Goal: Task Accomplishment & Management: Manage account settings

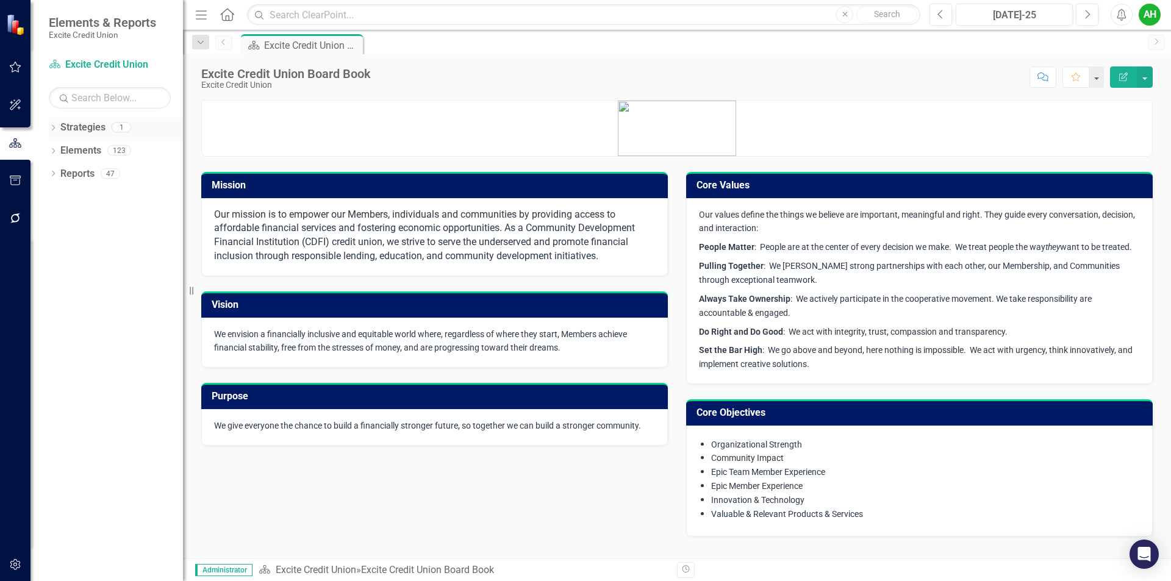
click at [88, 127] on link "Strategies" at bounding box center [82, 128] width 45 height 14
click at [85, 142] on div "Elements" at bounding box center [80, 151] width 41 height 20
click at [82, 148] on link "Elements" at bounding box center [80, 151] width 41 height 14
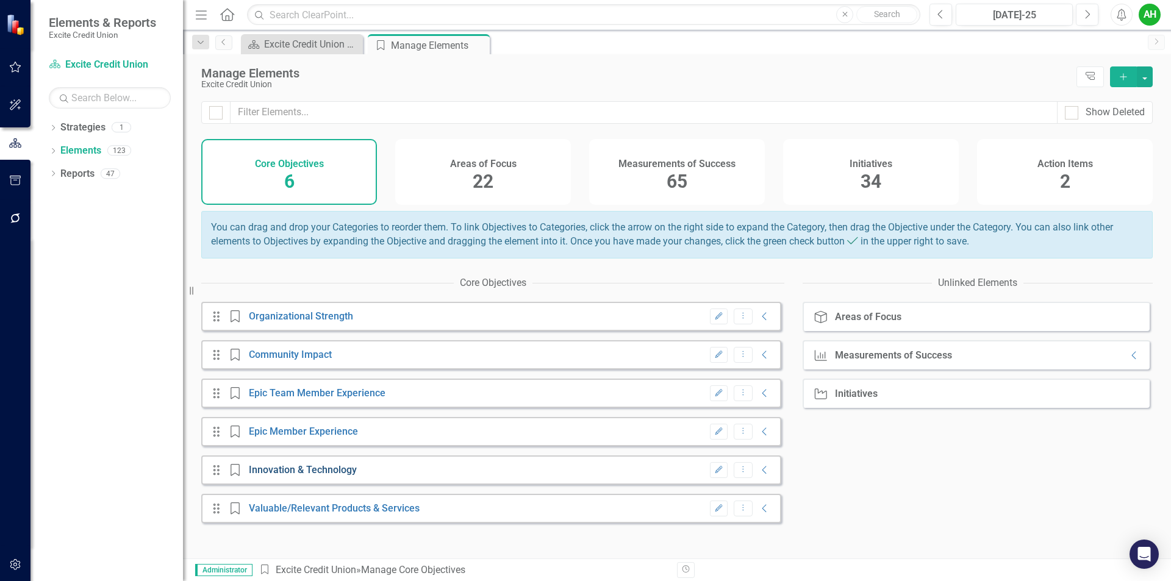
click at [306, 476] on link "Innovation & Technology" at bounding box center [303, 470] width 108 height 12
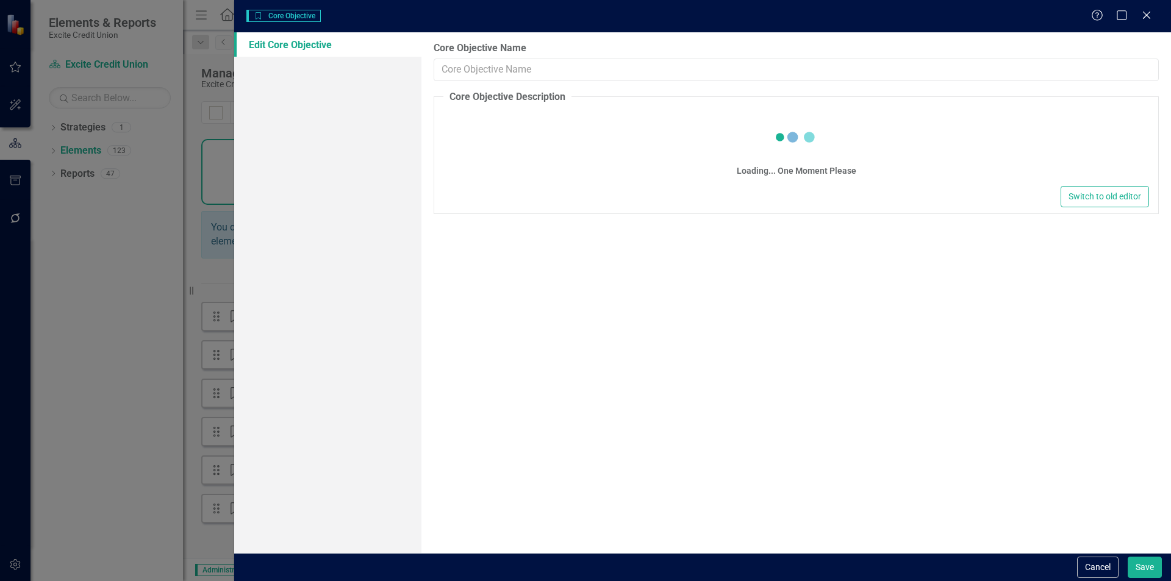
type input "Innovation & Technology"
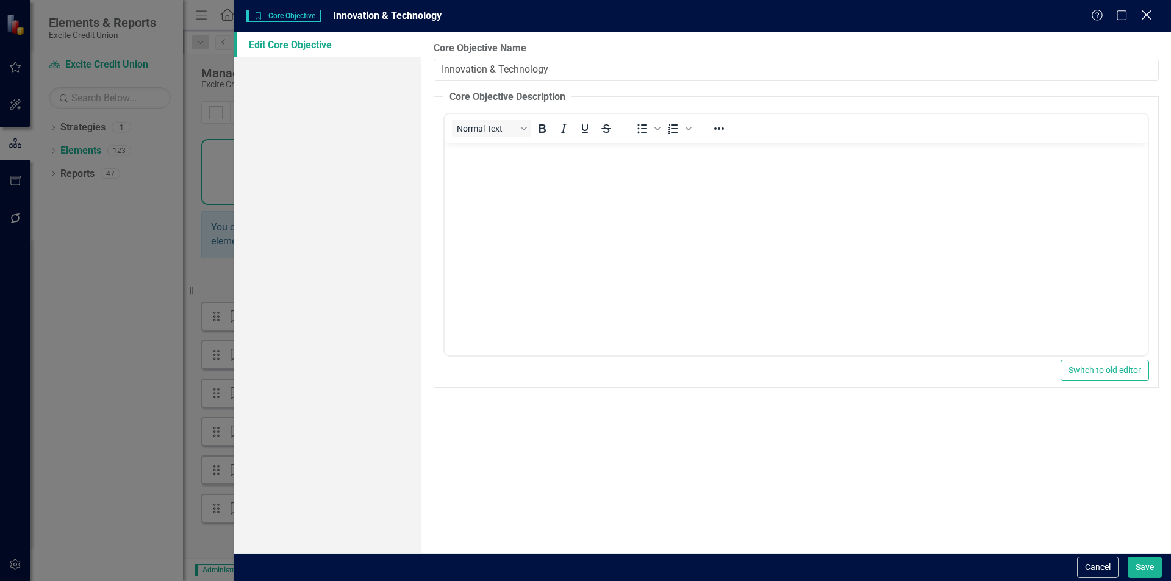
click at [1148, 17] on icon at bounding box center [1145, 14] width 9 height 9
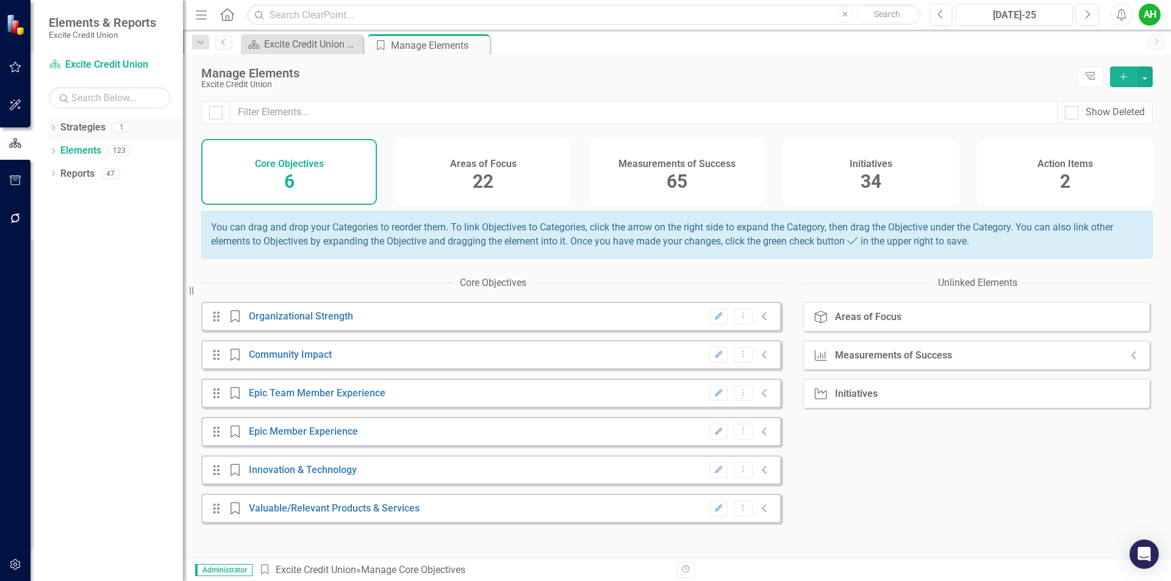
click at [55, 126] on icon "Dropdown" at bounding box center [53, 129] width 9 height 7
click at [88, 148] on link "Excite Credit Union" at bounding box center [125, 151] width 116 height 14
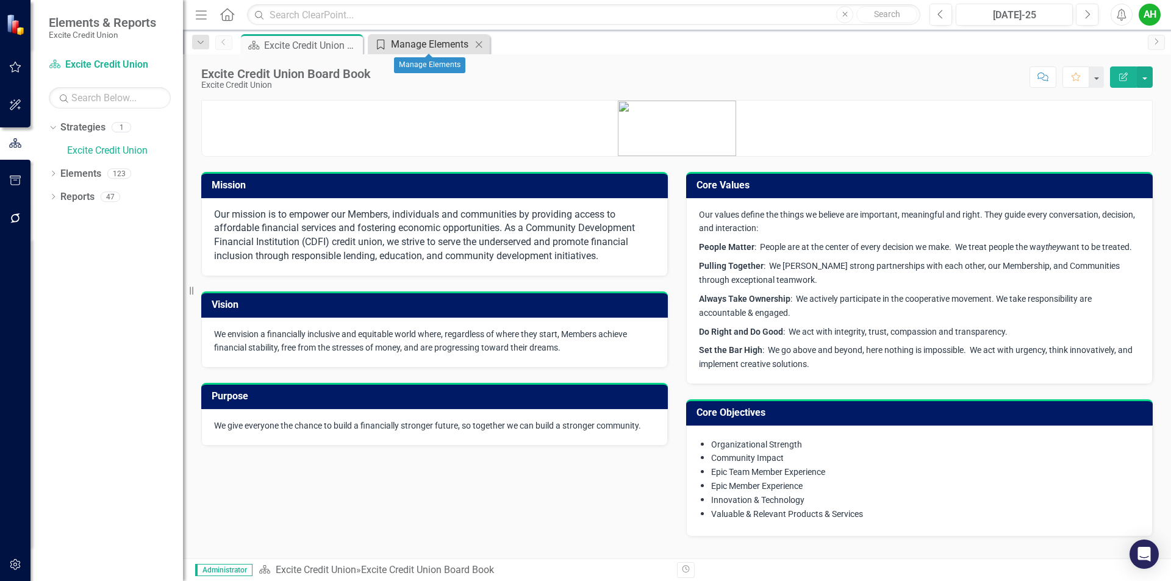
click at [412, 41] on div "Manage Elements" at bounding box center [431, 44] width 80 height 15
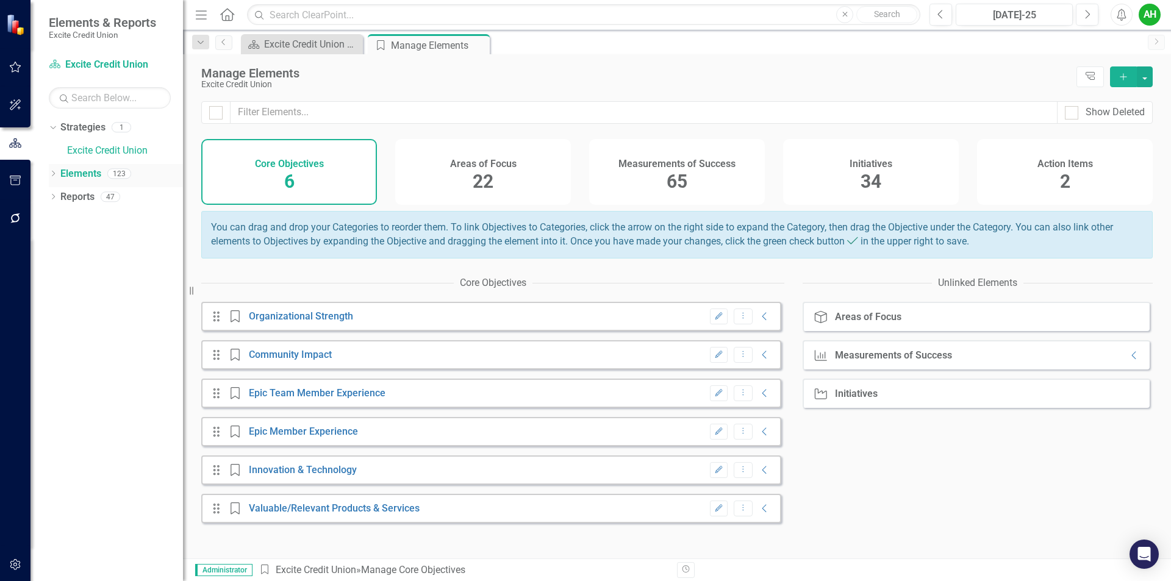
click at [78, 170] on link "Elements" at bounding box center [80, 174] width 41 height 14
click at [50, 174] on icon "Dropdown" at bounding box center [53, 174] width 9 height 7
click at [102, 193] on link "Area of Focus Areas of Focus" at bounding box center [107, 197] width 83 height 14
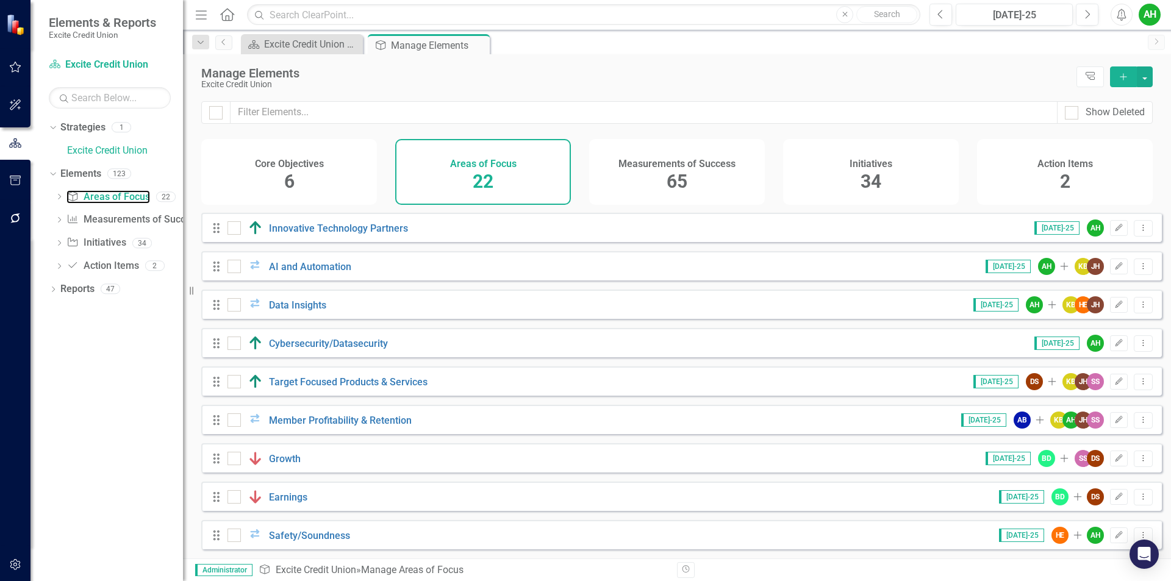
scroll to position [446, 0]
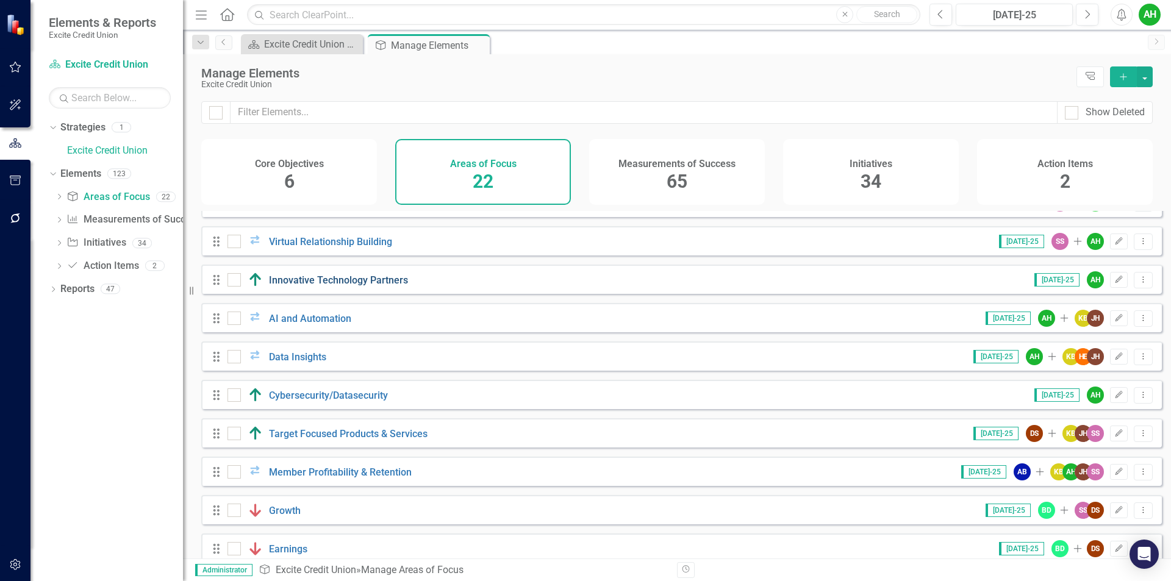
click at [356, 286] on link "Innovative Technology Partners" at bounding box center [338, 280] width 139 height 12
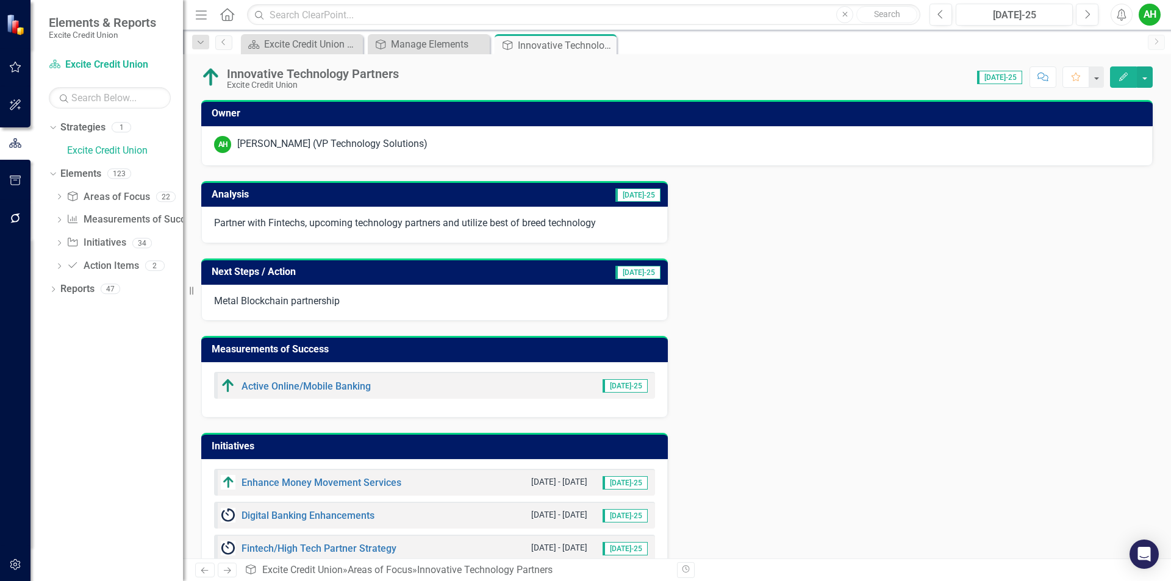
scroll to position [67, 0]
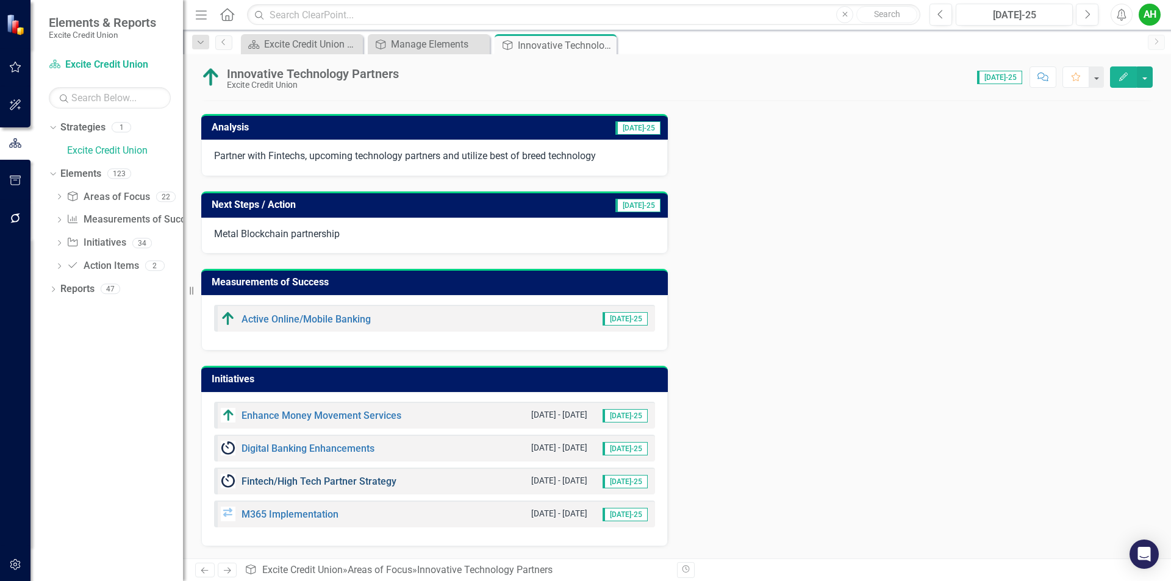
click at [295, 485] on link "Fintech/High Tech Partner Strategy" at bounding box center [318, 482] width 155 height 12
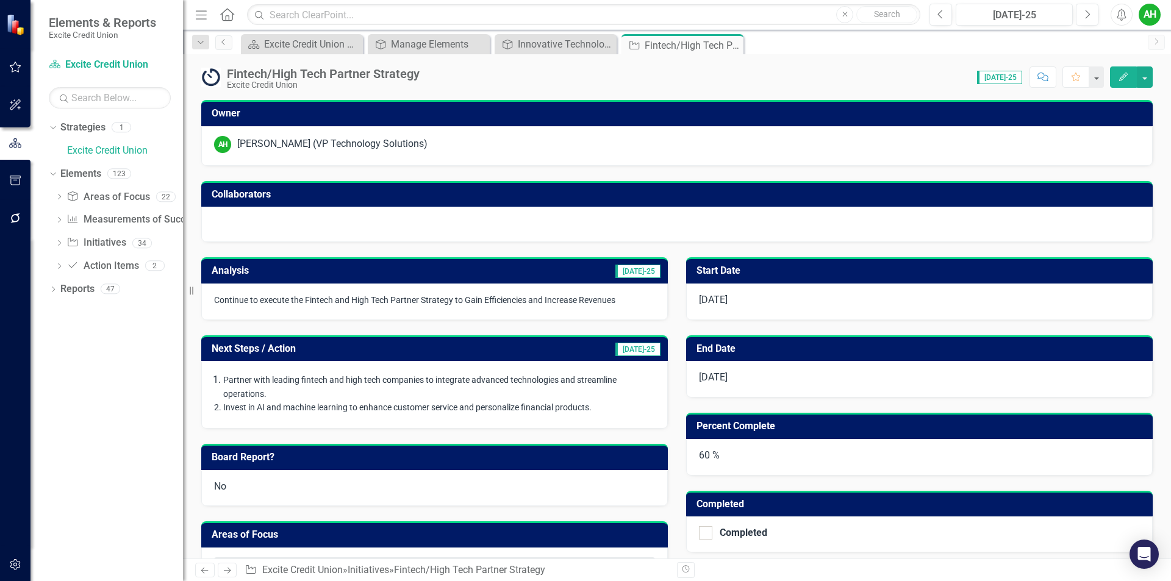
checkbox input "true"
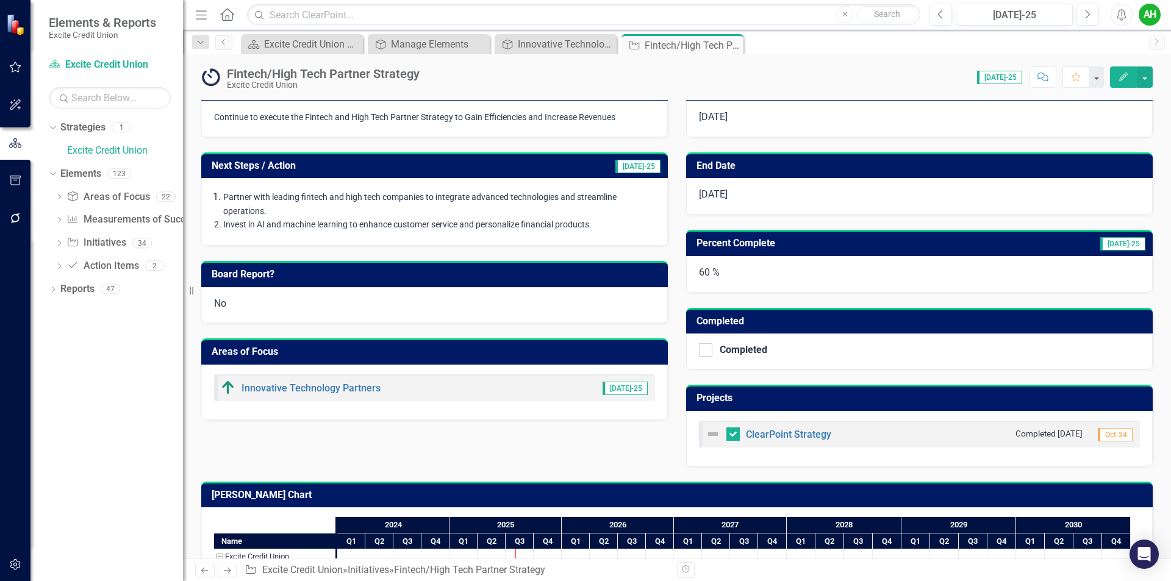
scroll to position [246, 0]
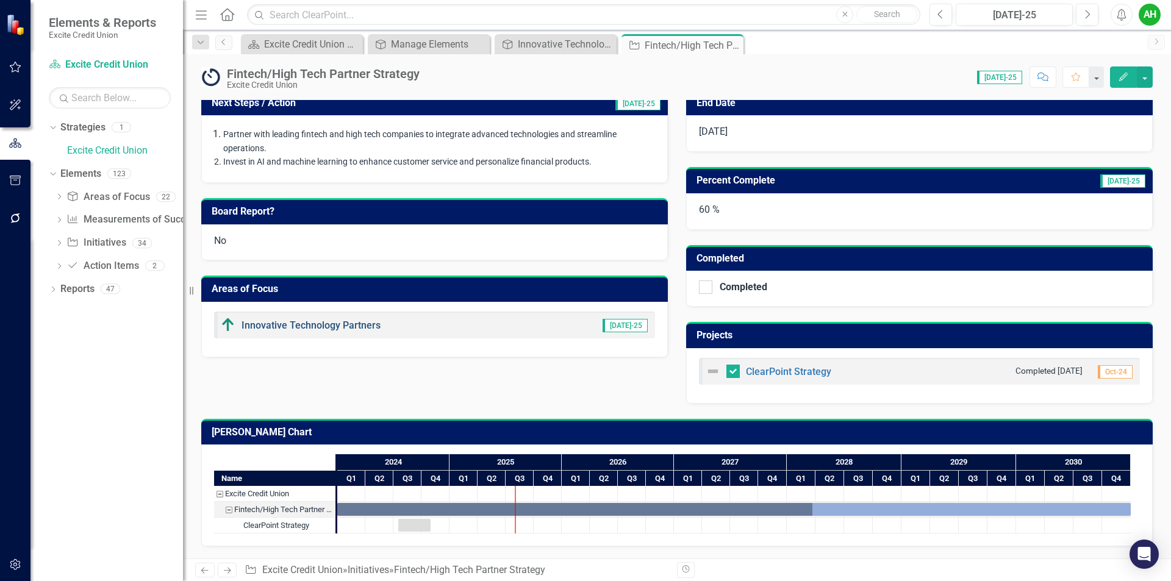
click at [332, 326] on link "Innovative Technology Partners" at bounding box center [310, 326] width 139 height 12
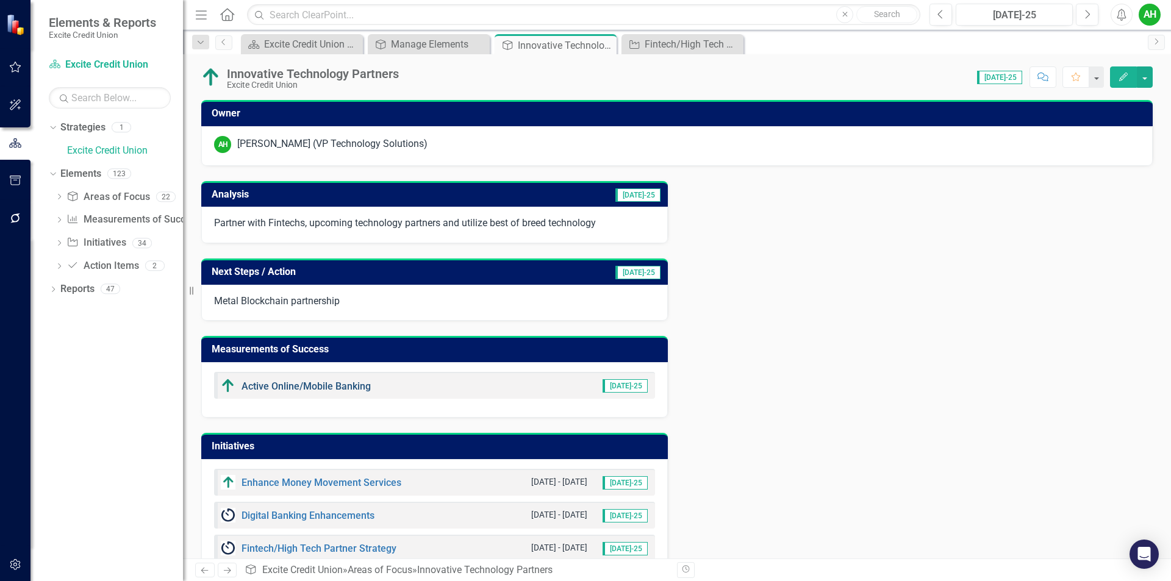
click at [314, 384] on link "Active Online/Mobile Banking" at bounding box center [305, 386] width 129 height 12
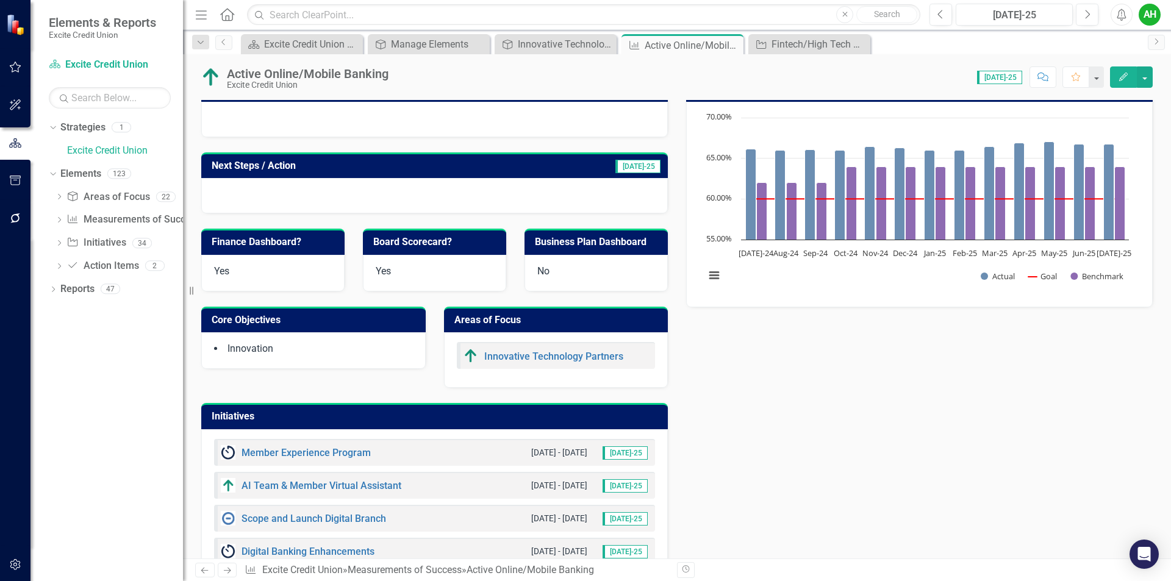
scroll to position [244, 0]
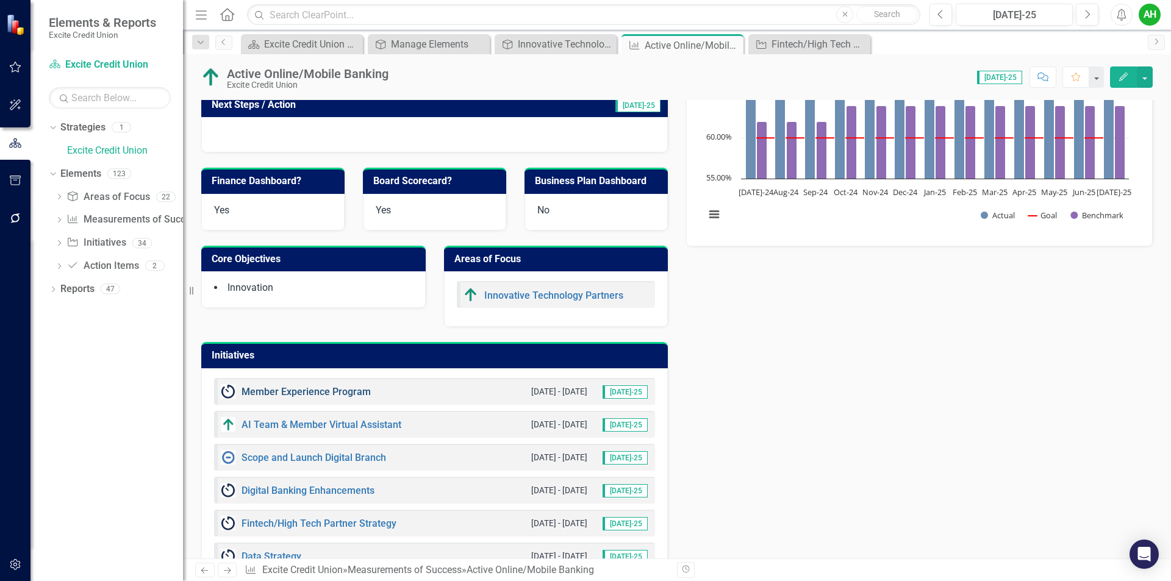
click at [309, 389] on link "Member Experience Program" at bounding box center [305, 392] width 129 height 12
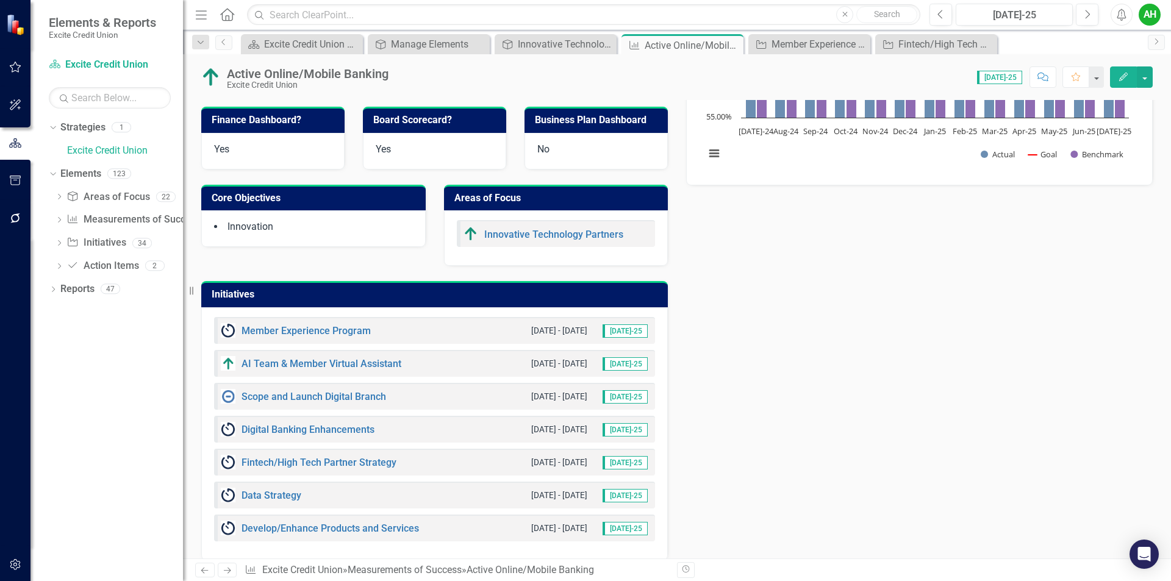
scroll to position [366, 0]
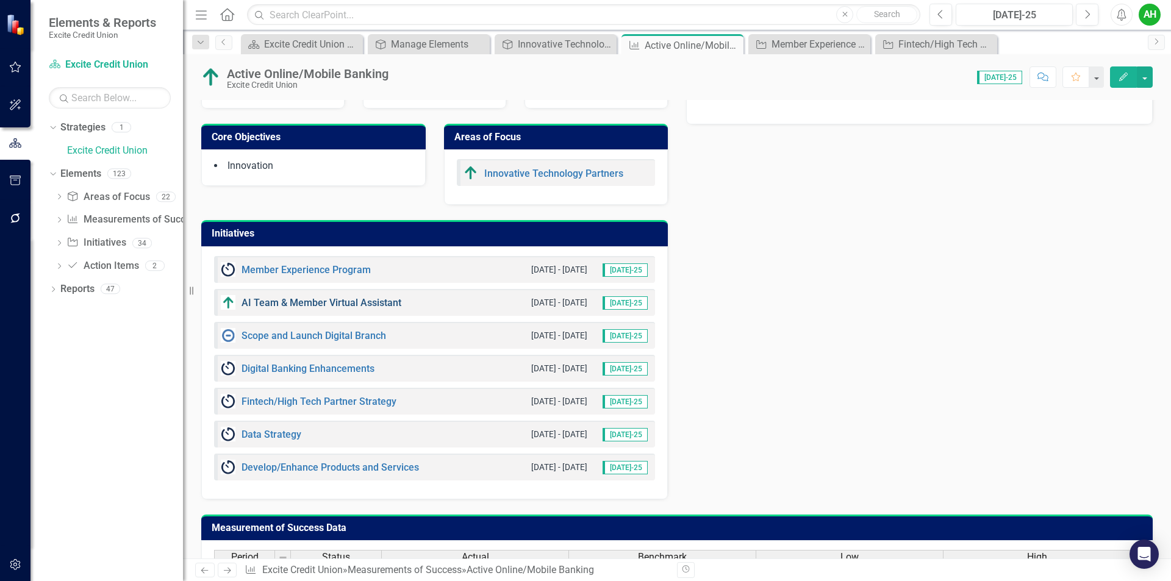
click at [351, 303] on link "AI Team & Member Virtual Assistant" at bounding box center [321, 303] width 160 height 12
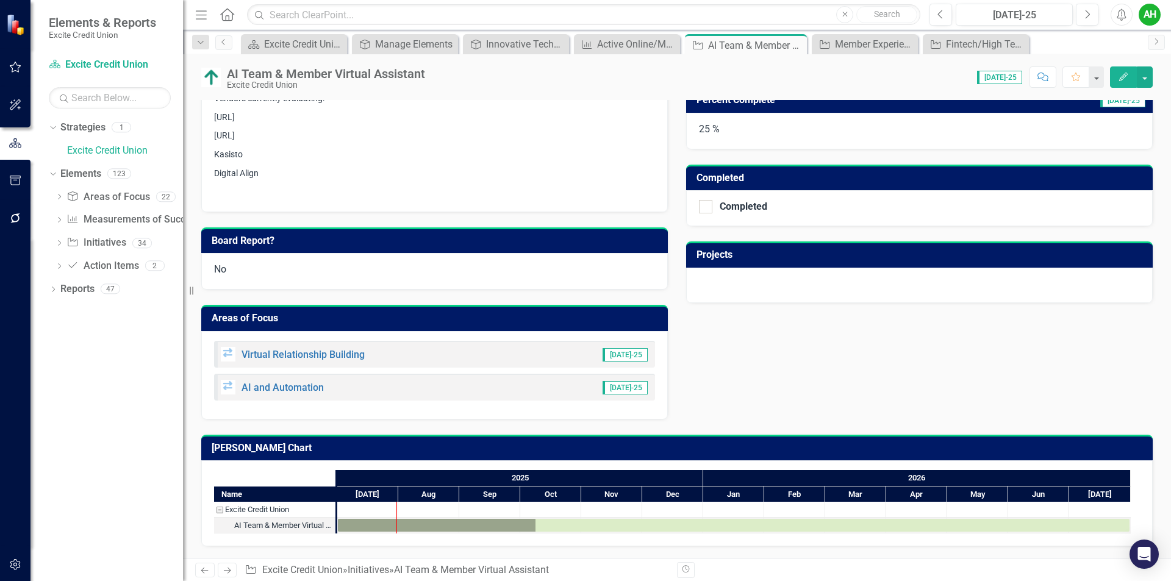
scroll to position [265, 0]
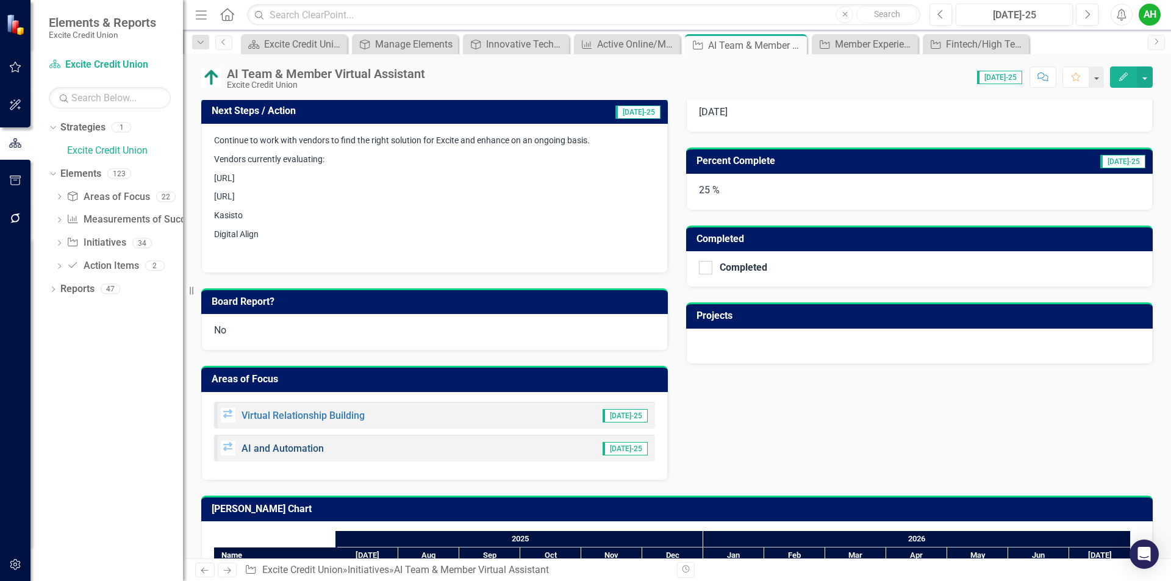
click at [286, 447] on link "AI and Automation" at bounding box center [282, 449] width 82 height 12
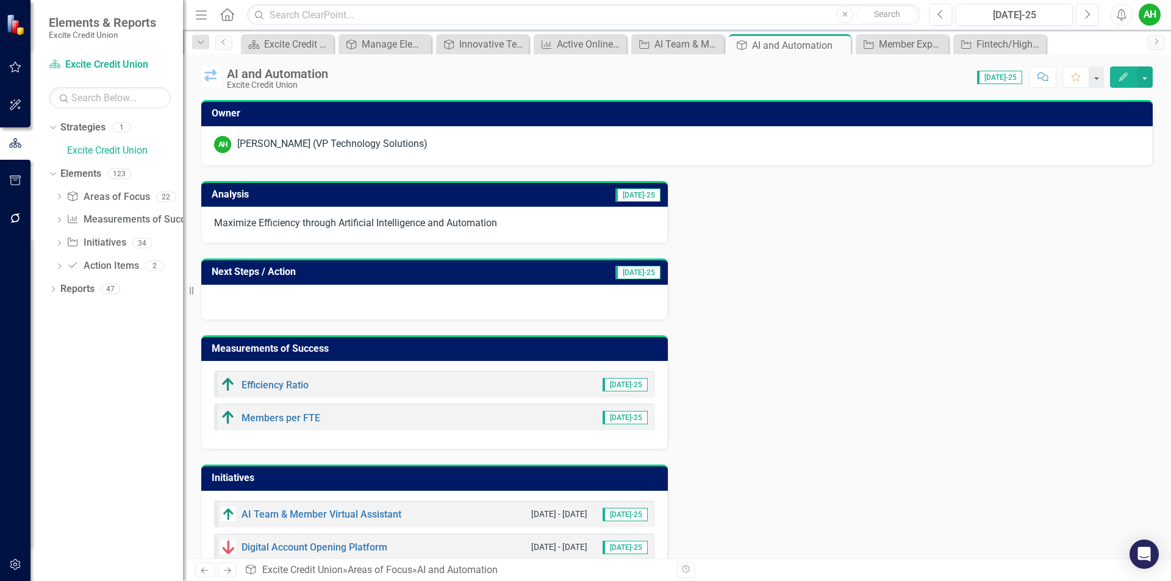
scroll to position [61, 0]
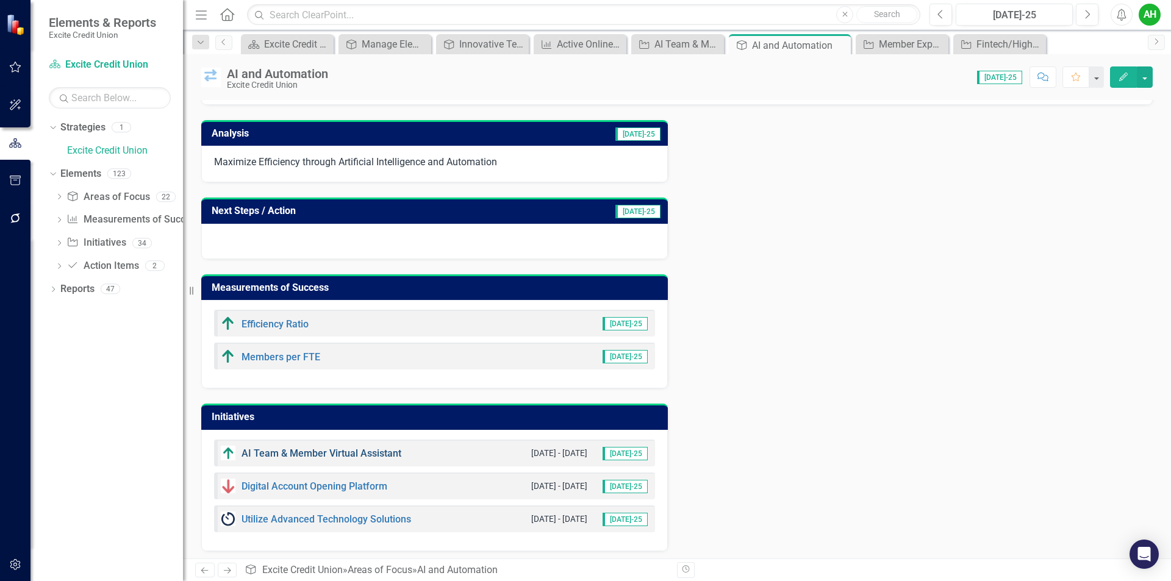
click at [360, 454] on link "AI Team & Member Virtual Assistant" at bounding box center [321, 454] width 160 height 12
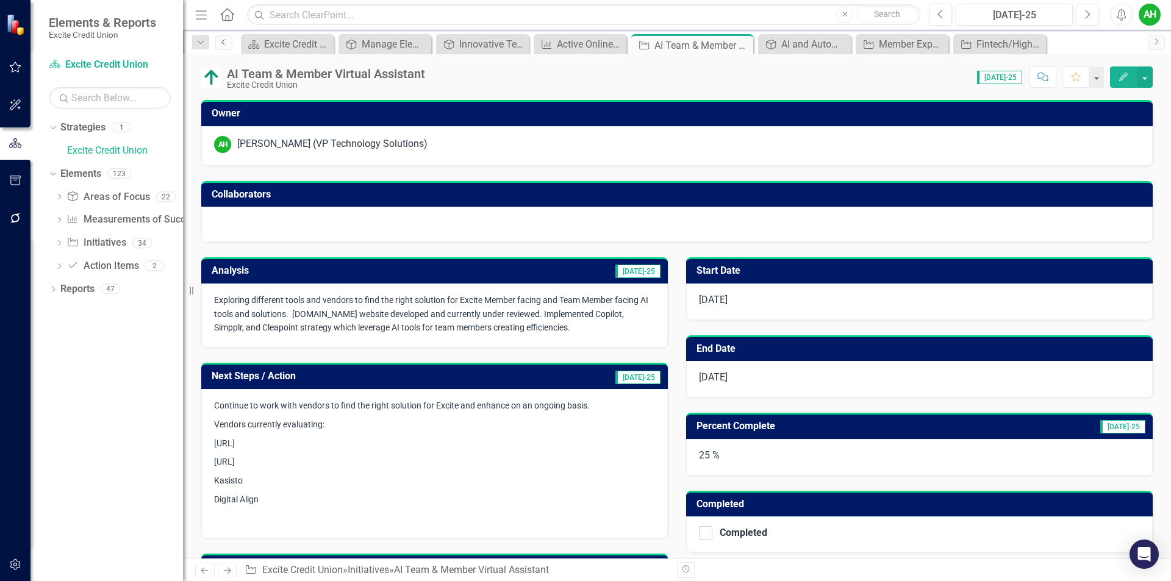
click at [229, 41] on link "Previous" at bounding box center [223, 42] width 17 height 15
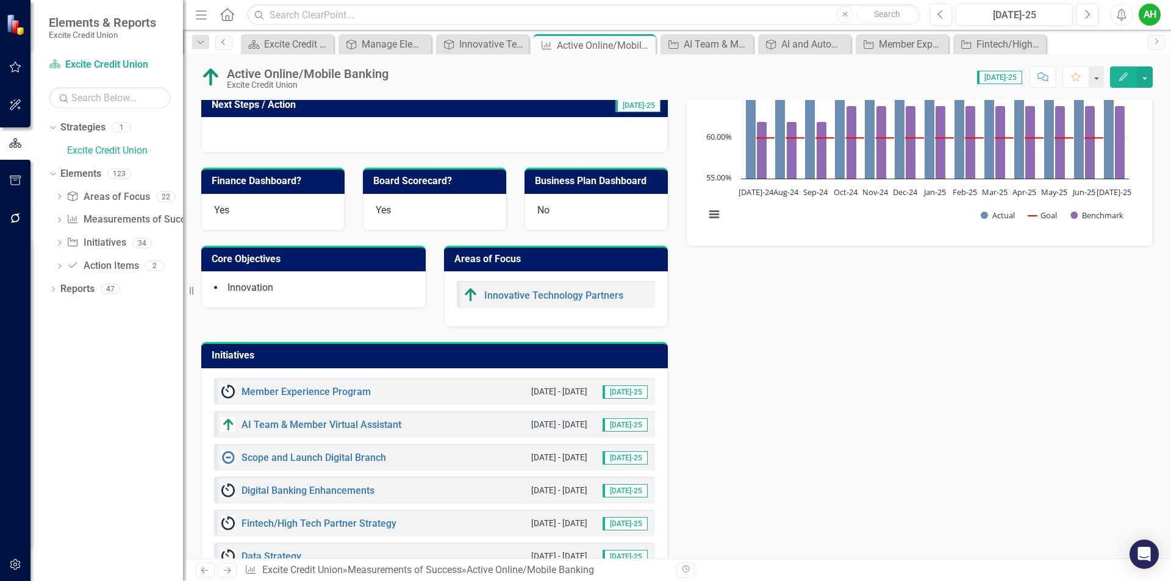
scroll to position [366, 0]
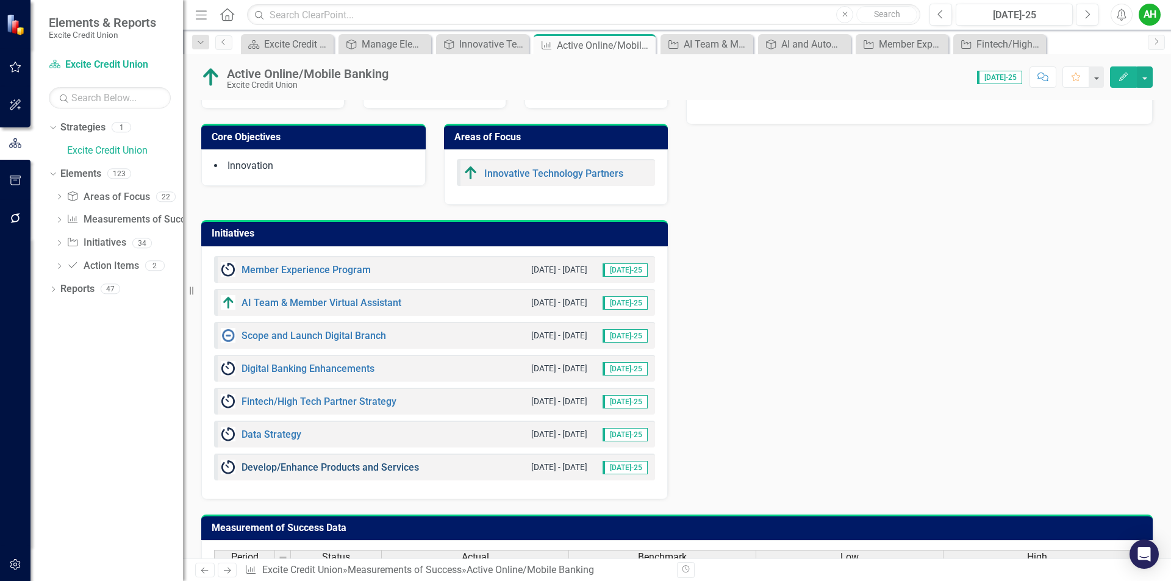
click at [326, 465] on link "Develop/Enhance Products and Services" at bounding box center [329, 468] width 177 height 12
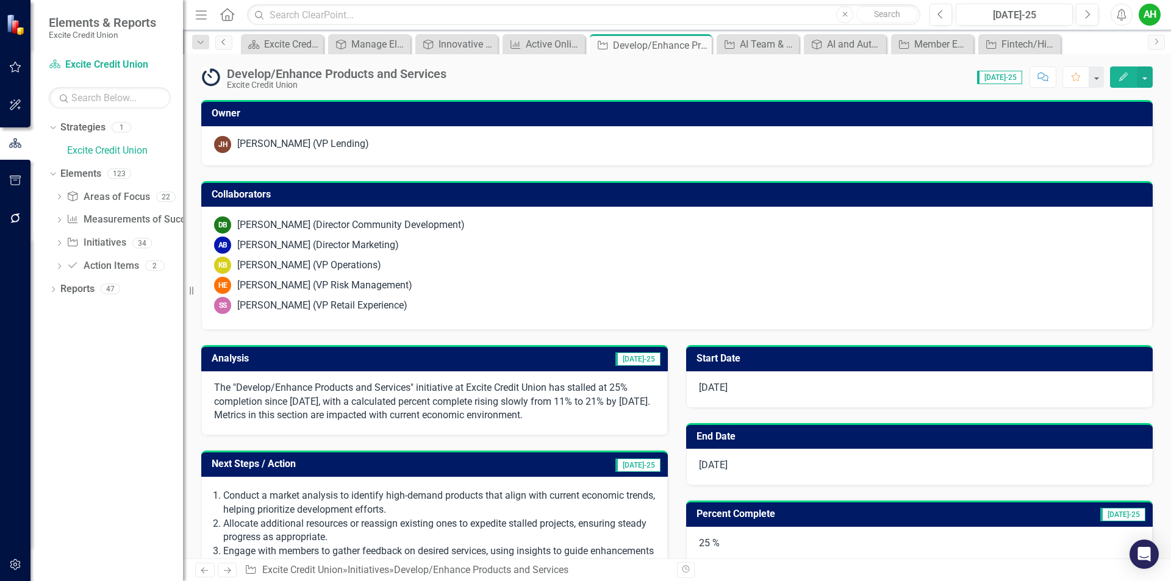
click at [223, 41] on icon "Previous" at bounding box center [224, 41] width 10 height 7
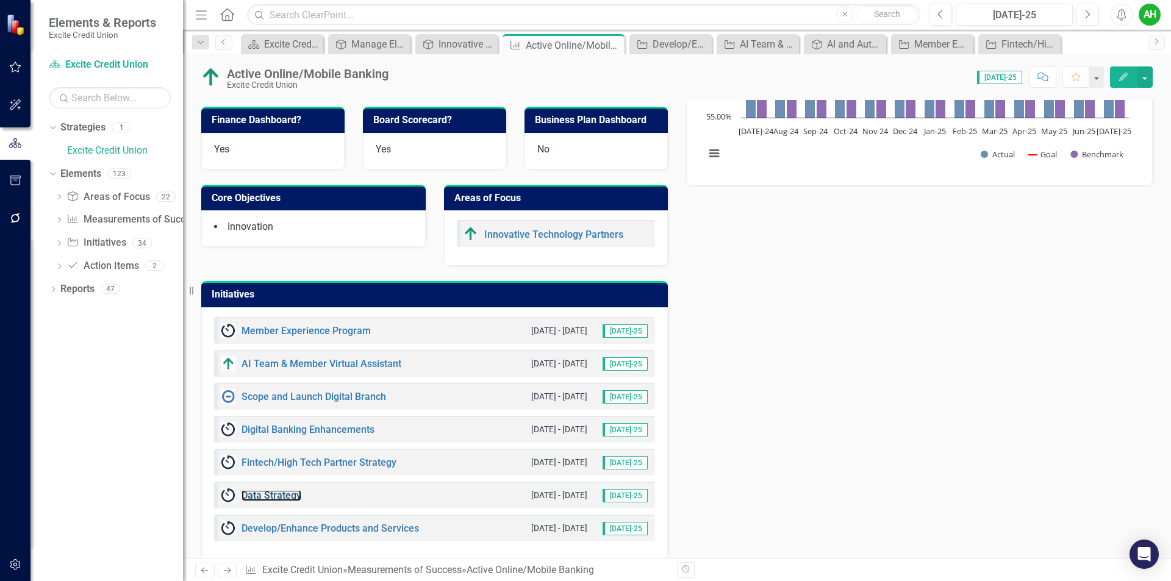
scroll to position [366, 0]
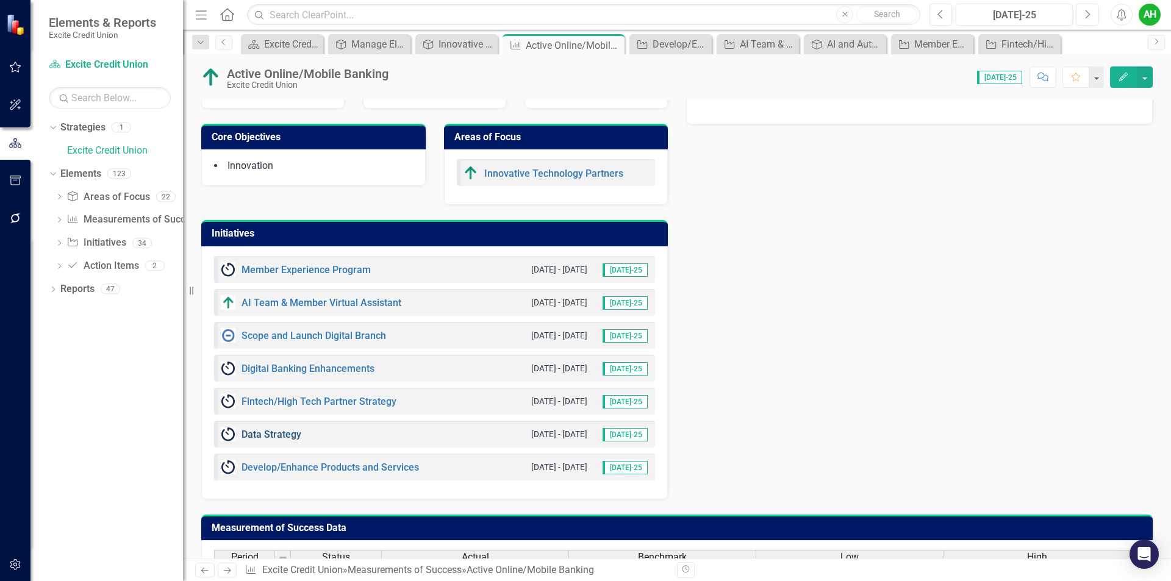
click at [282, 434] on link "Data Strategy" at bounding box center [271, 435] width 60 height 12
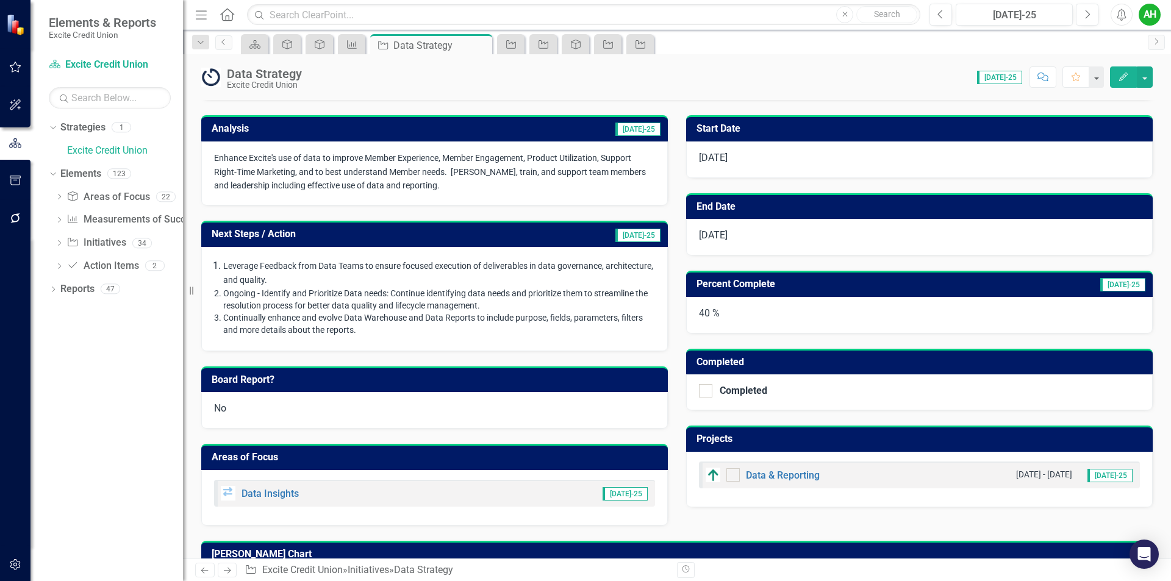
scroll to position [230, 0]
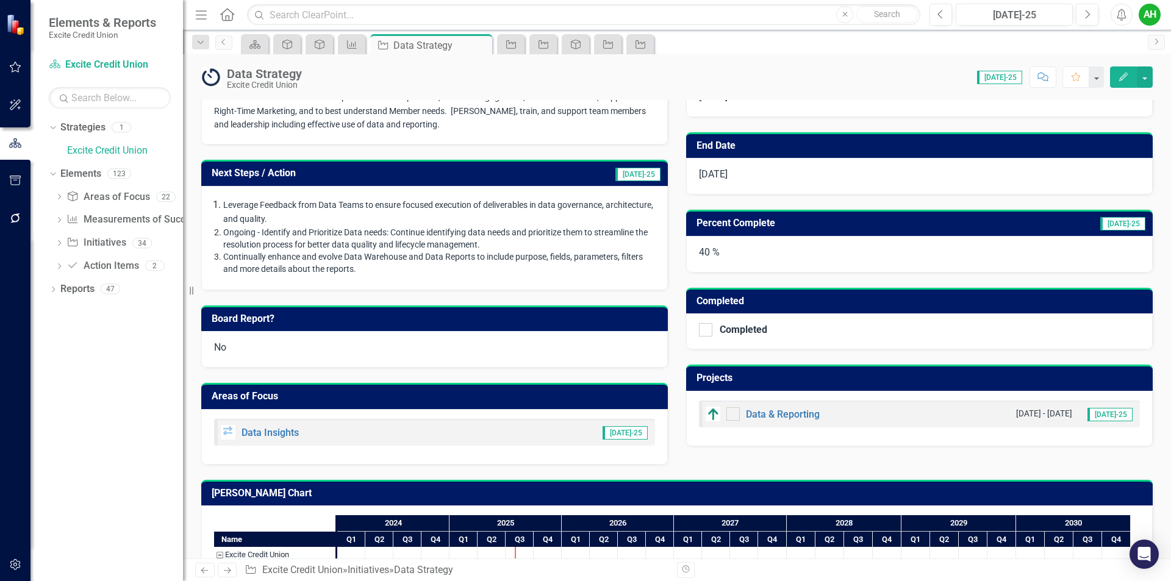
click at [1116, 79] on button "Edit" at bounding box center [1123, 76] width 27 height 21
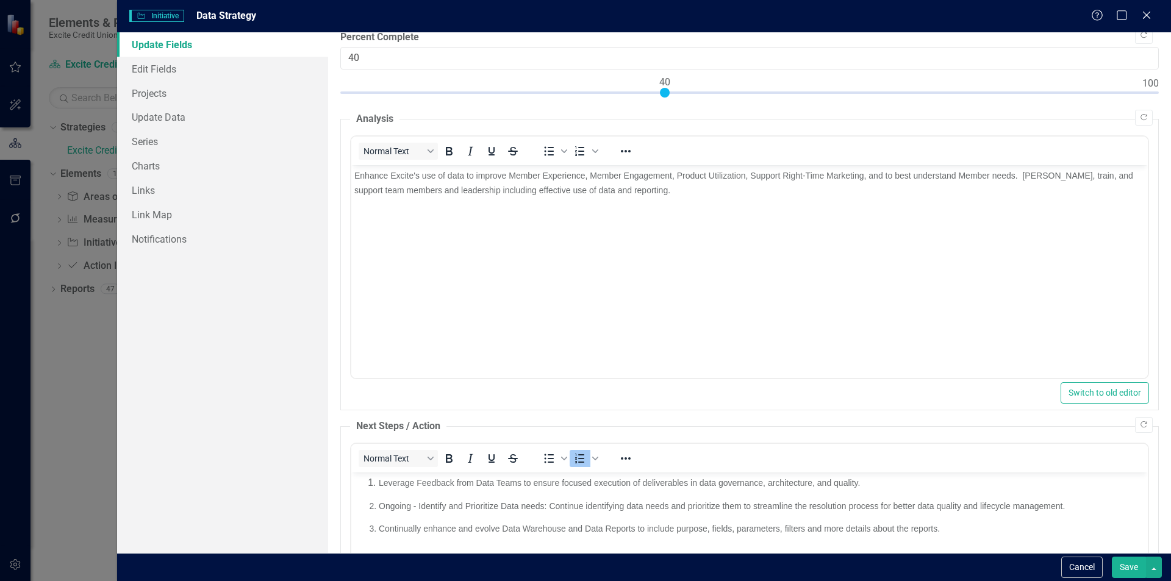
scroll to position [0, 0]
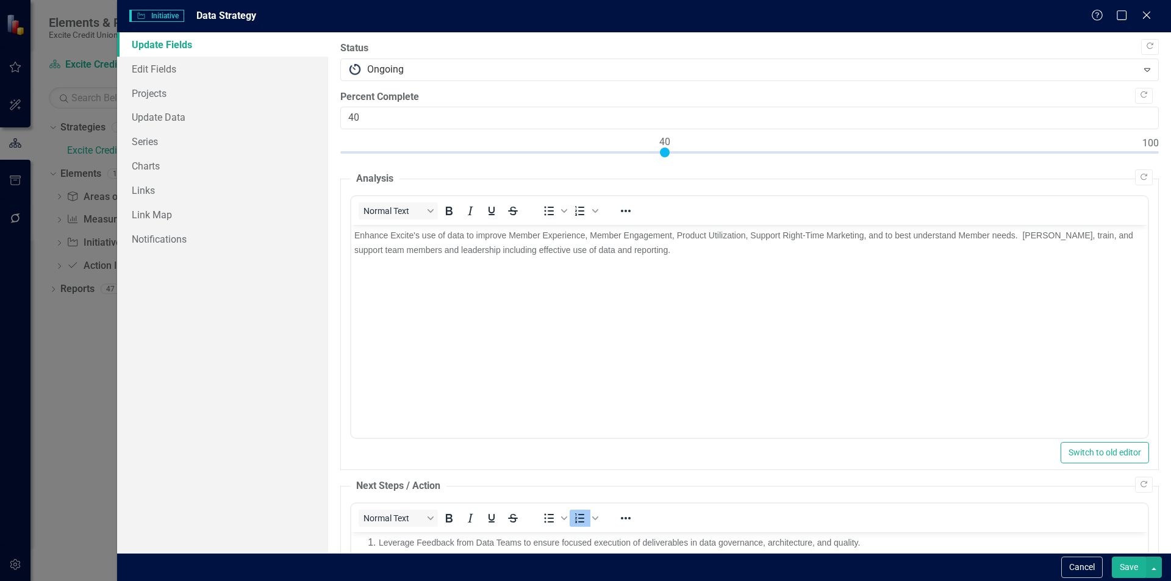
click at [626, 326] on body "Enhance Excite's use of data to improve Member Experience, Member Engagement, P…" at bounding box center [749, 316] width 796 height 183
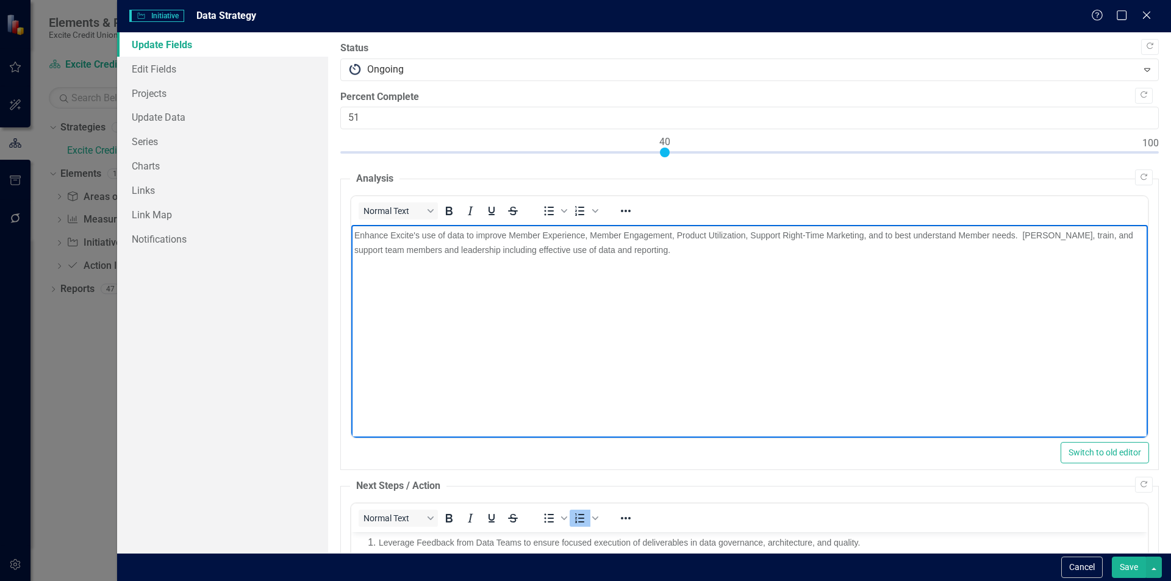
click at [752, 154] on div at bounding box center [749, 155] width 818 height 15
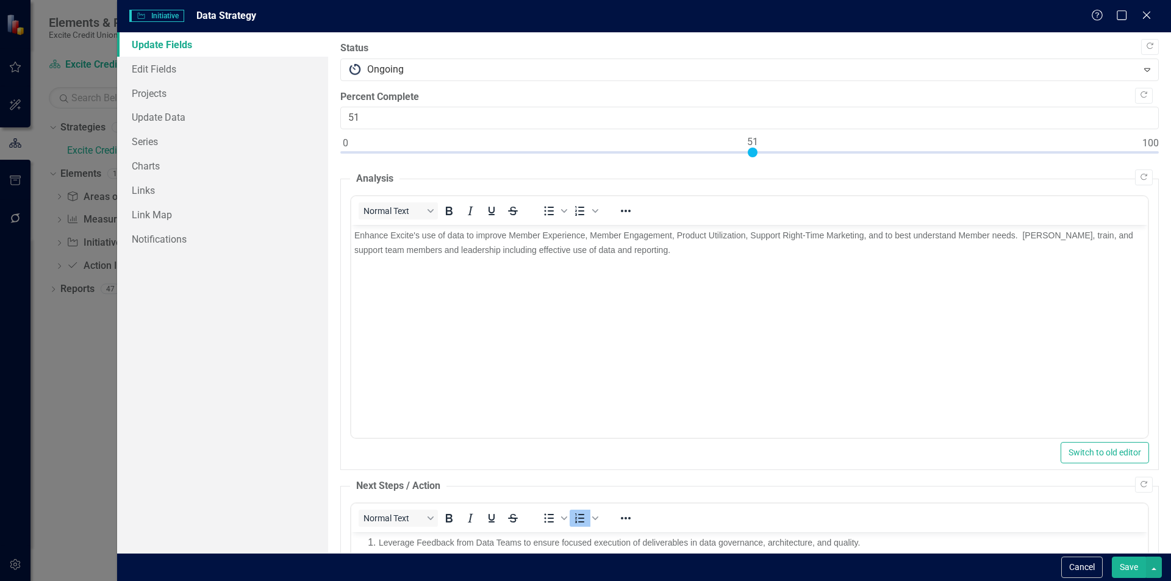
type input "50"
click at [746, 149] on div at bounding box center [749, 155] width 818 height 15
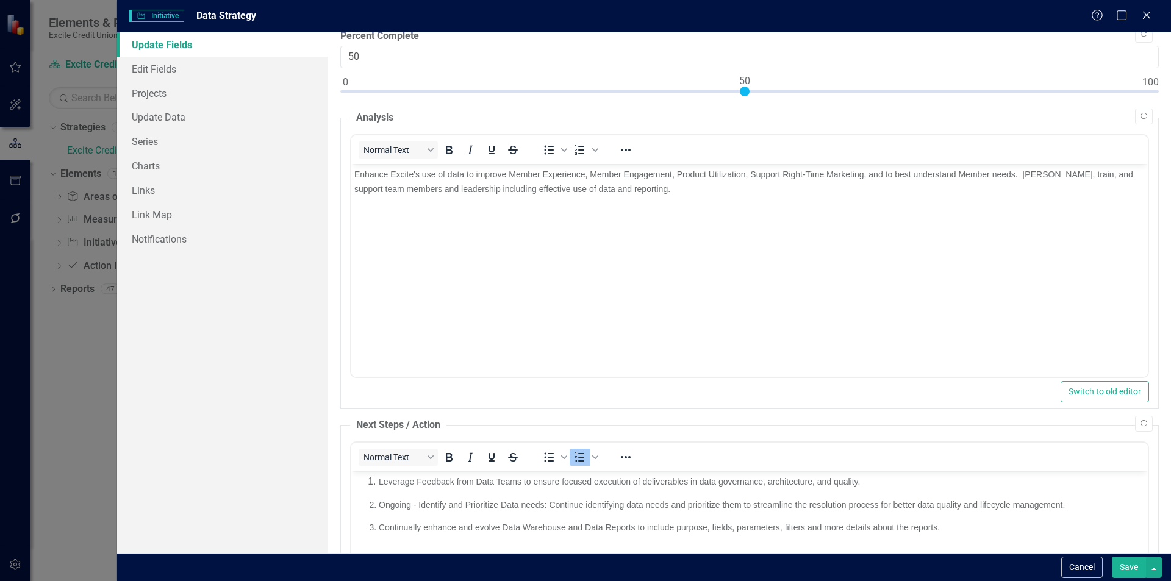
scroll to position [243, 0]
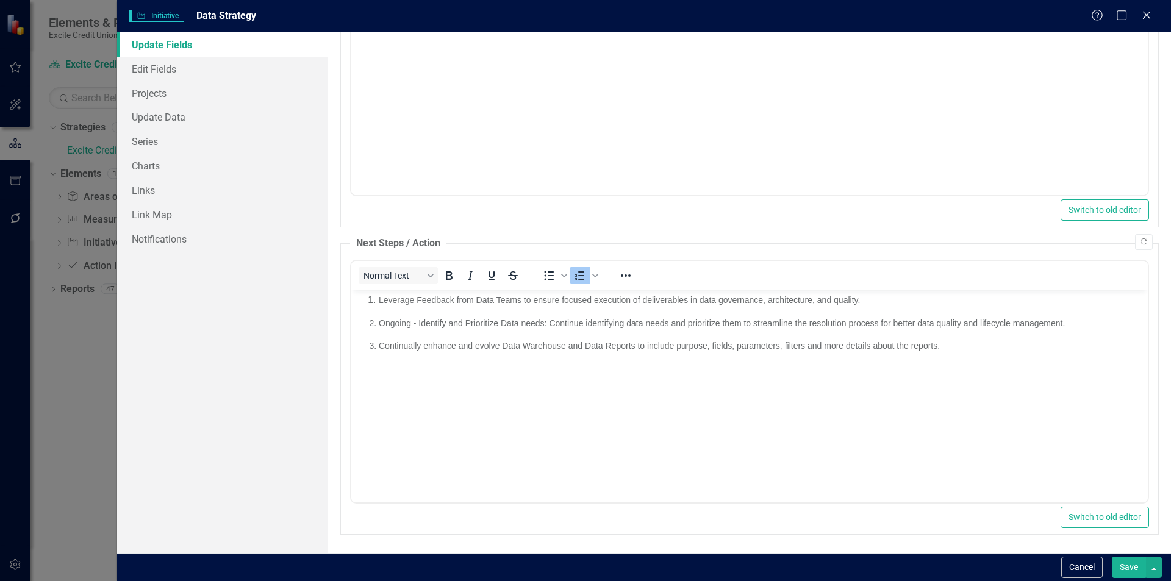
click at [1123, 563] on button "Save" at bounding box center [1129, 567] width 34 height 21
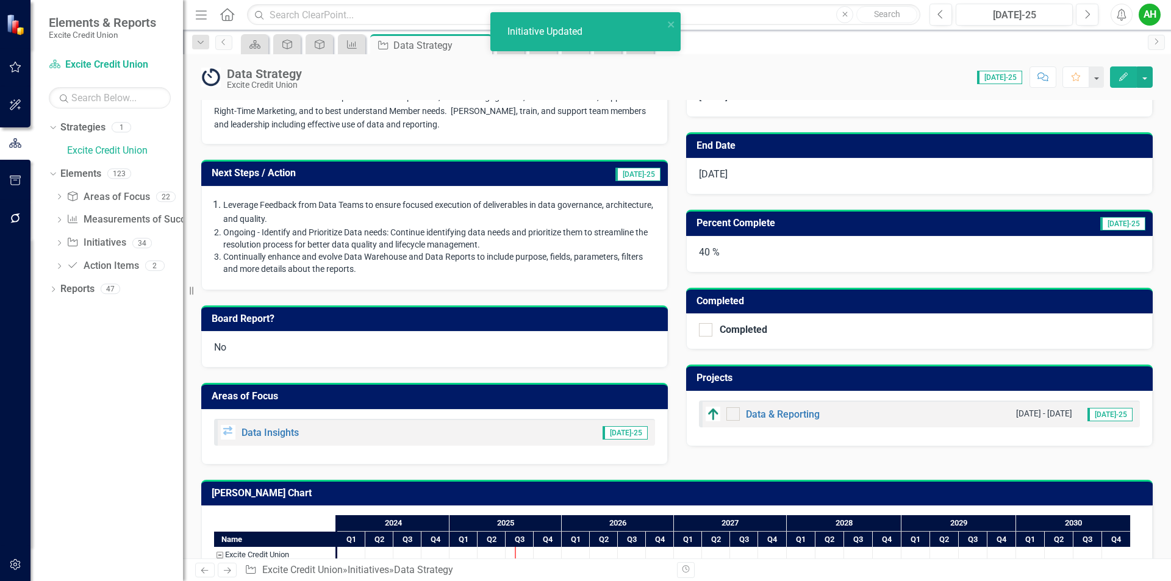
scroll to position [291, 0]
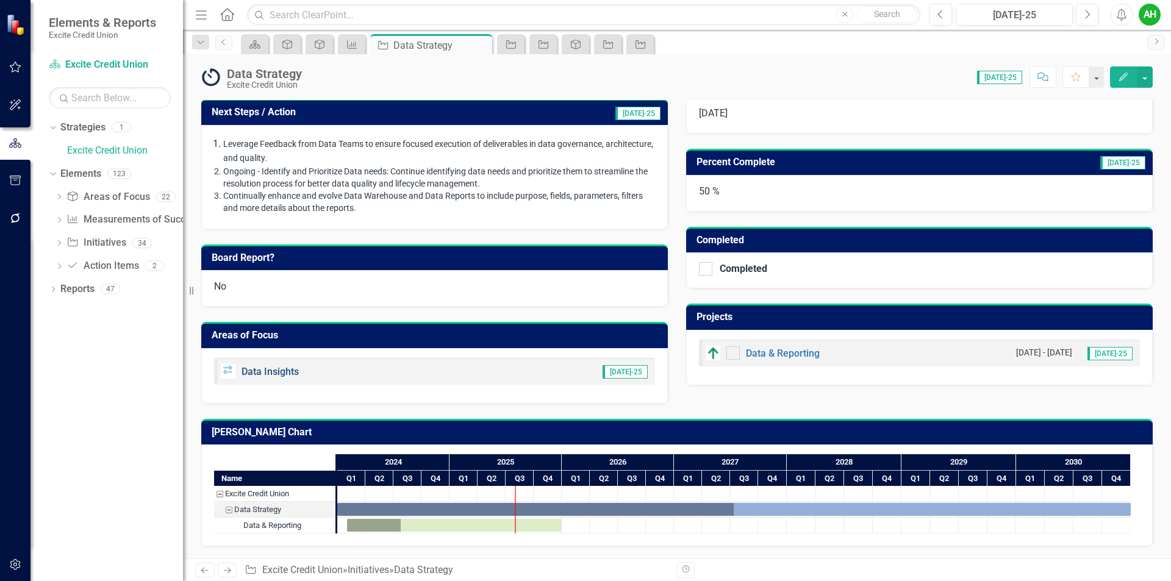
click at [270, 373] on link "Data Insights" at bounding box center [269, 372] width 57 height 12
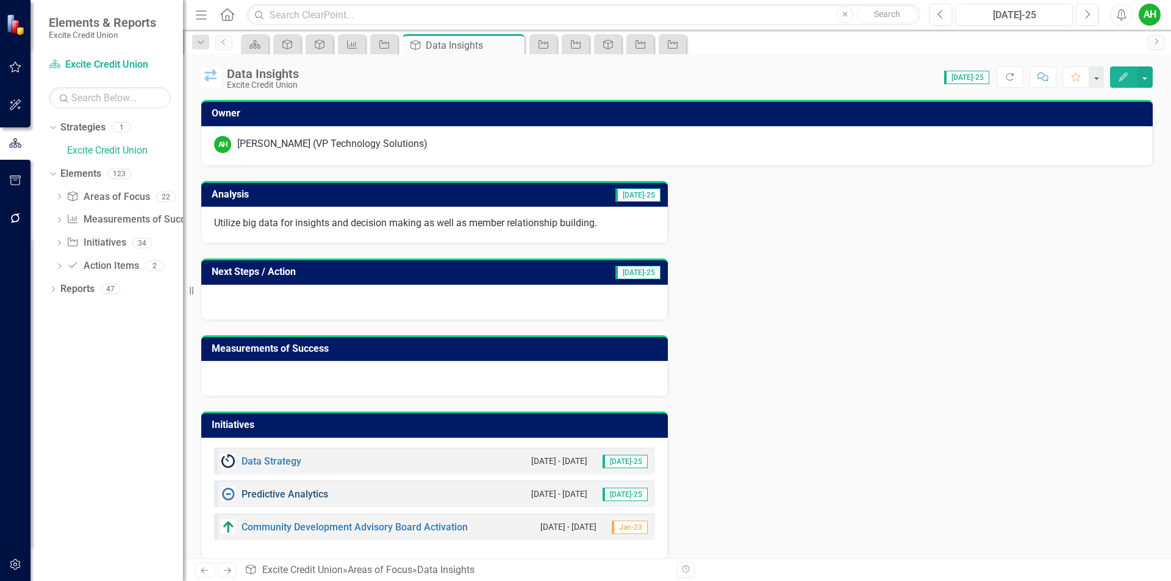
click at [278, 495] on link "Predictive Analytics" at bounding box center [284, 494] width 87 height 12
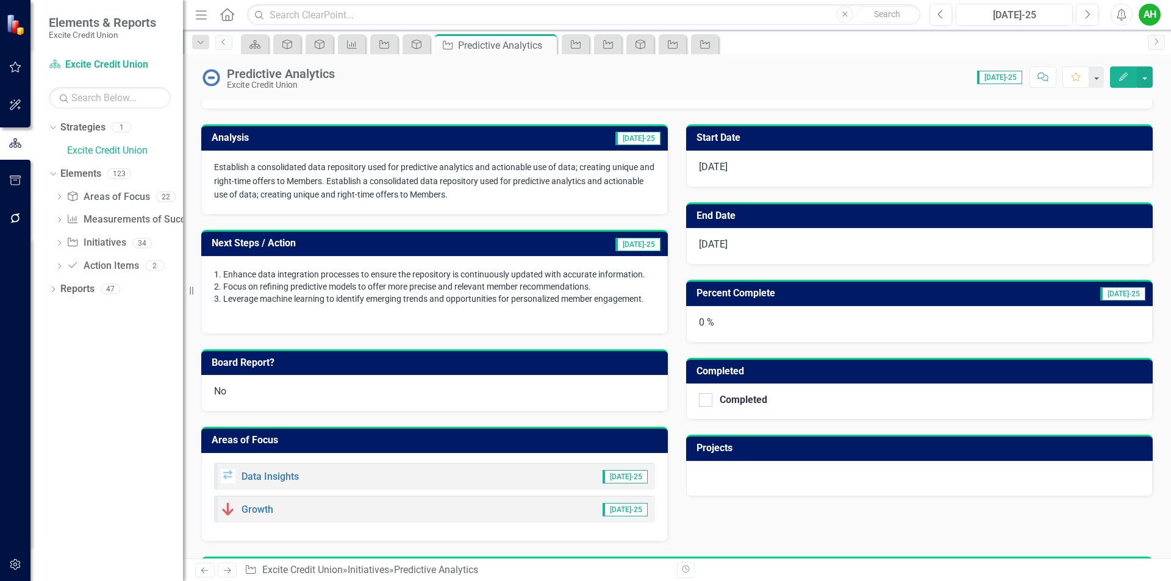
scroll to position [282, 0]
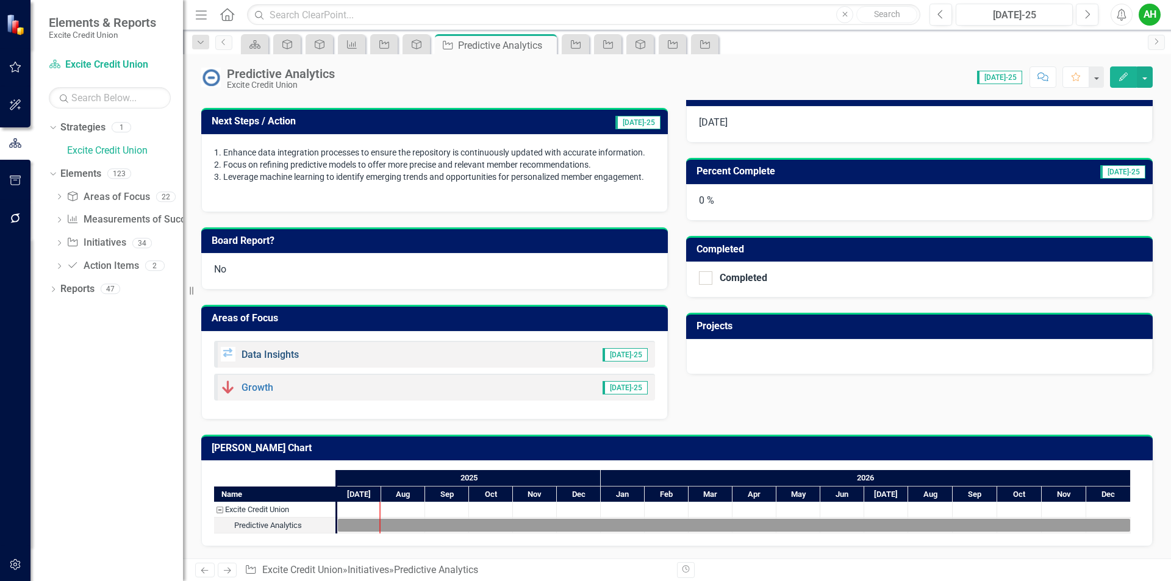
click at [271, 351] on link "Data Insights" at bounding box center [269, 355] width 57 height 12
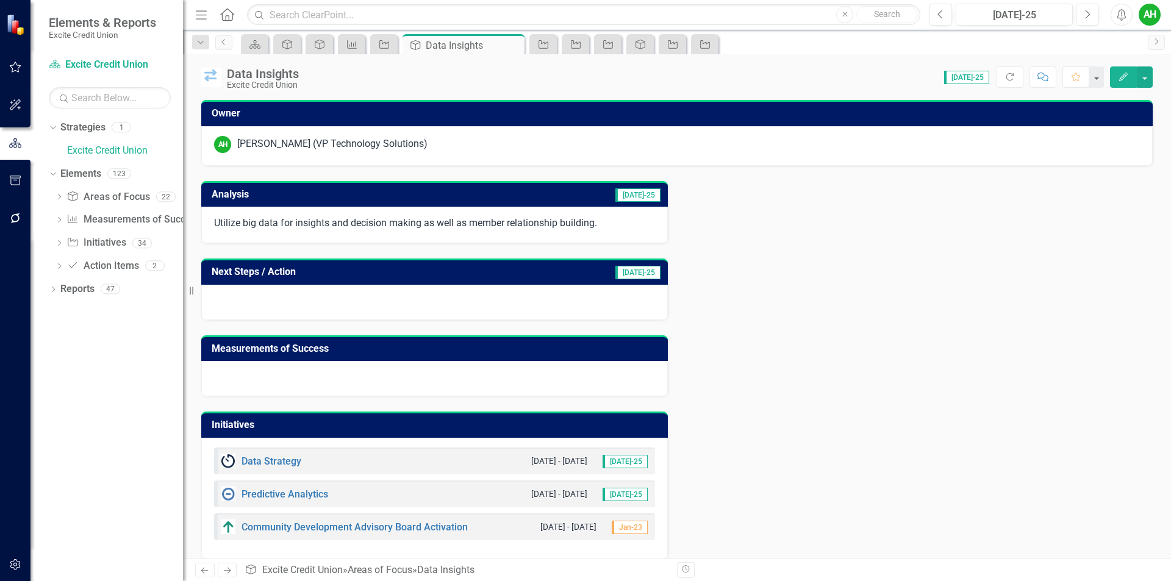
scroll to position [13, 0]
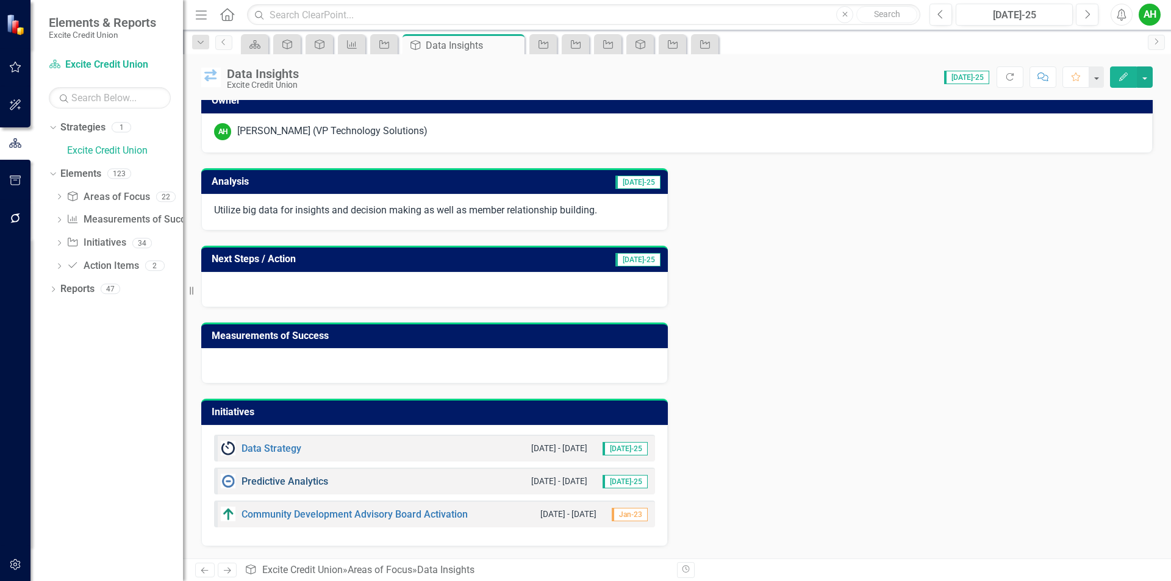
click at [315, 477] on link "Predictive Analytics" at bounding box center [284, 482] width 87 height 12
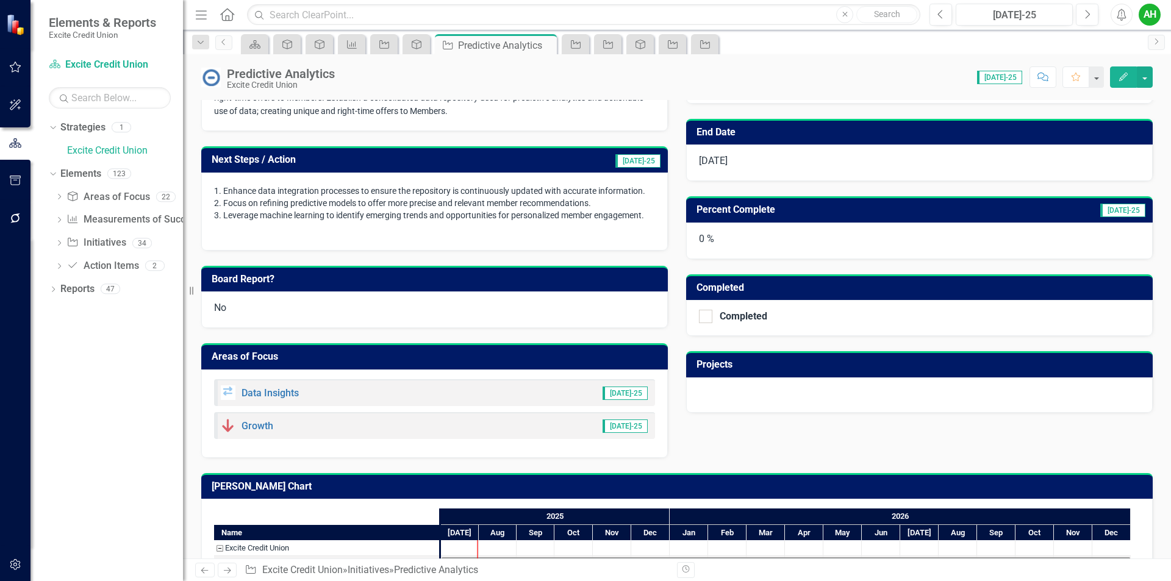
scroll to position [282, 0]
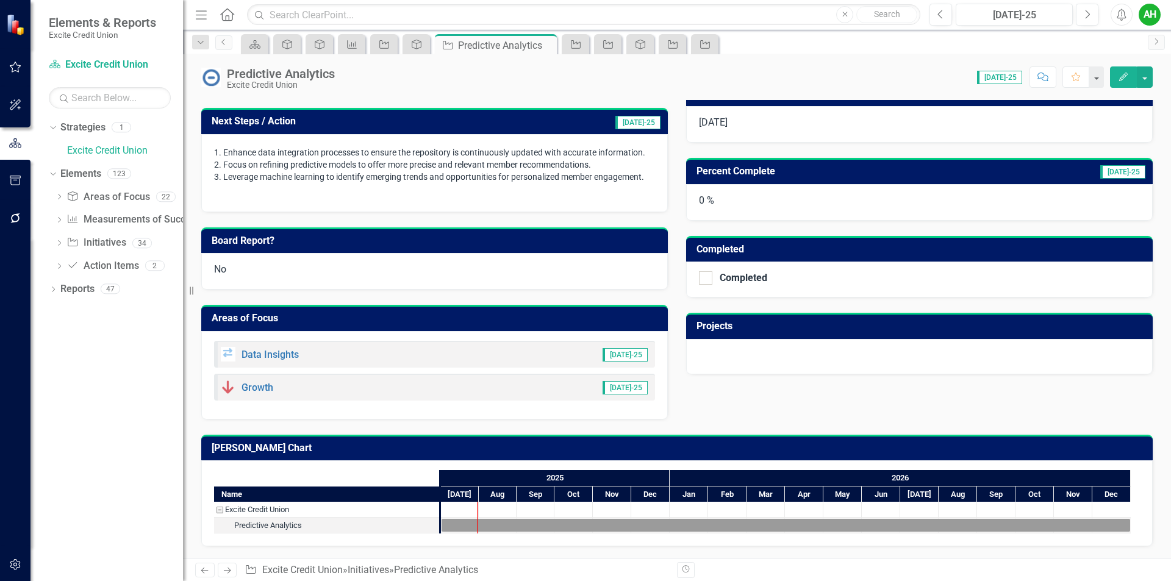
click at [176, 50] on div "Elements & Reports Excite Credit Union" at bounding box center [106, 27] width 152 height 55
click at [249, 387] on link "Growth" at bounding box center [257, 388] width 32 height 12
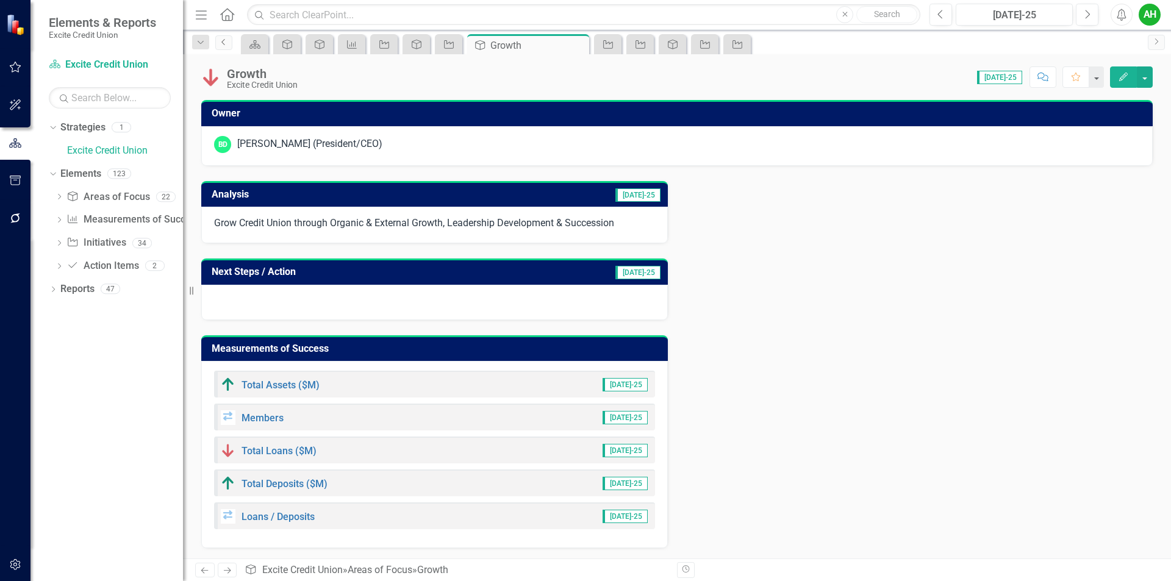
click at [224, 44] on icon "Previous" at bounding box center [224, 41] width 10 height 7
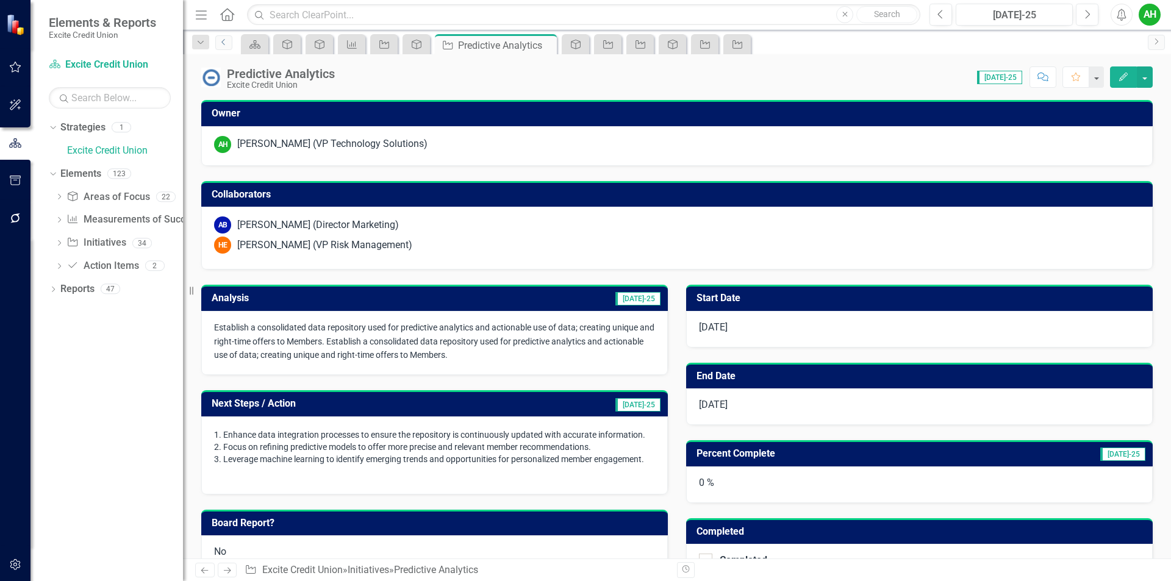
scroll to position [61, 0]
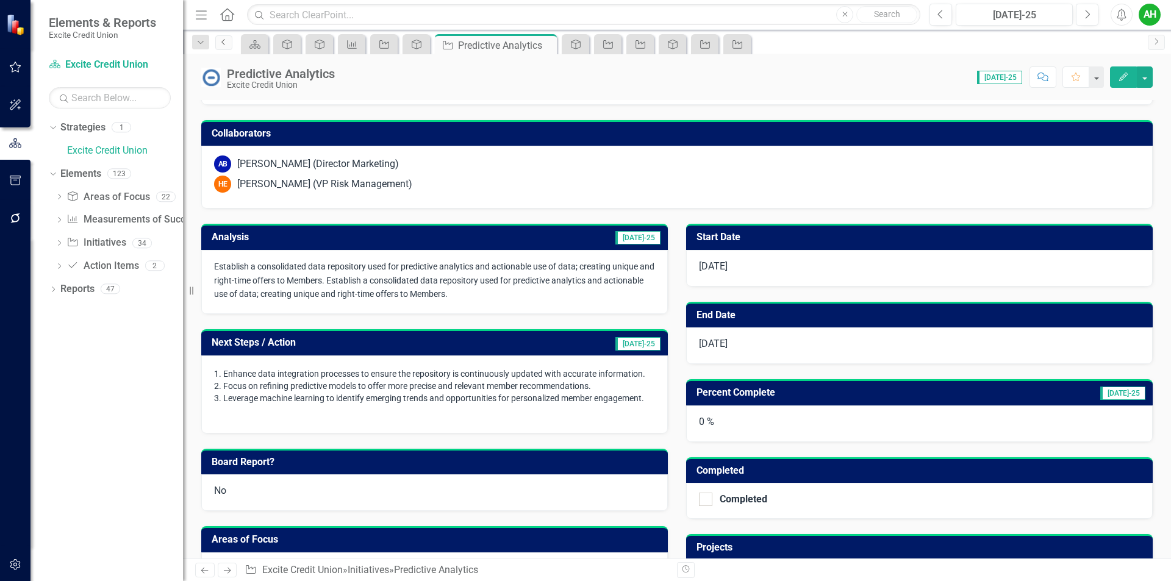
click at [220, 45] on icon "Previous" at bounding box center [224, 41] width 10 height 7
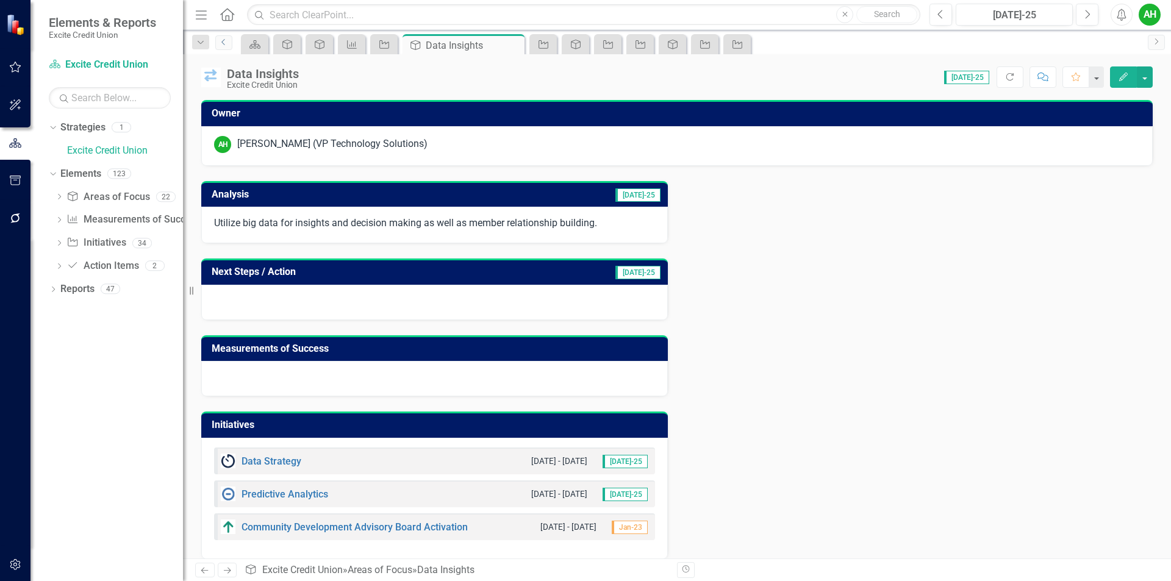
scroll to position [13, 0]
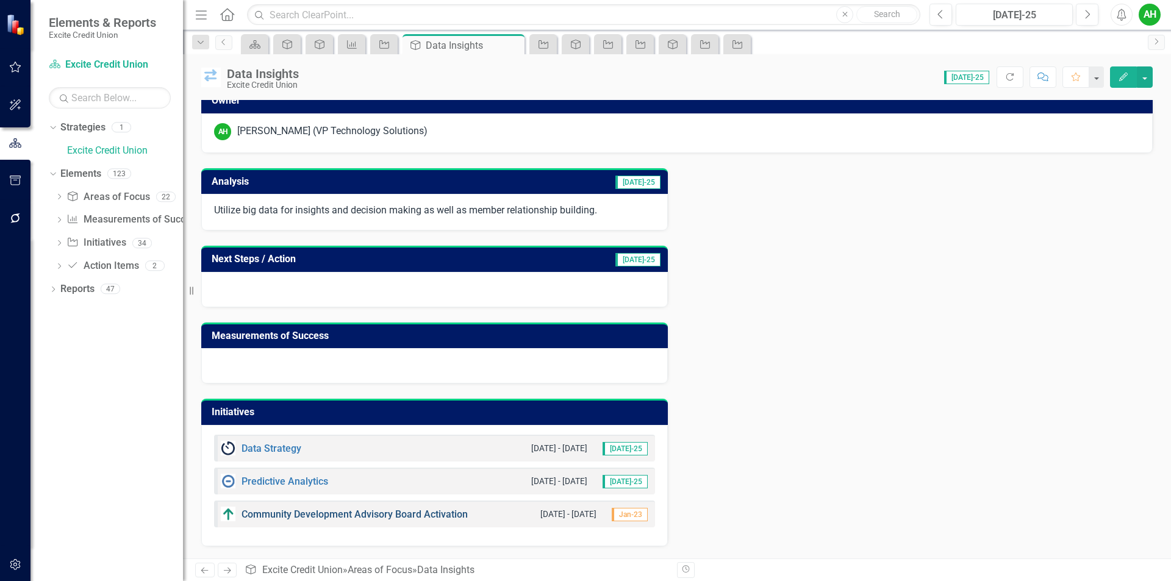
click at [418, 515] on link "Community Development Advisory Board Activation" at bounding box center [354, 515] width 226 height 12
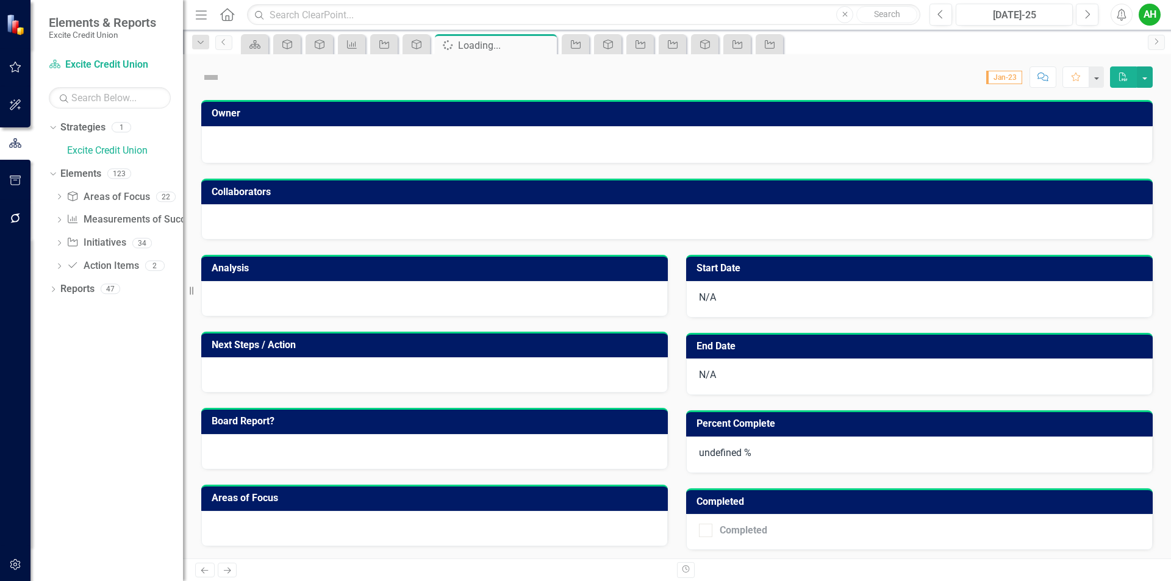
checkbox input "true"
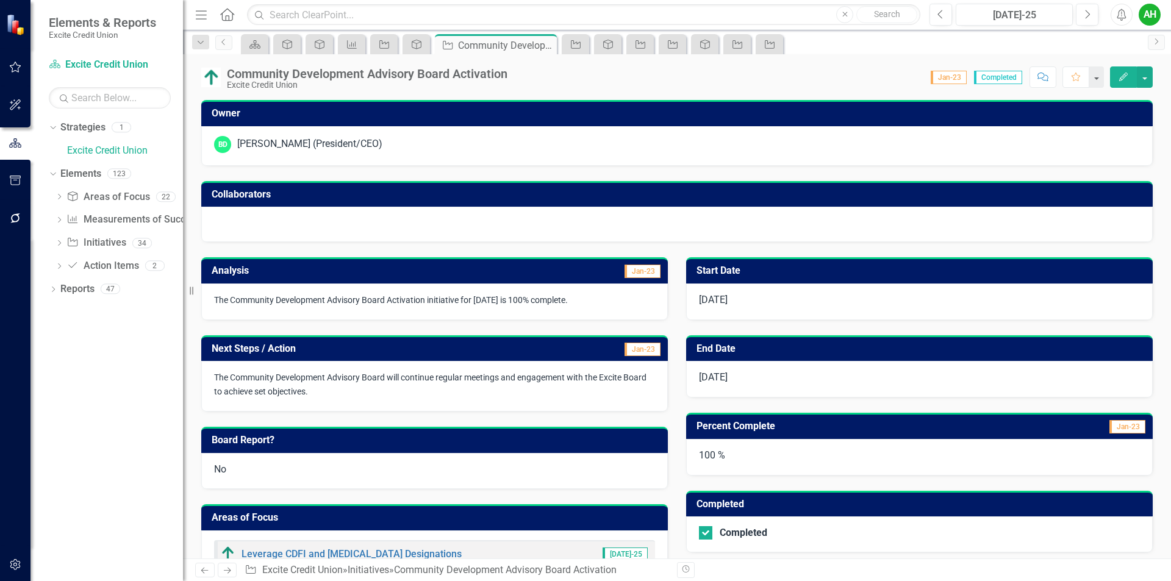
scroll to position [266, 0]
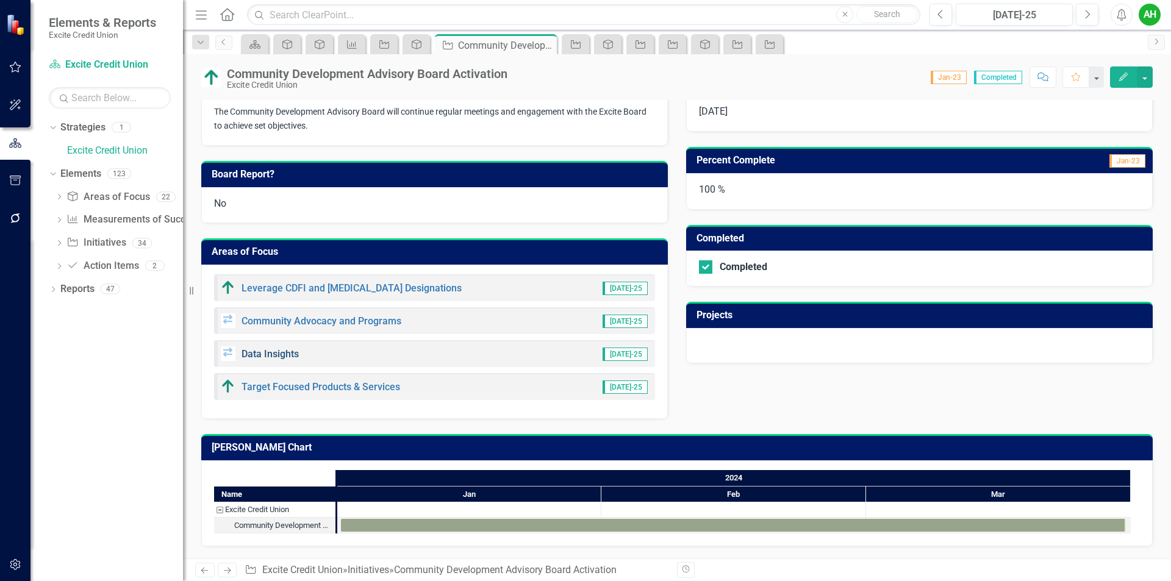
click at [274, 356] on link "Data Insights" at bounding box center [269, 354] width 57 height 12
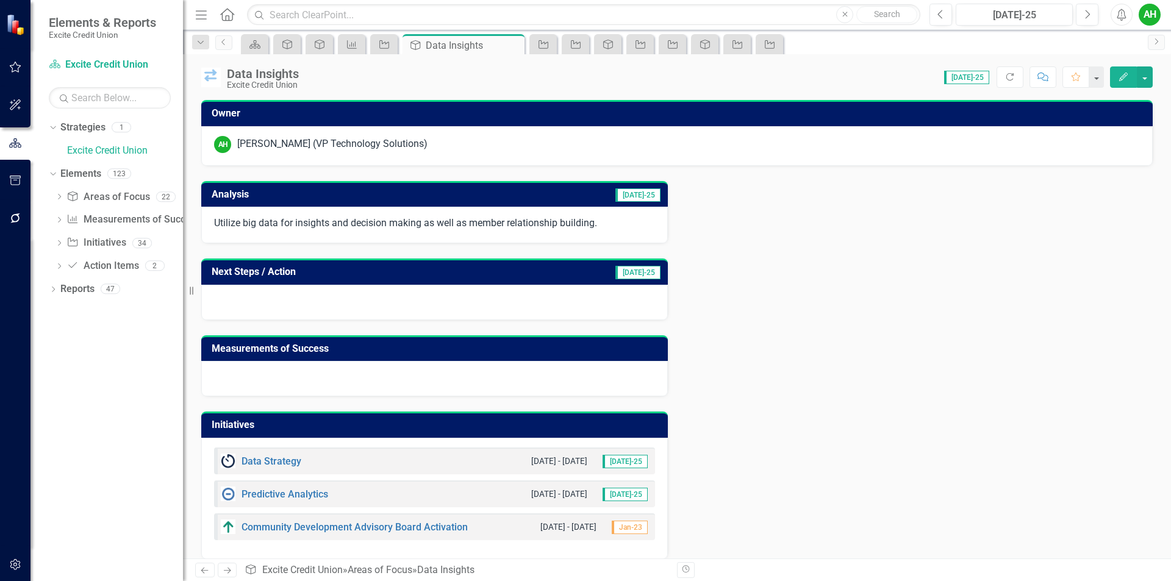
scroll to position [13, 0]
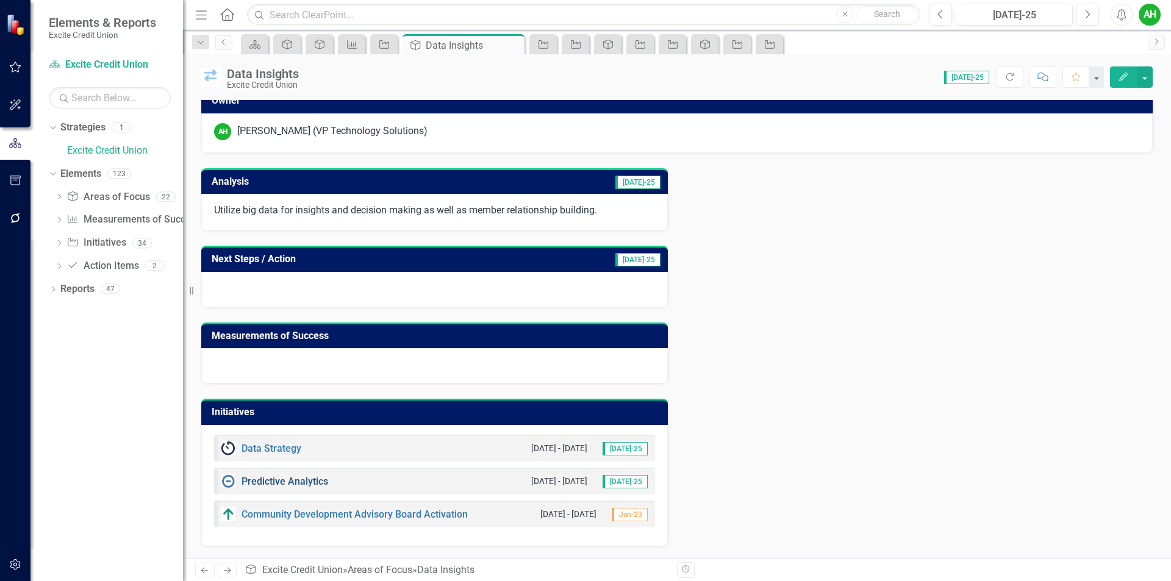
click at [289, 481] on link "Predictive Analytics" at bounding box center [284, 482] width 87 height 12
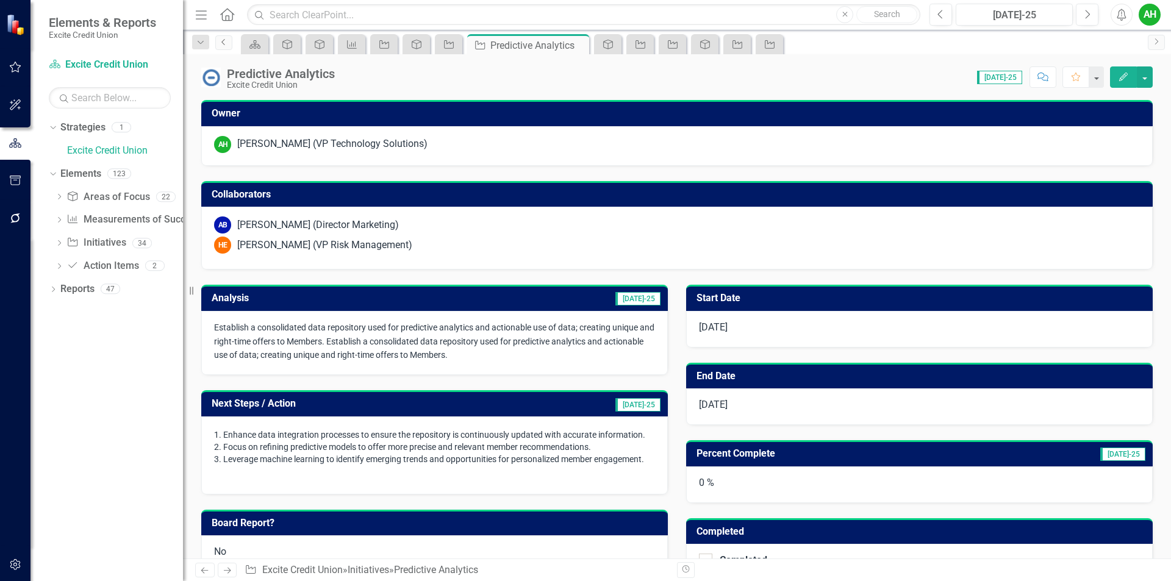
click at [222, 48] on link "Previous" at bounding box center [223, 42] width 17 height 15
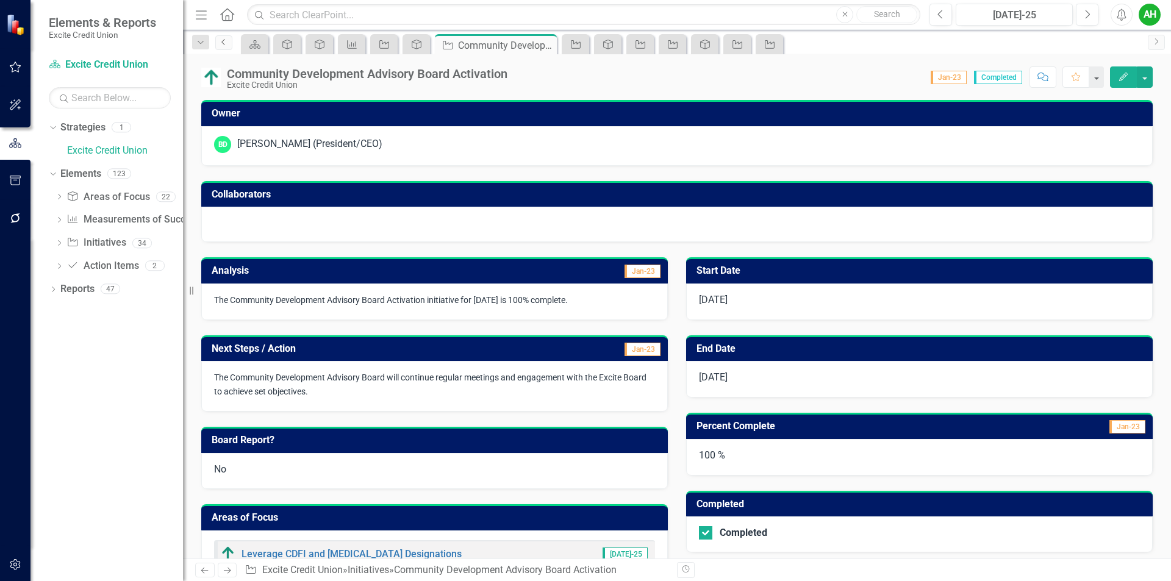
click at [224, 39] on icon "Previous" at bounding box center [224, 41] width 10 height 7
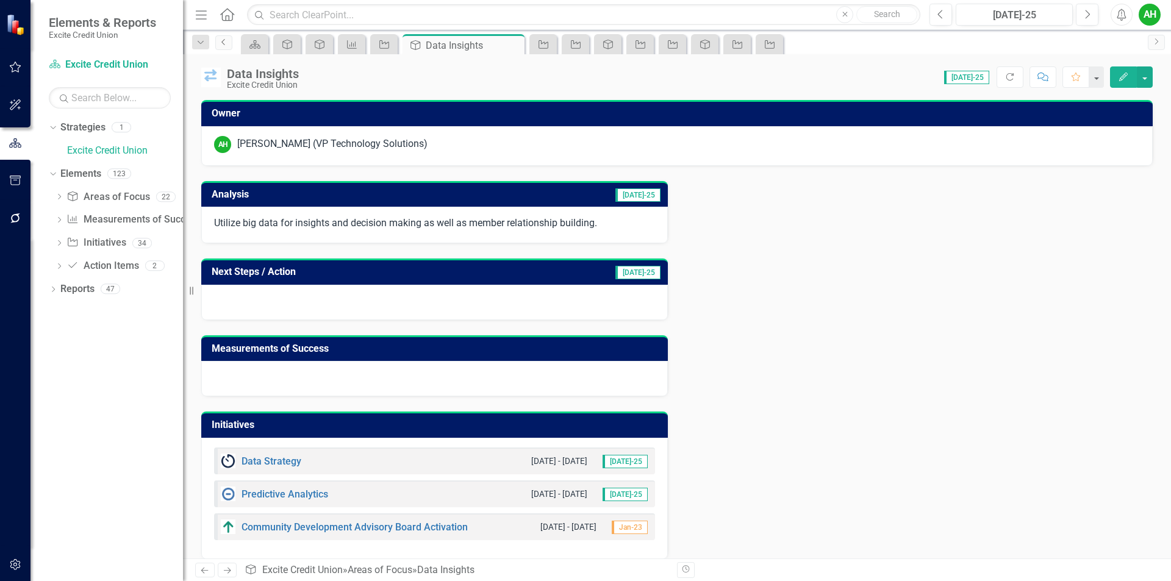
click at [229, 39] on link "Previous" at bounding box center [223, 42] width 17 height 15
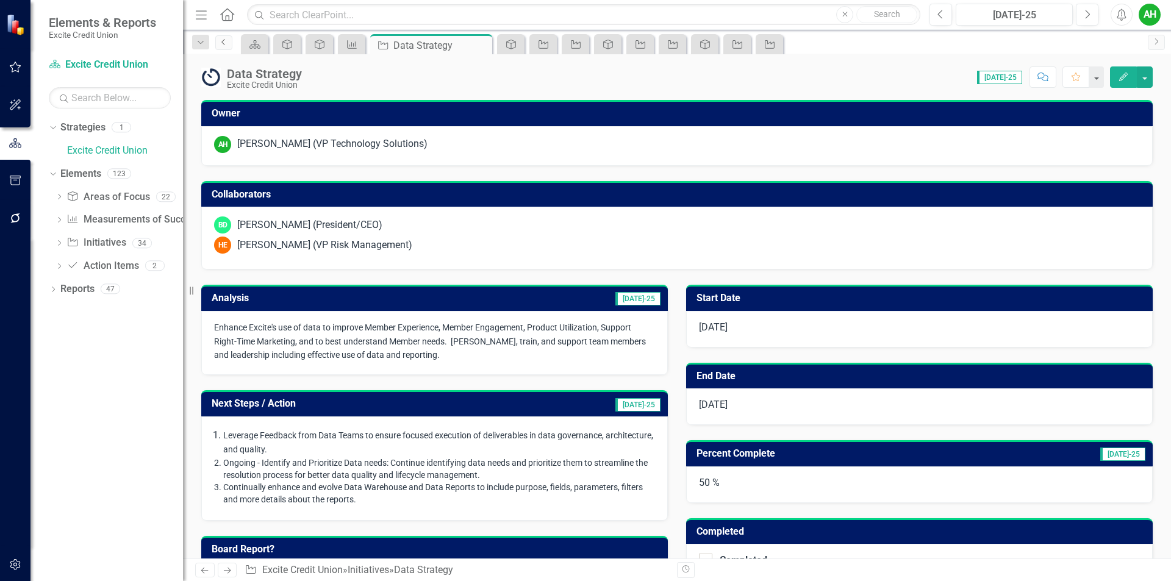
click at [224, 41] on icon "Previous" at bounding box center [224, 41] width 10 height 7
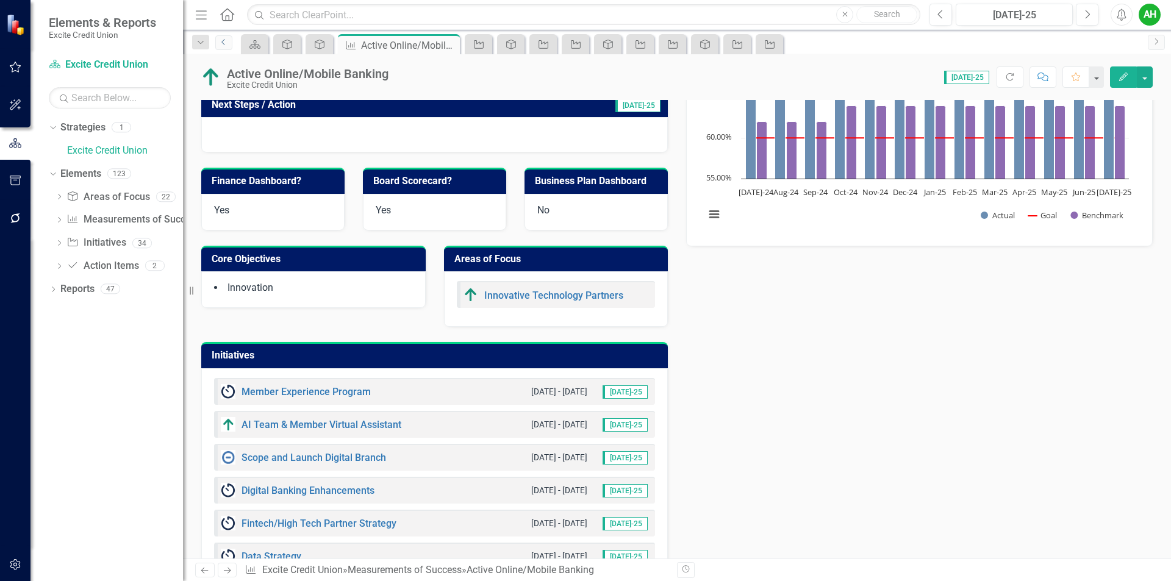
scroll to position [366, 0]
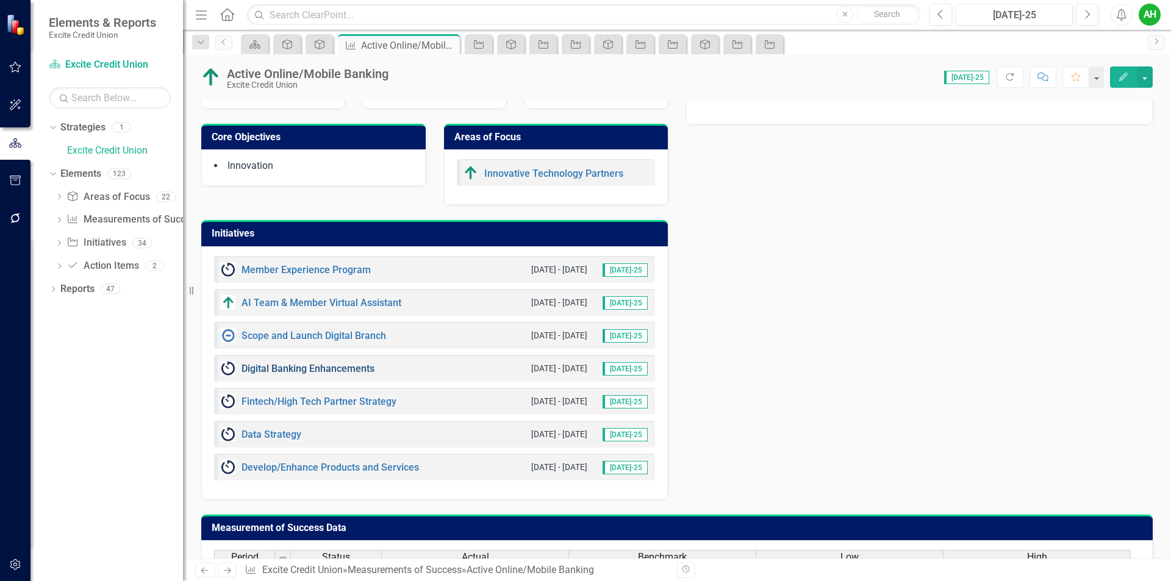
click at [334, 373] on link "Digital Banking Enhancements" at bounding box center [307, 369] width 133 height 12
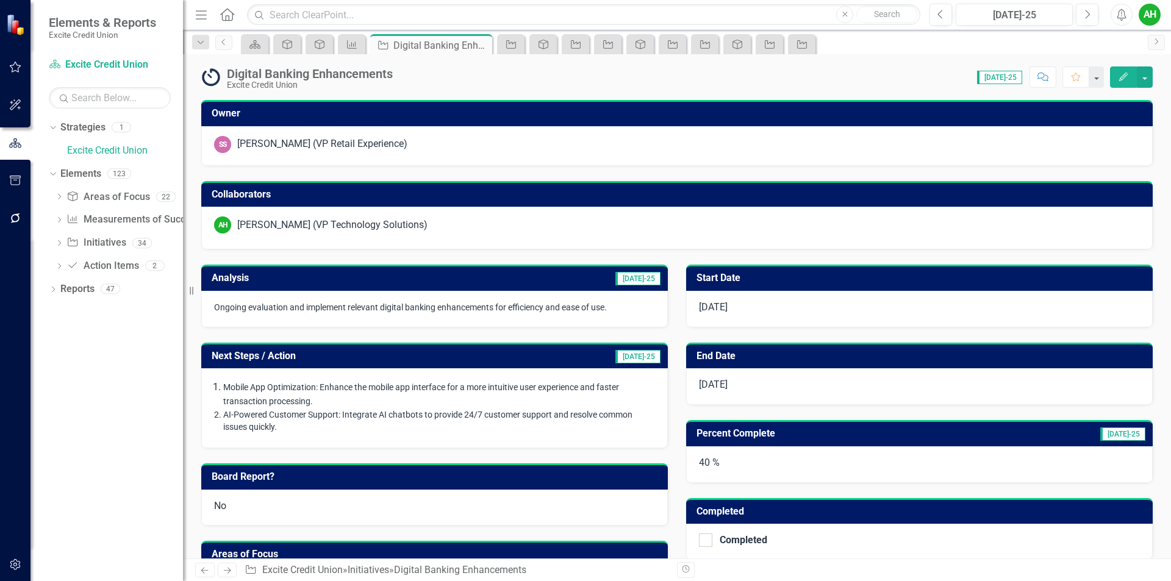
checkbox input "true"
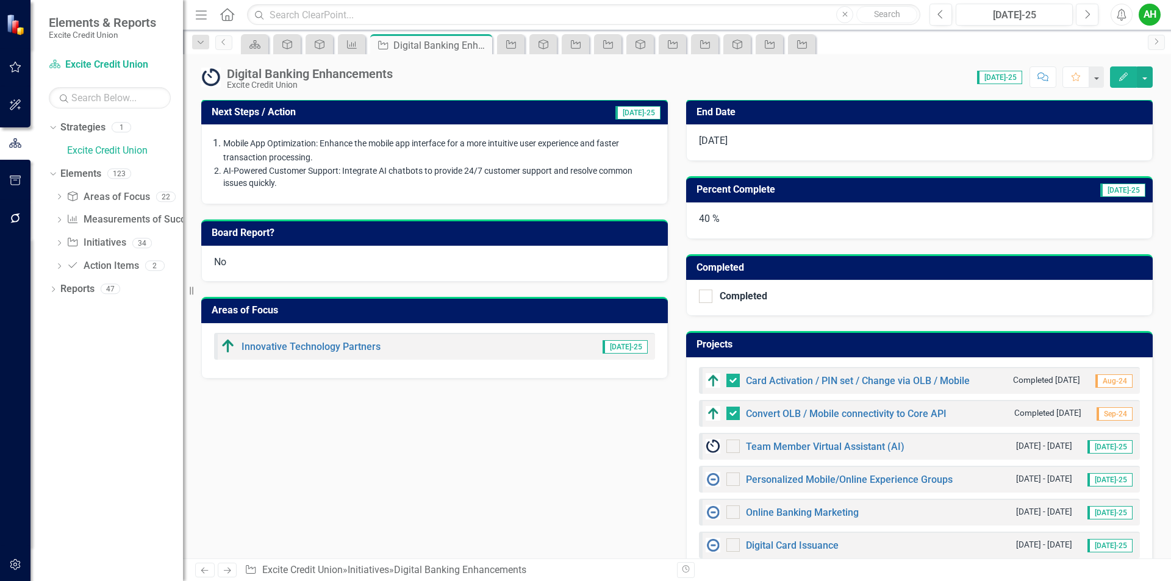
scroll to position [305, 0]
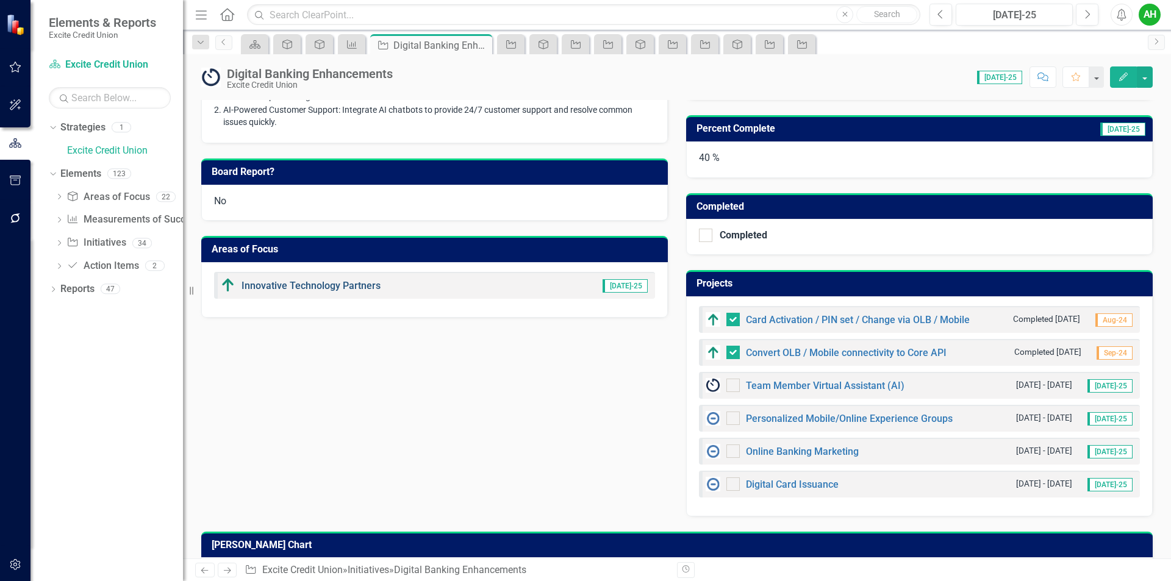
click at [282, 283] on link "Innovative Technology Partners" at bounding box center [310, 286] width 139 height 12
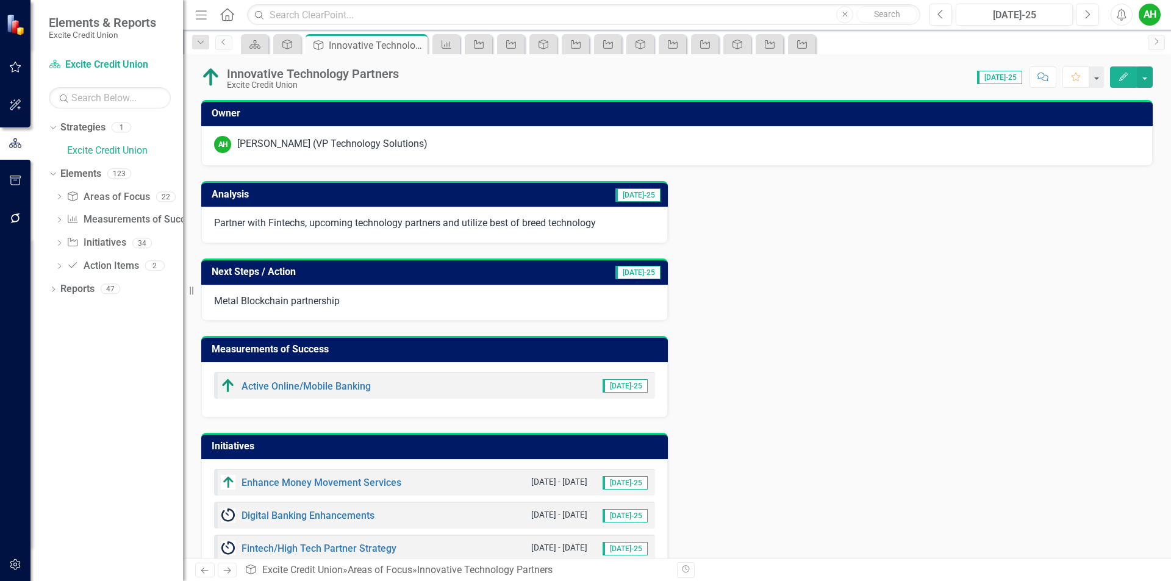
click at [318, 380] on div "Active Online/Mobile Banking" at bounding box center [296, 386] width 150 height 15
click at [321, 387] on link "Active Online/Mobile Banking" at bounding box center [305, 386] width 129 height 12
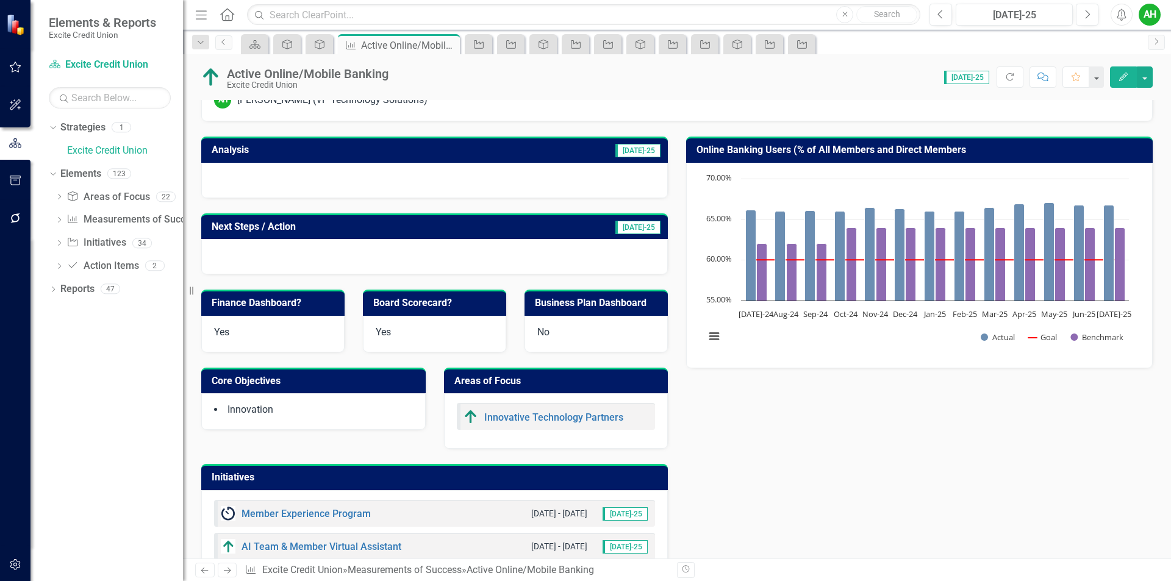
scroll to position [183, 0]
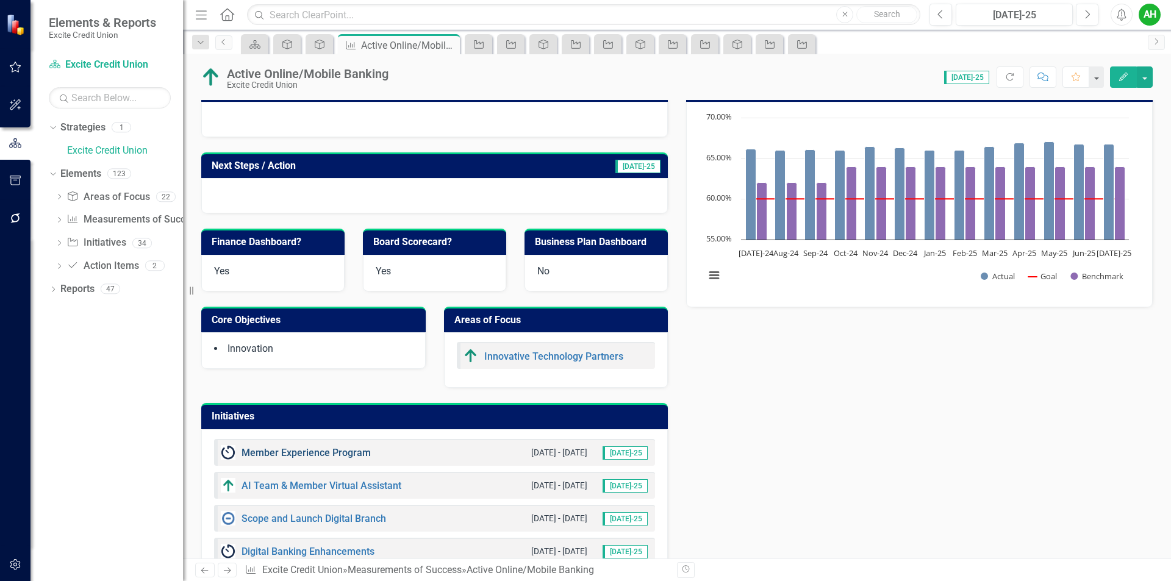
click at [340, 455] on link "Member Experience Program" at bounding box center [305, 453] width 129 height 12
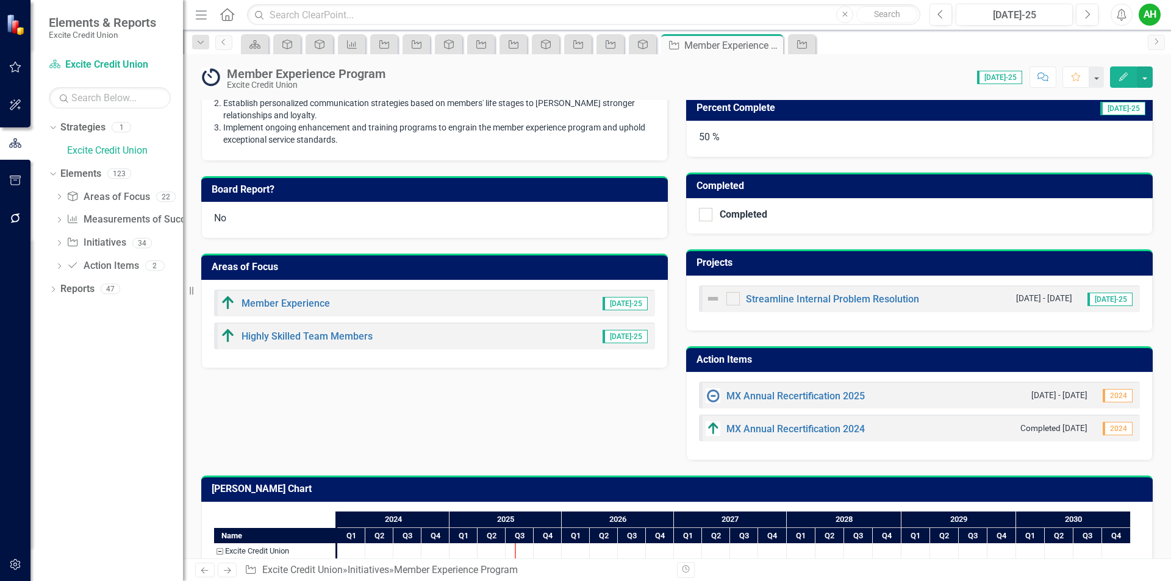
scroll to position [61, 0]
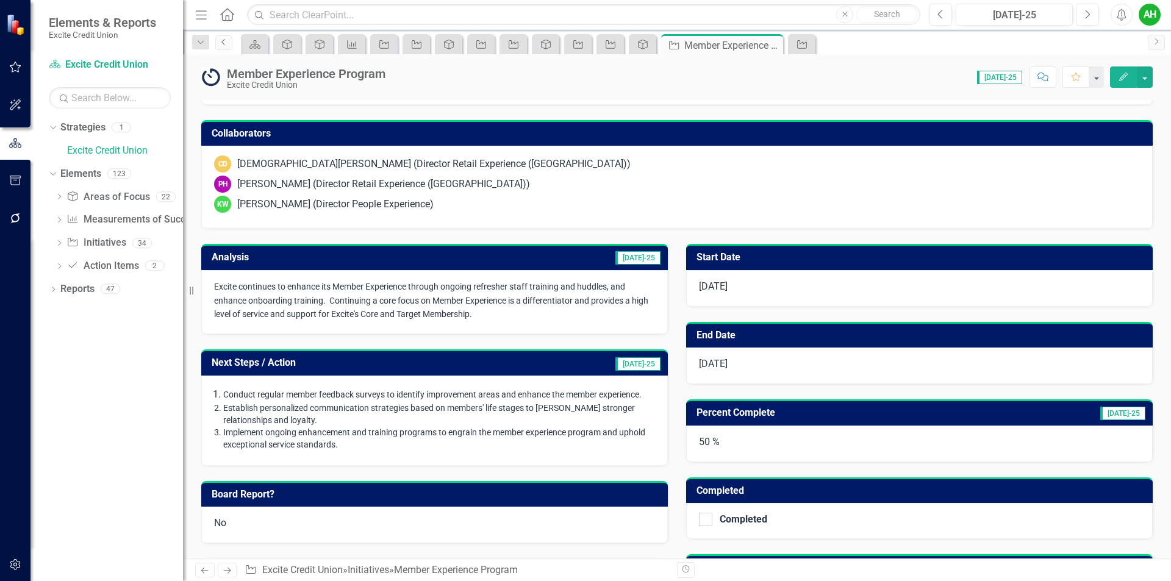
click at [220, 43] on icon "Previous" at bounding box center [224, 41] width 10 height 7
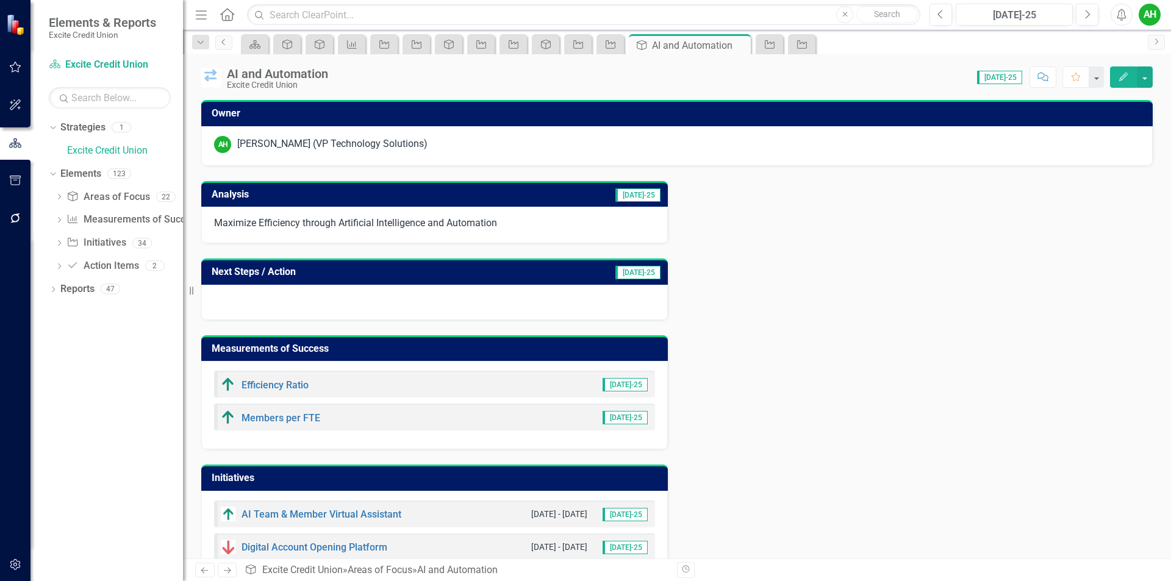
scroll to position [66, 0]
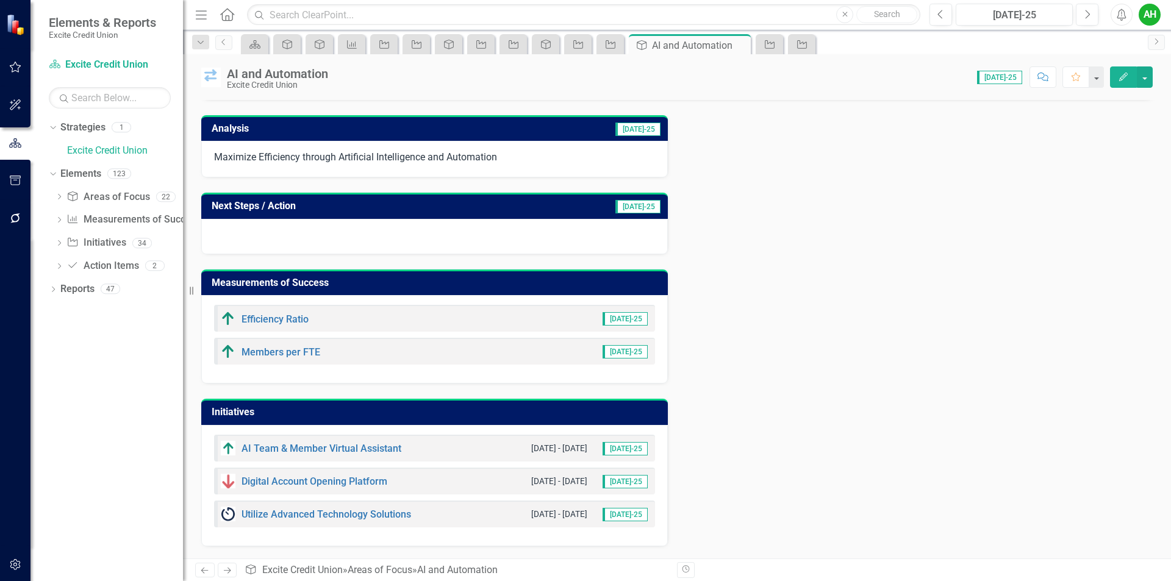
click at [365, 508] on div "Utilize Advanced Technology Solutions" at bounding box center [316, 514] width 190 height 15
click at [366, 516] on link "Utilize Advanced Technology Solutions" at bounding box center [326, 515] width 170 height 12
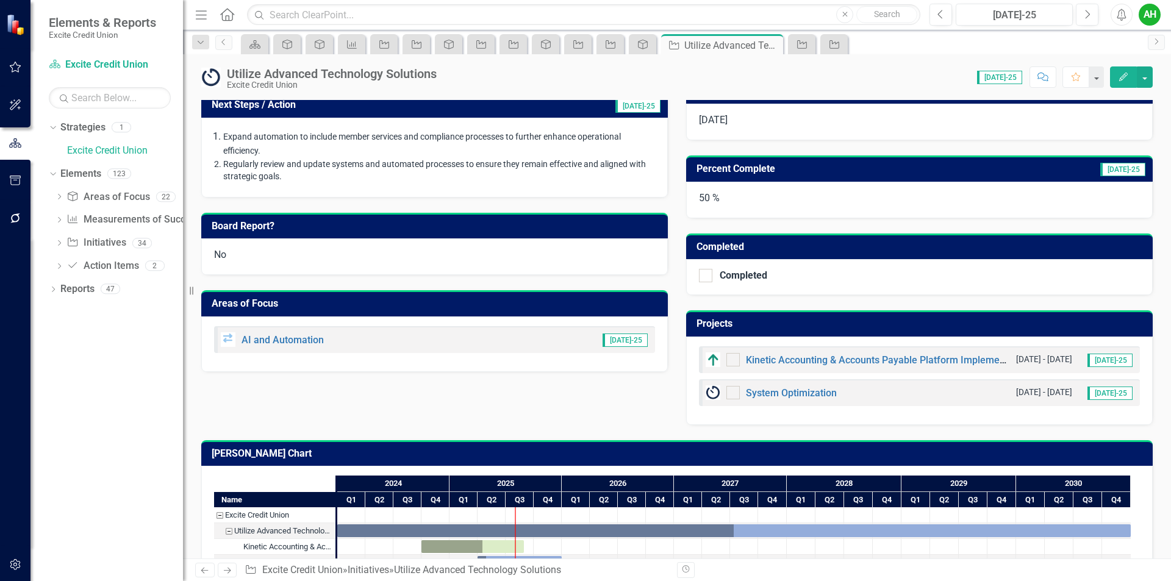
scroll to position [281, 0]
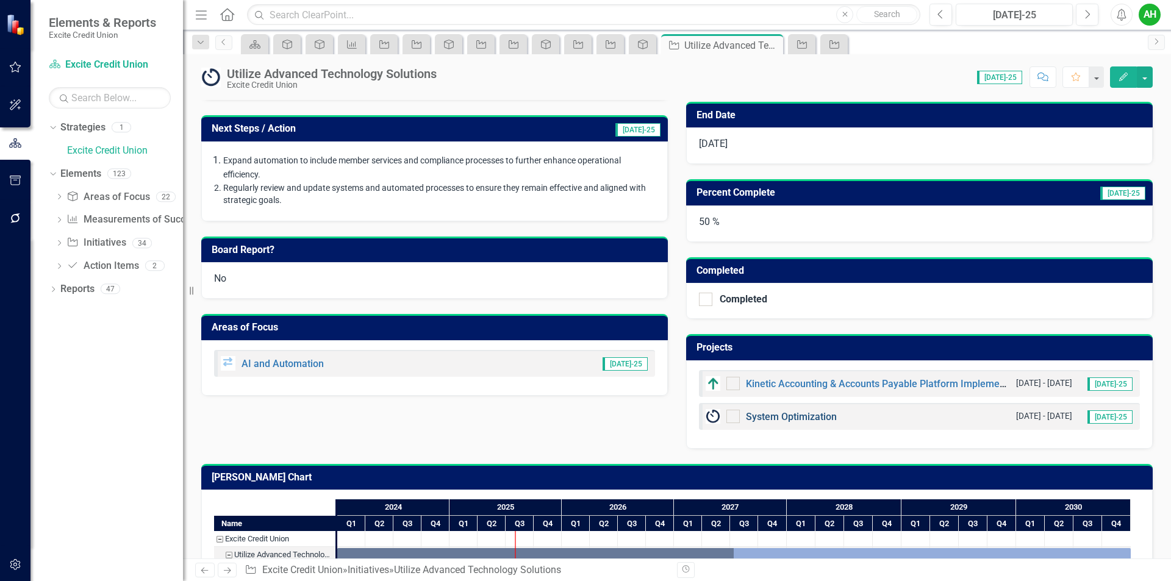
click at [799, 417] on link "System Optimization" at bounding box center [791, 417] width 91 height 12
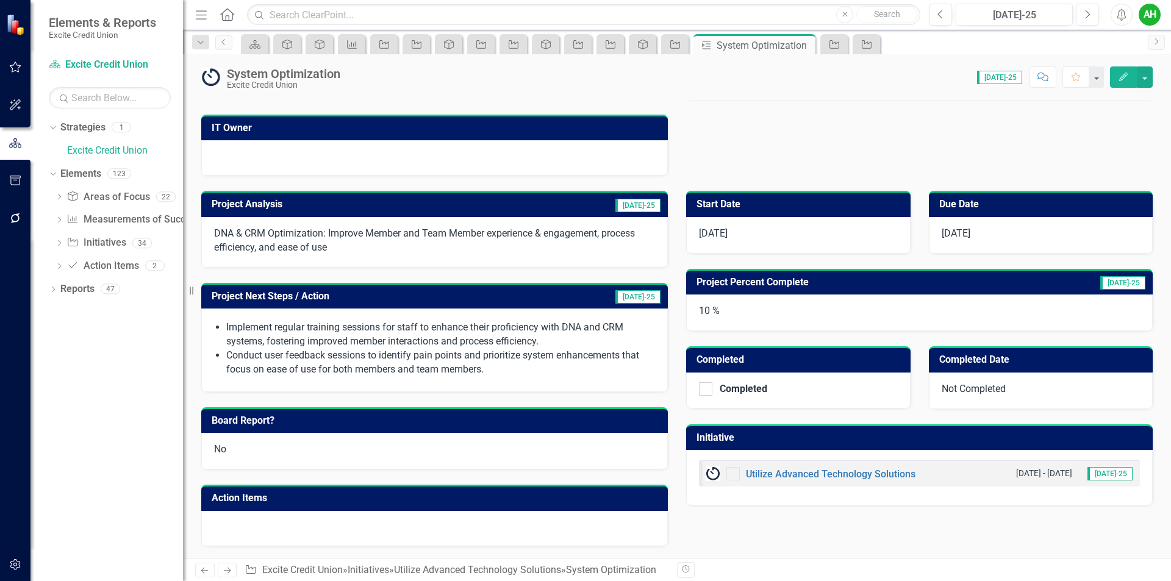
scroll to position [215, 0]
click at [1125, 84] on button "Edit" at bounding box center [1123, 76] width 27 height 21
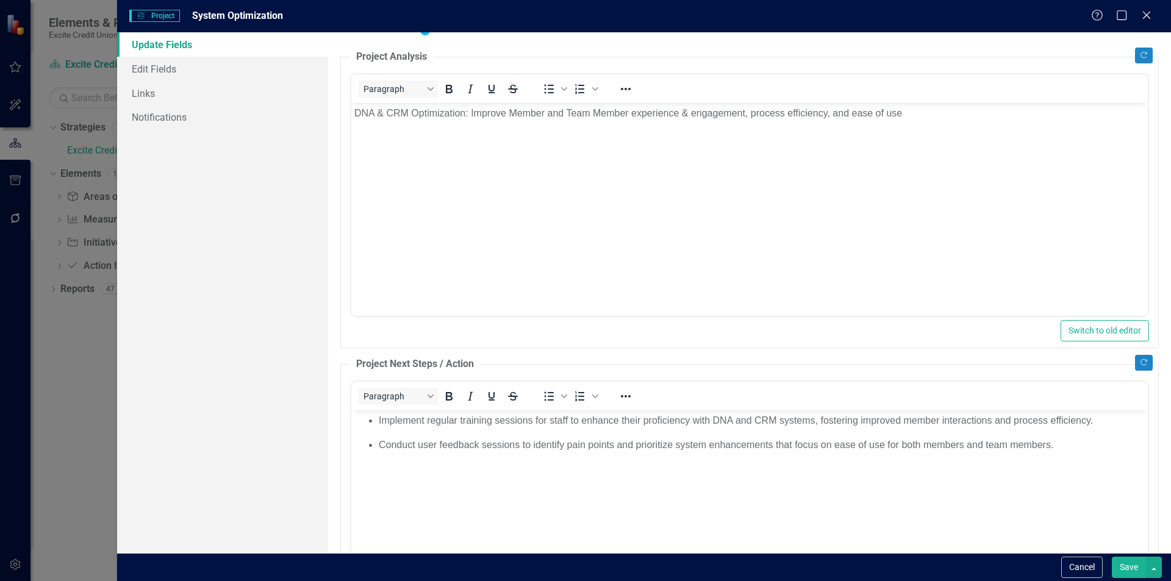
scroll to position [243, 0]
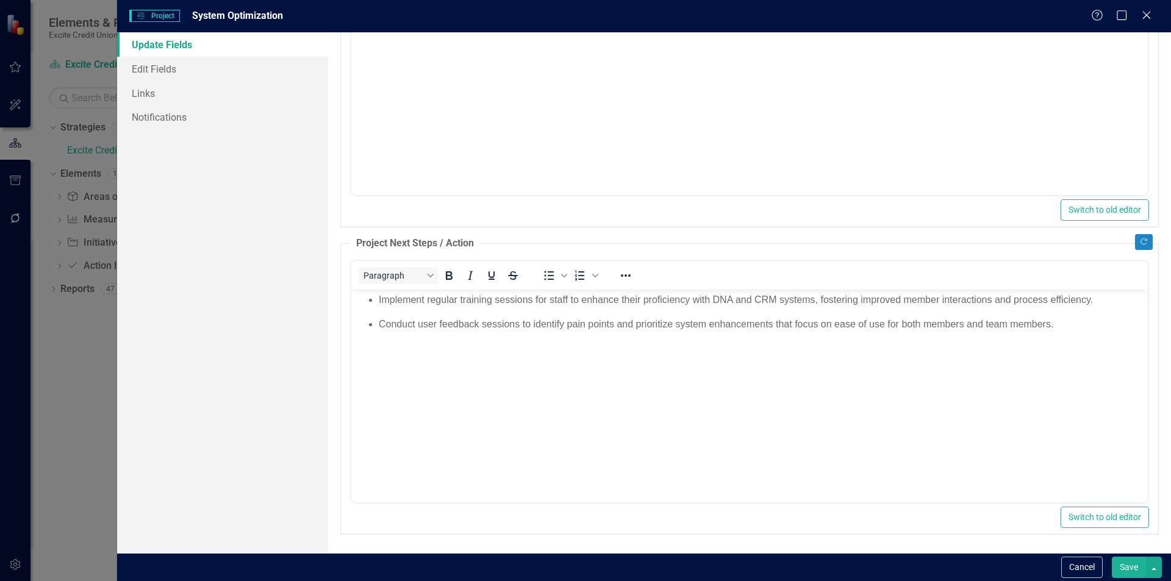
click at [1138, 573] on button "Save" at bounding box center [1129, 567] width 34 height 21
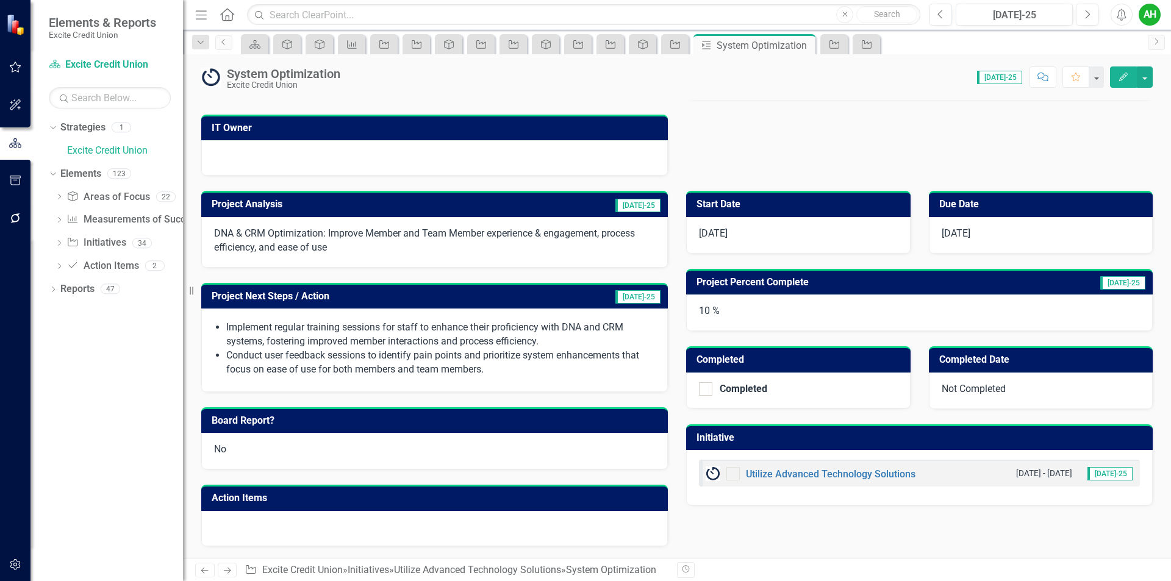
click at [1121, 75] on icon "Edit" at bounding box center [1123, 77] width 11 height 9
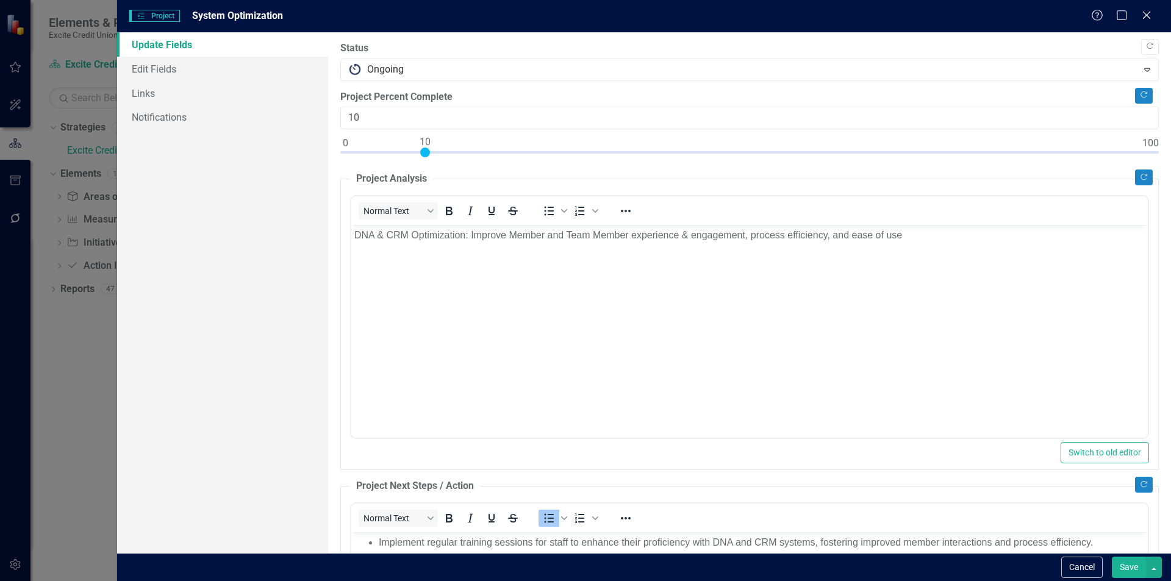
scroll to position [0, 0]
click at [476, 148] on div at bounding box center [749, 155] width 818 height 15
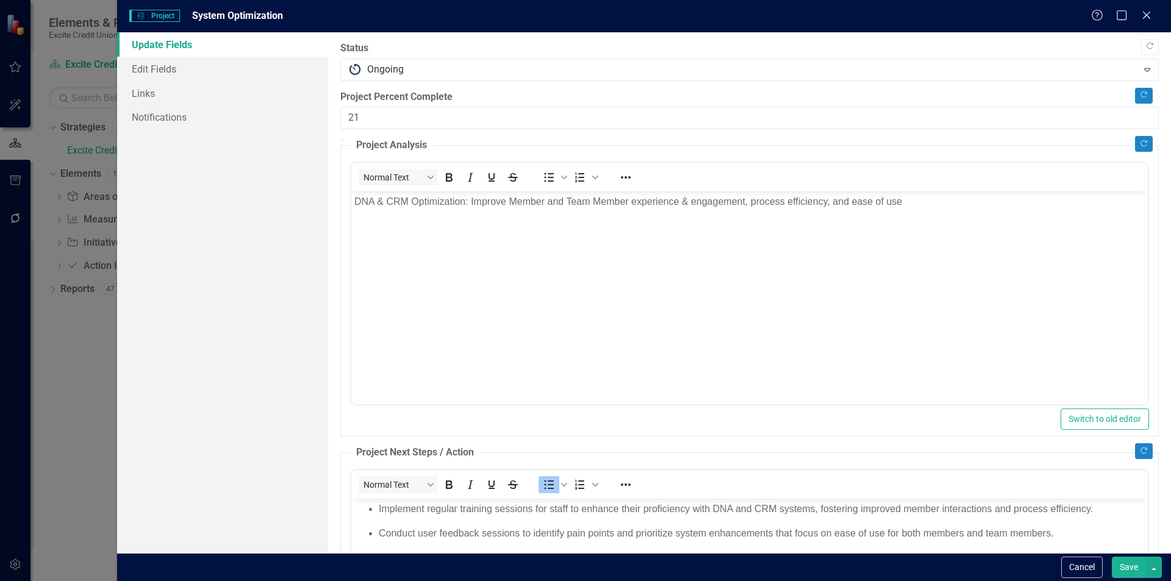
click at [509, 138] on div at bounding box center [749, 138] width 818 height 0
type input "20"
click at [504, 138] on div at bounding box center [749, 138] width 818 height 0
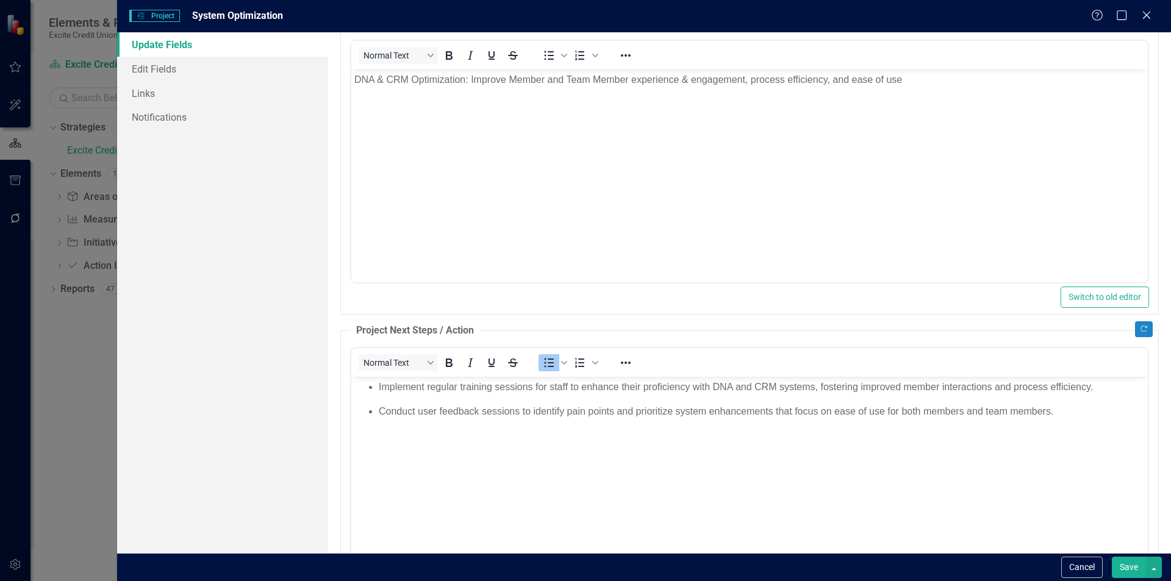
scroll to position [183, 0]
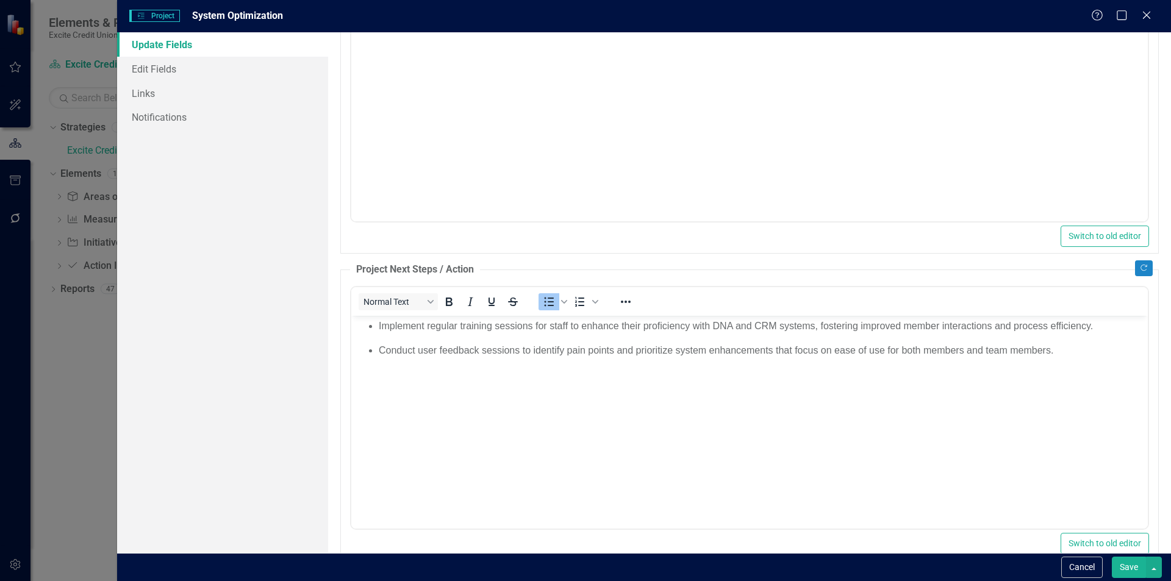
click at [1126, 566] on button "Save" at bounding box center [1129, 567] width 34 height 21
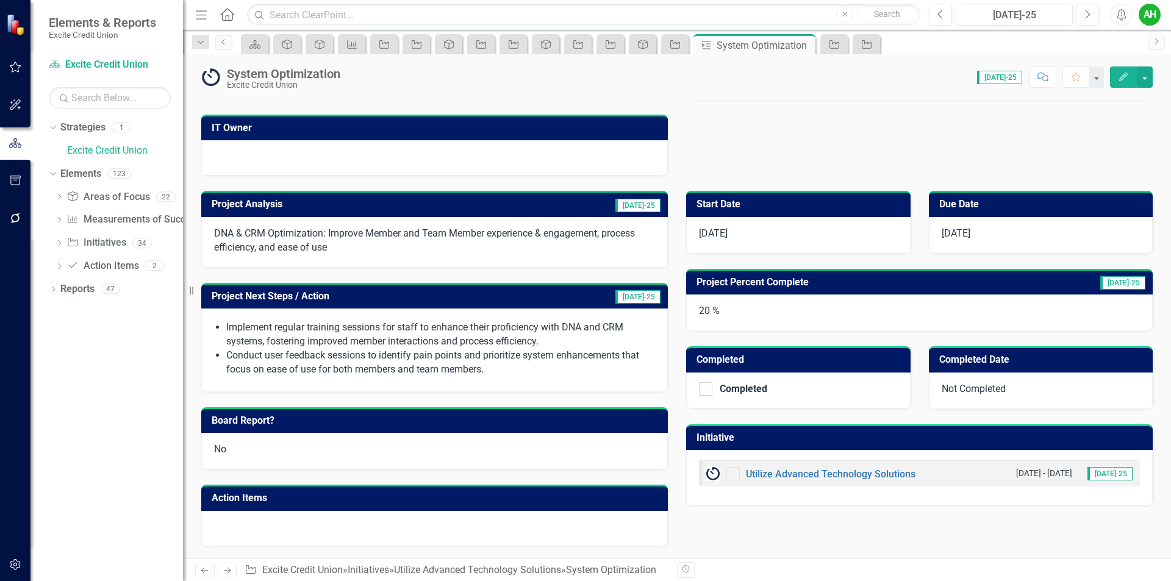
scroll to position [215, 0]
click at [226, 46] on link "Previous" at bounding box center [223, 42] width 17 height 15
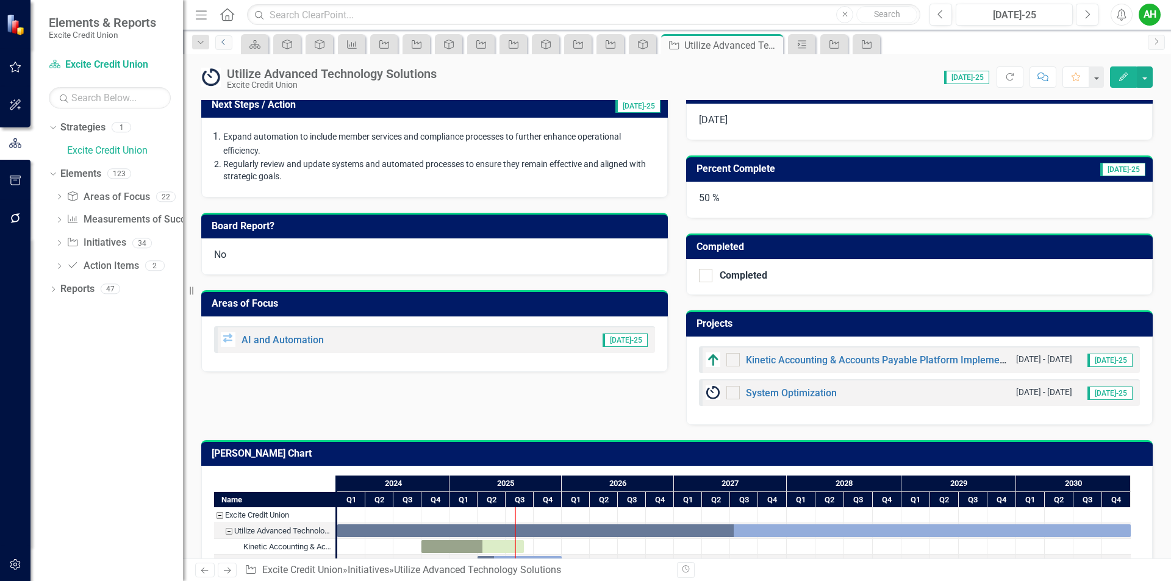
scroll to position [342, 0]
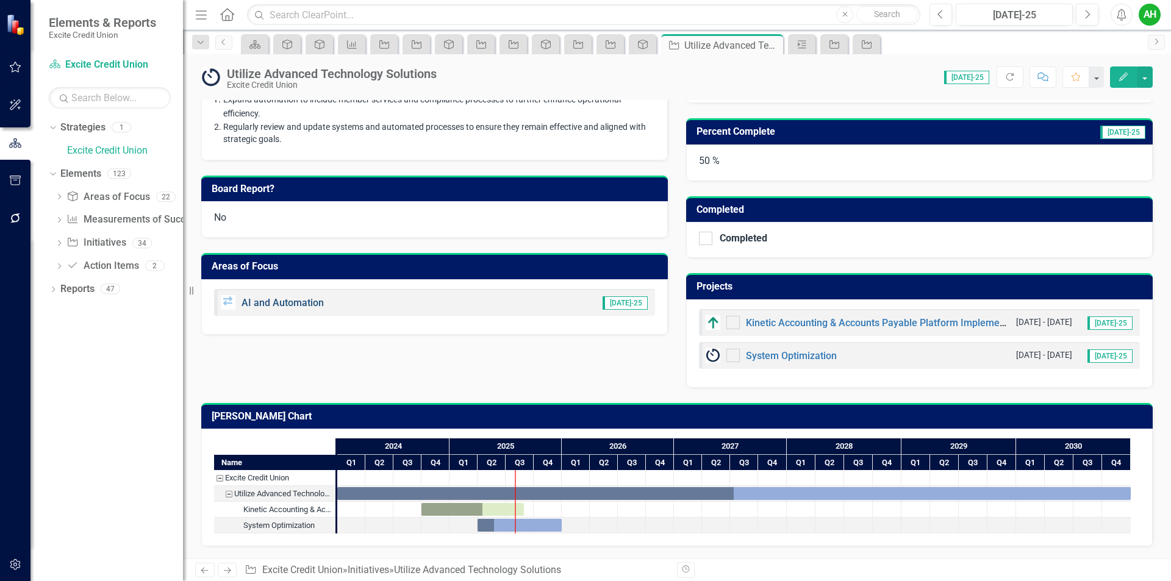
click at [276, 303] on link "AI and Automation" at bounding box center [282, 303] width 82 height 12
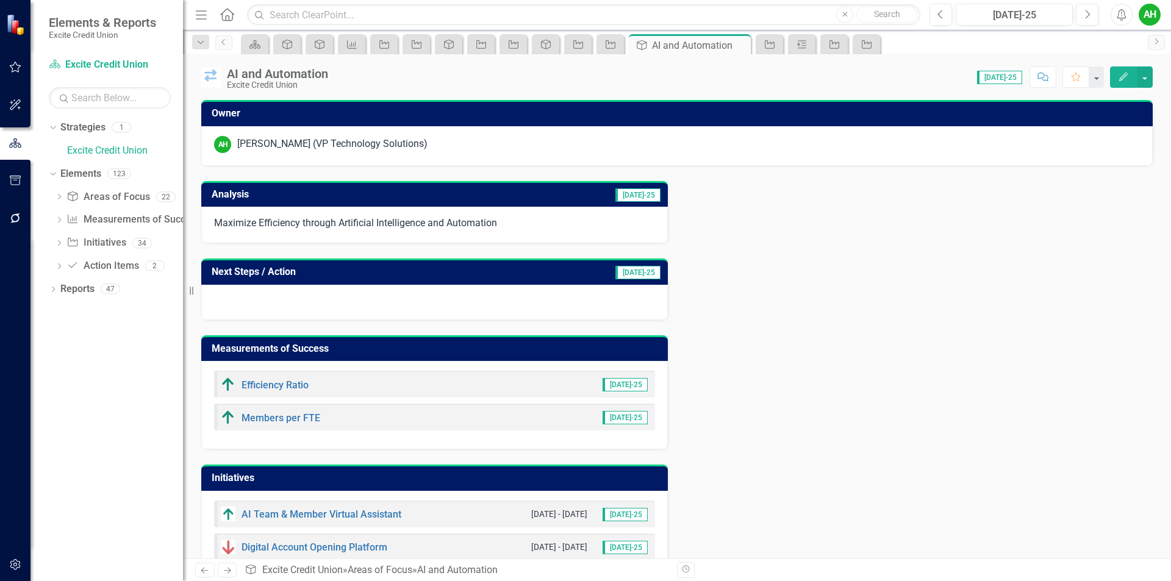
scroll to position [66, 0]
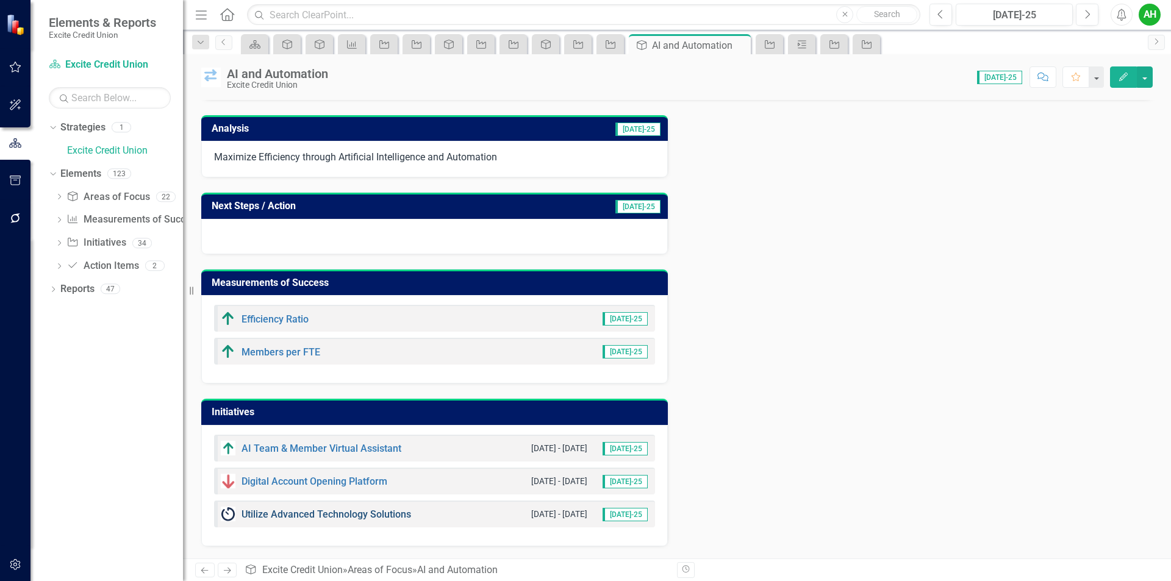
click at [323, 517] on link "Utilize Advanced Technology Solutions" at bounding box center [326, 515] width 170 height 12
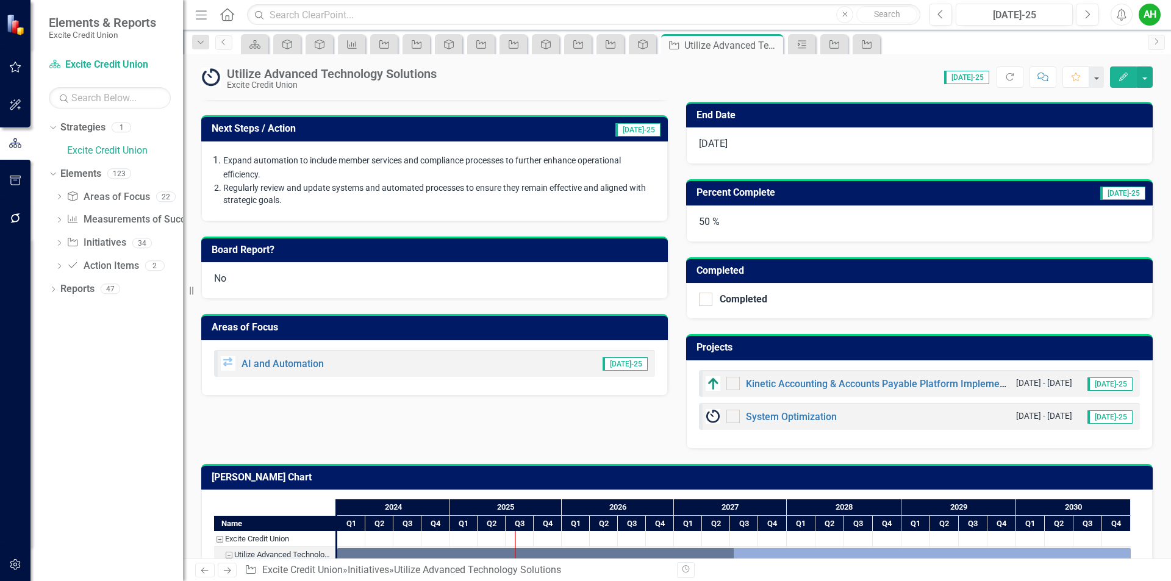
scroll to position [98, 0]
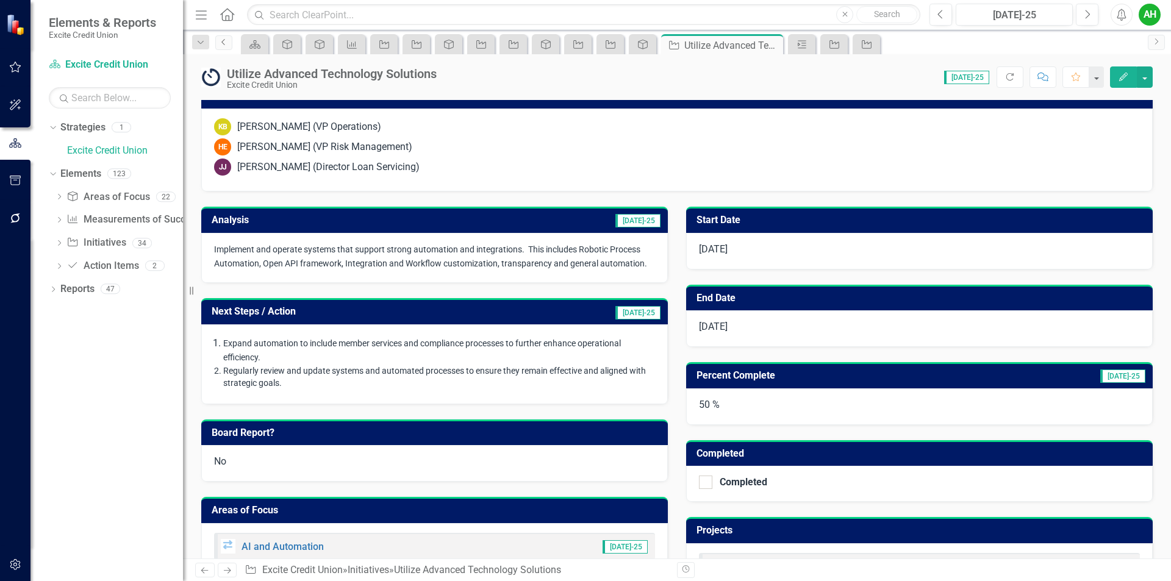
click at [224, 46] on link "Previous" at bounding box center [223, 42] width 17 height 15
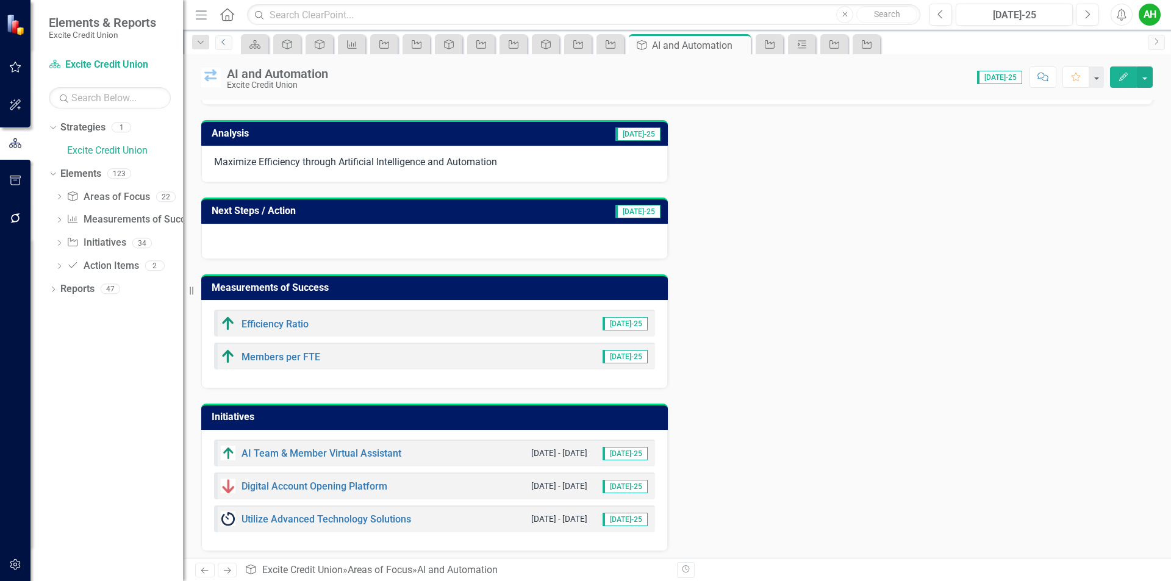
scroll to position [66, 0]
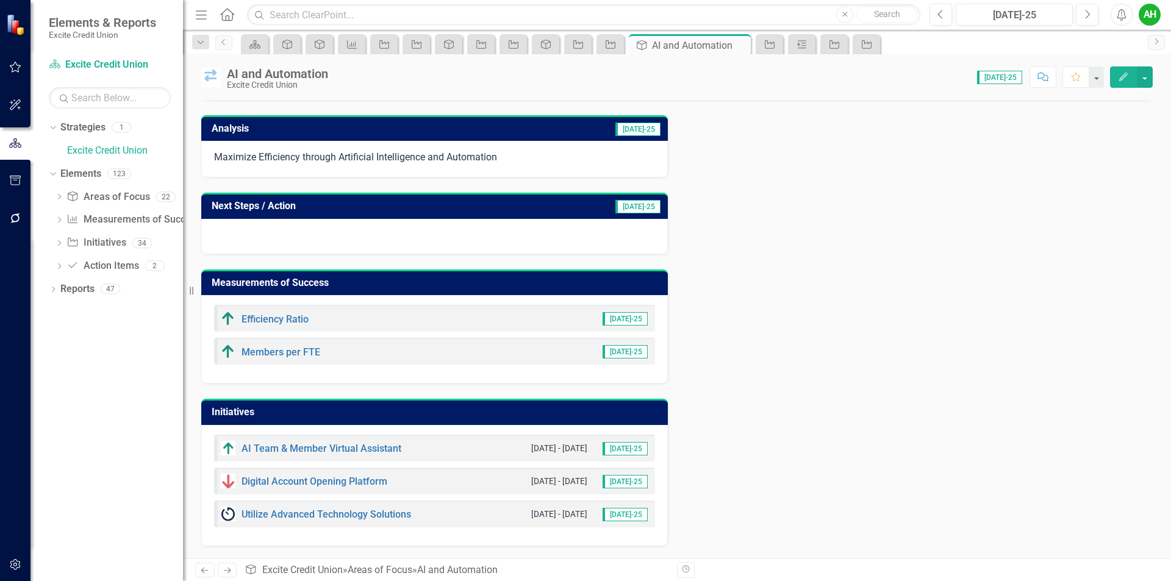
click at [353, 443] on div "AI Team & Member Virtual Assistant" at bounding box center [311, 448] width 180 height 15
click at [351, 450] on link "AI Team & Member Virtual Assistant" at bounding box center [321, 449] width 160 height 12
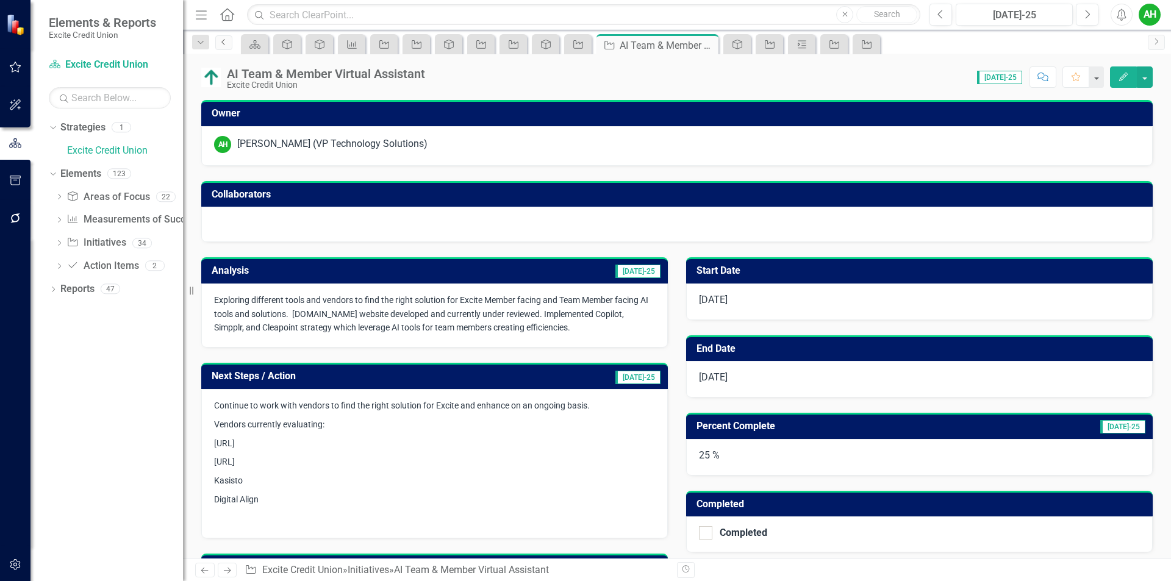
click at [224, 41] on icon "Previous" at bounding box center [224, 41] width 10 height 7
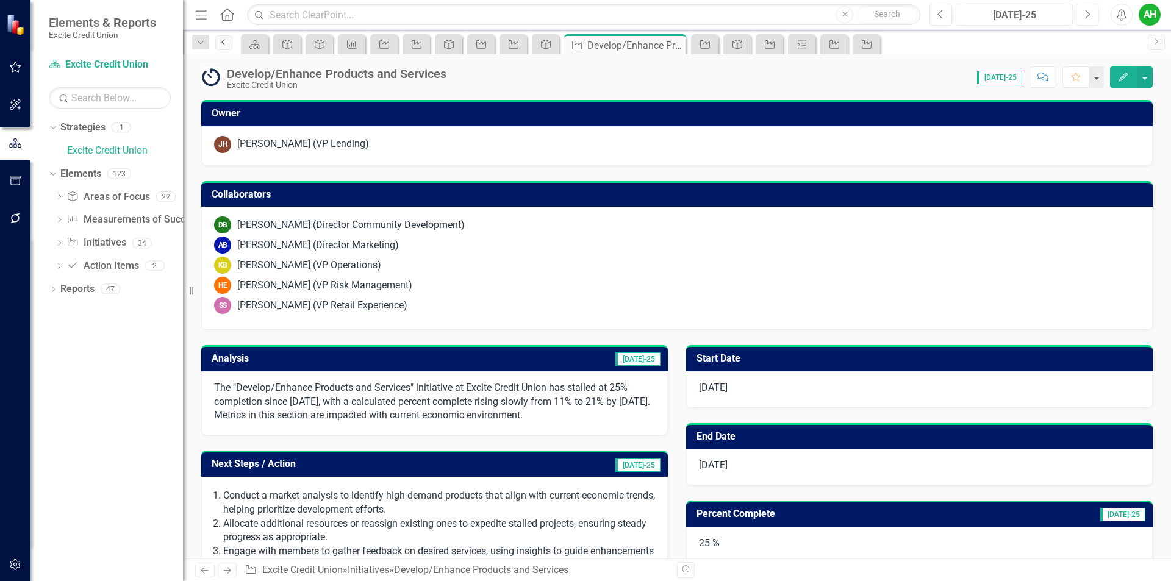
click at [226, 41] on icon "Previous" at bounding box center [224, 41] width 10 height 7
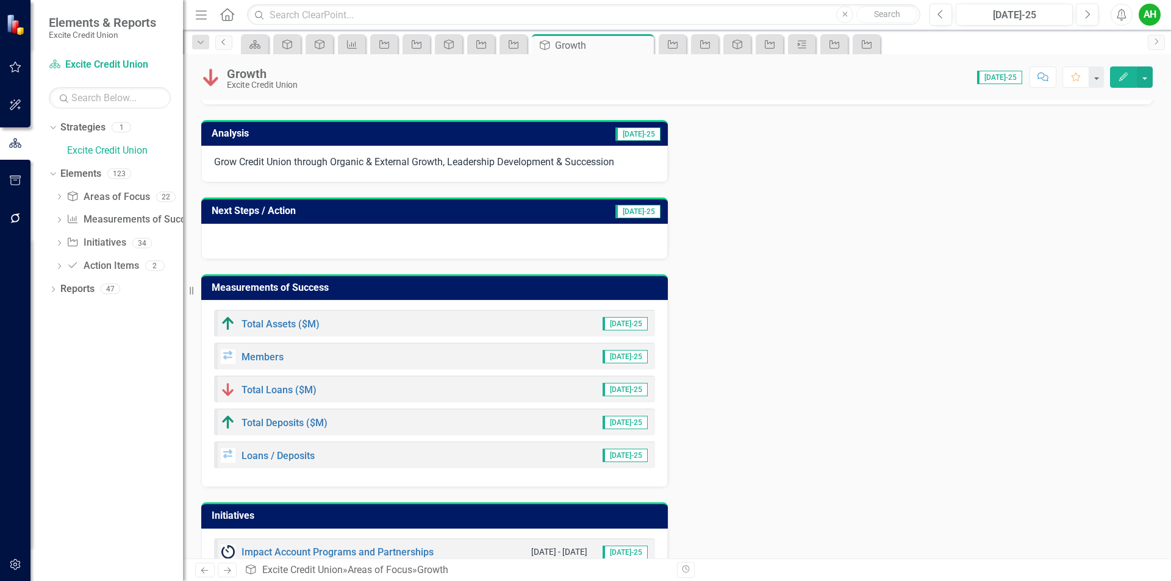
scroll to position [362, 0]
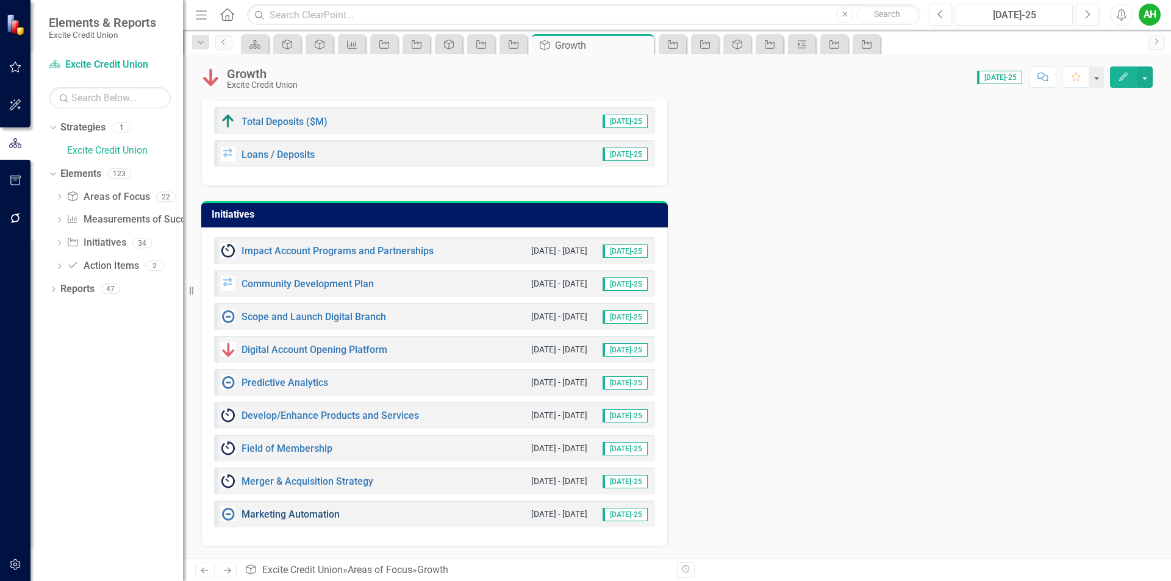
click at [289, 516] on link "Marketing Automation" at bounding box center [290, 515] width 98 height 12
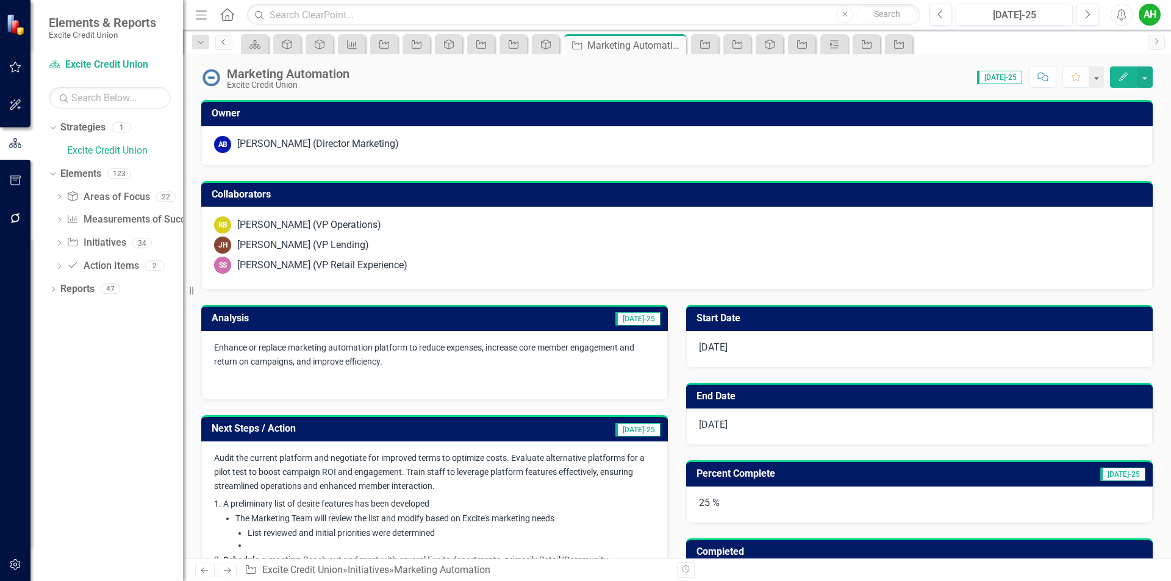
click at [226, 44] on icon "Previous" at bounding box center [224, 41] width 10 height 7
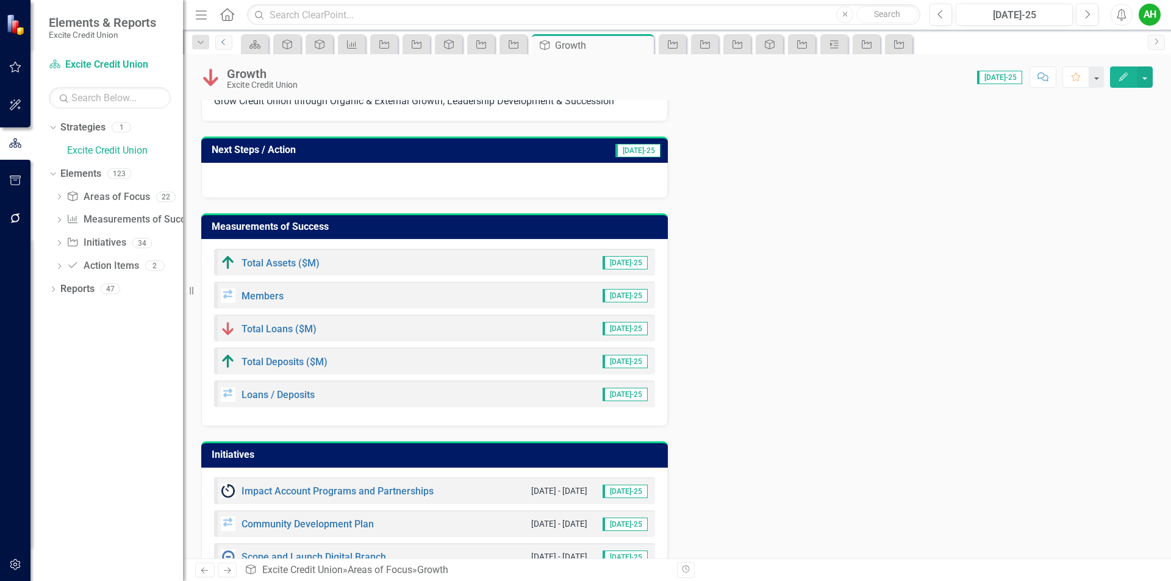
scroll to position [362, 0]
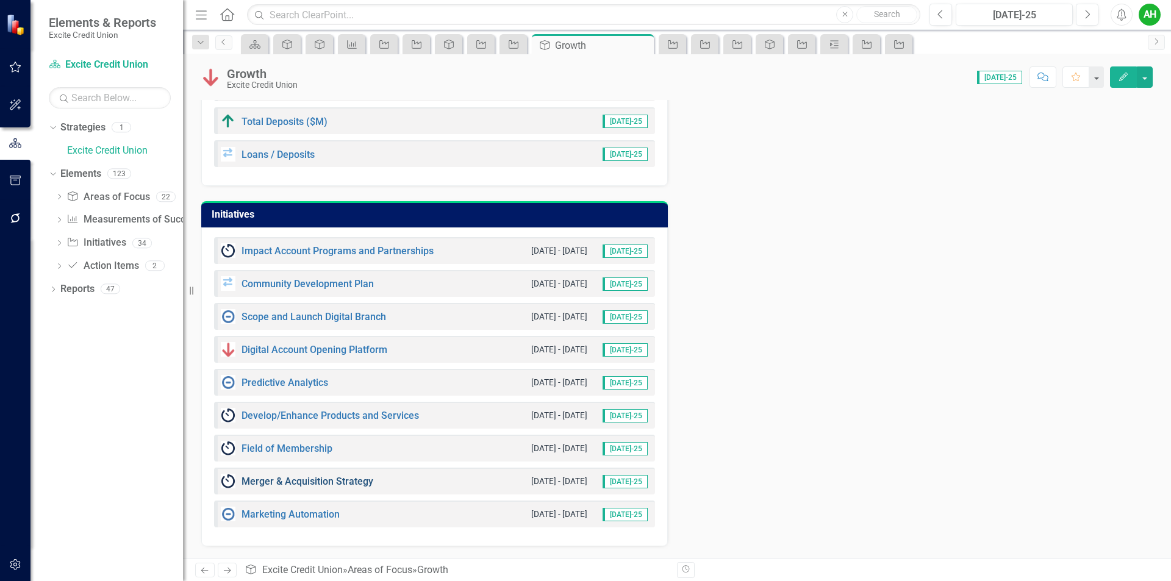
click at [343, 482] on link "Merger & Acquisition Strategy" at bounding box center [307, 482] width 132 height 12
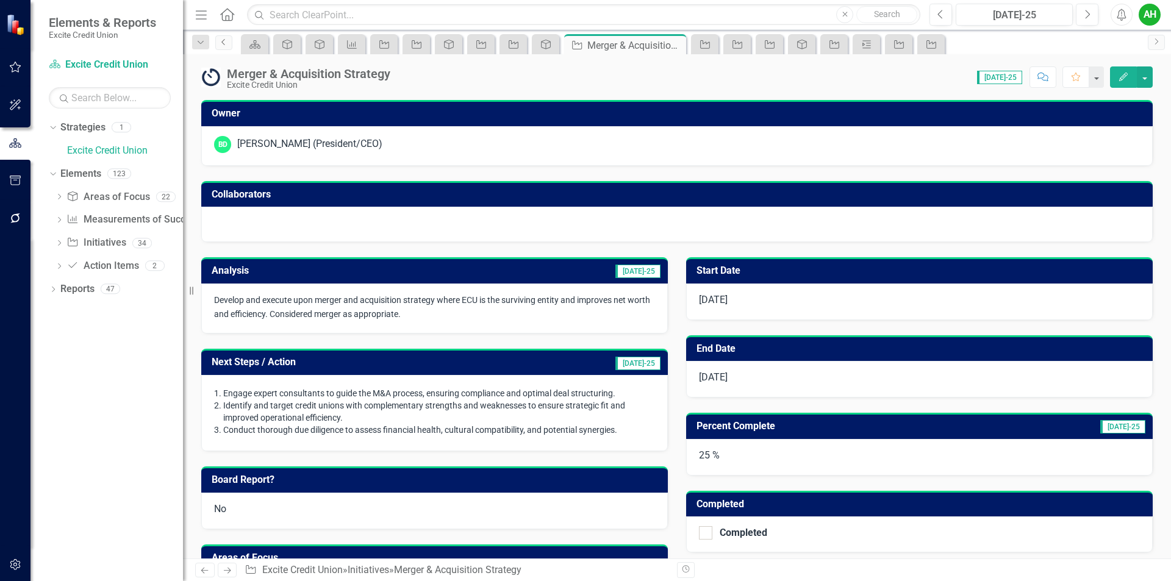
click at [227, 45] on icon "Previous" at bounding box center [224, 41] width 10 height 7
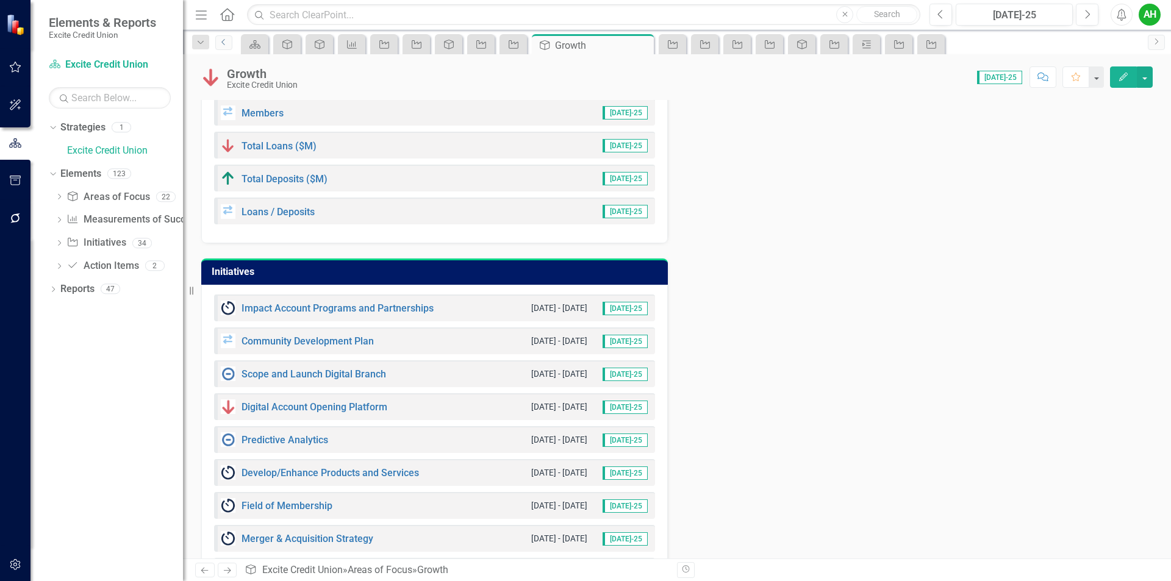
scroll to position [362, 0]
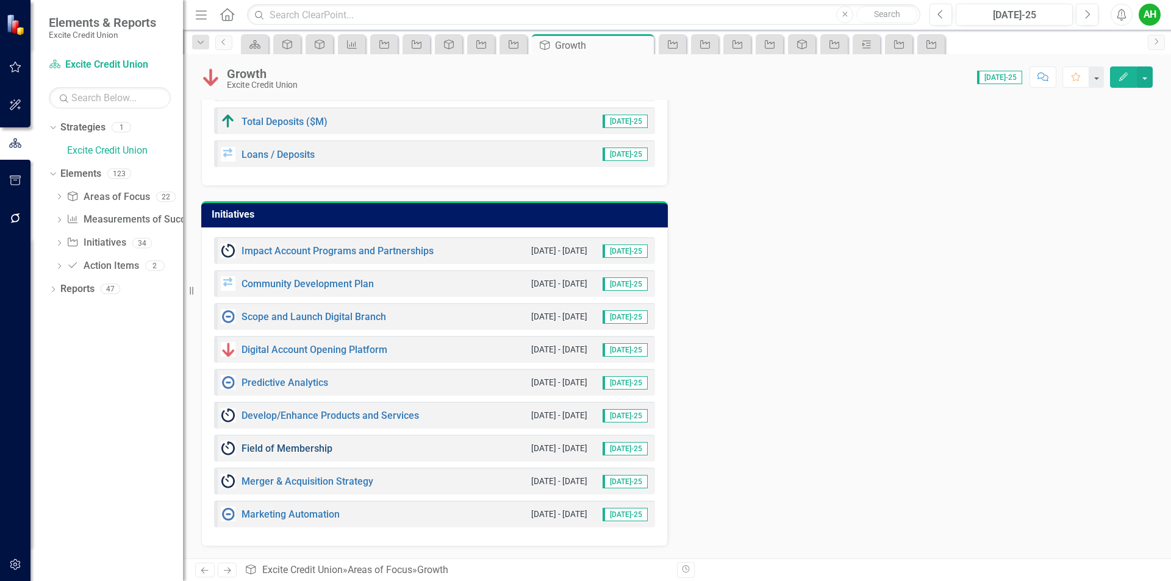
click at [289, 446] on link "Field of Membership" at bounding box center [286, 449] width 91 height 12
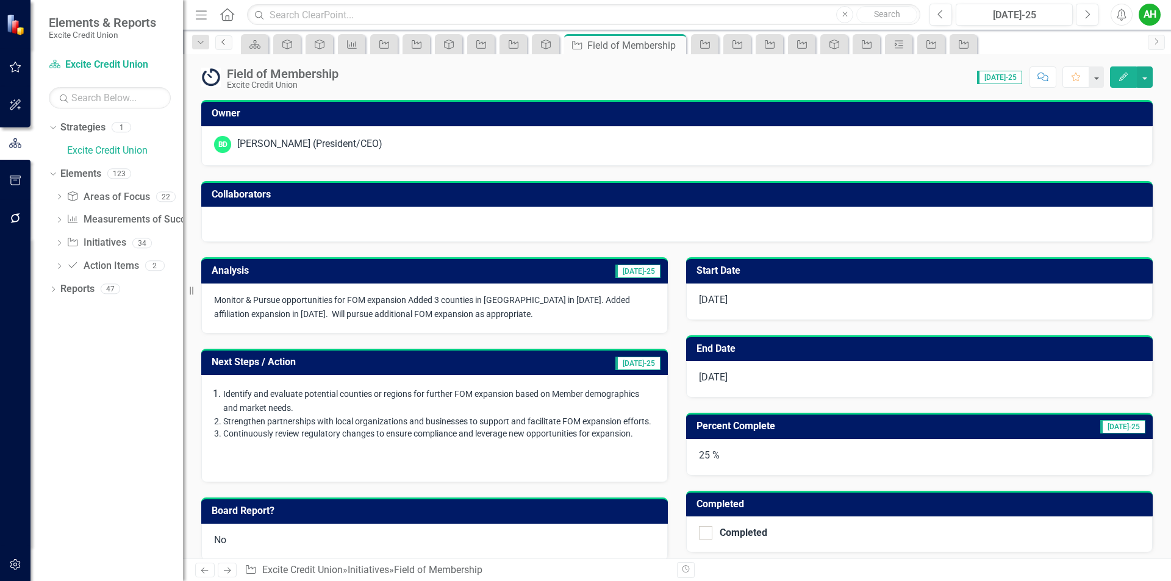
click at [220, 44] on icon "Previous" at bounding box center [224, 41] width 10 height 7
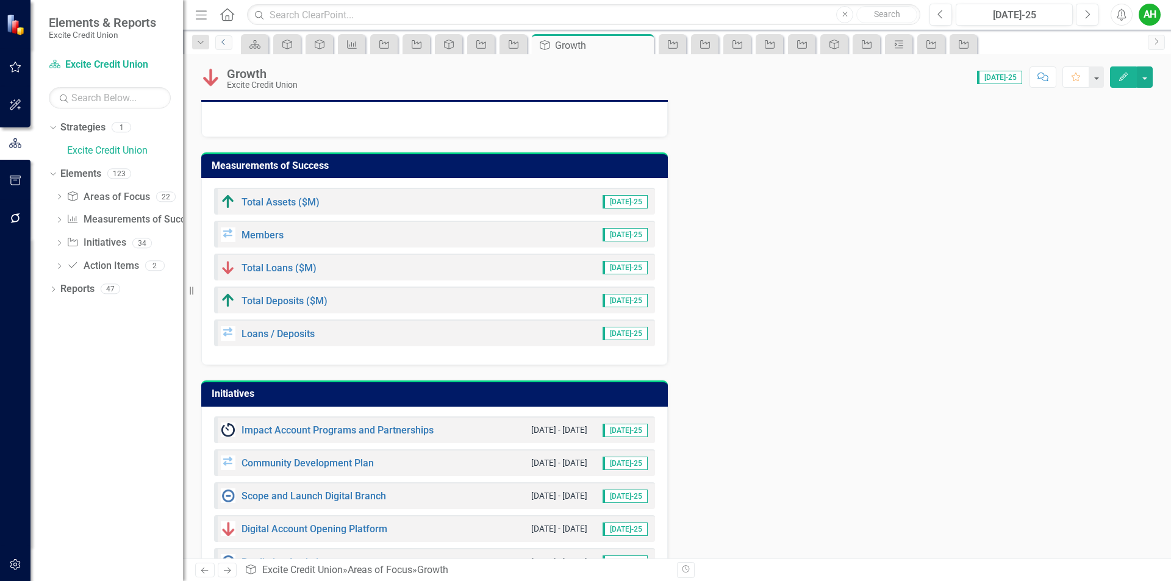
scroll to position [362, 0]
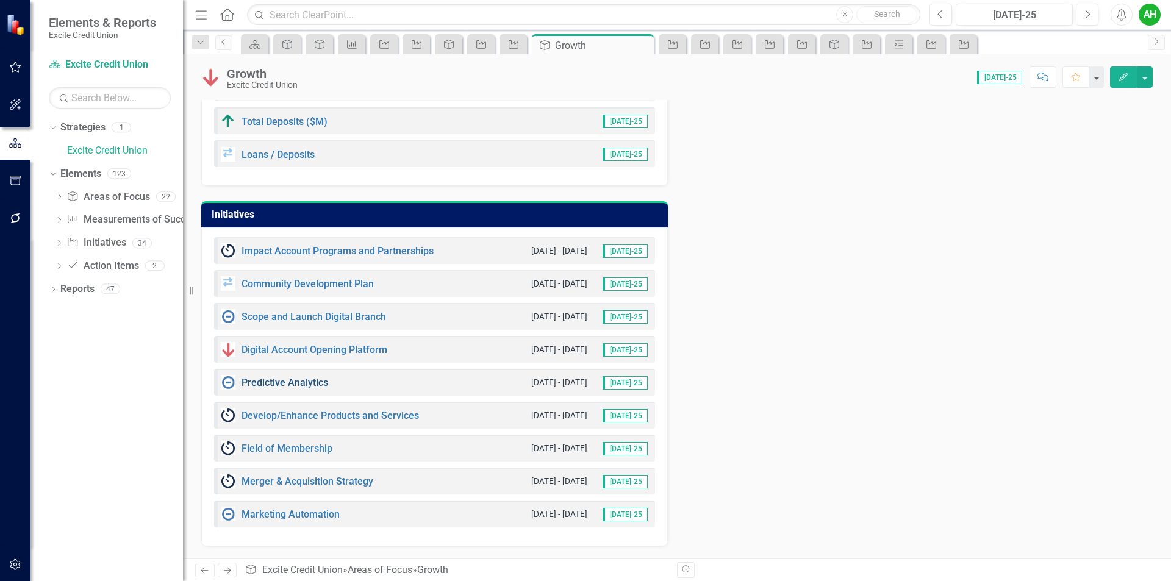
click at [309, 387] on link "Predictive Analytics" at bounding box center [284, 383] width 87 height 12
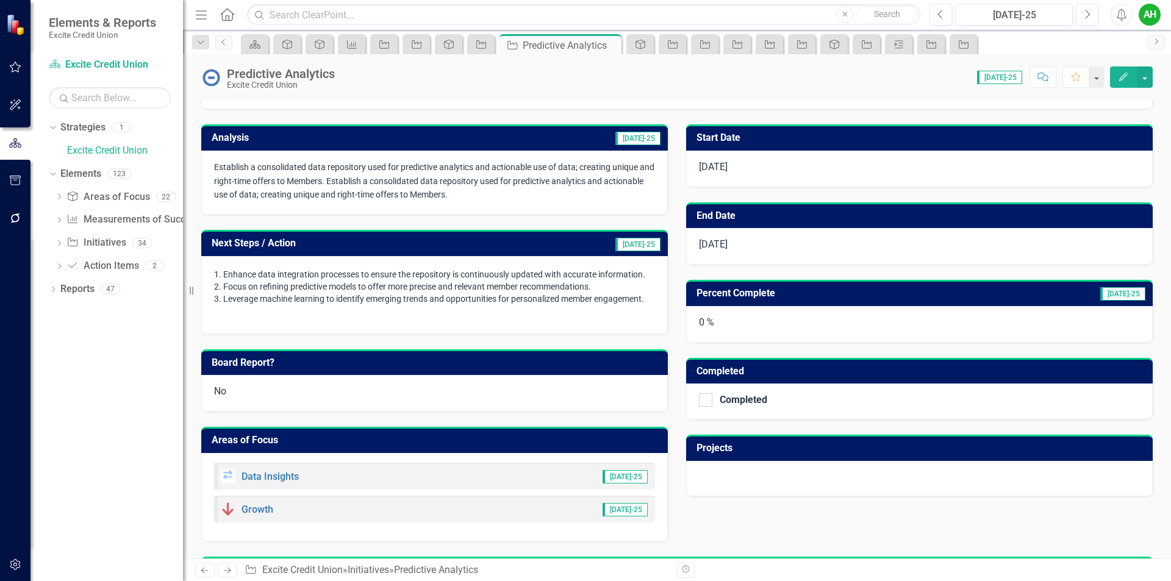
scroll to position [282, 0]
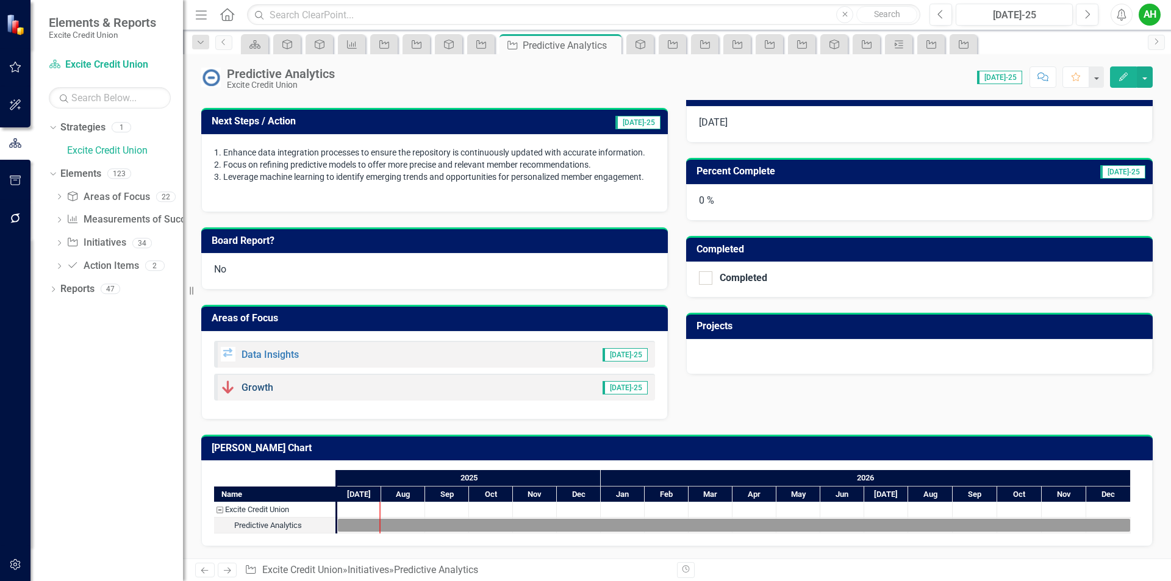
click at [254, 385] on link "Growth" at bounding box center [257, 388] width 32 height 12
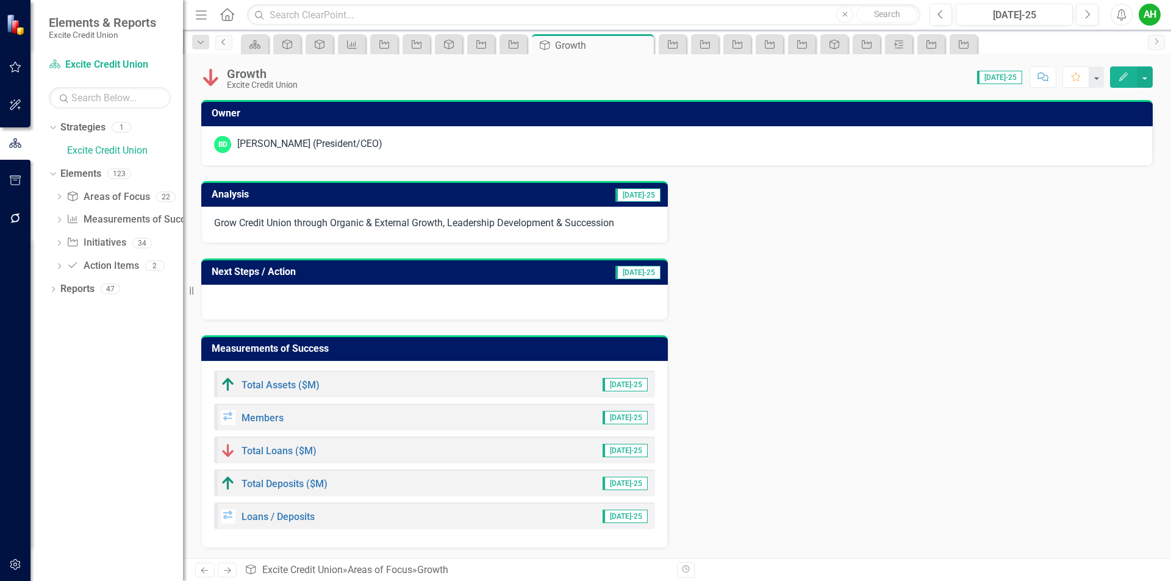
click at [232, 41] on link "Previous" at bounding box center [223, 42] width 17 height 15
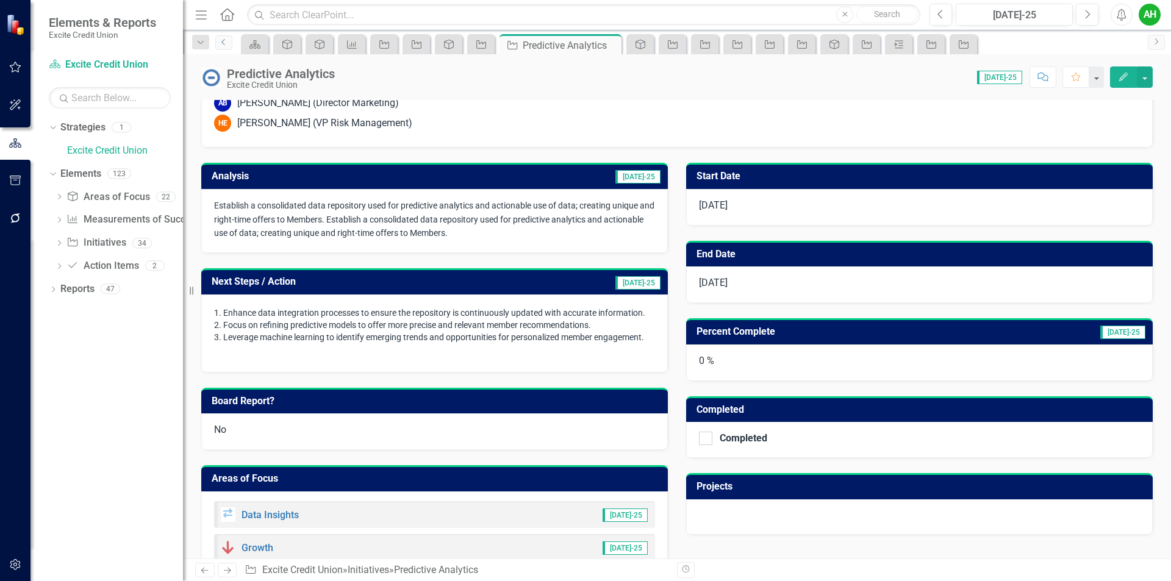
scroll to position [282, 0]
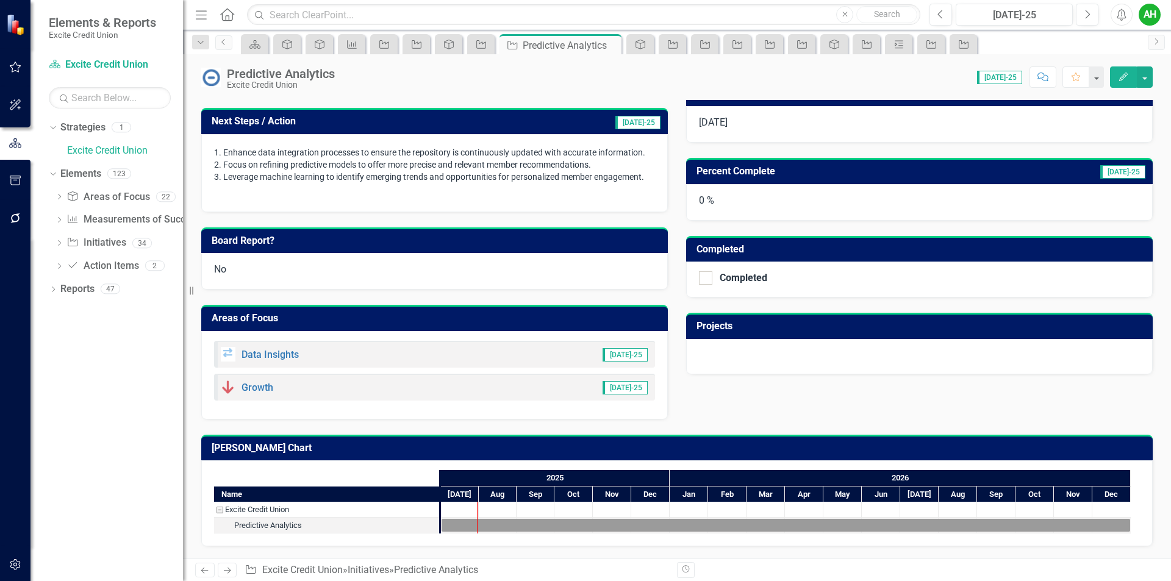
click at [254, 349] on div "Data Insights" at bounding box center [260, 354] width 78 height 15
click at [263, 355] on link "Data Insights" at bounding box center [269, 355] width 57 height 12
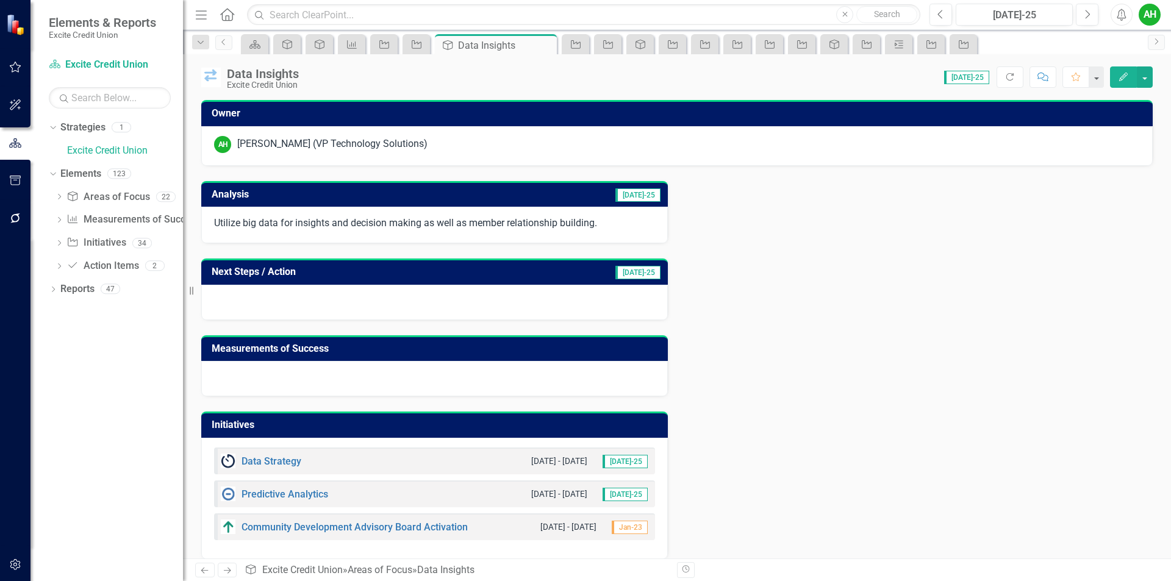
scroll to position [13, 0]
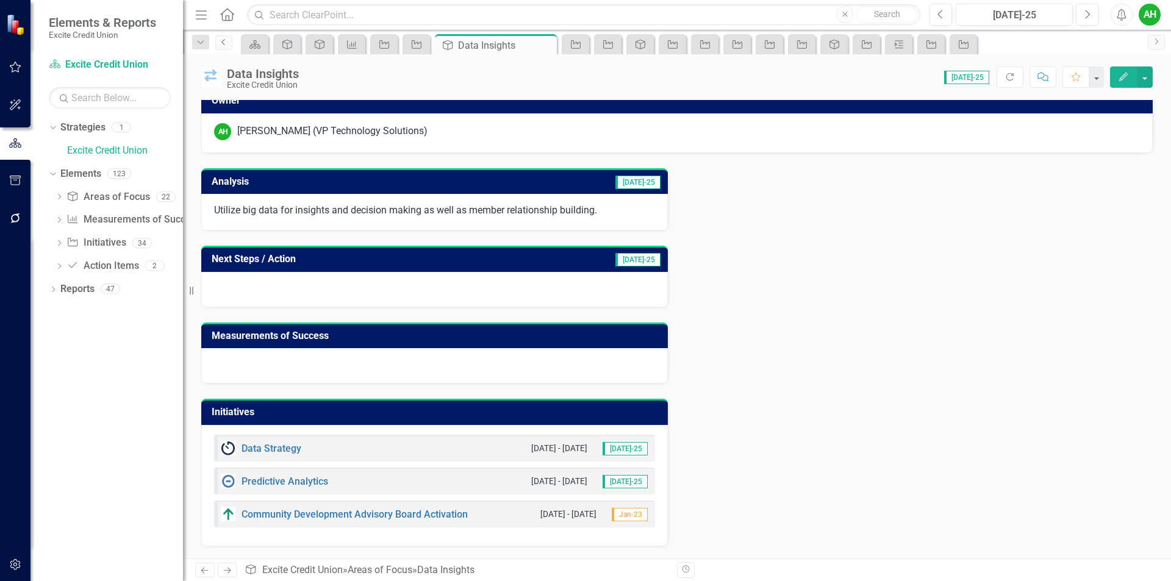
click at [221, 38] on icon "Previous" at bounding box center [224, 41] width 10 height 7
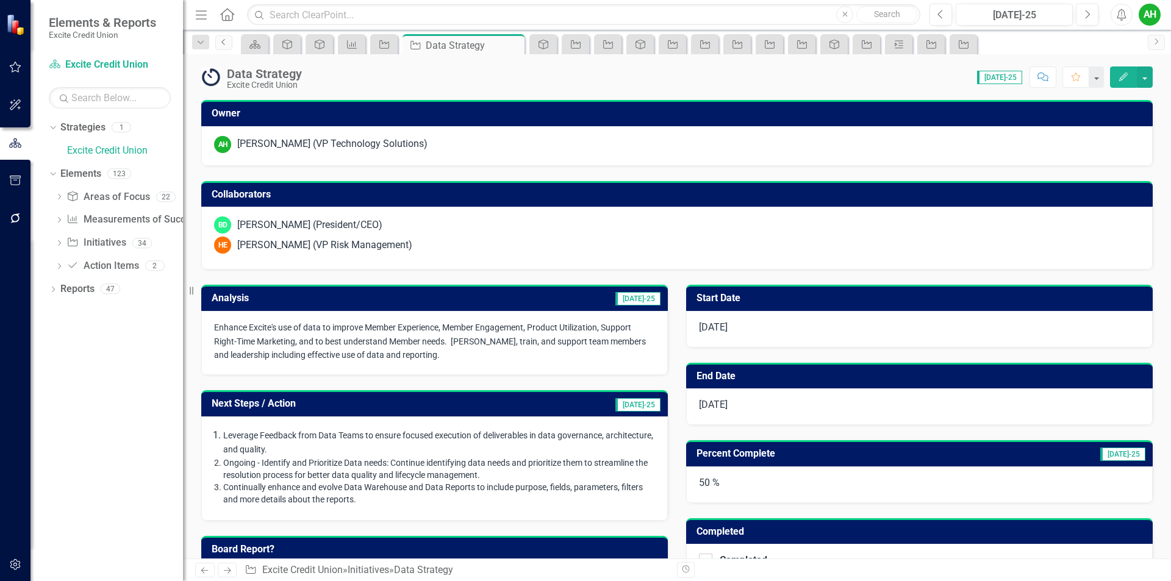
click at [225, 41] on icon "Previous" at bounding box center [224, 41] width 10 height 7
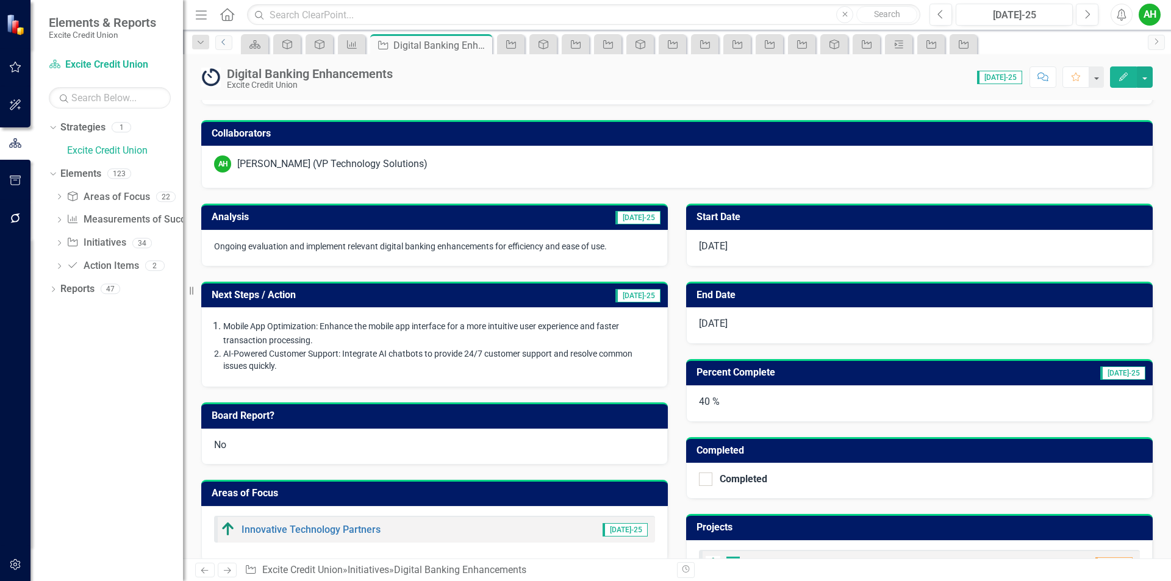
scroll to position [305, 0]
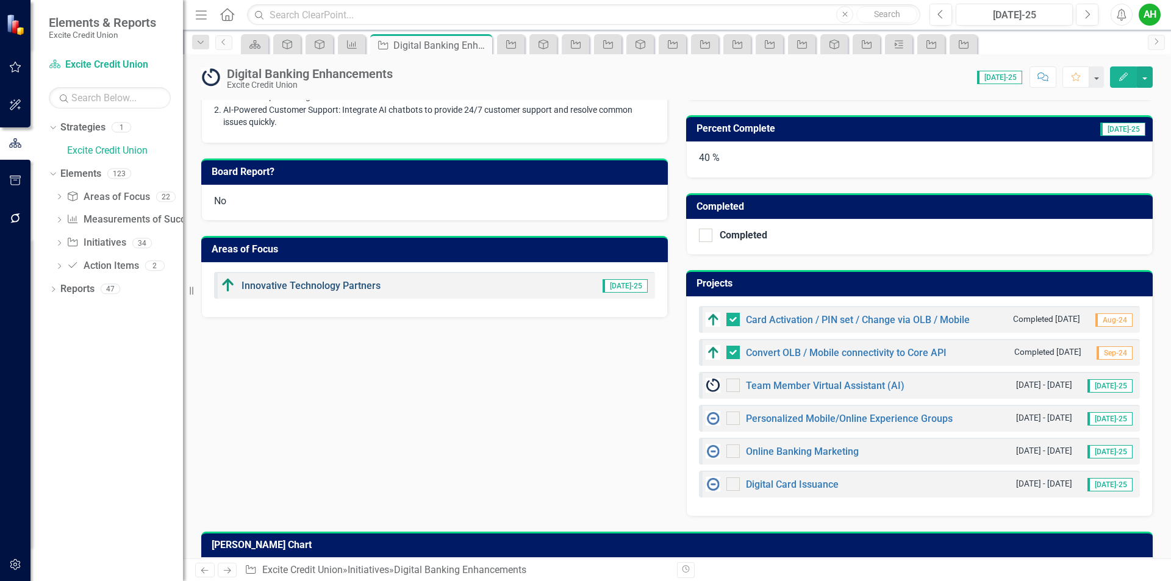
click at [322, 287] on link "Innovative Technology Partners" at bounding box center [310, 286] width 139 height 12
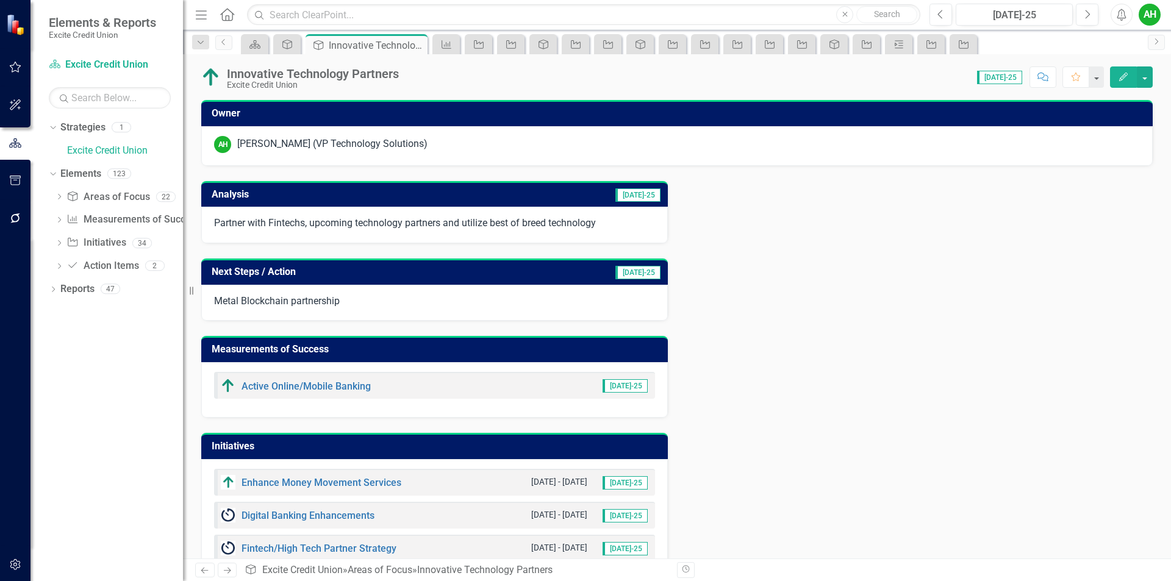
scroll to position [67, 0]
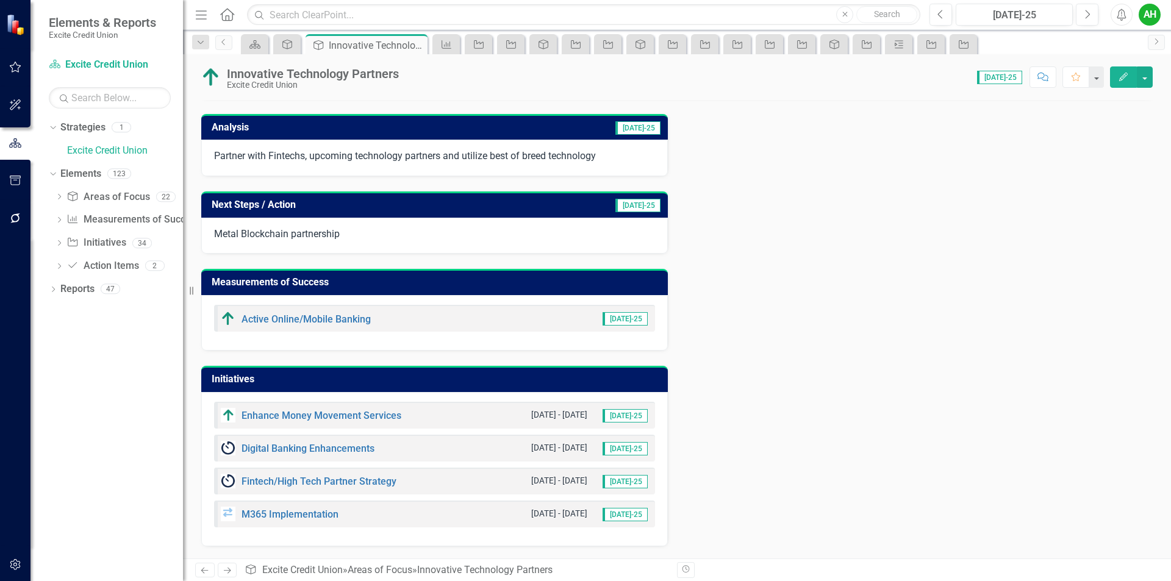
click at [312, 507] on div "M365 Implementation" at bounding box center [280, 514] width 118 height 15
click at [306, 515] on link "M365 Implementation" at bounding box center [289, 515] width 97 height 12
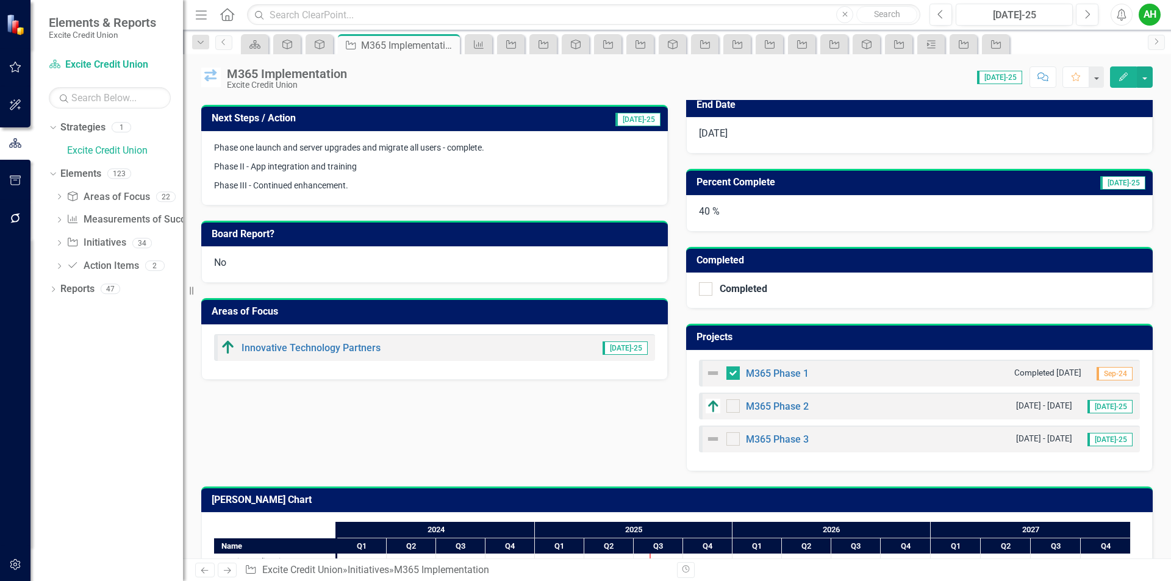
scroll to position [343, 0]
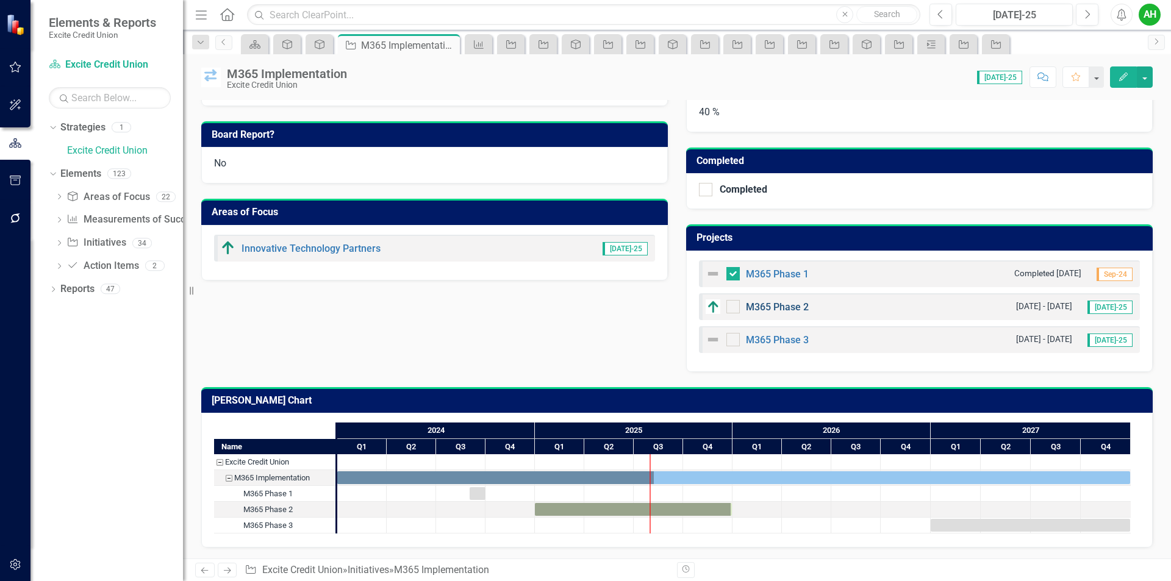
click at [770, 307] on link "M365 Phase 2" at bounding box center [777, 307] width 63 height 12
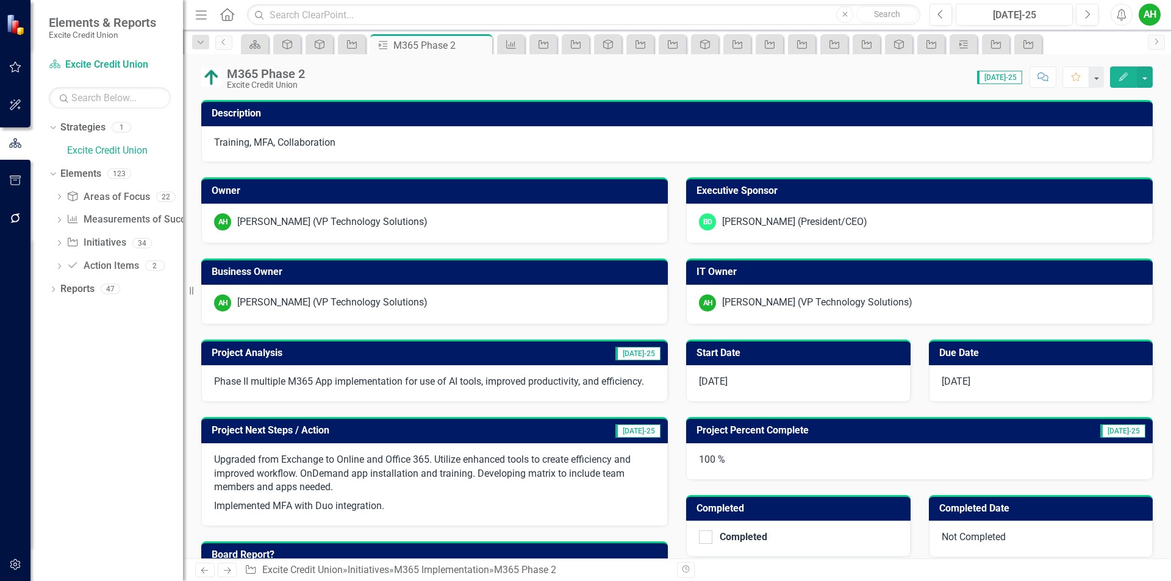
scroll to position [134, 0]
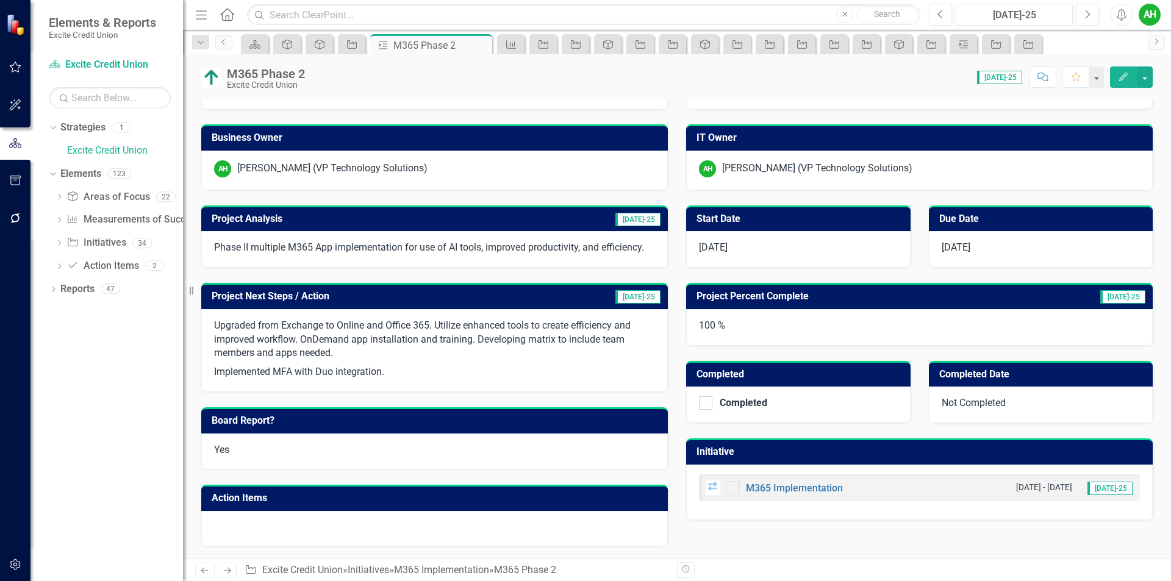
click at [1116, 77] on button "Edit" at bounding box center [1123, 76] width 27 height 21
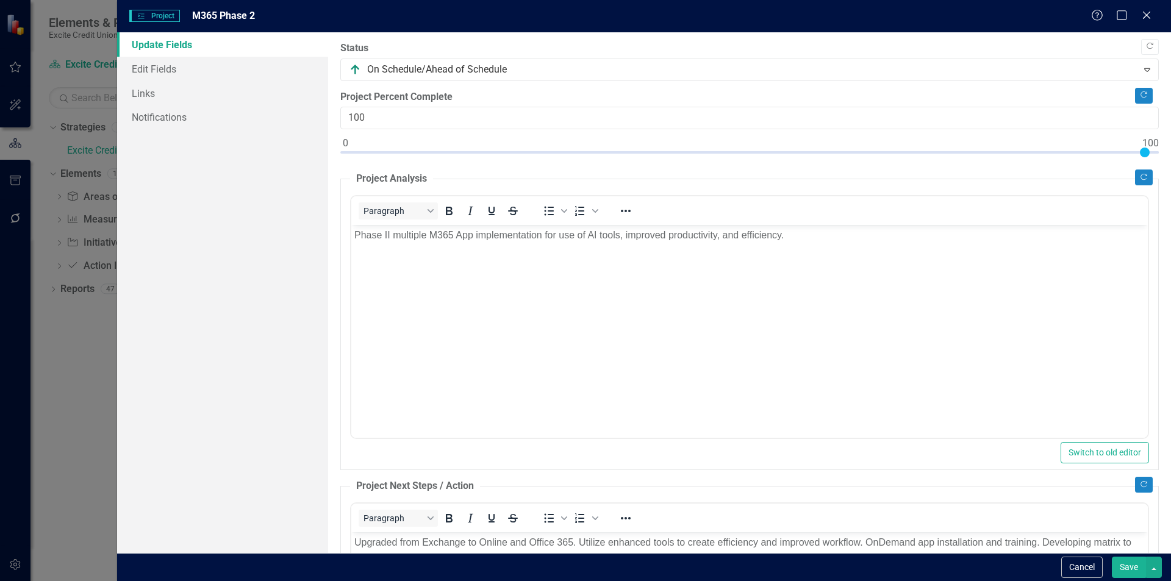
scroll to position [0, 0]
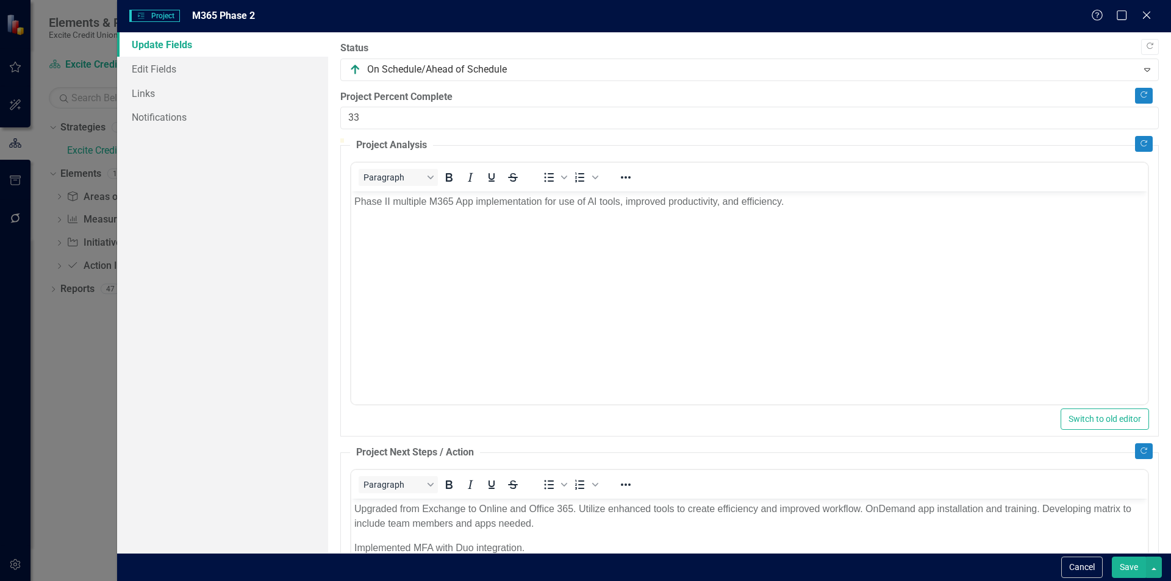
click at [612, 138] on div at bounding box center [749, 138] width 818 height 0
click at [830, 138] on div at bounding box center [749, 138] width 818 height 0
click at [818, 138] on div at bounding box center [749, 138] width 818 height 0
type input "60"
click at [826, 138] on div at bounding box center [749, 138] width 818 height 0
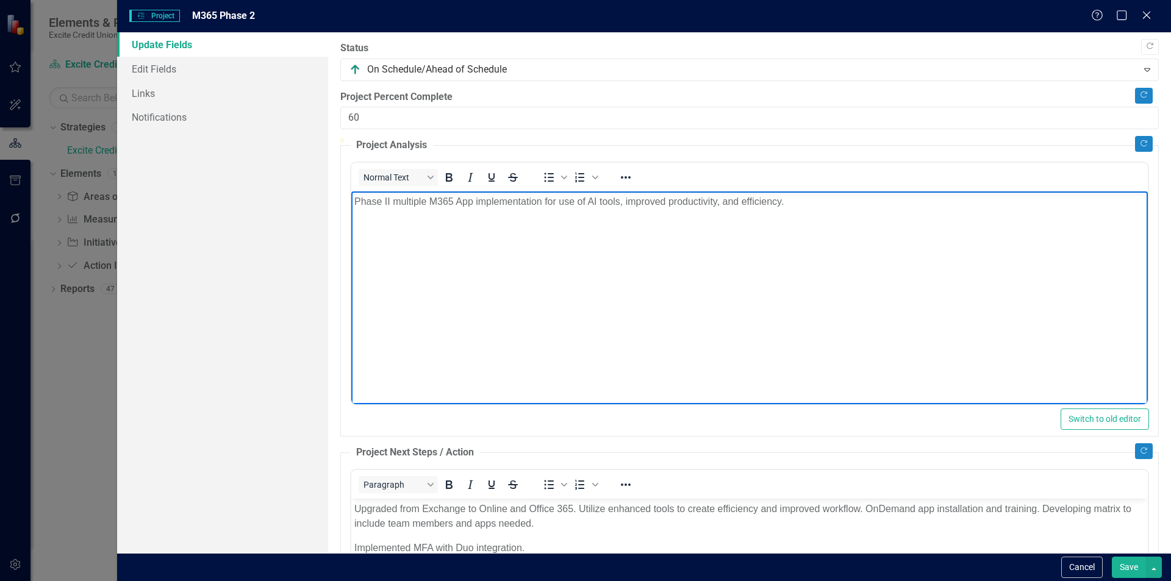
click at [798, 197] on p "Phase II multiple M365 App implementation for use of AI tools, improved product…" at bounding box center [749, 202] width 790 height 15
click at [686, 249] on body "Phase II multiple M365 App implementation for use of AI tools, improved product…" at bounding box center [749, 282] width 796 height 183
click at [821, 210] on body "Phase II multiple M365 App implementation for use of AI tools, improved product…" at bounding box center [749, 282] width 796 height 183
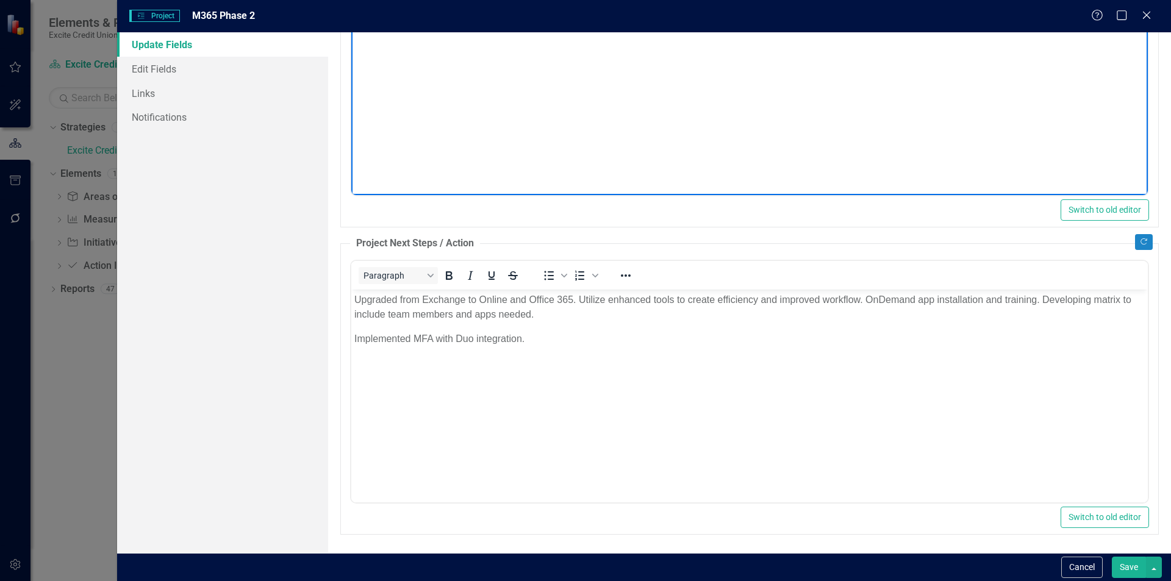
click at [539, 346] on body "Upgraded from Exchange to Online and Office 365. Utilize enhanced tools to crea…" at bounding box center [749, 380] width 796 height 183
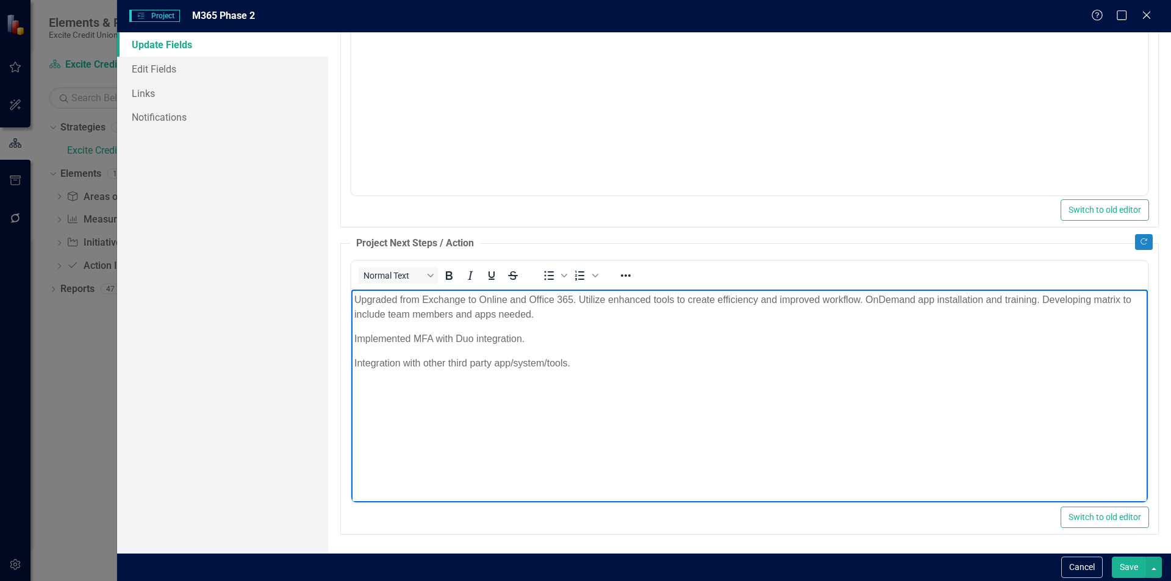
click at [1129, 566] on button "Save" at bounding box center [1129, 567] width 34 height 21
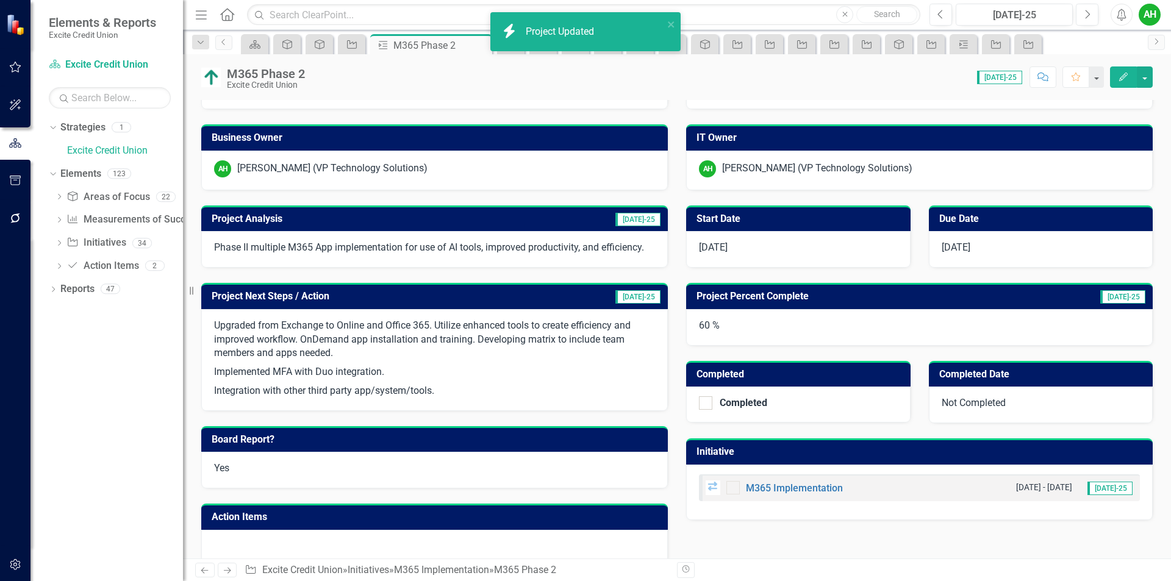
scroll to position [134, 0]
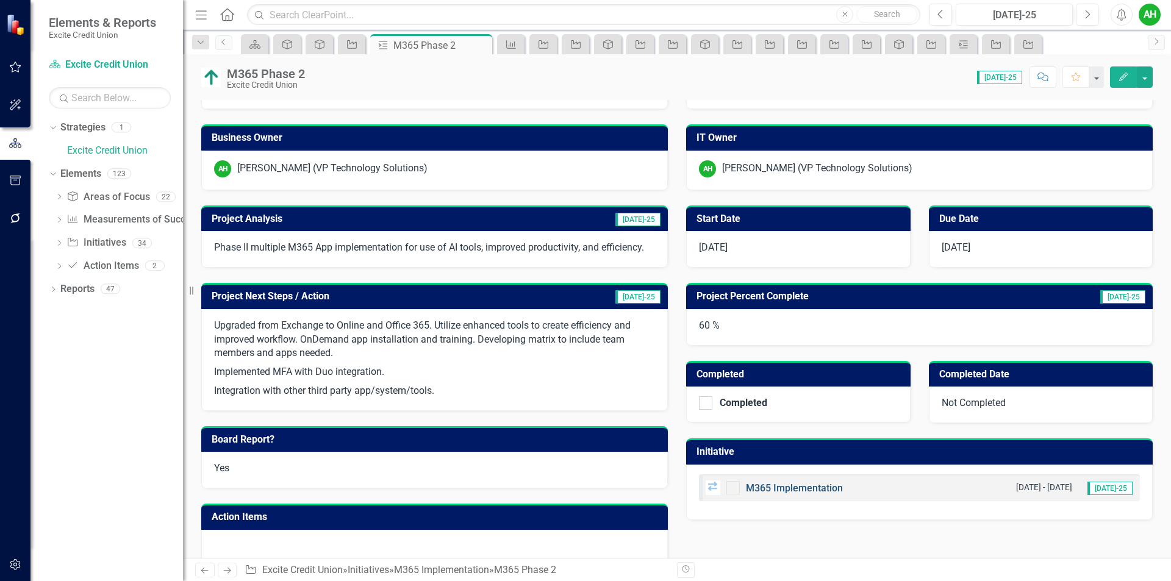
click at [793, 488] on link "M365 Implementation" at bounding box center [794, 488] width 97 height 12
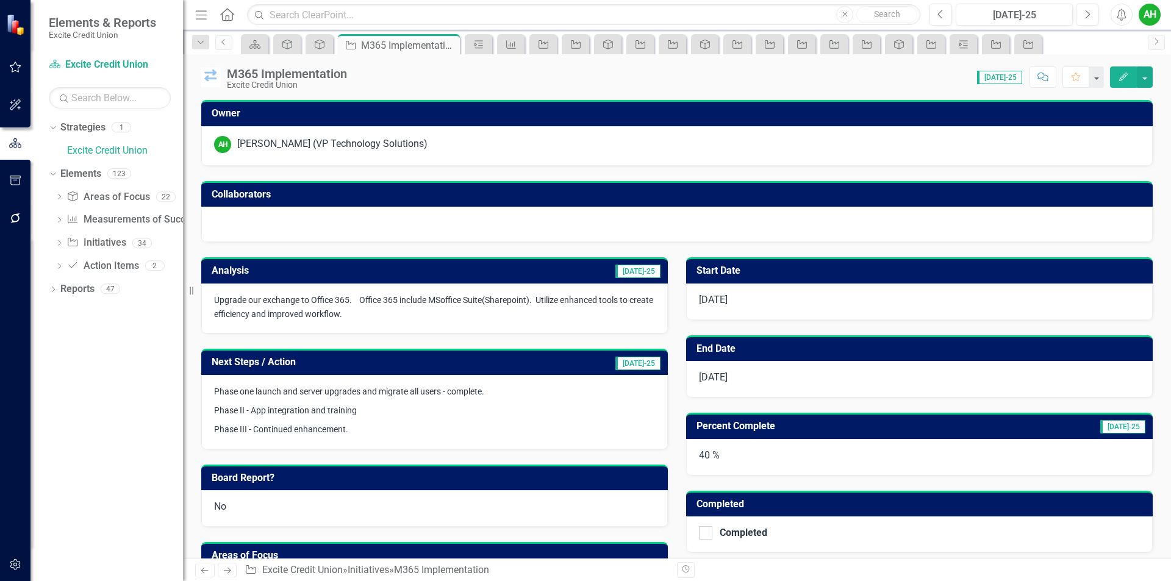
checkbox input "true"
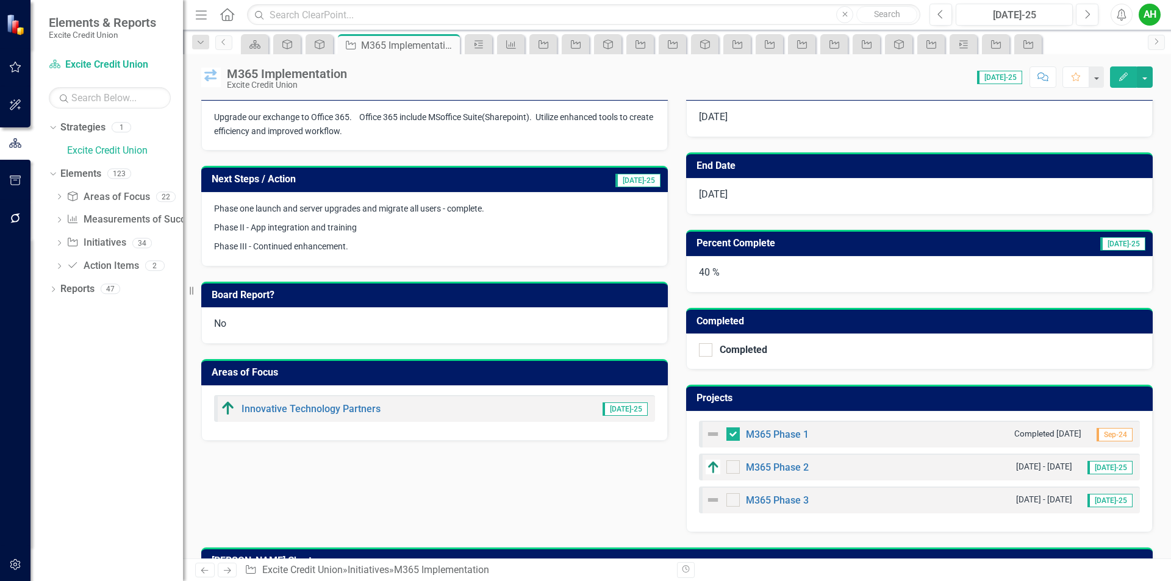
click at [765, 493] on div "M365 Phase 3" at bounding box center [756, 500] width 103 height 15
click at [768, 497] on link "M365 Phase 3" at bounding box center [777, 501] width 63 height 12
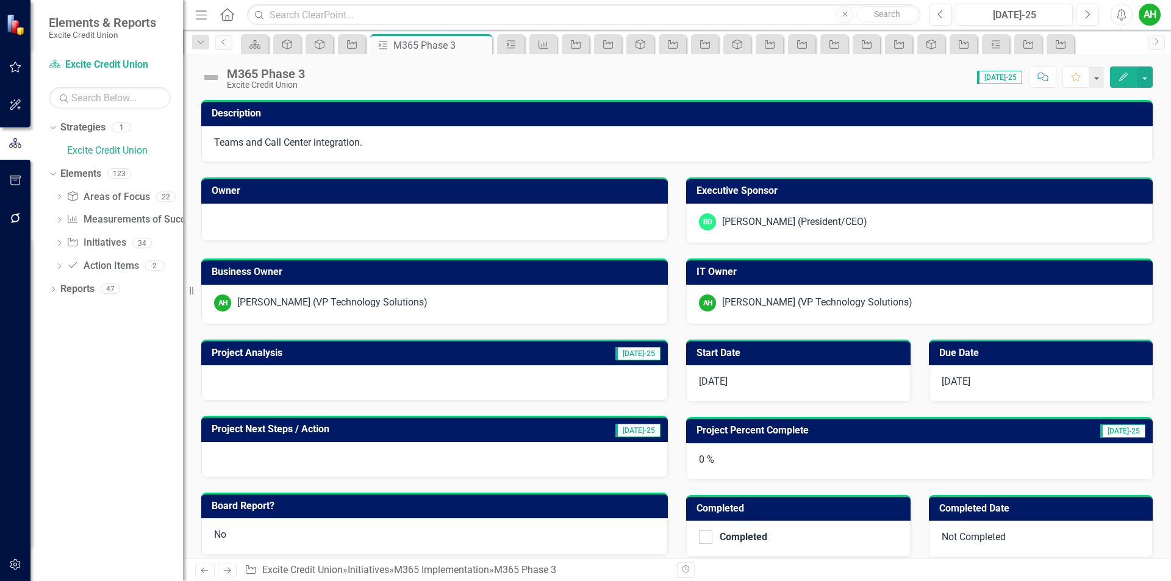
scroll to position [108, 0]
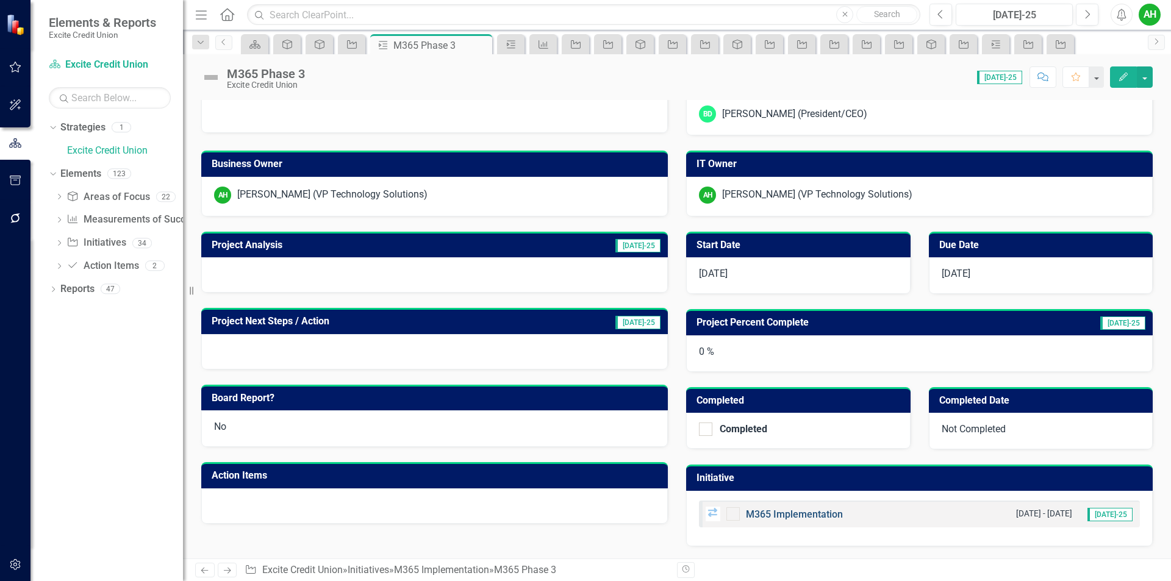
click at [777, 515] on link "M365 Implementation" at bounding box center [794, 515] width 97 height 12
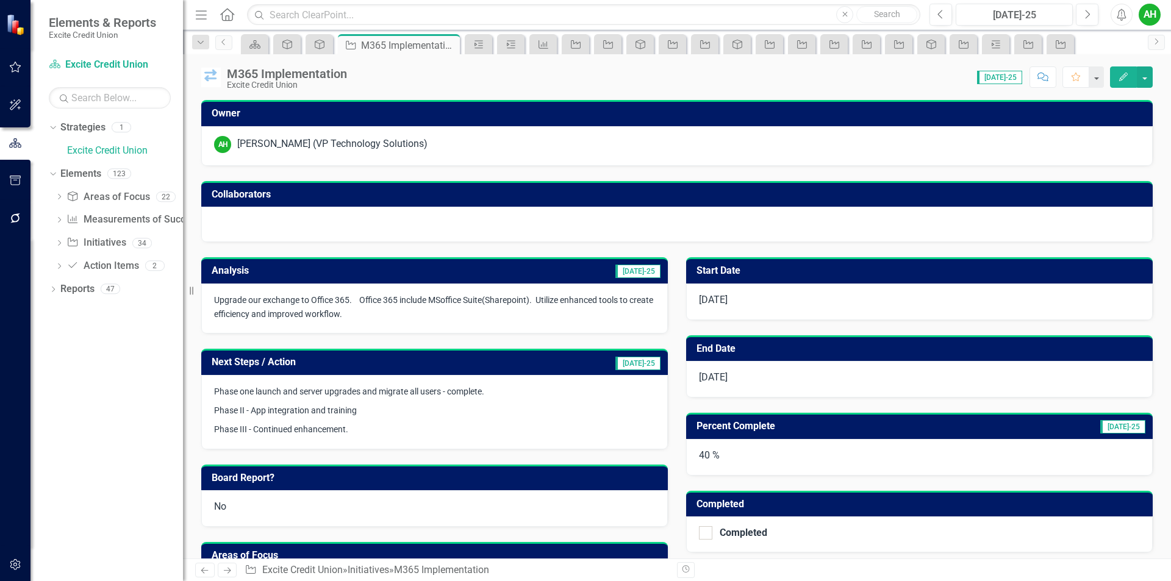
click at [1126, 77] on icon "Edit" at bounding box center [1123, 77] width 11 height 9
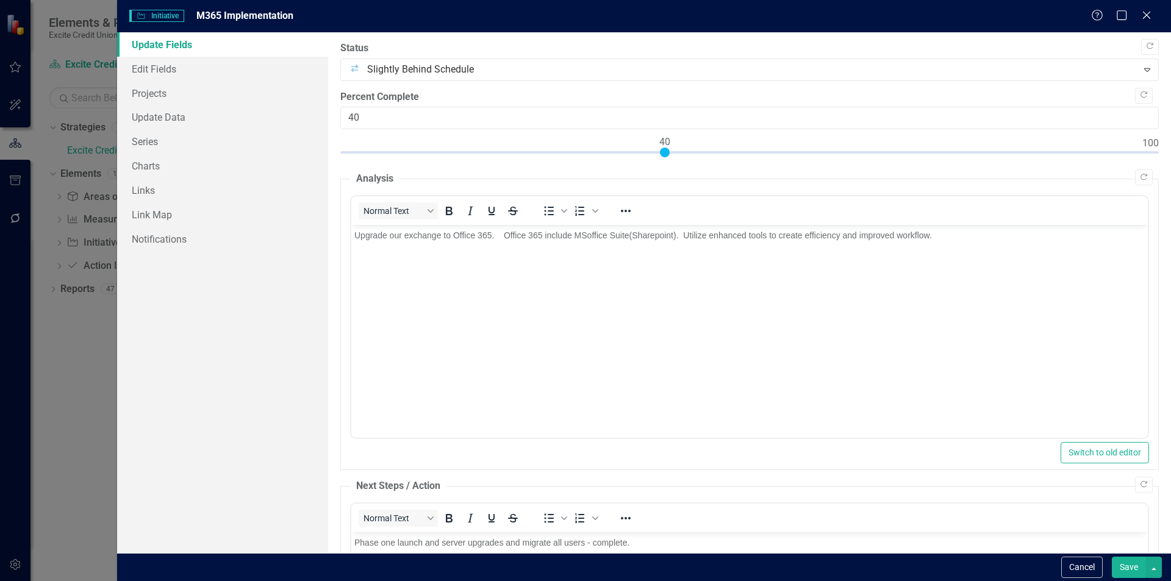
scroll to position [61, 0]
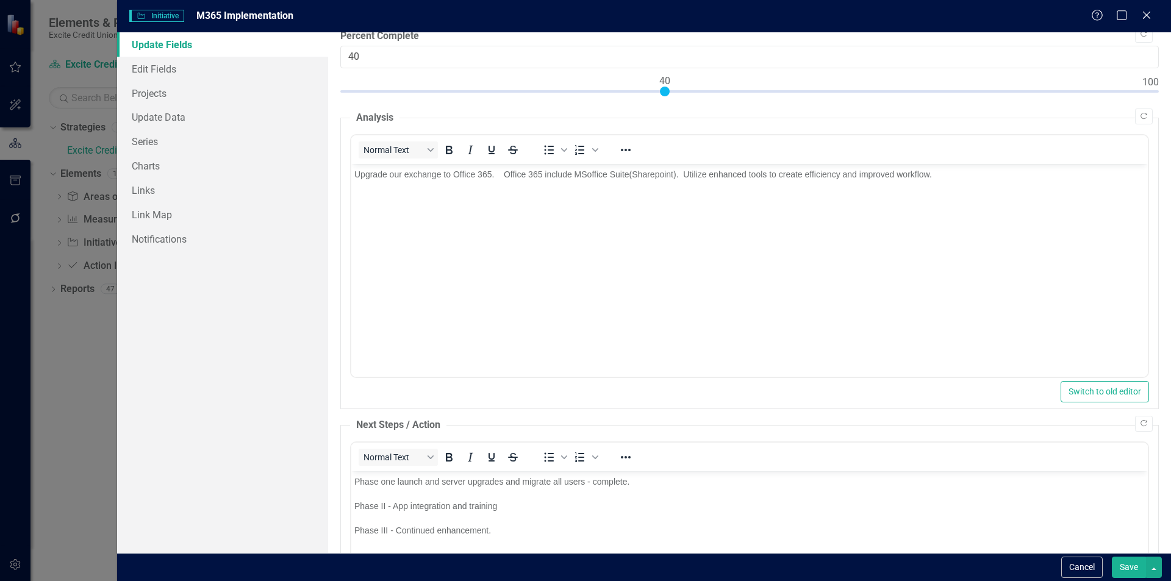
click at [530, 501] on p "Phase II - App integration and training" at bounding box center [749, 505] width 790 height 15
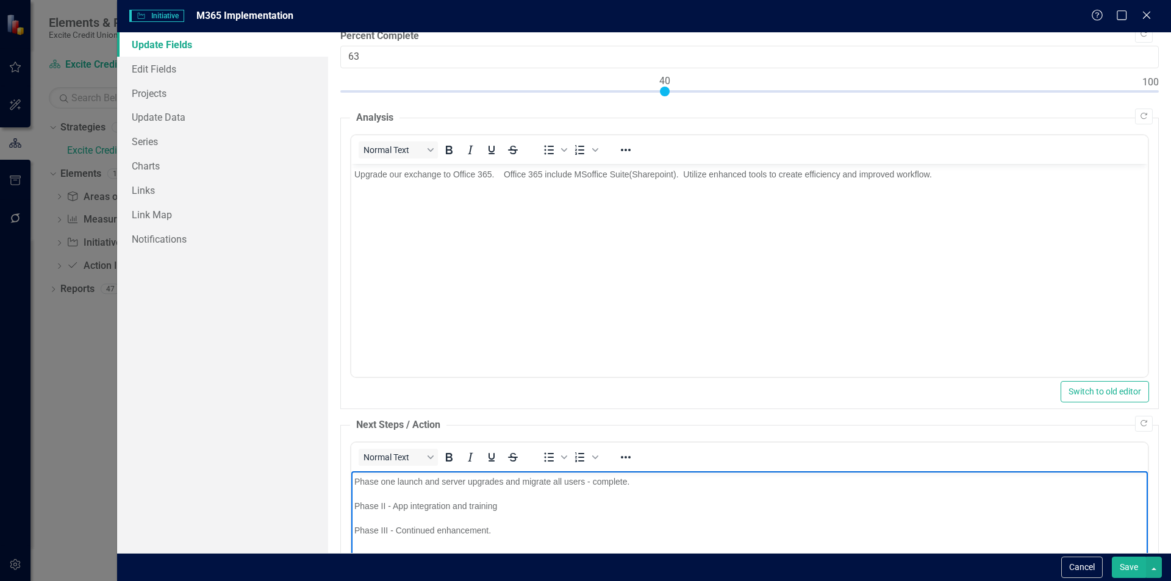
click at [845, 93] on div at bounding box center [749, 94] width 818 height 15
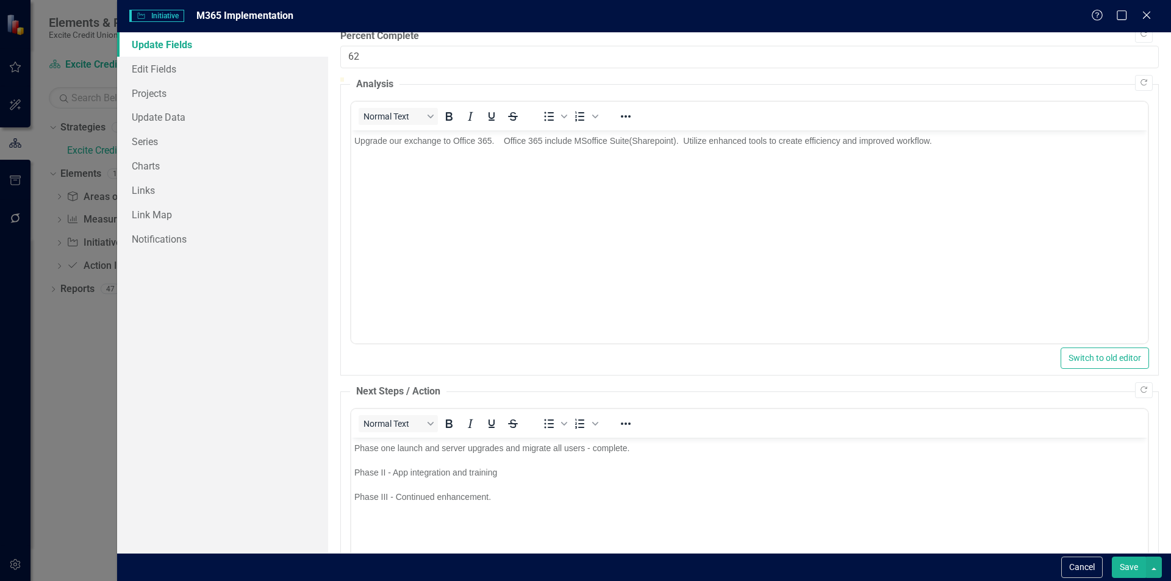
click at [842, 77] on div at bounding box center [749, 77] width 818 height 0
click at [831, 77] on div at bounding box center [749, 77] width 818 height 0
type input "60"
click at [822, 77] on div at bounding box center [749, 77] width 818 height 0
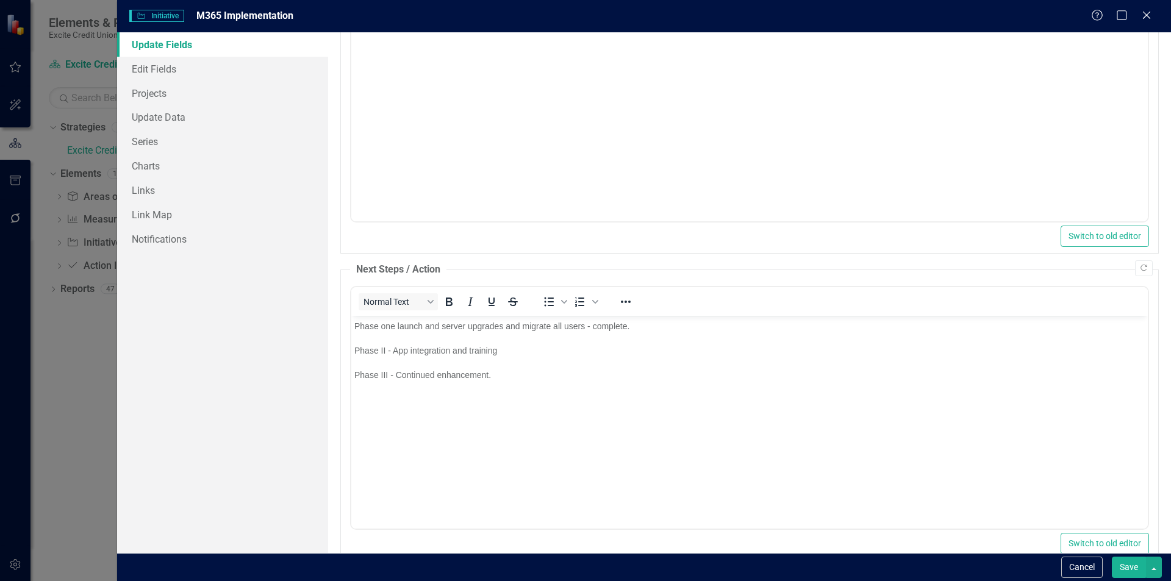
scroll to position [243, 0]
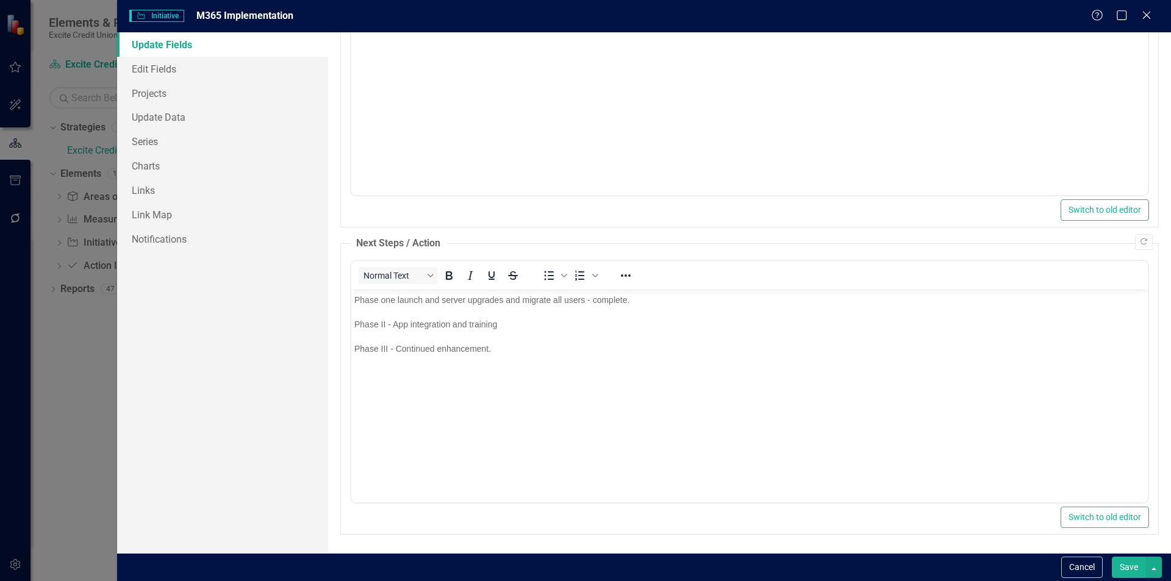
click at [1137, 564] on button "Save" at bounding box center [1129, 567] width 34 height 21
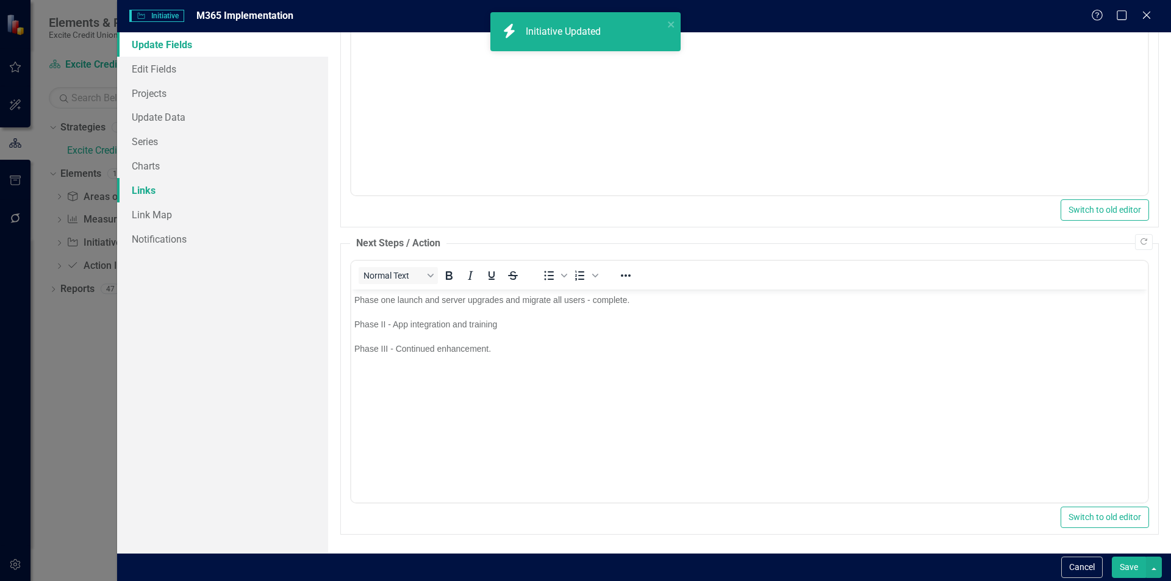
checkbox input "true"
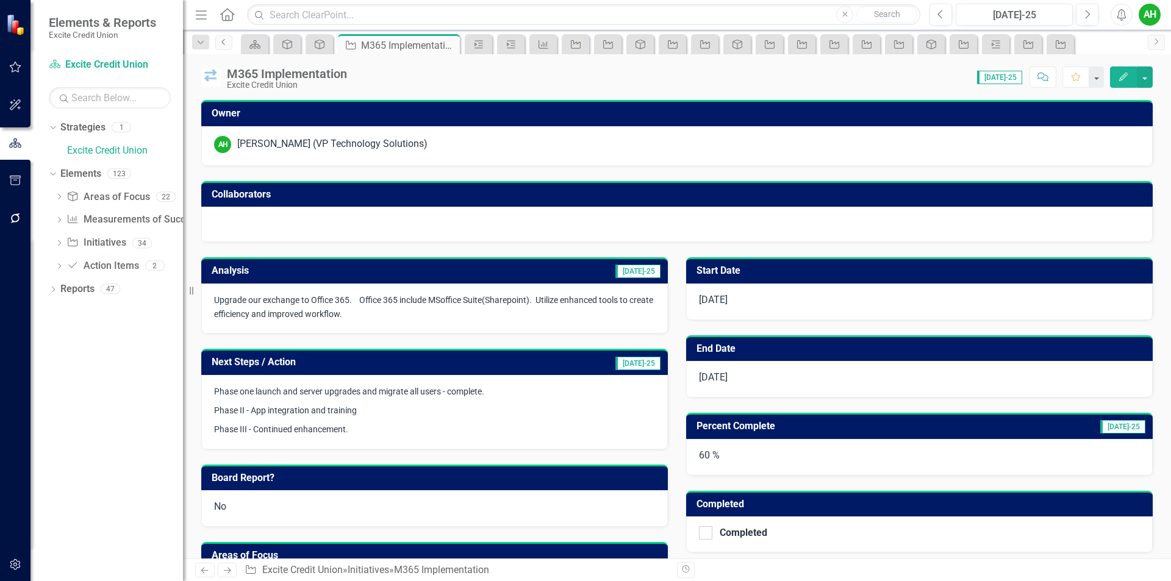
click at [226, 45] on icon "Previous" at bounding box center [224, 41] width 10 height 7
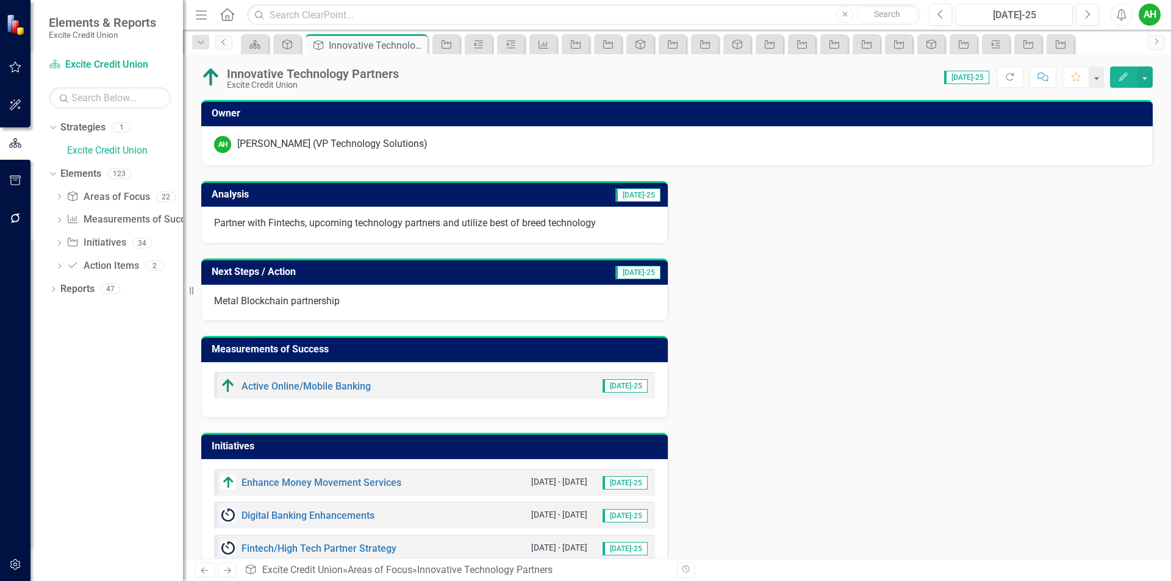
scroll to position [67, 0]
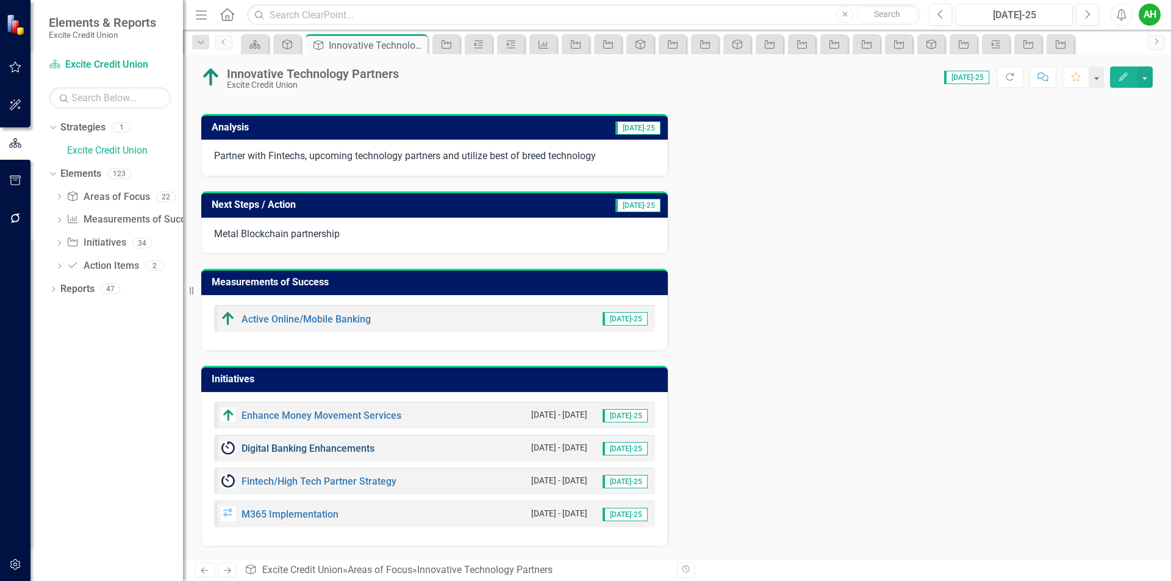
click at [327, 446] on link "Digital Banking Enhancements" at bounding box center [307, 449] width 133 height 12
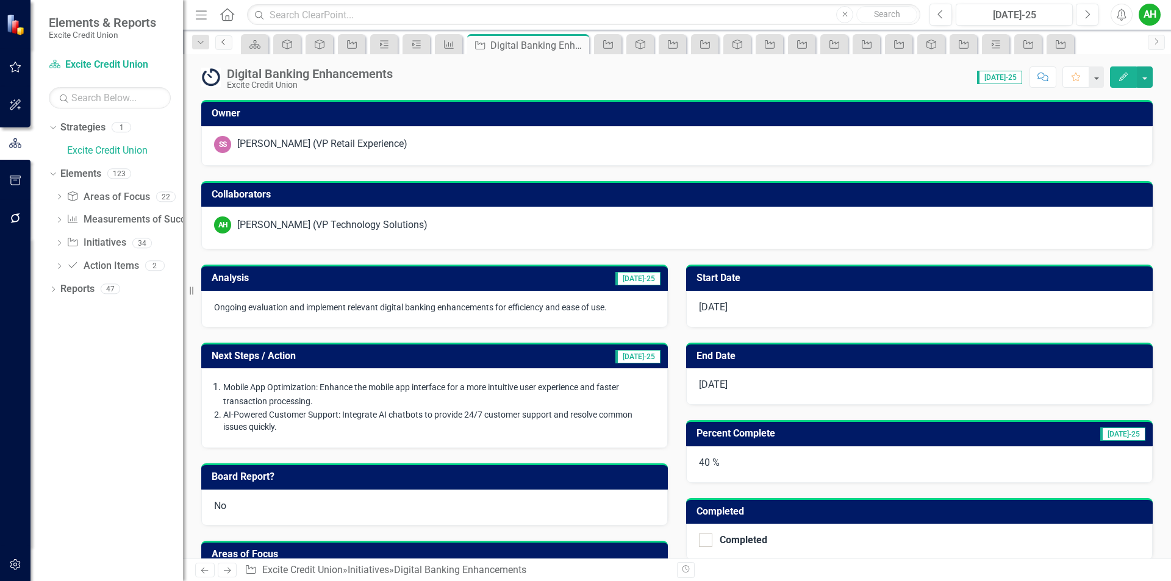
click at [225, 40] on icon "Previous" at bounding box center [224, 41] width 10 height 7
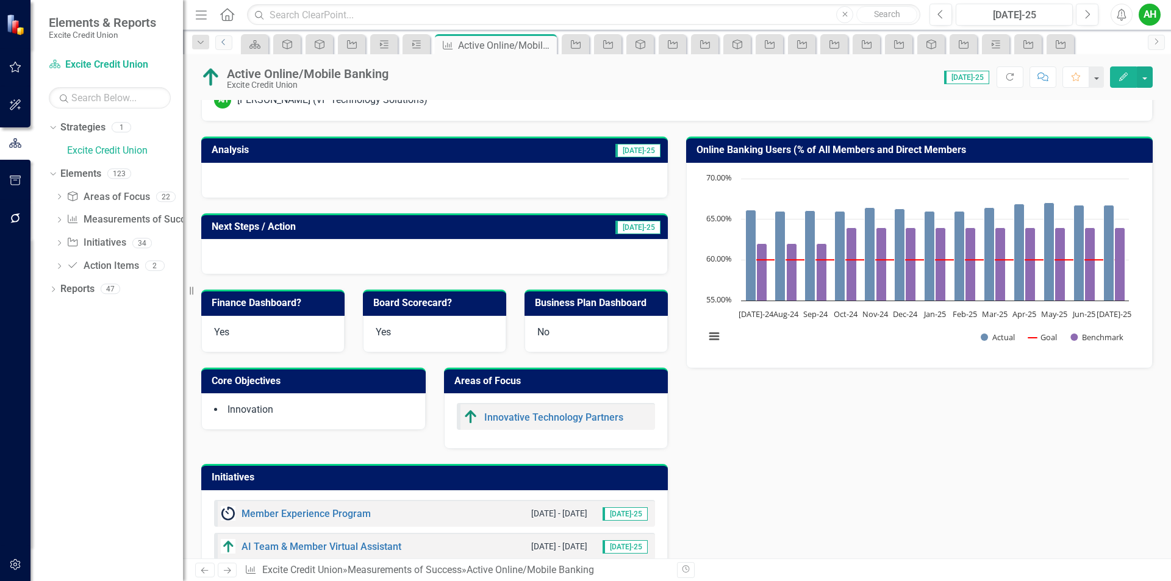
scroll to position [305, 0]
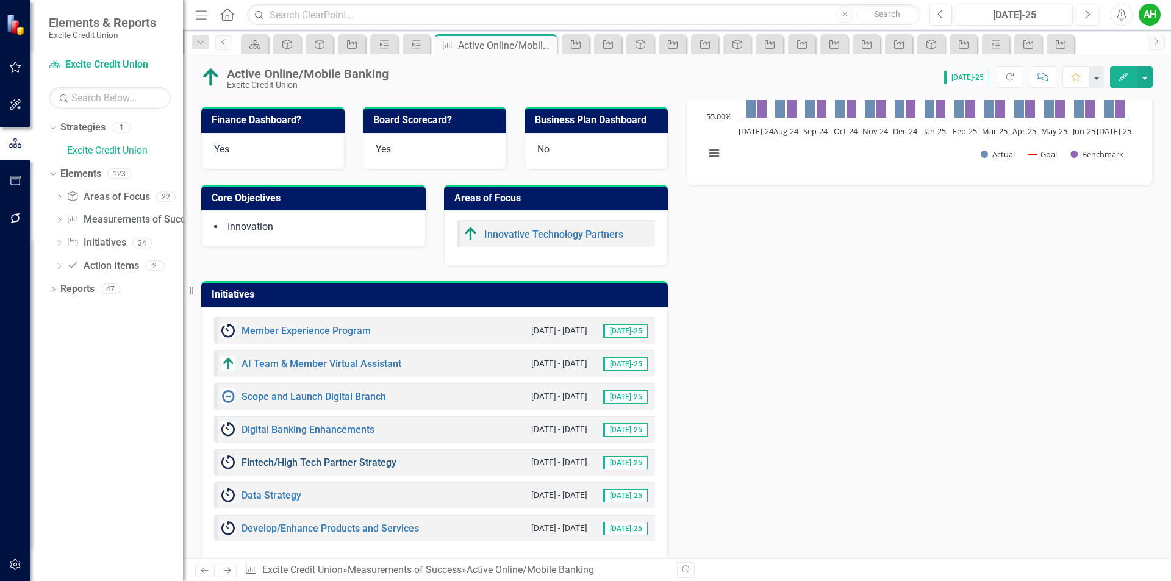
click at [368, 459] on link "Fintech/High Tech Partner Strategy" at bounding box center [318, 463] width 155 height 12
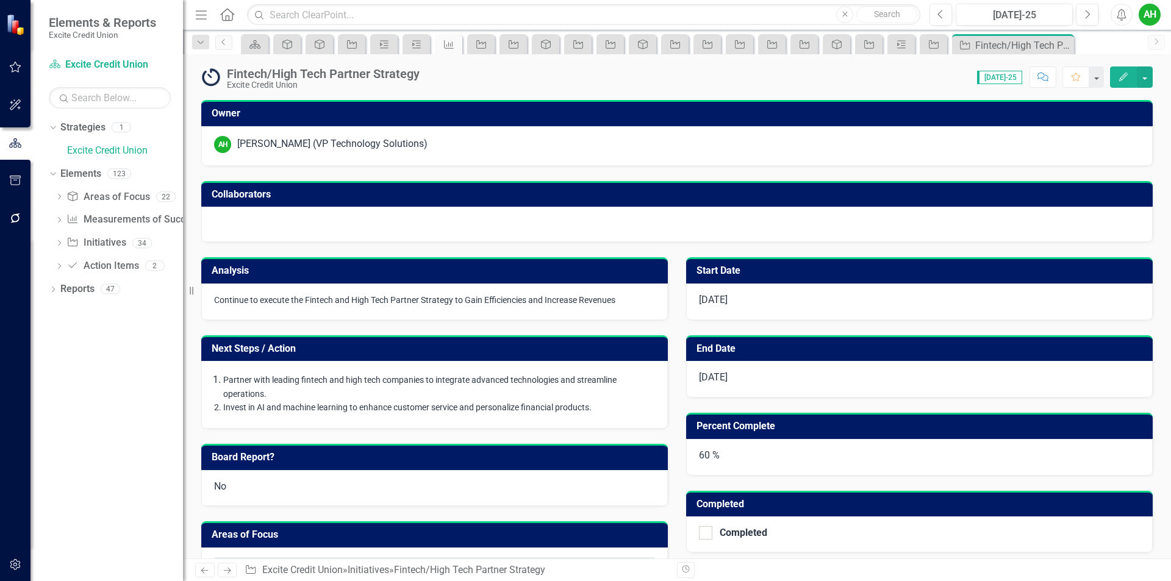
checkbox input "true"
click at [1122, 77] on icon "Edit" at bounding box center [1123, 77] width 11 height 9
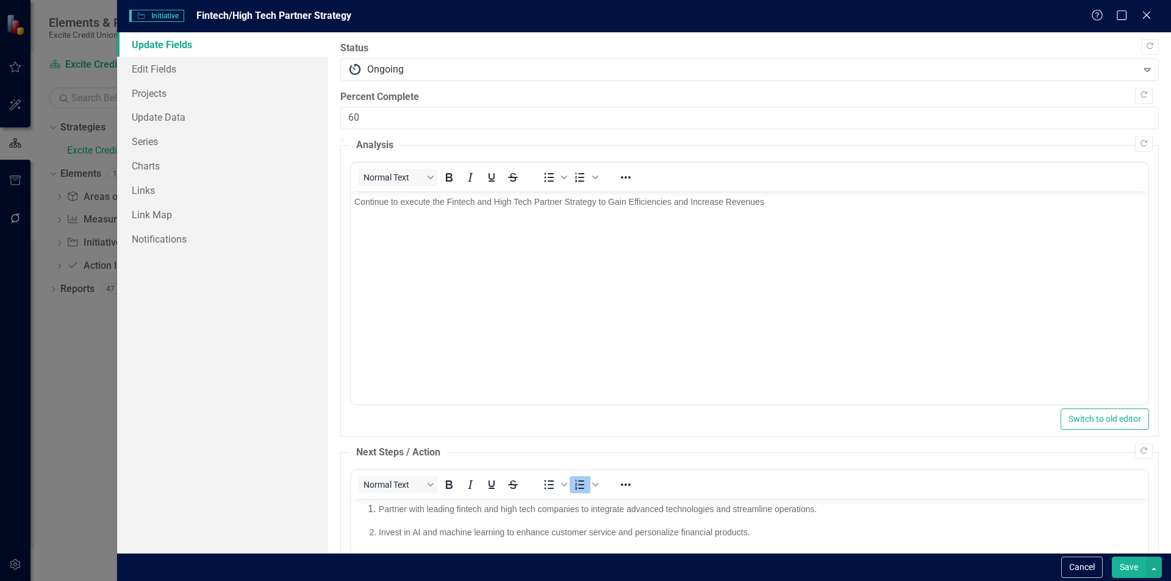
scroll to position [183, 0]
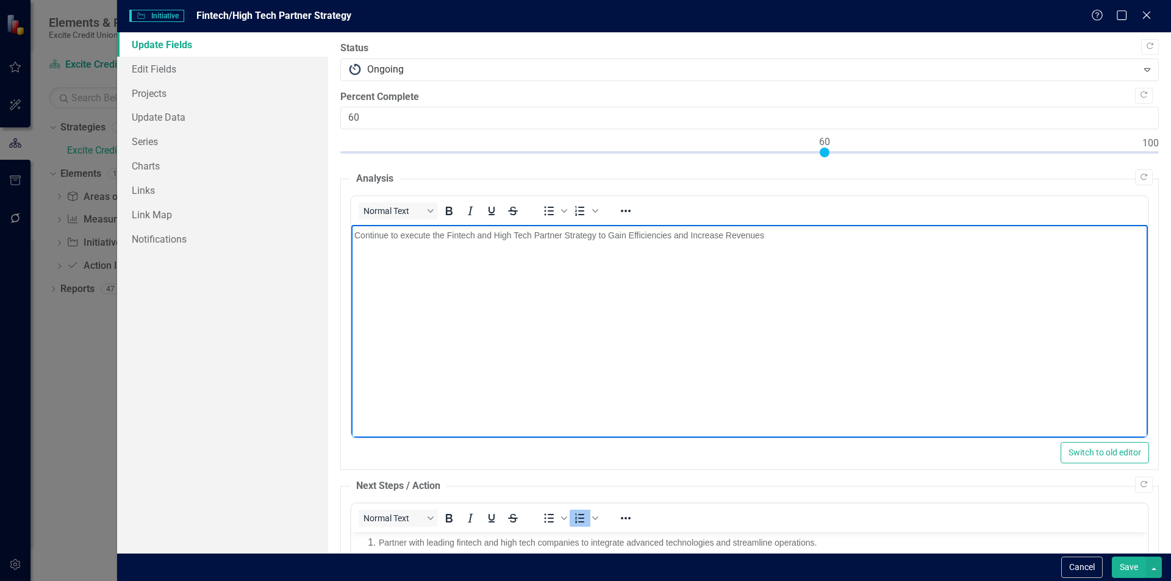
drag, startPoint x: 634, startPoint y: 248, endPoint x: 446, endPoint y: 346, distance: 211.9
click at [446, 346] on body "Continue to execute the Fintech and High Tech Partner Strategy to Gain Efficien…" at bounding box center [749, 316] width 796 height 183
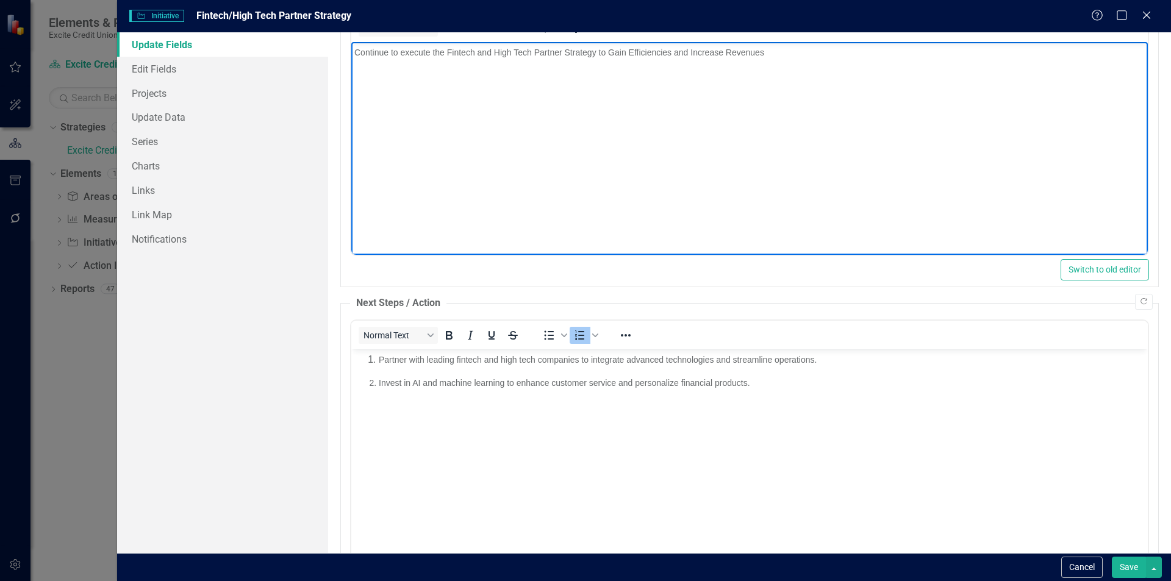
scroll to position [243, 0]
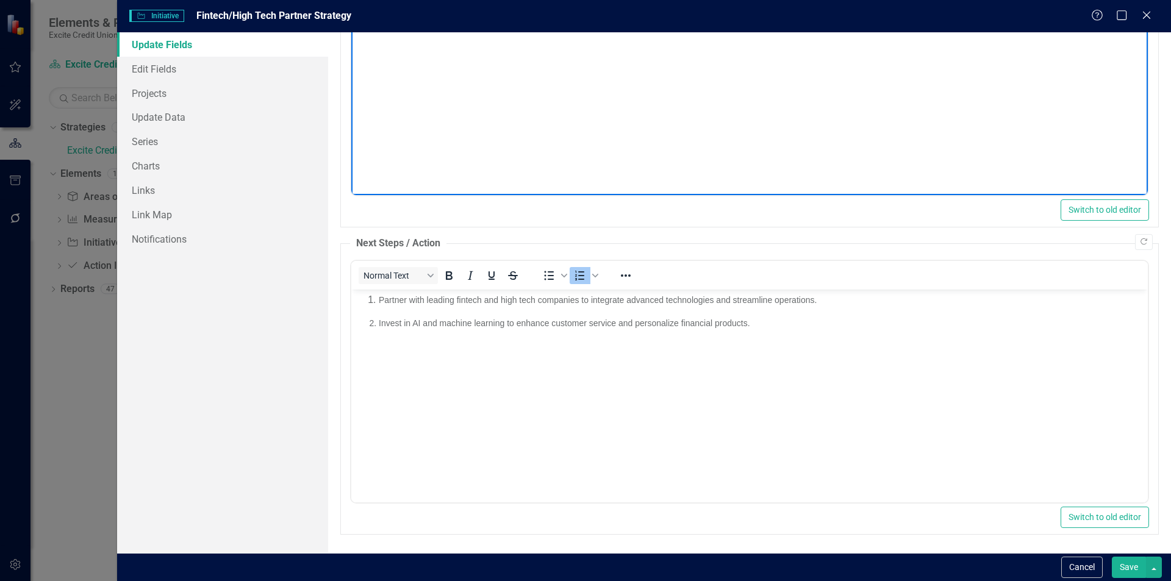
click at [1129, 570] on button "Save" at bounding box center [1129, 567] width 34 height 21
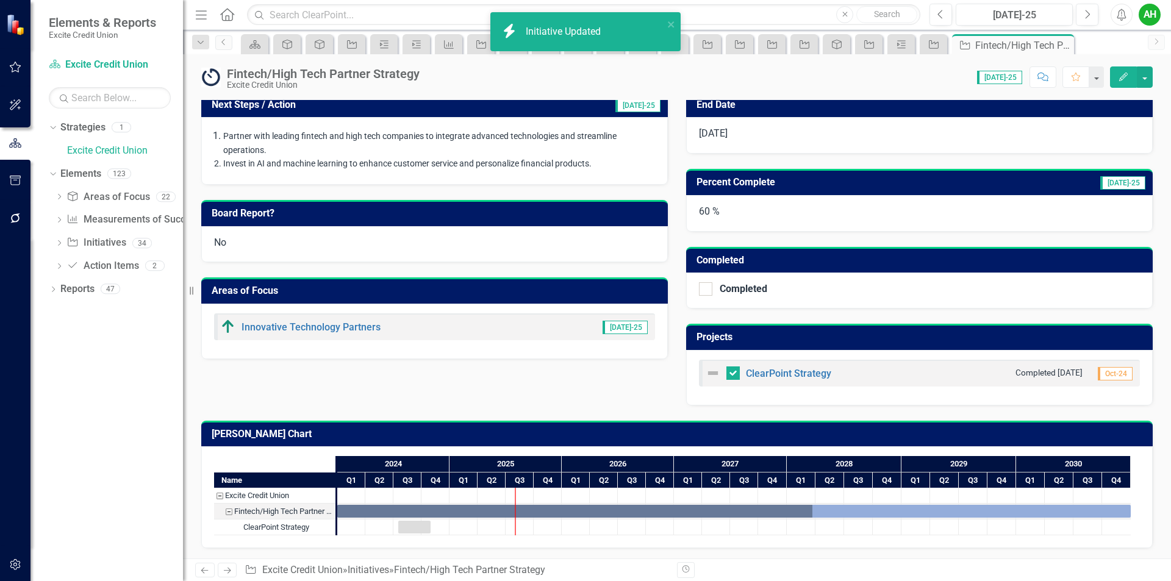
scroll to position [246, 0]
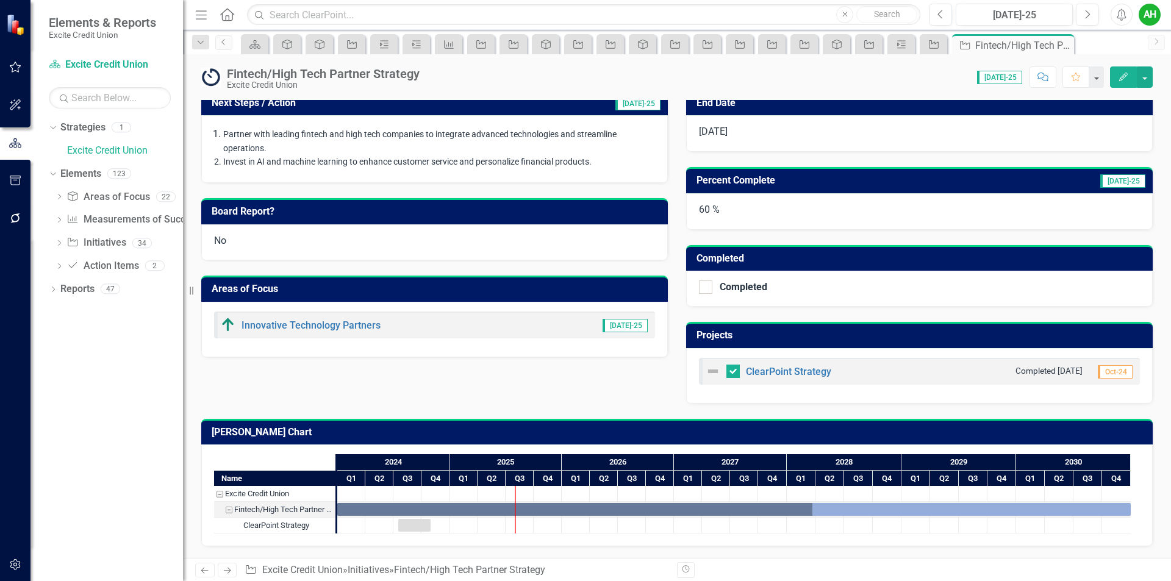
click at [834, 368] on div "ClearPoint Strategy Completed 10/31/24 Oct-24" at bounding box center [919, 371] width 441 height 27
click at [318, 326] on link "Innovative Technology Partners" at bounding box center [310, 326] width 139 height 12
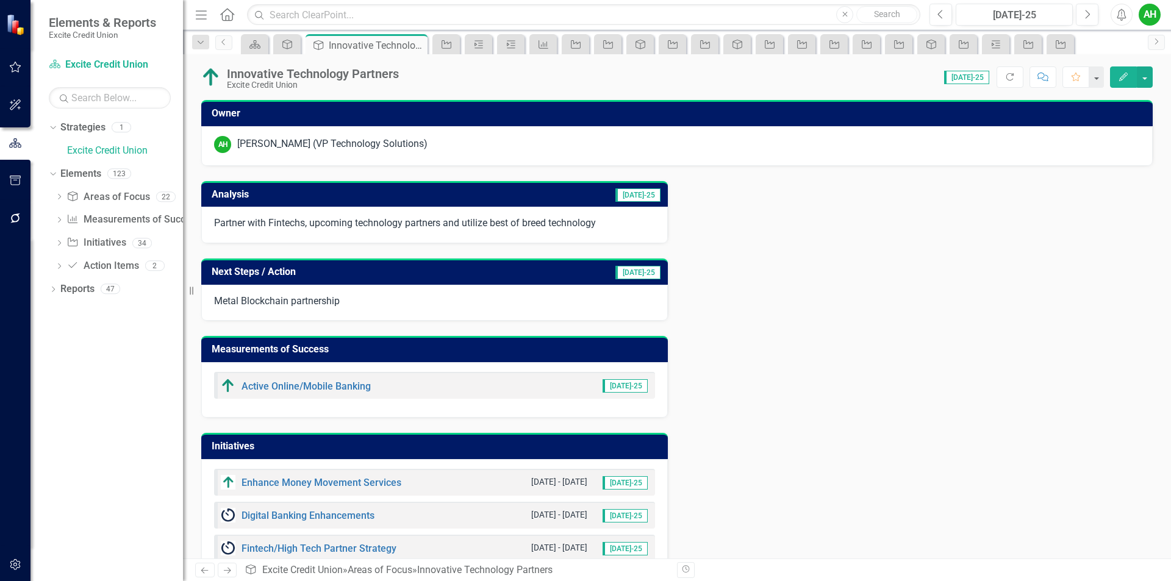
scroll to position [67, 0]
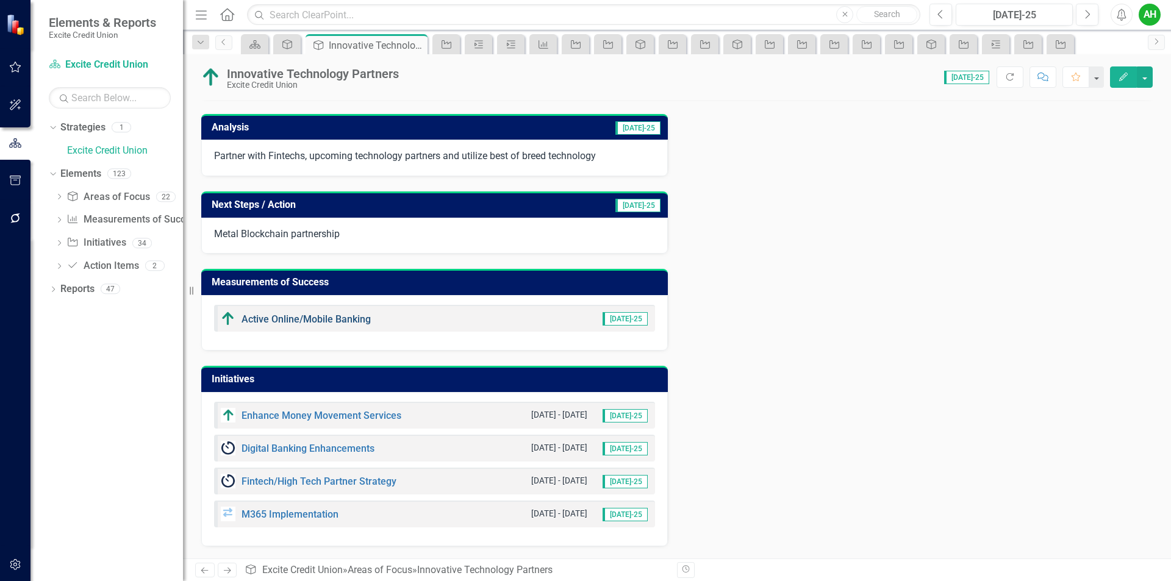
click at [287, 321] on link "Active Online/Mobile Banking" at bounding box center [305, 319] width 129 height 12
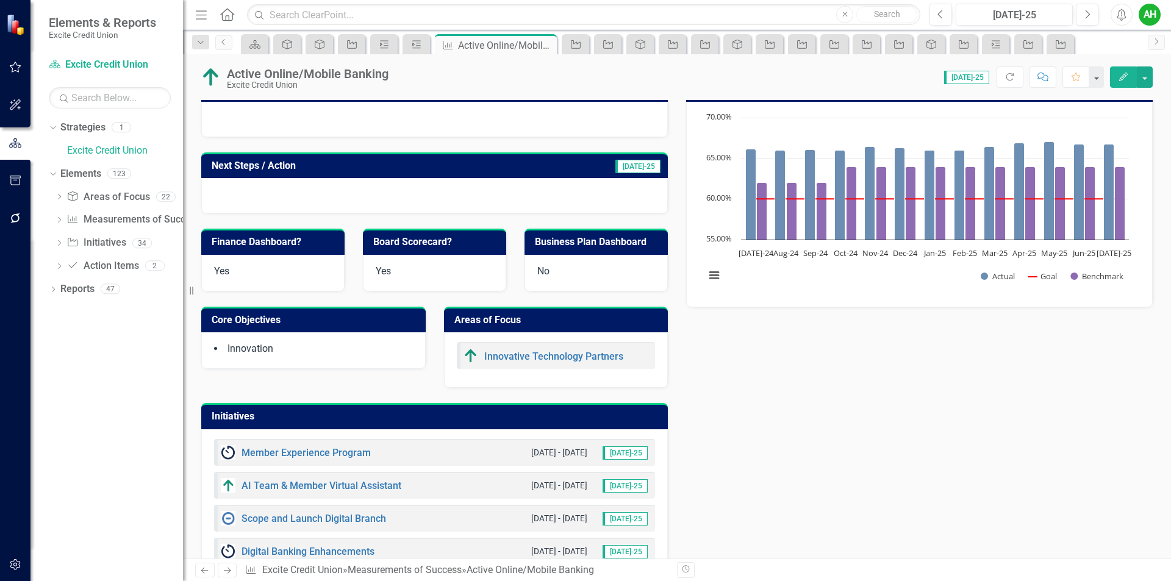
scroll to position [244, 0]
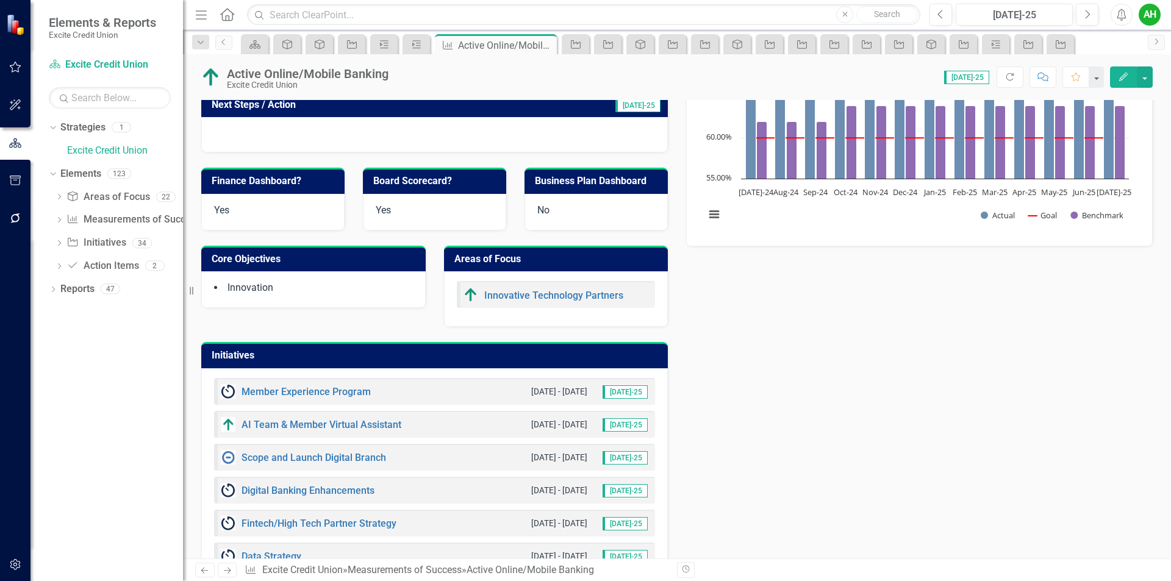
click at [313, 386] on div "Member Experience Program" at bounding box center [296, 391] width 150 height 15
click at [312, 391] on link "Member Experience Program" at bounding box center [305, 392] width 129 height 12
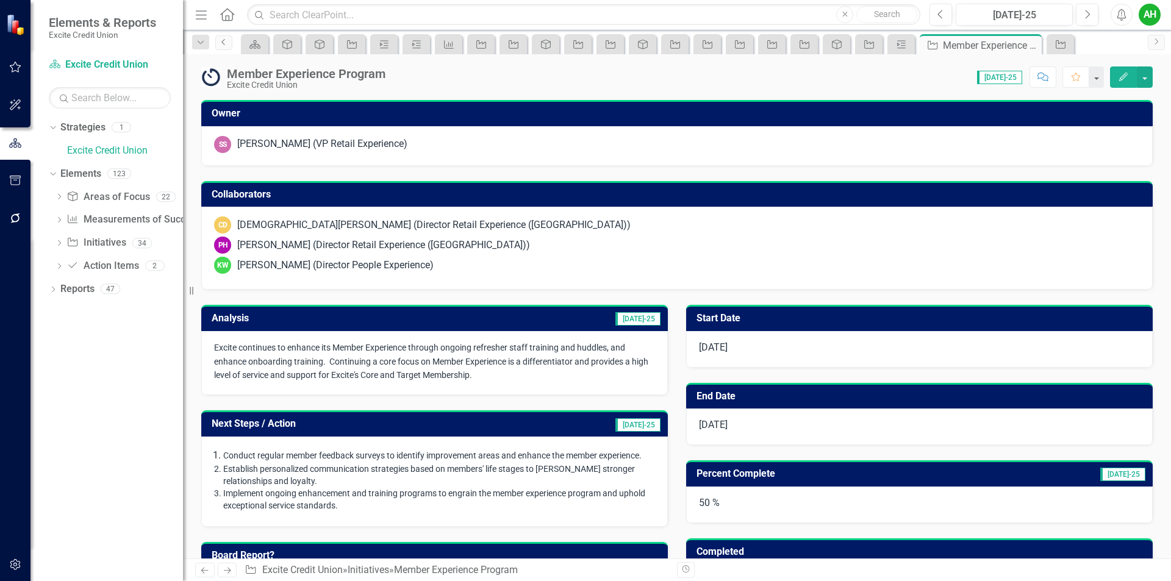
click at [226, 43] on icon "Previous" at bounding box center [224, 41] width 10 height 7
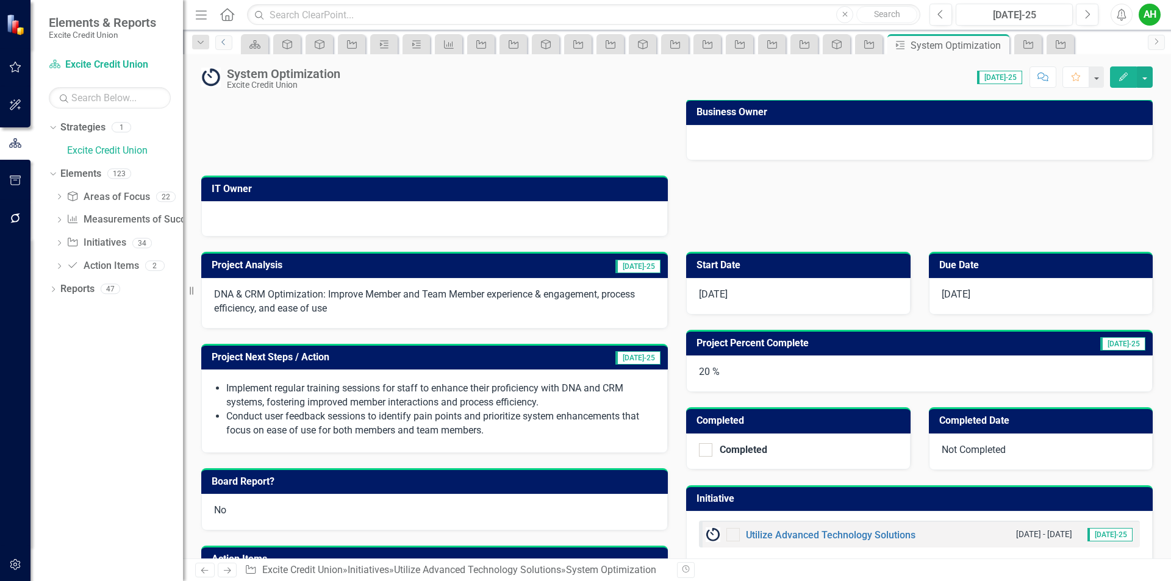
scroll to position [215, 0]
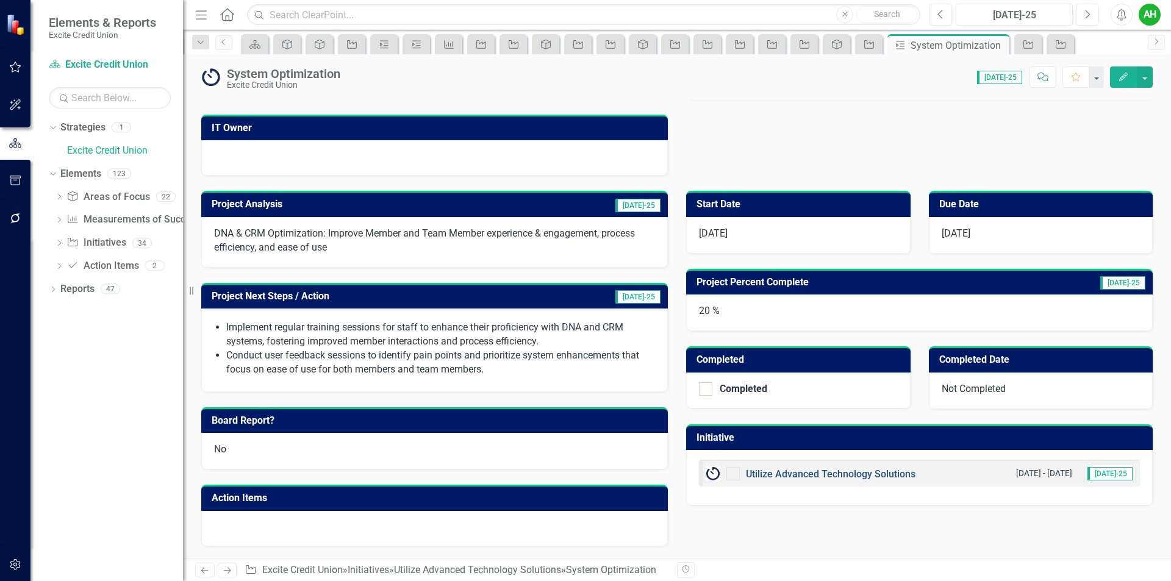
click at [848, 469] on link "Utilize Advanced Technology Solutions" at bounding box center [831, 474] width 170 height 12
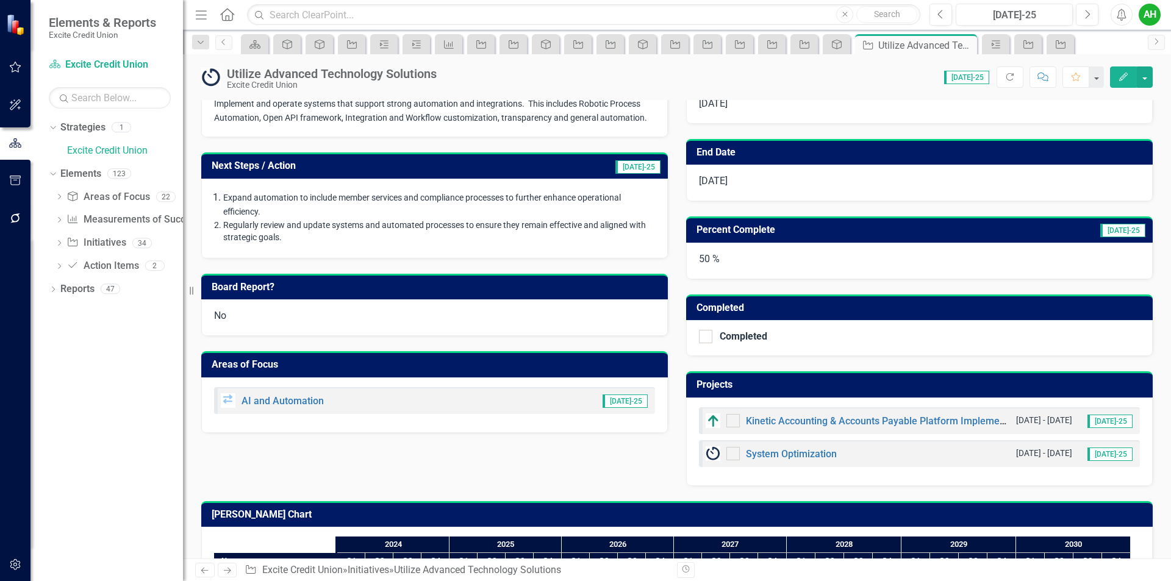
scroll to position [342, 0]
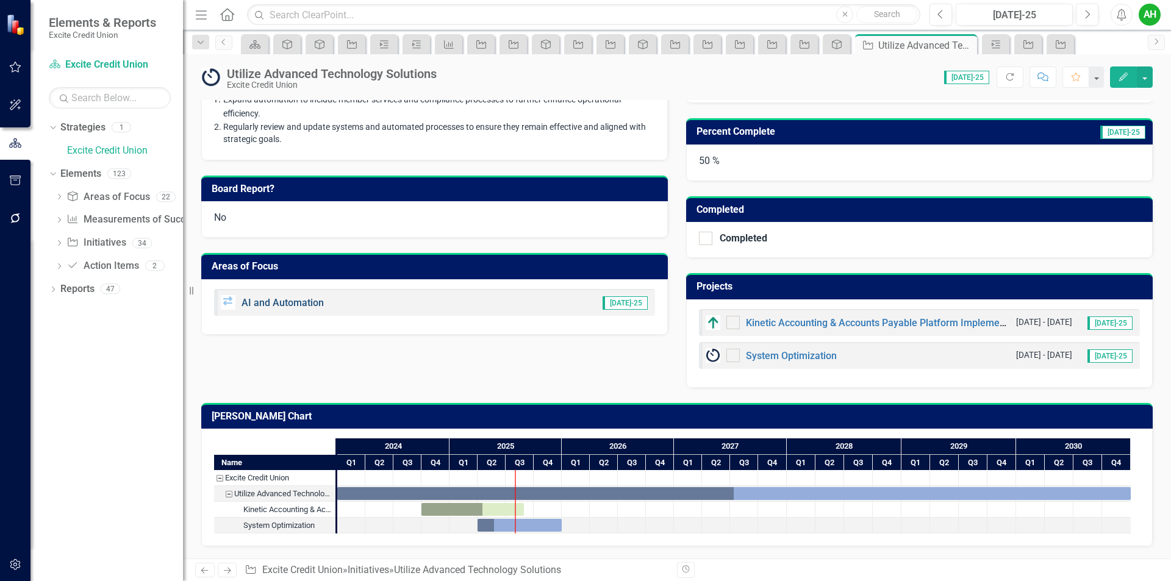
click at [298, 301] on link "AI and Automation" at bounding box center [282, 303] width 82 height 12
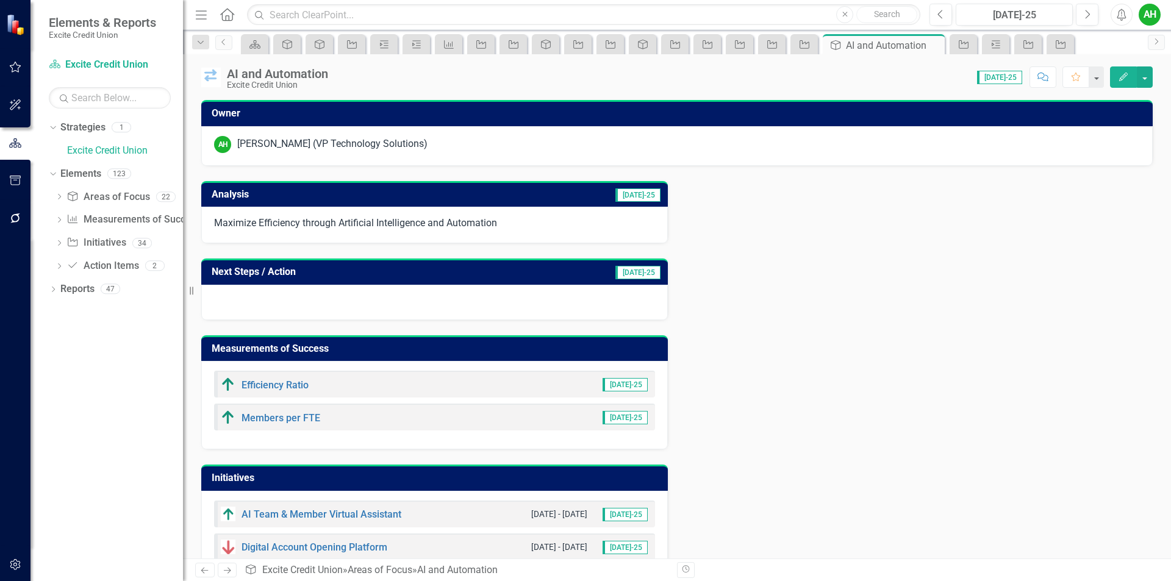
scroll to position [66, 0]
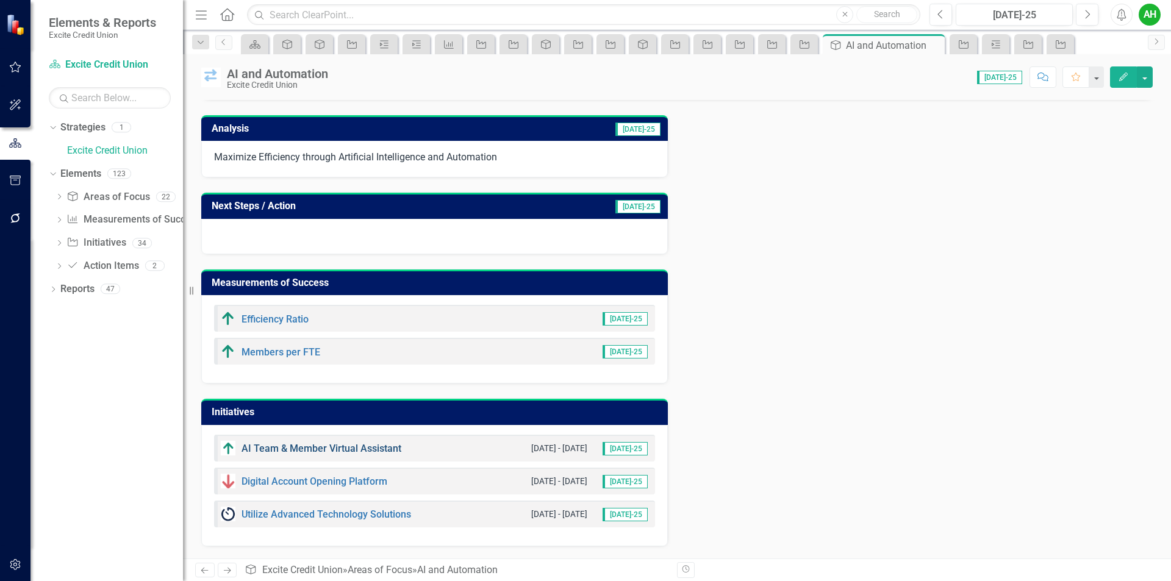
click at [357, 448] on link "AI Team & Member Virtual Assistant" at bounding box center [321, 449] width 160 height 12
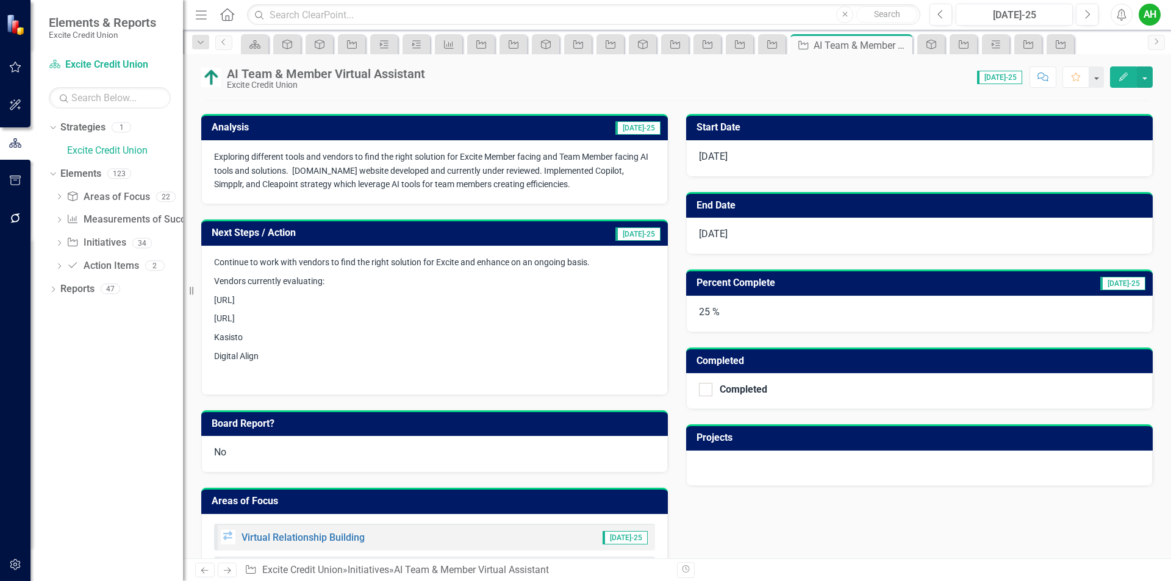
scroll to position [82, 0]
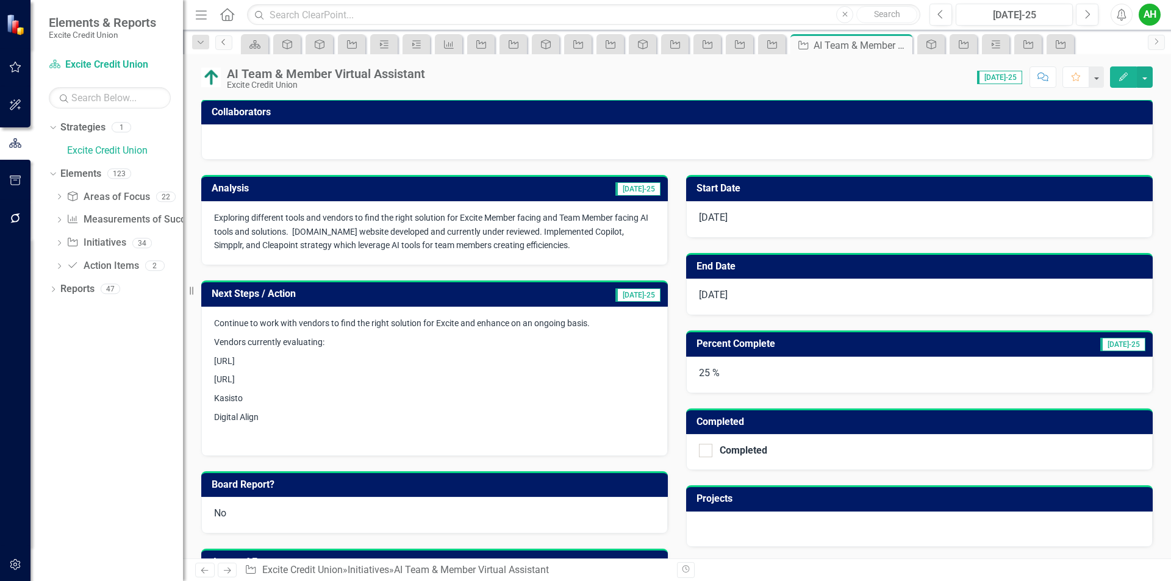
click at [220, 43] on icon "Previous" at bounding box center [224, 41] width 10 height 7
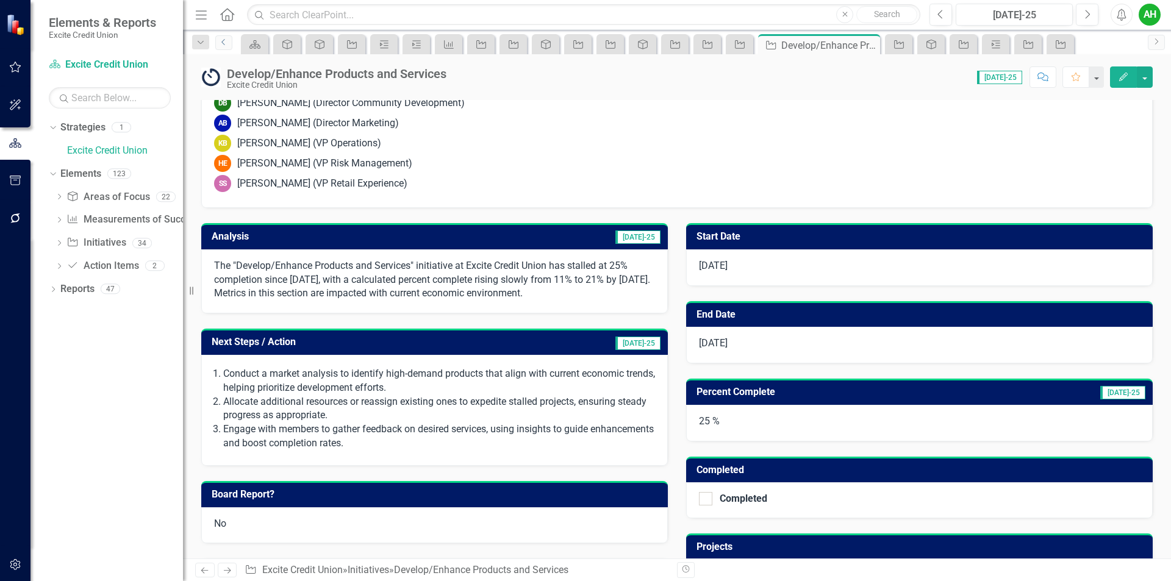
scroll to position [183, 0]
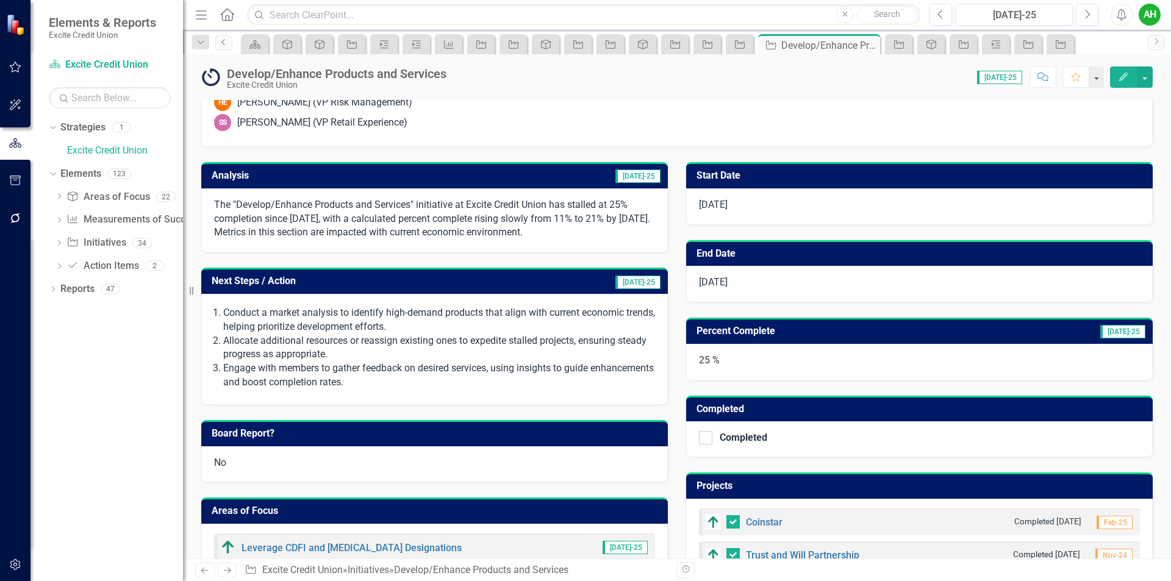
click at [223, 41] on icon at bounding box center [222, 42] width 3 height 6
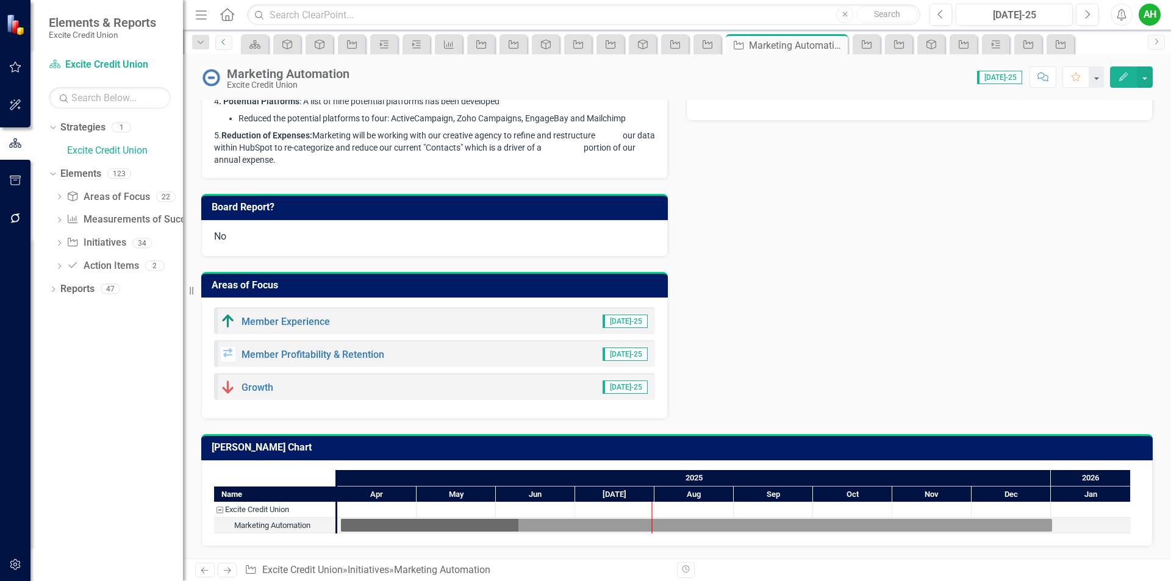
scroll to position [312, 0]
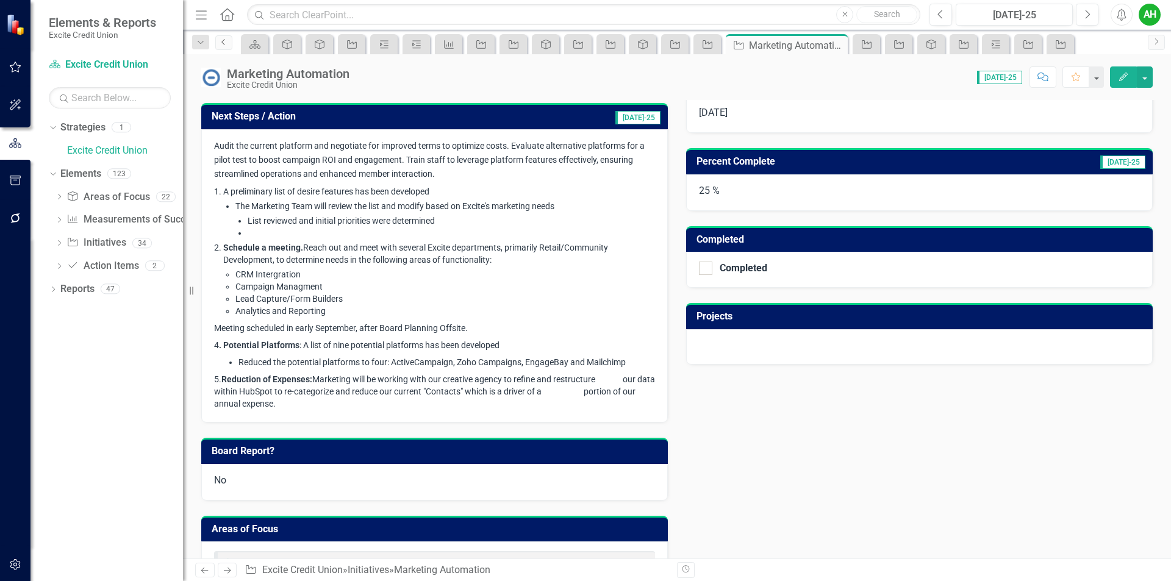
click at [223, 45] on icon "Previous" at bounding box center [224, 41] width 10 height 7
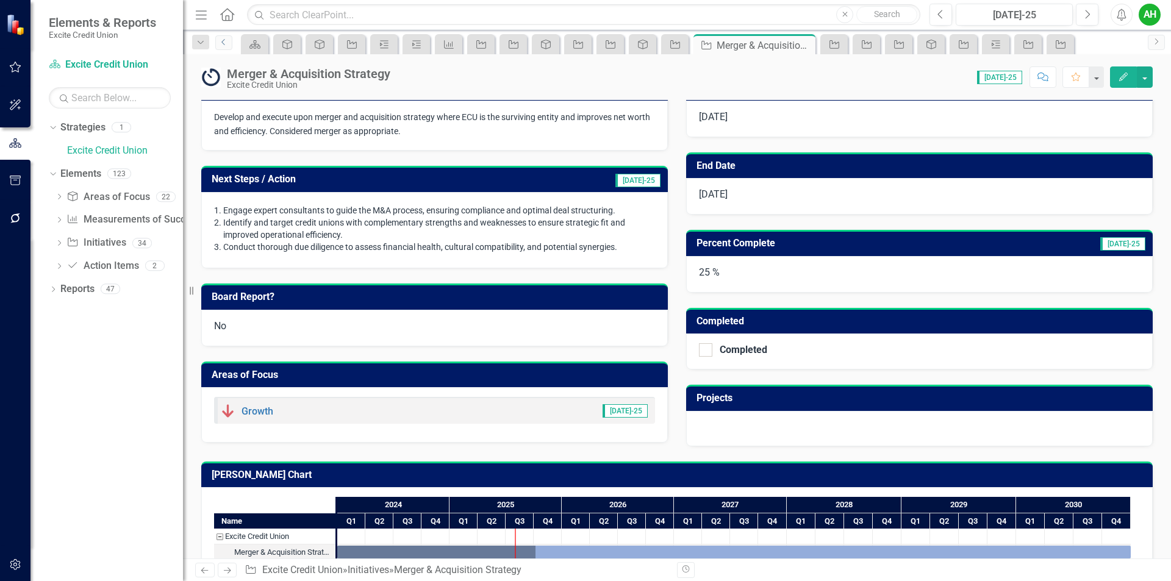
scroll to position [210, 0]
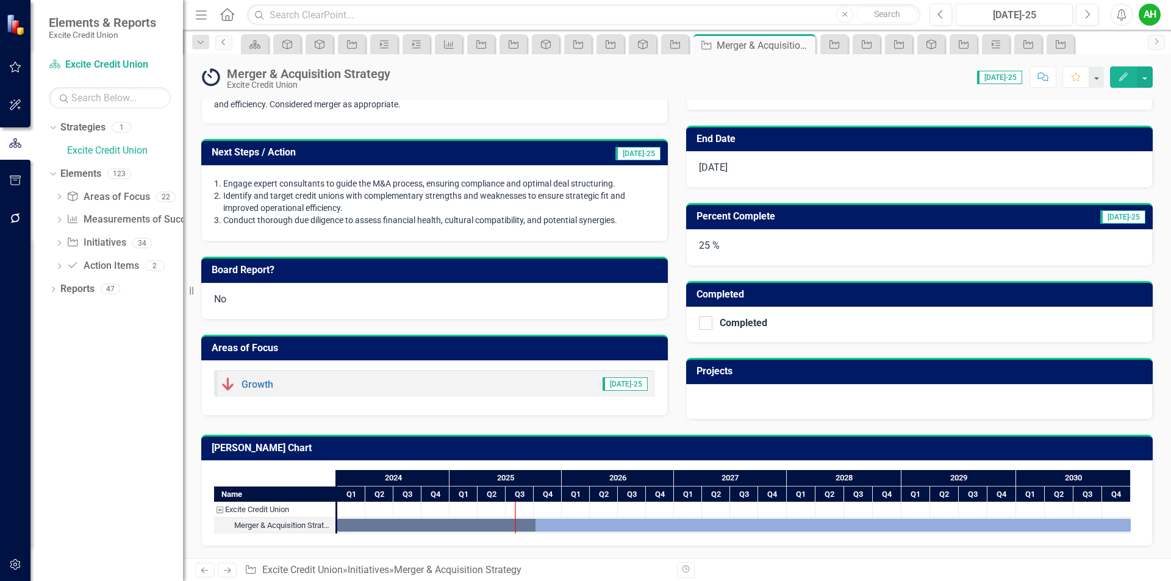
click at [224, 39] on icon "Previous" at bounding box center [224, 41] width 10 height 7
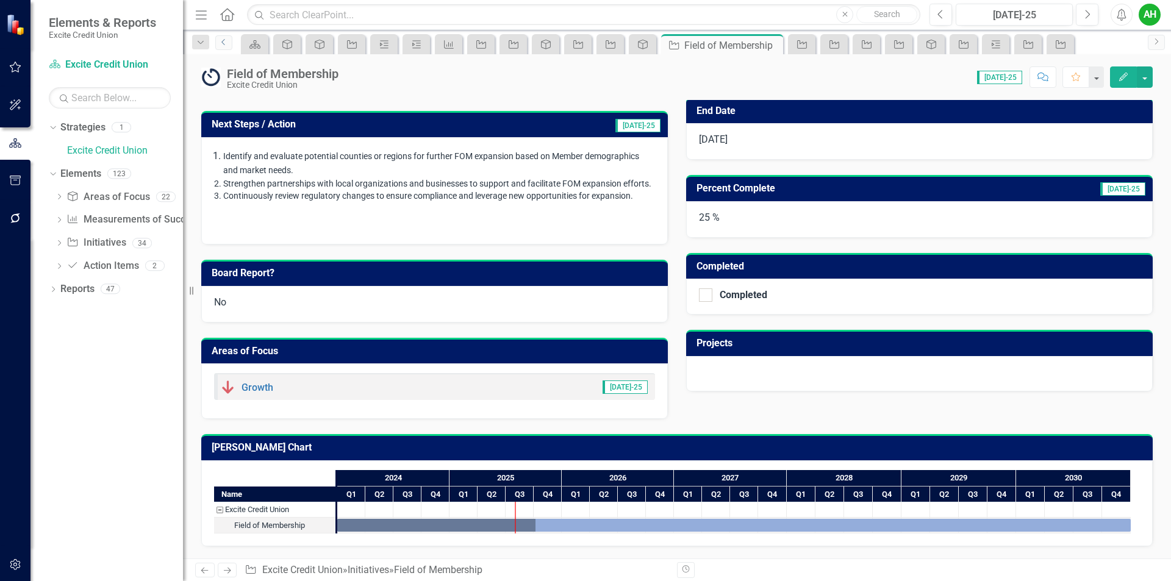
scroll to position [67, 0]
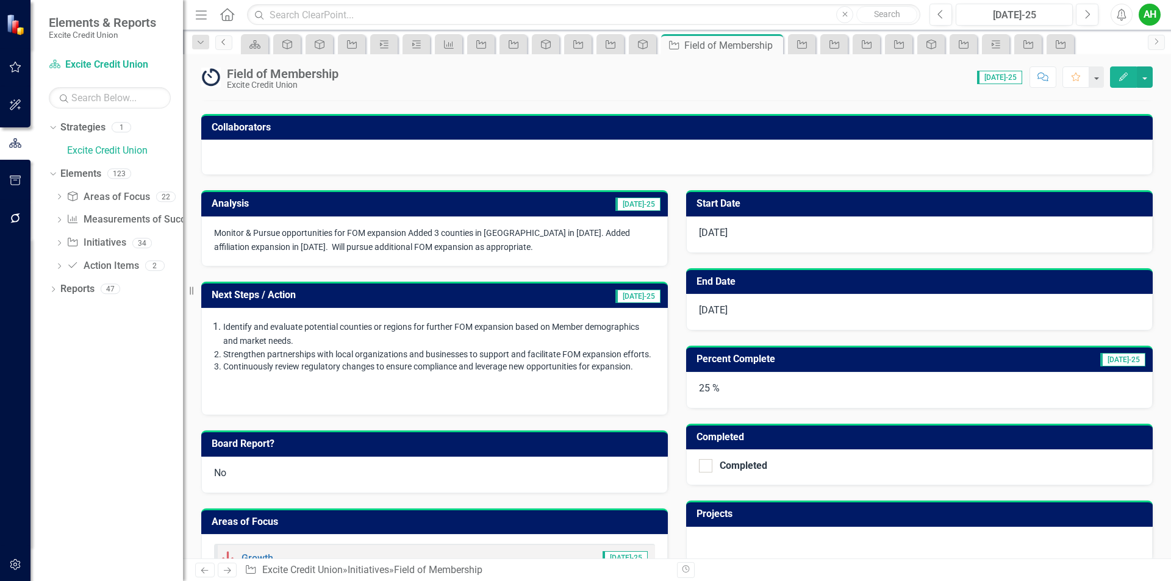
click at [229, 44] on link "Previous" at bounding box center [223, 42] width 17 height 15
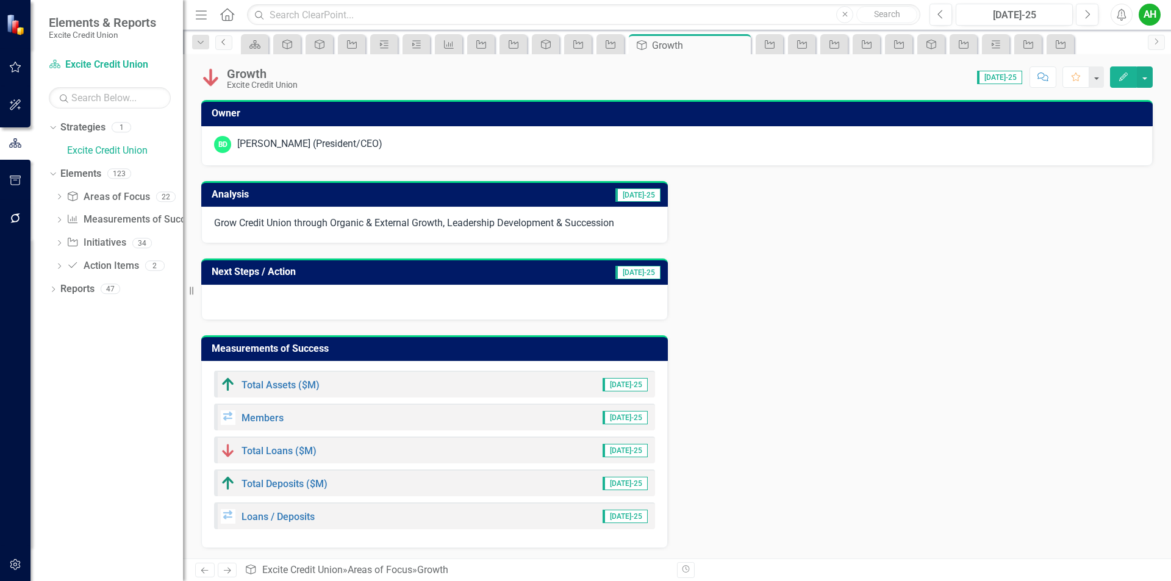
click at [225, 39] on icon "Previous" at bounding box center [224, 41] width 10 height 7
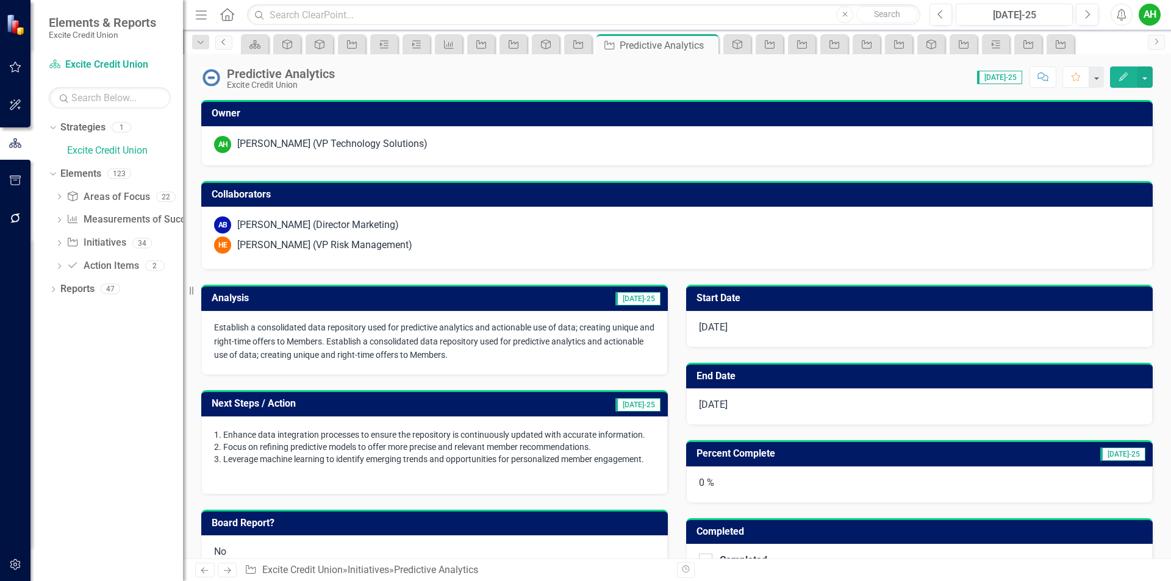
click at [225, 40] on icon "Previous" at bounding box center [224, 41] width 10 height 7
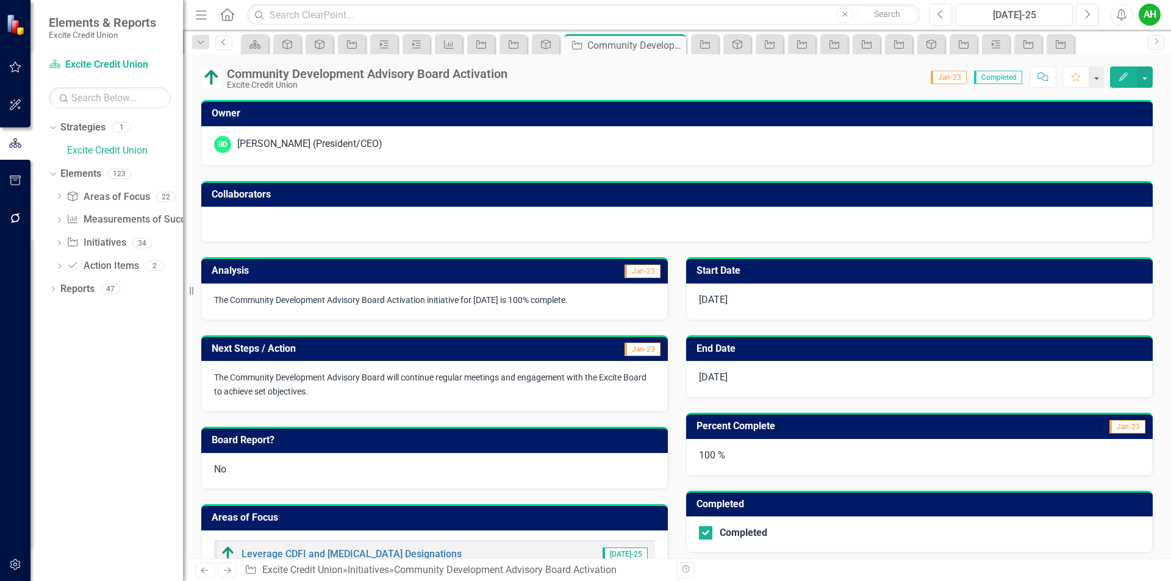
click at [223, 37] on link "Previous" at bounding box center [223, 42] width 17 height 15
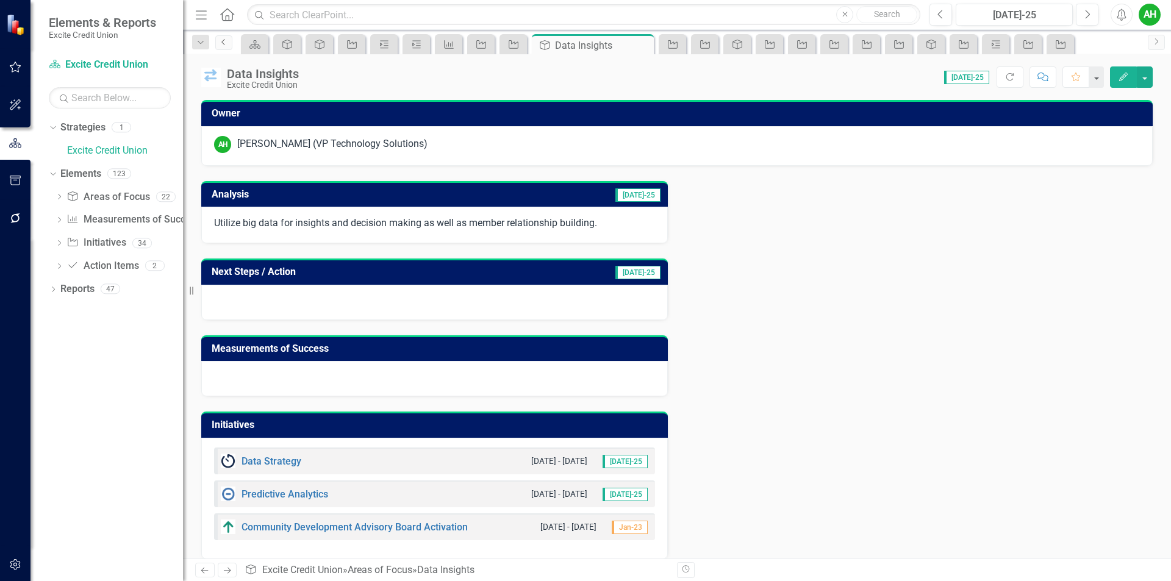
click at [227, 39] on icon "Previous" at bounding box center [224, 41] width 10 height 7
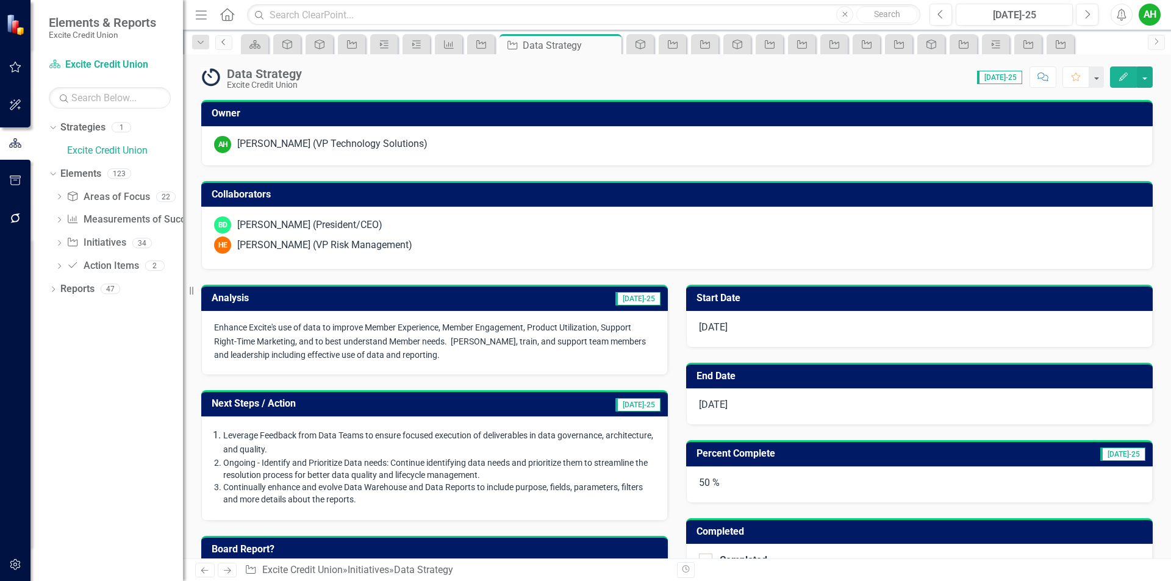
click at [227, 39] on icon "Previous" at bounding box center [224, 41] width 10 height 7
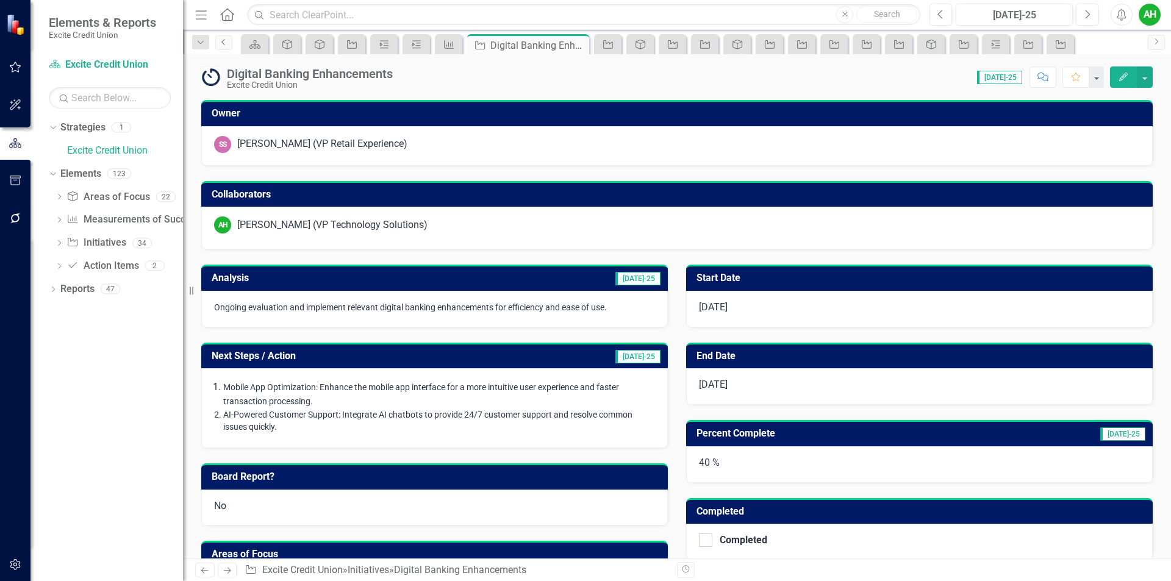
click at [226, 39] on icon "Previous" at bounding box center [224, 41] width 10 height 7
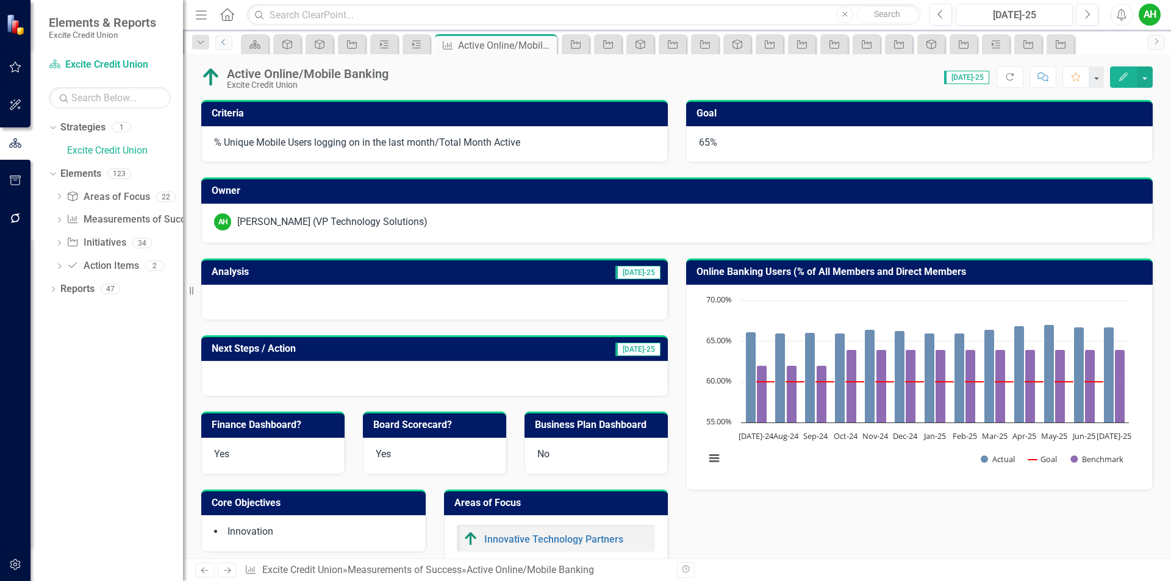
scroll to position [366, 0]
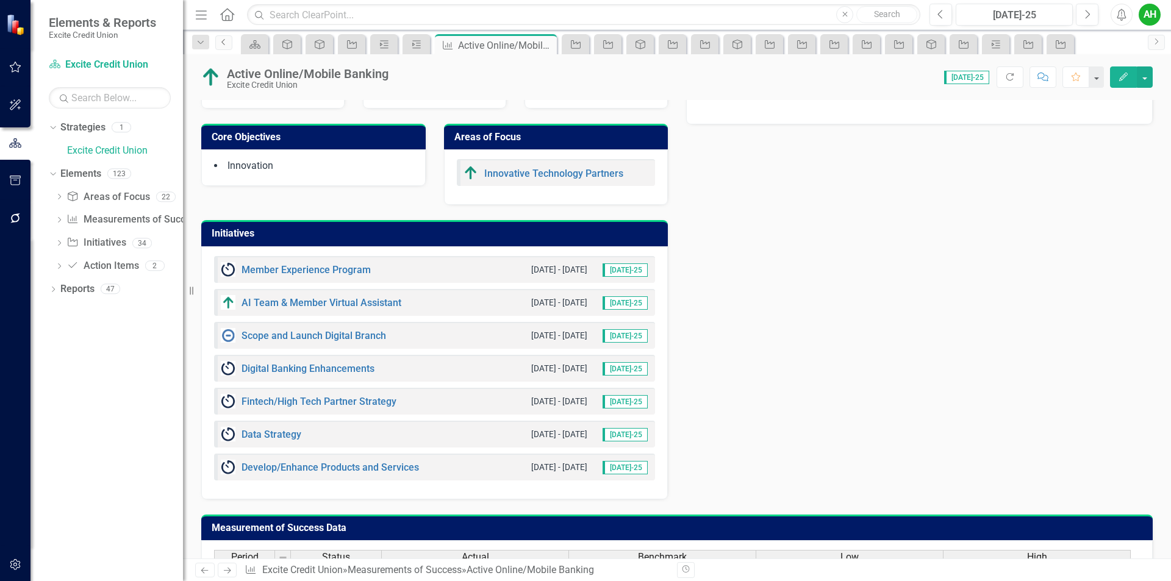
click at [224, 41] on icon "Previous" at bounding box center [224, 41] width 10 height 7
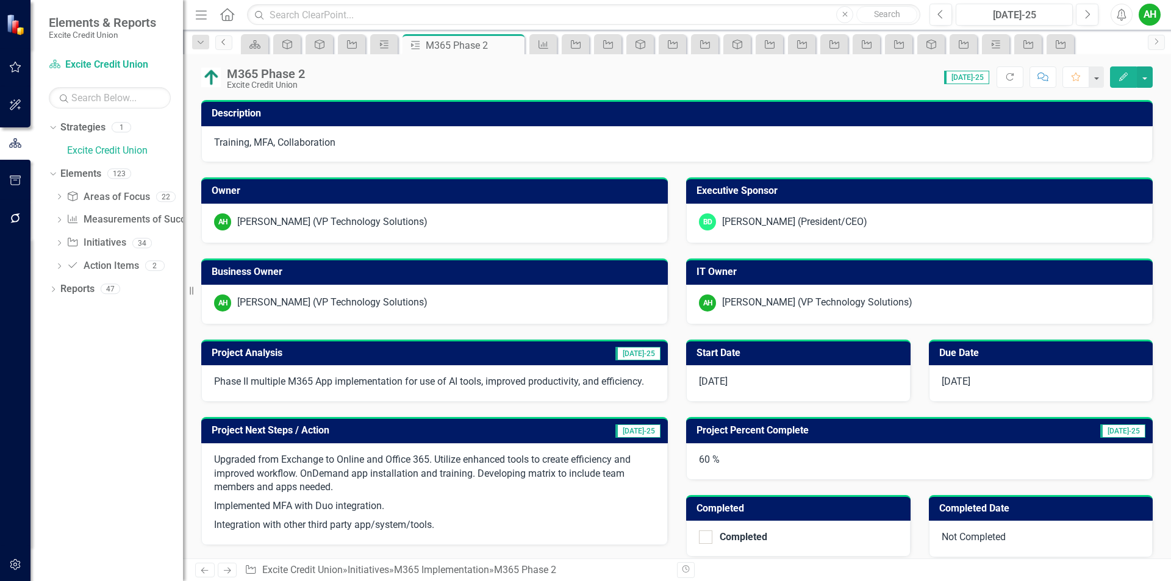
click at [225, 46] on link "Previous" at bounding box center [223, 42] width 17 height 15
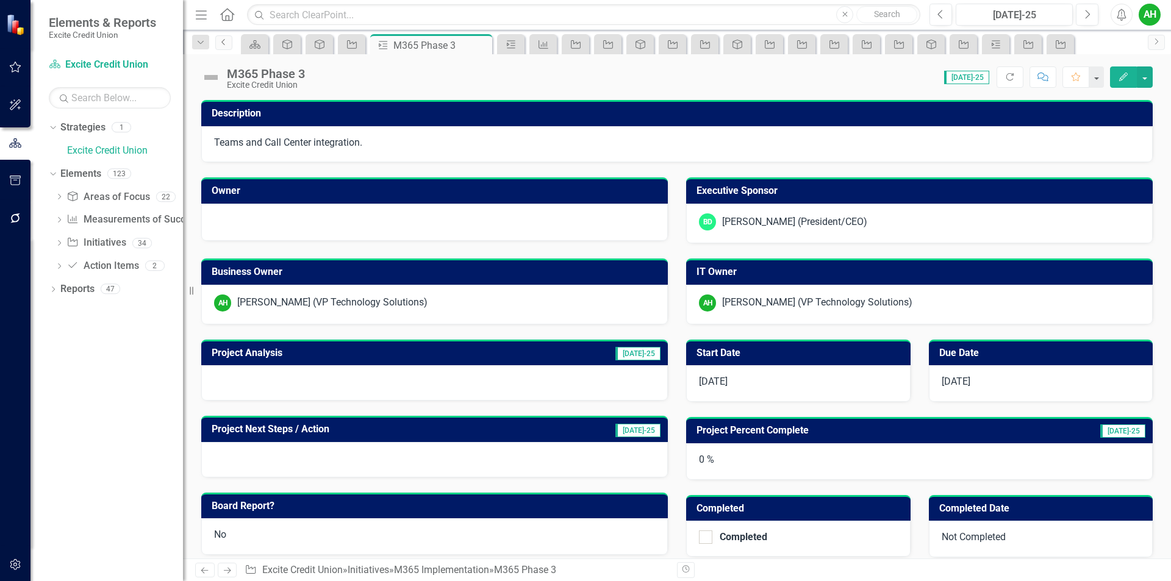
click at [225, 46] on link "Previous" at bounding box center [223, 42] width 17 height 15
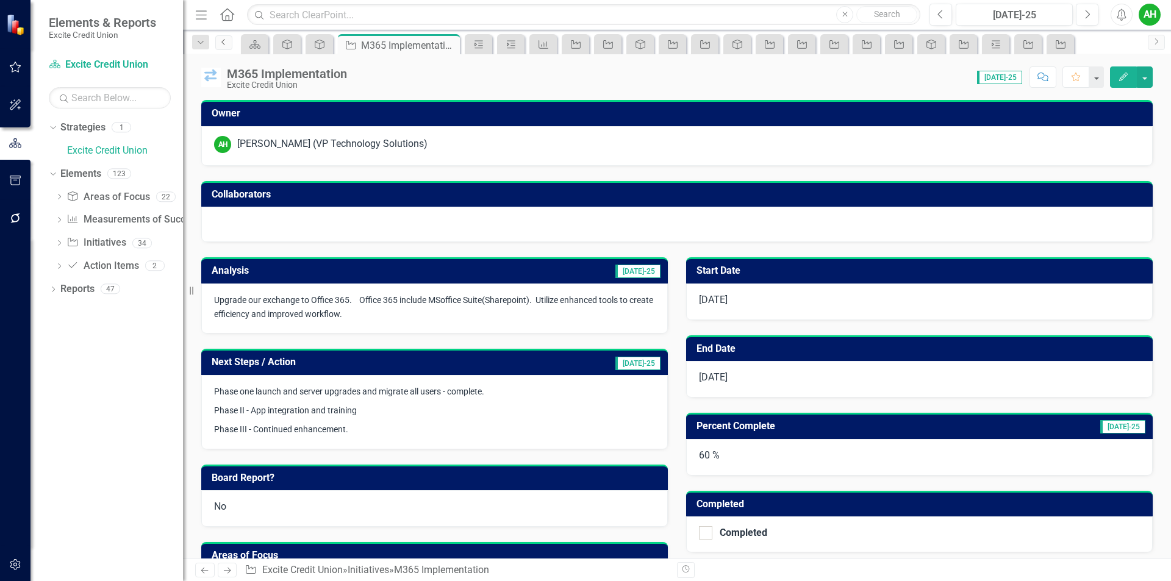
click at [225, 46] on link "Previous" at bounding box center [223, 42] width 17 height 15
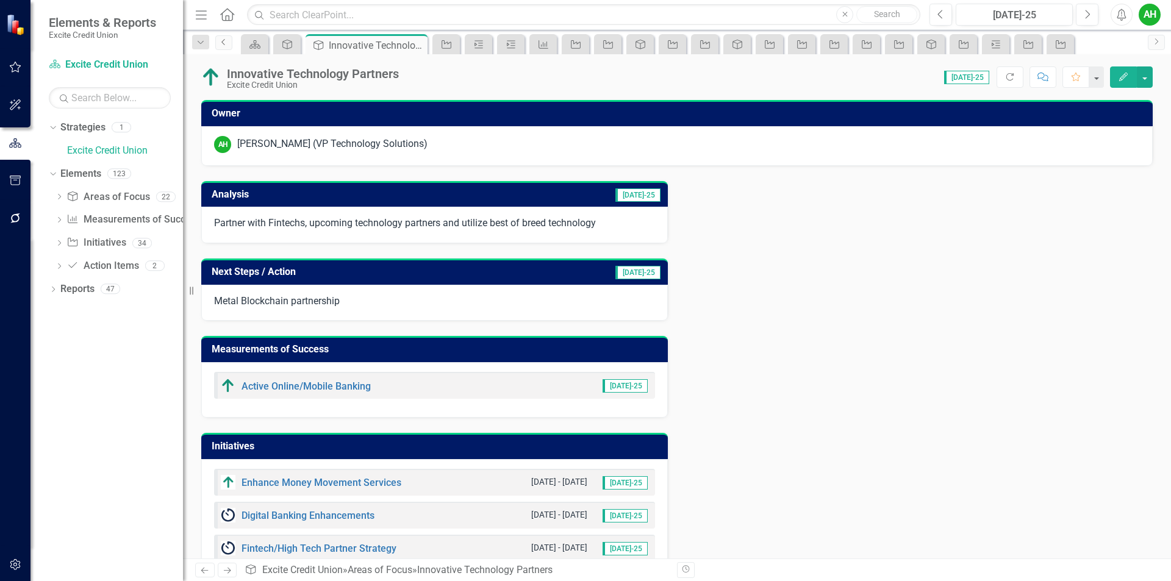
click at [226, 45] on icon "Previous" at bounding box center [224, 41] width 10 height 7
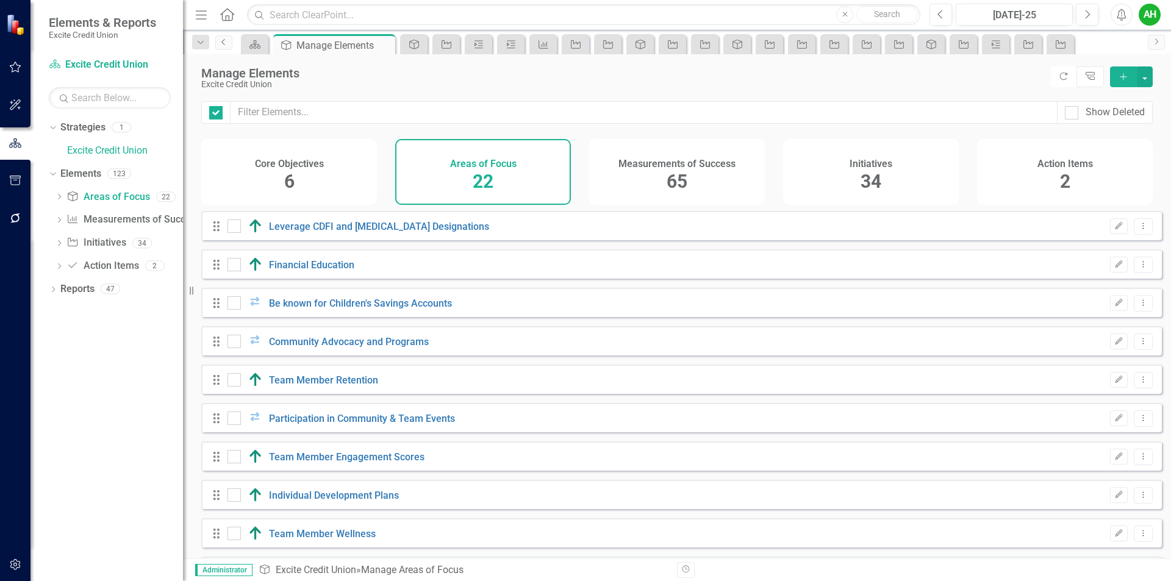
checkbox input "false"
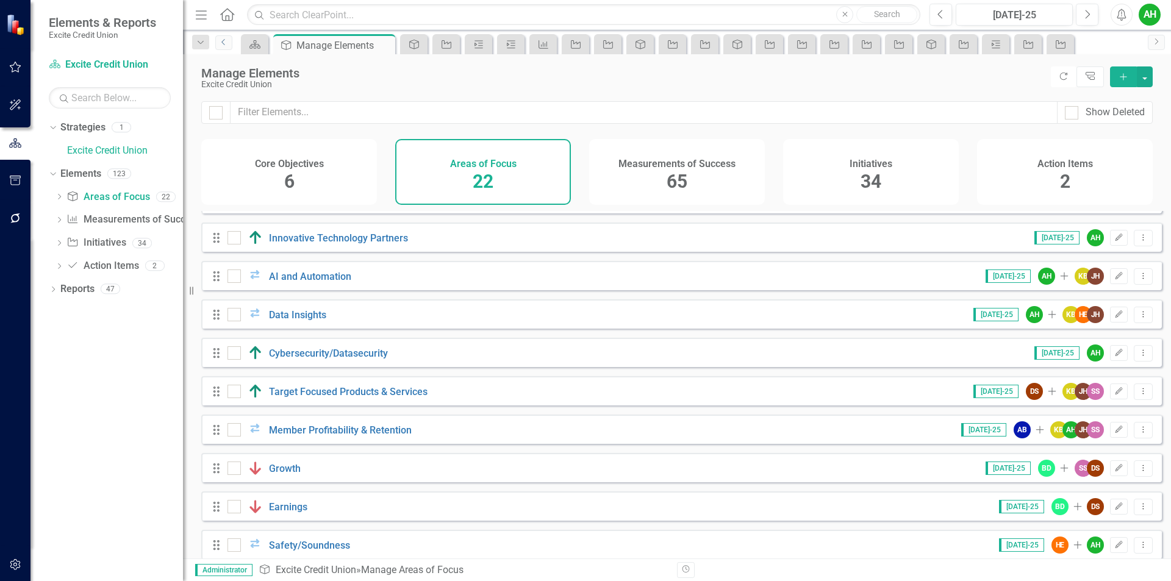
scroll to position [488, 0]
click at [356, 359] on link "Cybersecurity/Datasecurity" at bounding box center [328, 354] width 119 height 12
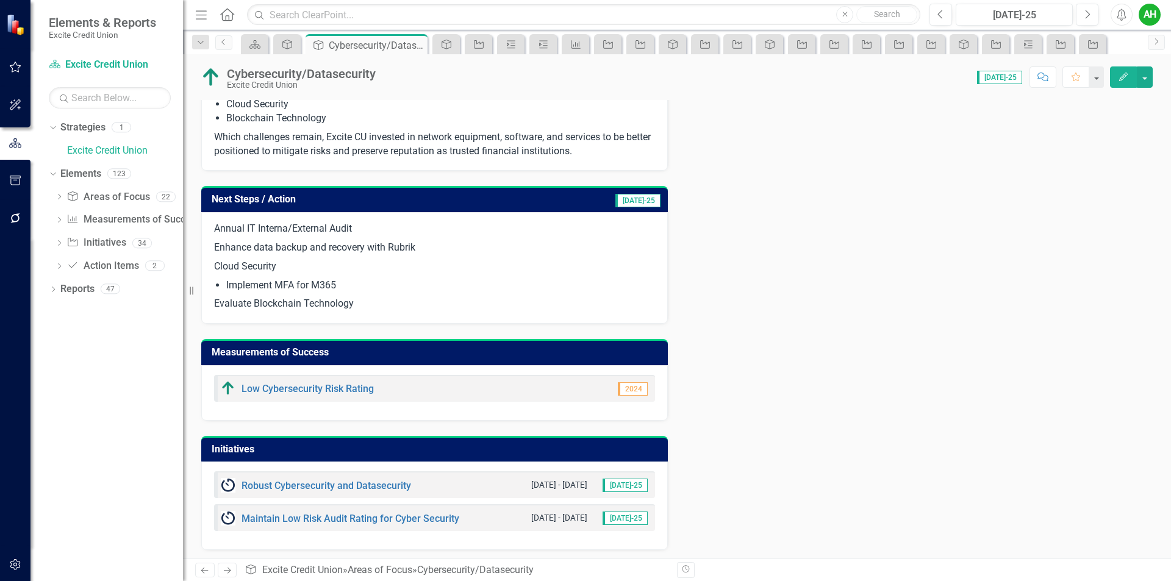
scroll to position [430, 0]
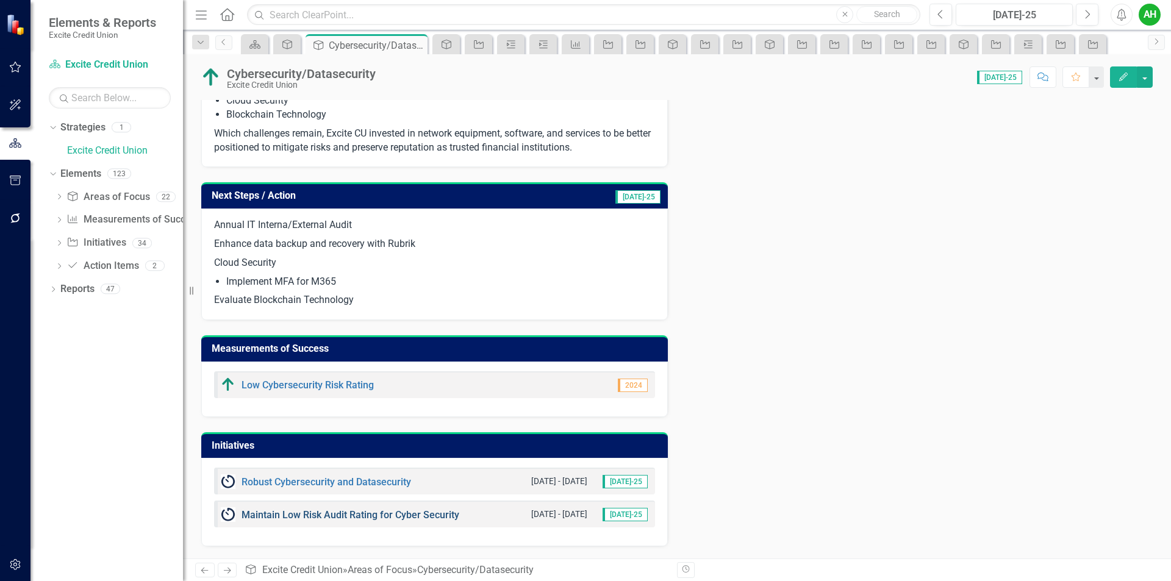
click at [345, 511] on link "Maintain Low Risk Audit Rating for Cyber Security" at bounding box center [350, 515] width 218 height 12
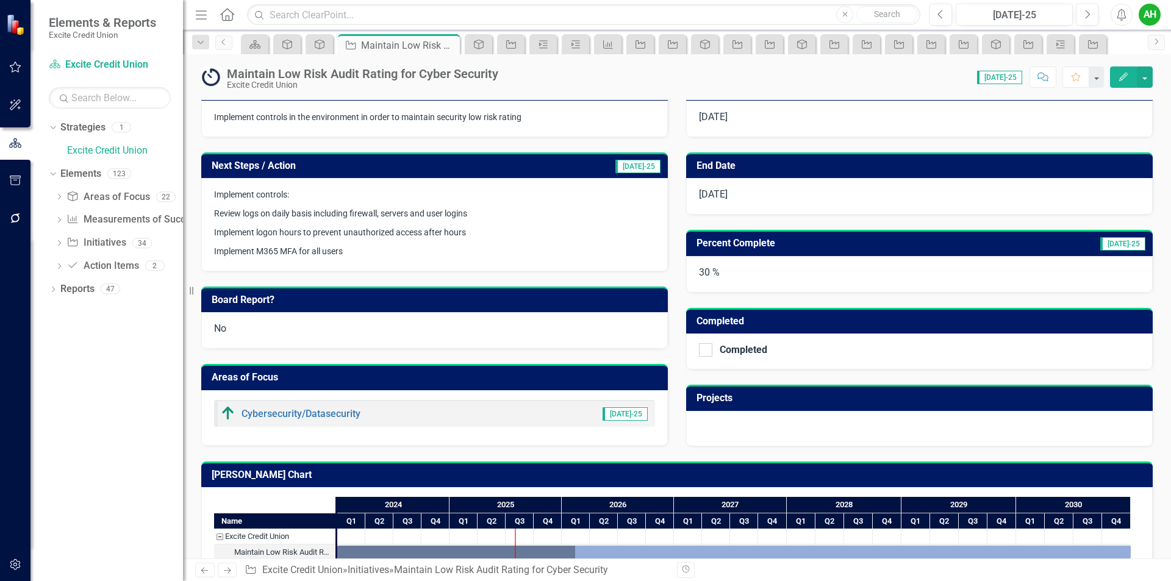
scroll to position [210, 0]
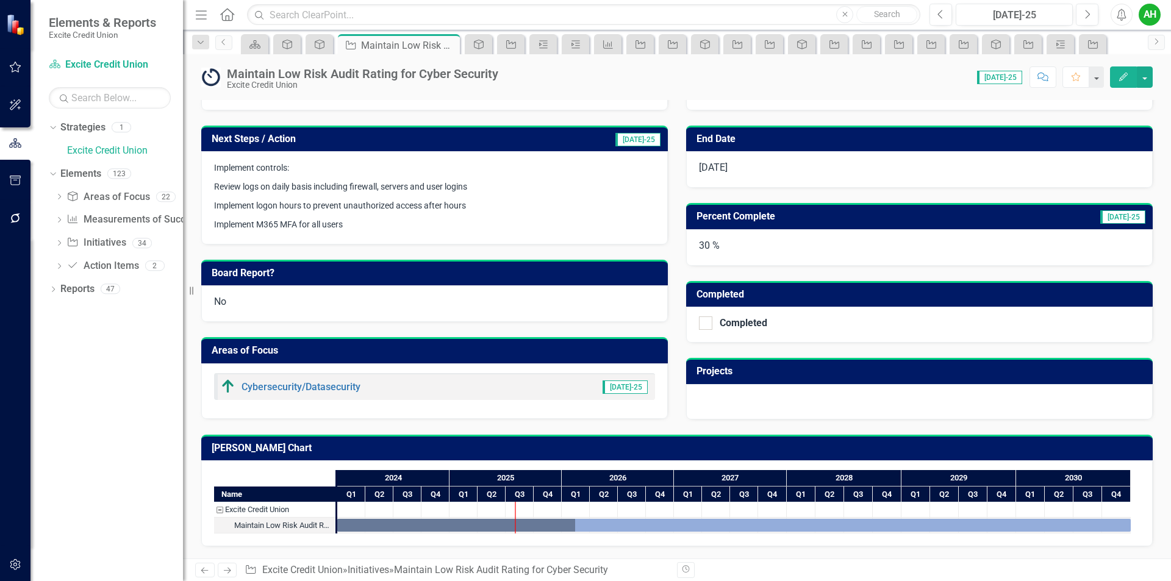
click at [1131, 79] on button "Edit" at bounding box center [1123, 76] width 27 height 21
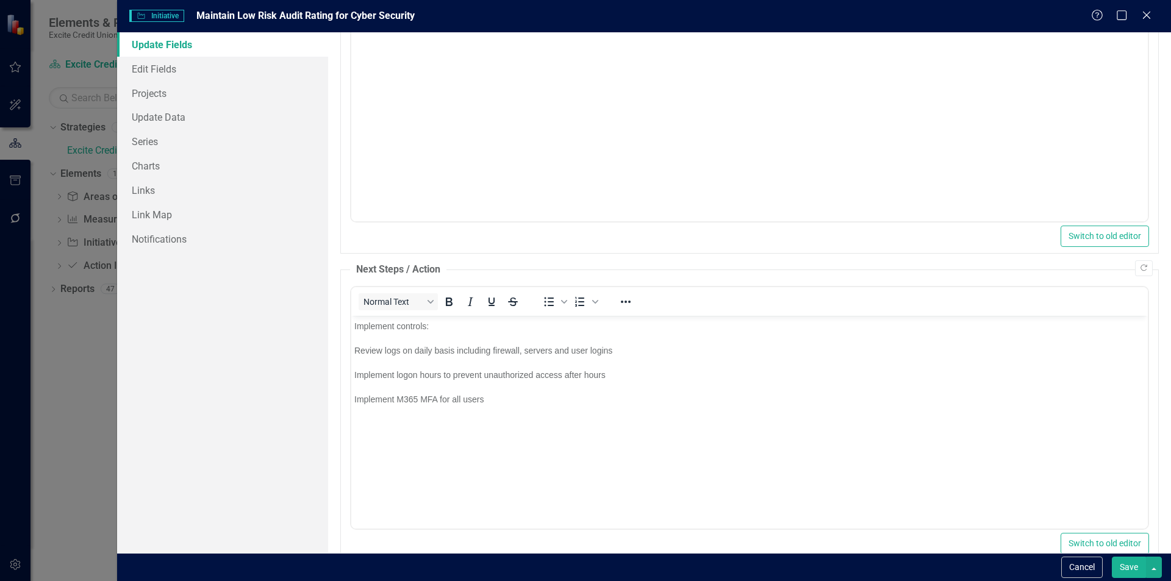
scroll to position [0, 0]
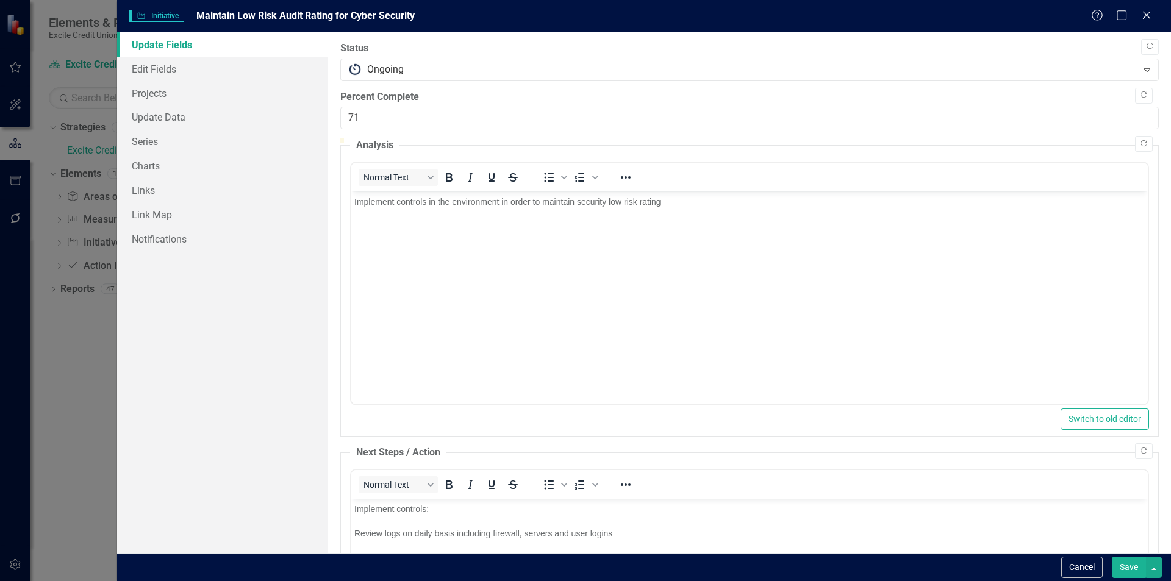
click at [915, 138] on div at bounding box center [749, 138] width 818 height 0
click at [897, 138] on div at bounding box center [749, 138] width 818 height 0
click at [843, 130] on div "Percent Complete 69" at bounding box center [749, 110] width 818 height 40
click at [854, 138] on div at bounding box center [749, 138] width 818 height 0
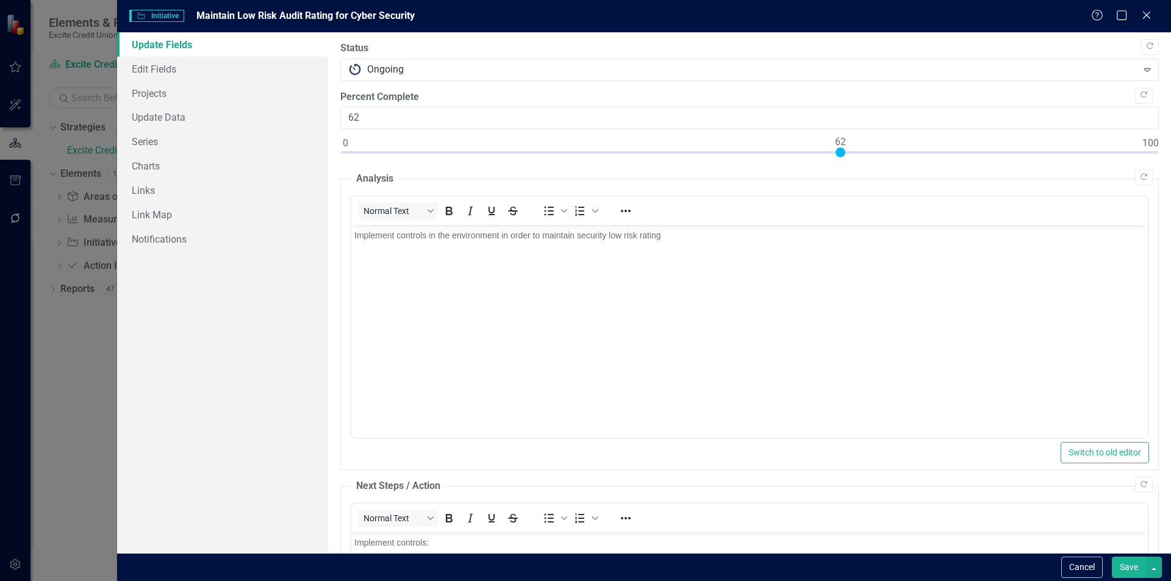
click at [842, 151] on div at bounding box center [749, 155] width 818 height 15
click at [831, 156] on div at bounding box center [749, 155] width 818 height 15
click at [824, 155] on div at bounding box center [749, 155] width 818 height 15
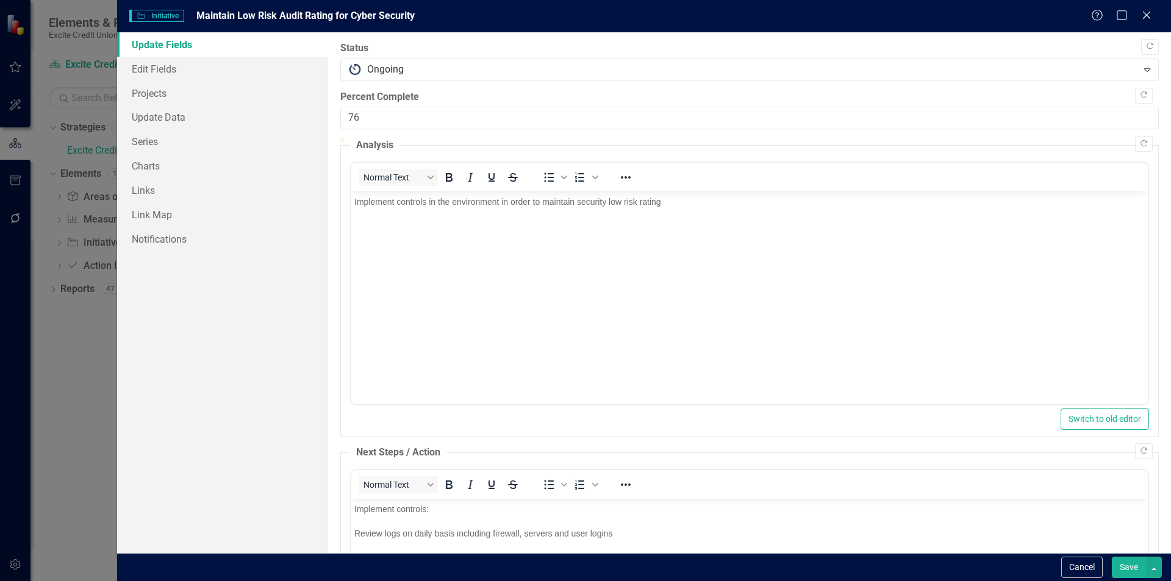
click at [955, 138] on div at bounding box center [749, 138] width 818 height 0
click at [980, 138] on div at bounding box center [749, 138] width 818 height 0
click at [988, 138] on div at bounding box center [749, 138] width 818 height 0
type input "80"
click at [982, 138] on div at bounding box center [749, 138] width 818 height 0
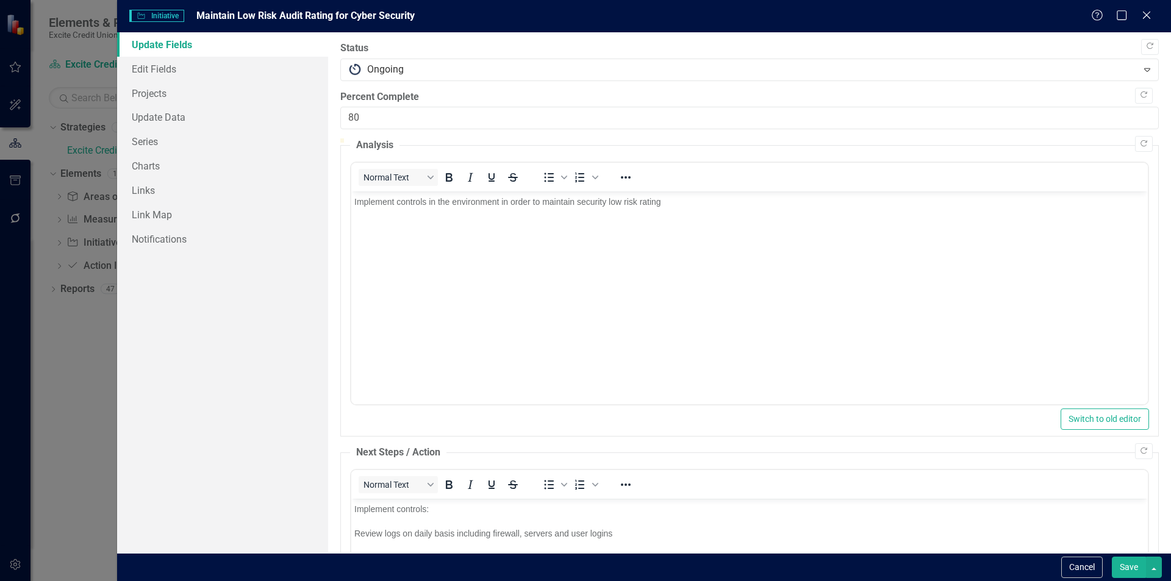
scroll to position [183, 0]
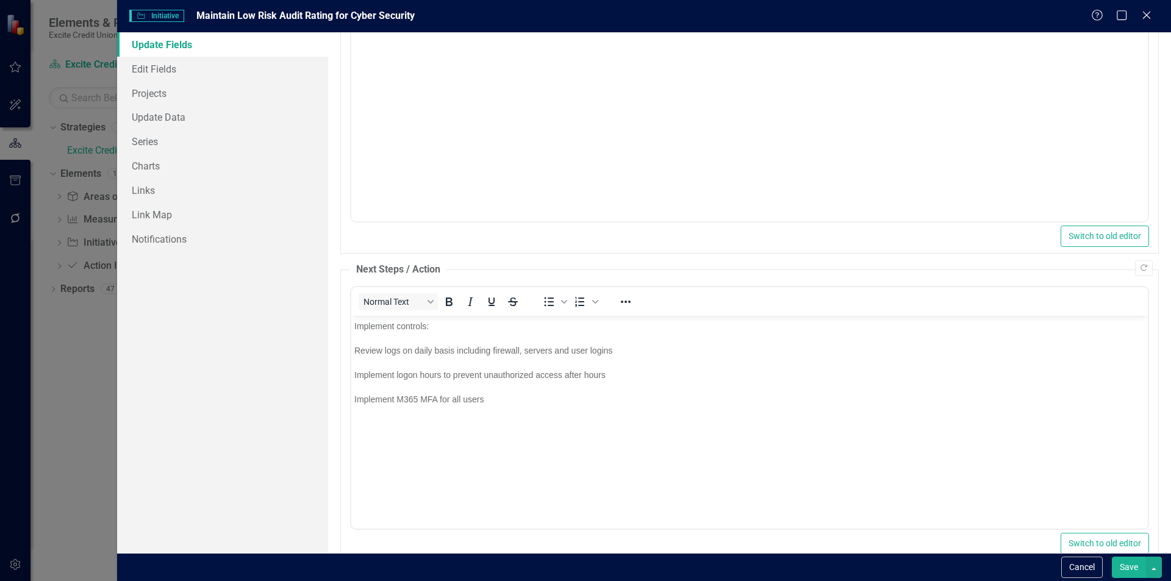
click at [1121, 565] on button "Save" at bounding box center [1129, 567] width 34 height 21
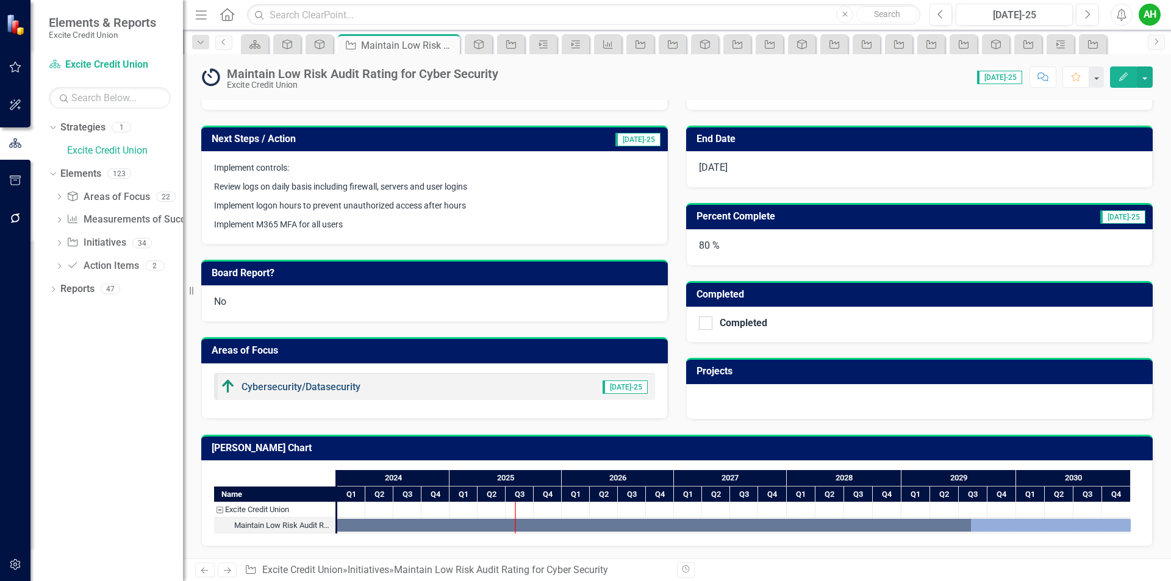
click at [320, 387] on link "Cybersecurity/Datasecurity" at bounding box center [300, 387] width 119 height 12
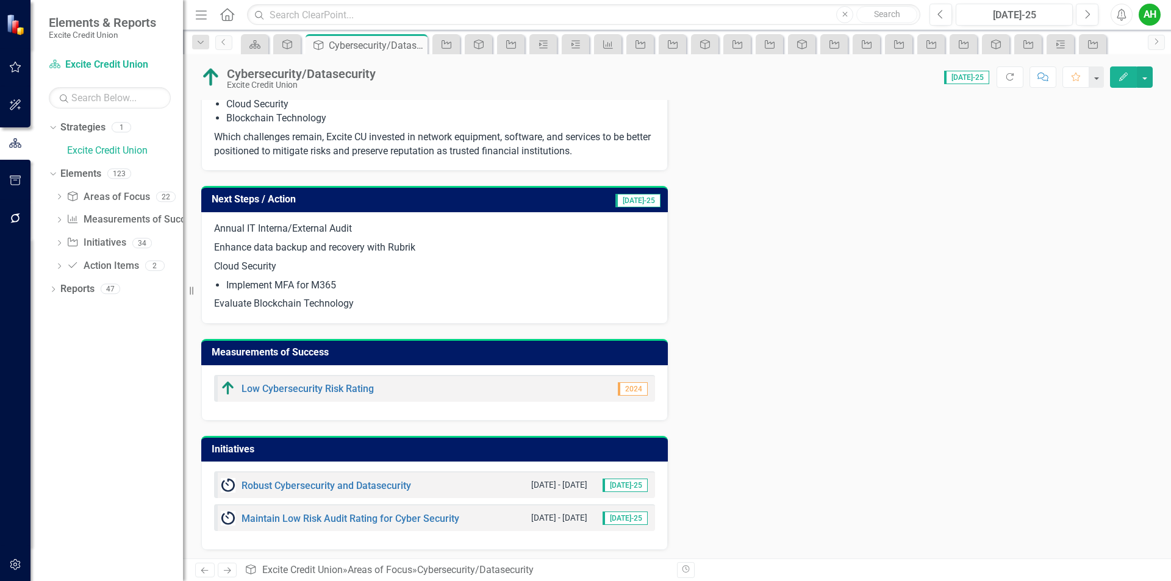
scroll to position [430, 0]
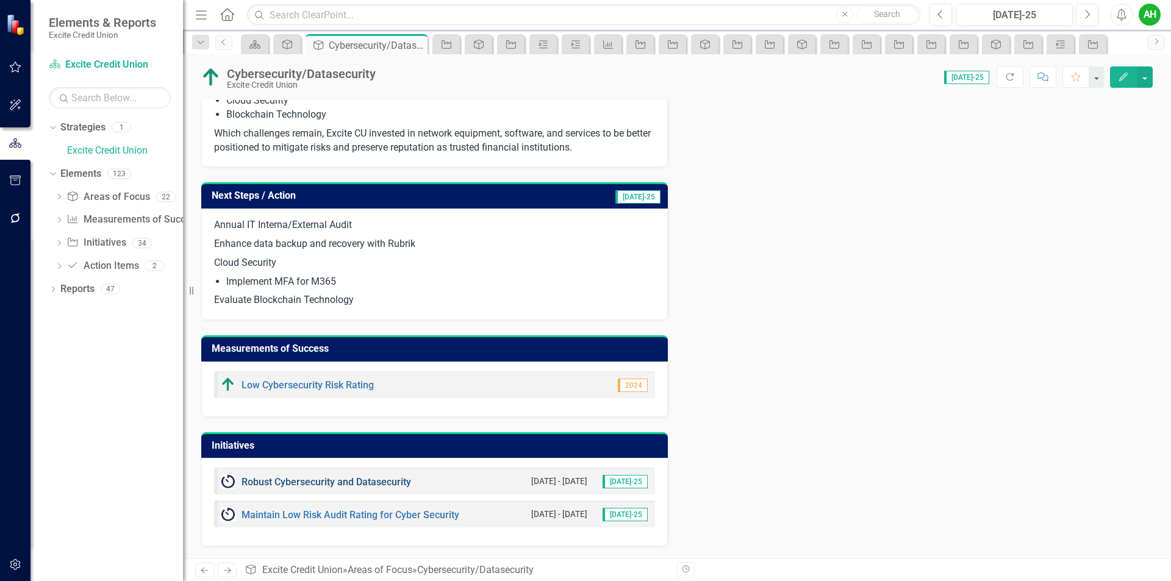
click at [392, 479] on link "Robust Cybersecurity and Datasecurity" at bounding box center [326, 482] width 170 height 12
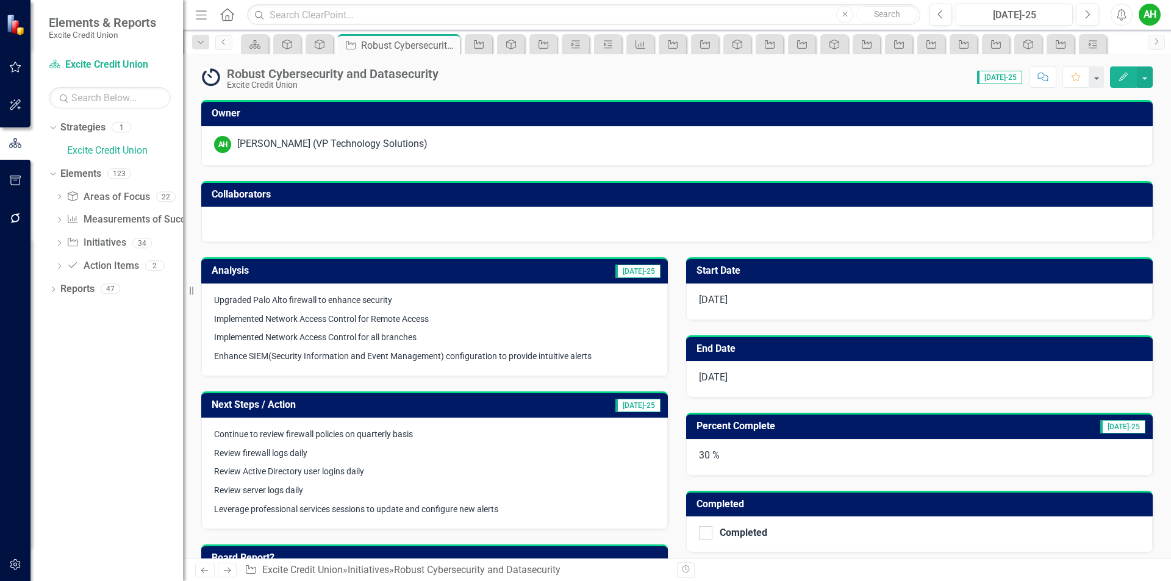
checkbox input "true"
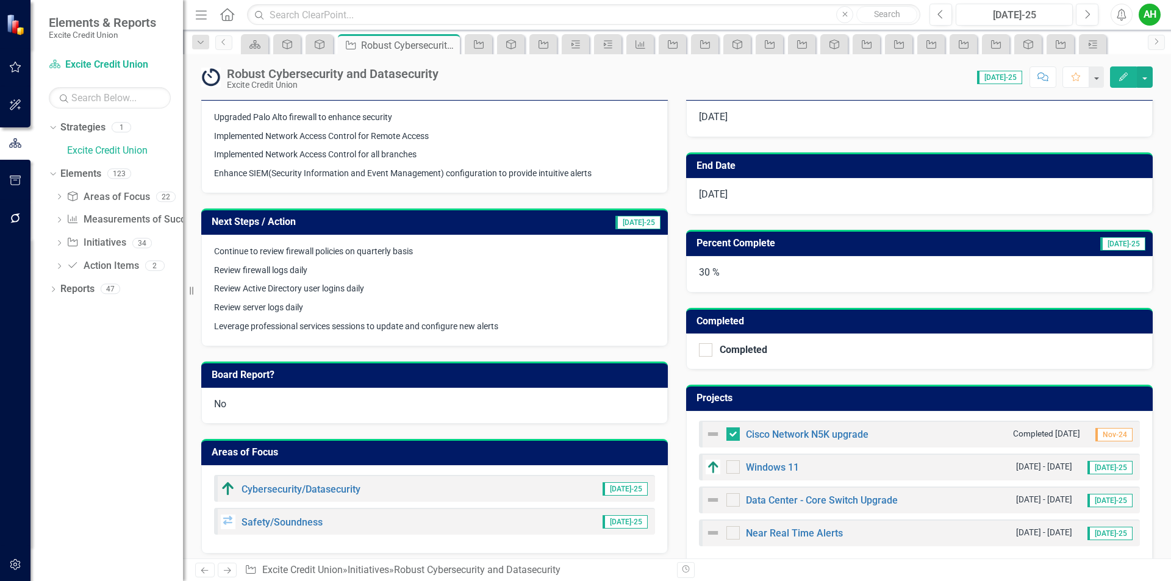
scroll to position [244, 0]
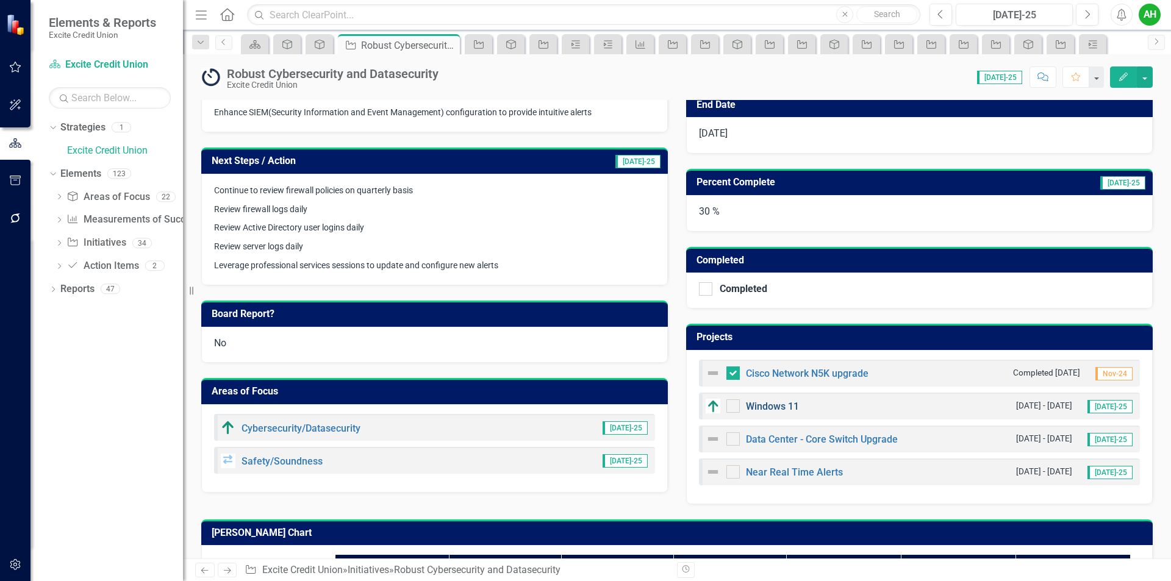
click at [765, 408] on link "Windows 11" at bounding box center [772, 407] width 53 height 12
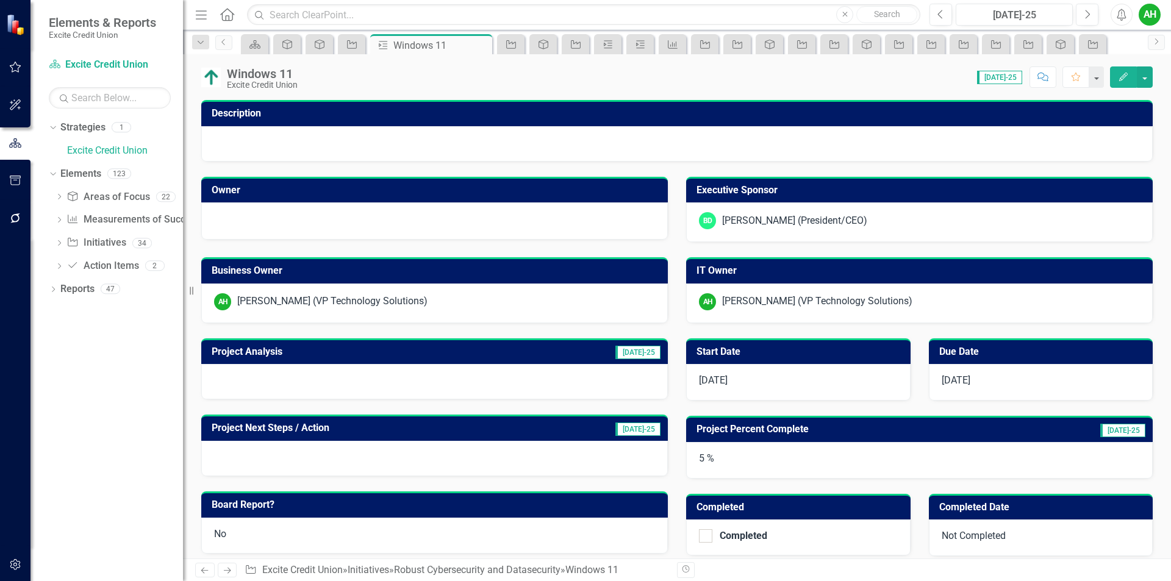
click at [1136, 78] on button "Edit" at bounding box center [1123, 76] width 27 height 21
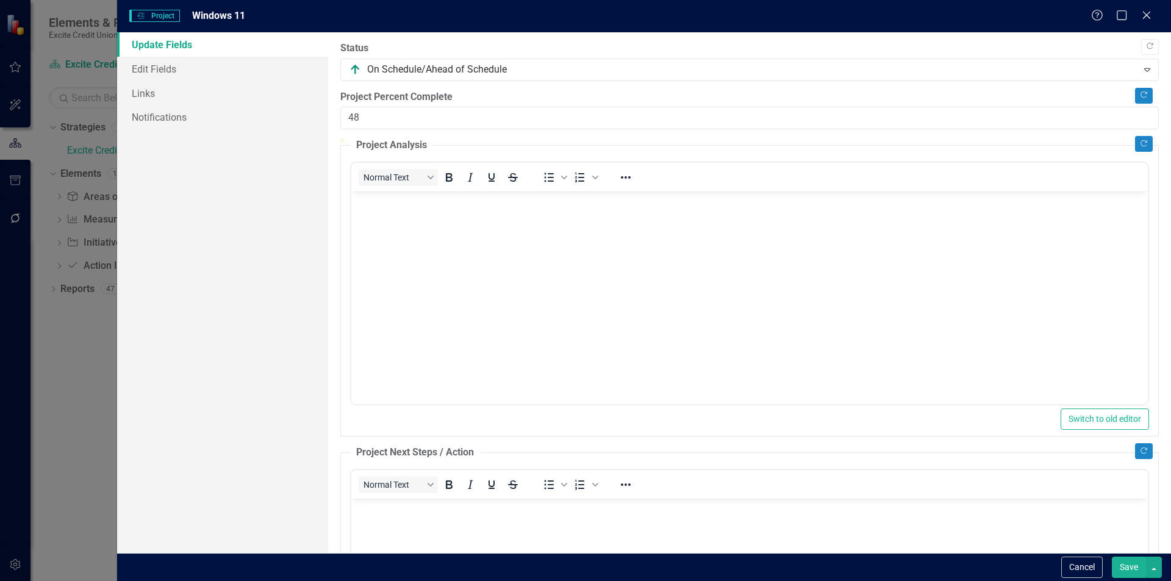
click at [726, 138] on div at bounding box center [749, 138] width 818 height 0
click at [722, 138] on div at bounding box center [749, 138] width 818 height 0
click at [734, 138] on div at bounding box center [749, 138] width 818 height 0
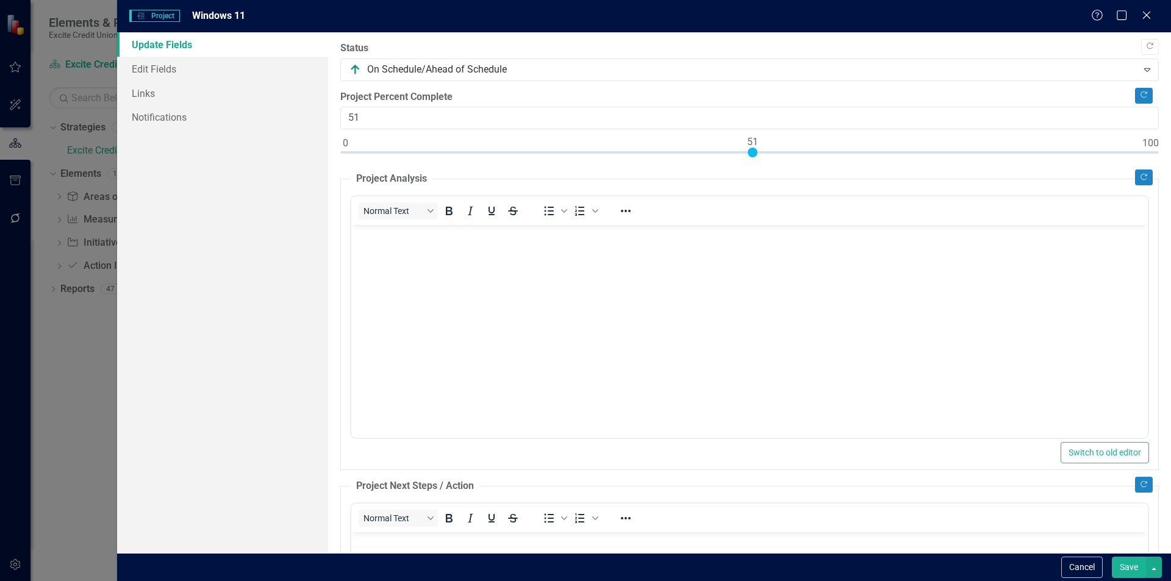
click at [750, 151] on div at bounding box center [749, 155] width 818 height 15
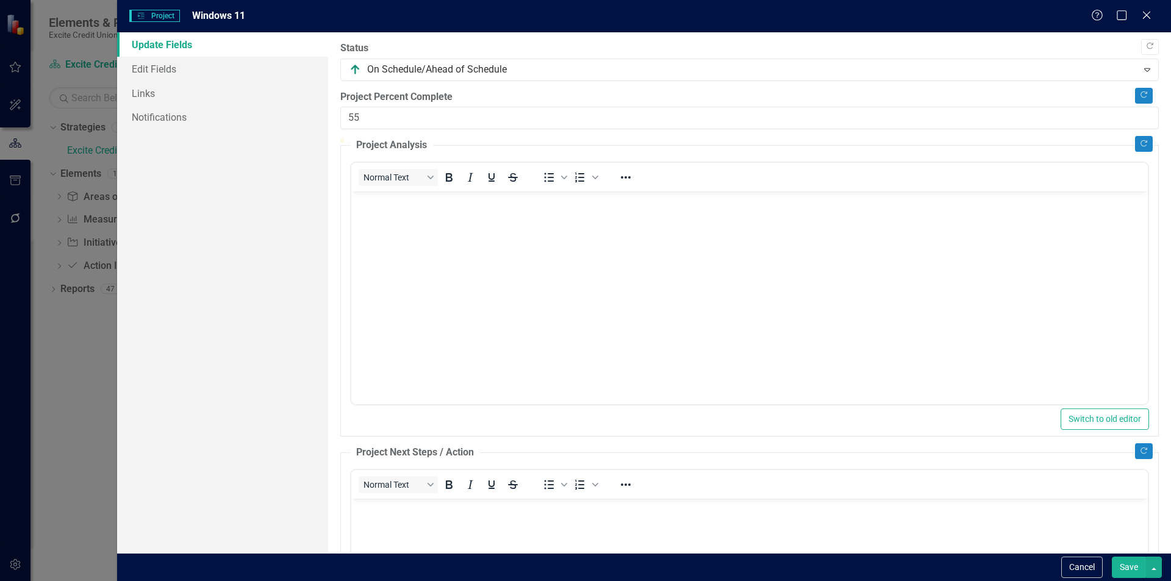
click at [781, 138] on div at bounding box center [749, 138] width 818 height 0
click at [795, 138] on div at bounding box center [749, 138] width 818 height 0
click at [804, 138] on div at bounding box center [749, 138] width 818 height 0
click at [834, 138] on div at bounding box center [749, 138] width 818 height 0
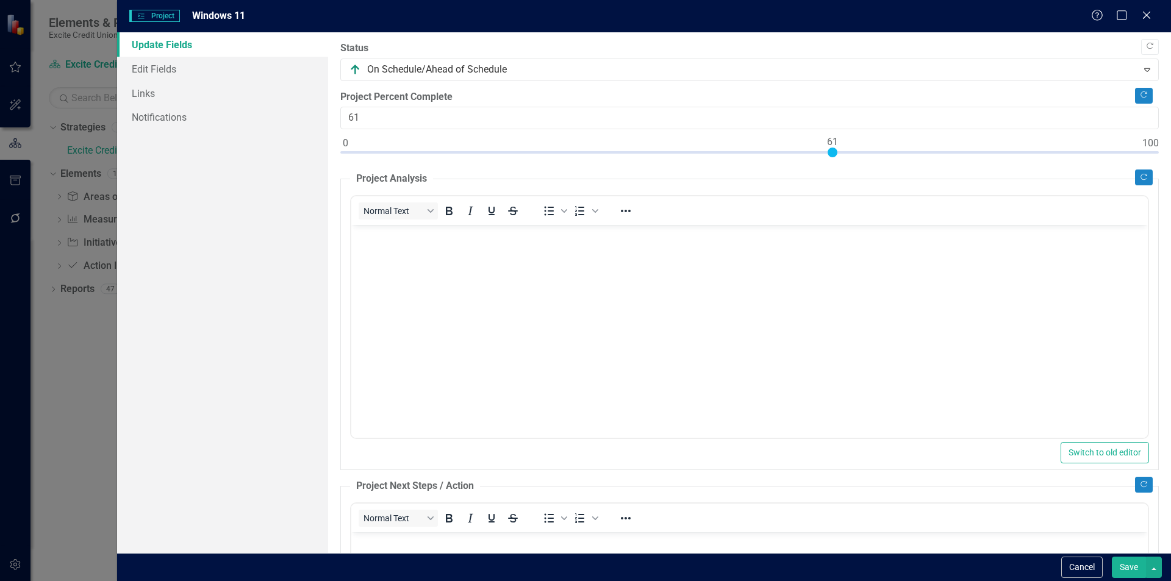
type input "60"
click at [823, 151] on div at bounding box center [749, 155] width 818 height 15
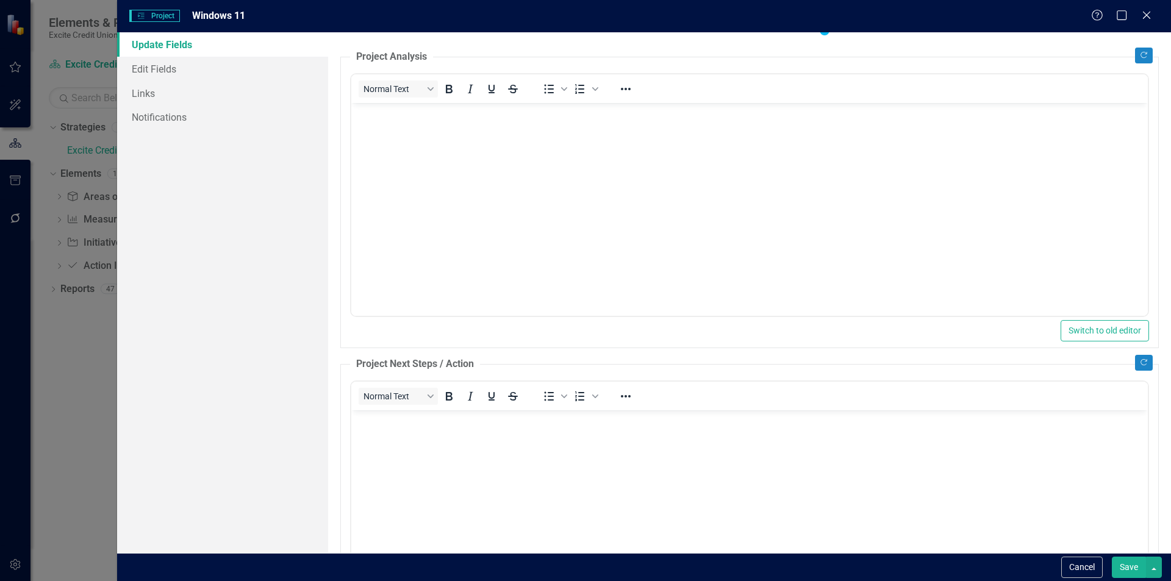
scroll to position [183, 0]
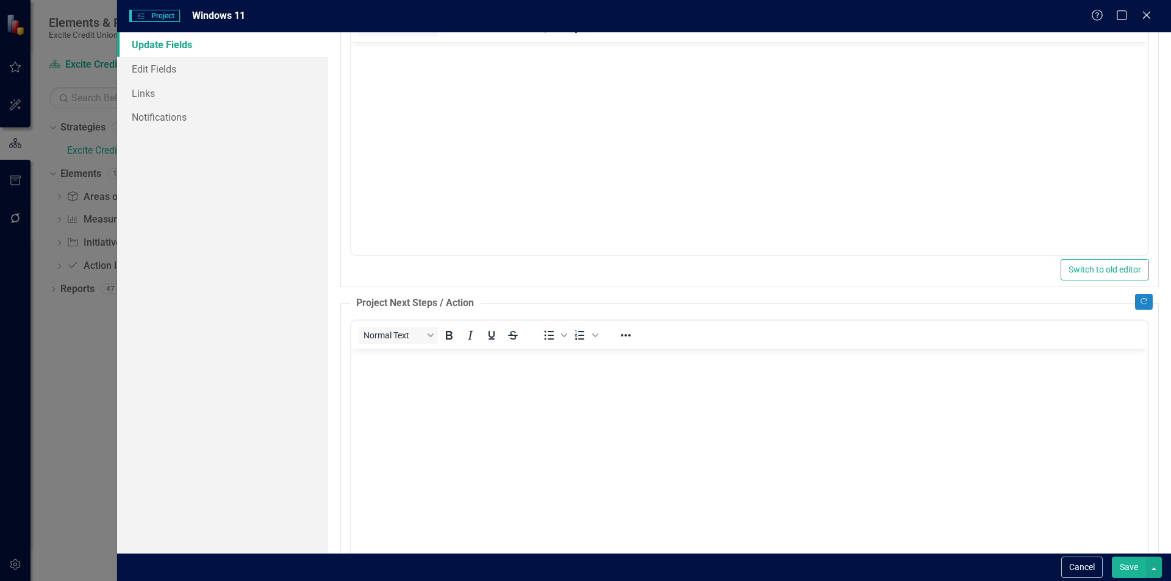
click at [1124, 567] on button "Save" at bounding box center [1129, 567] width 34 height 21
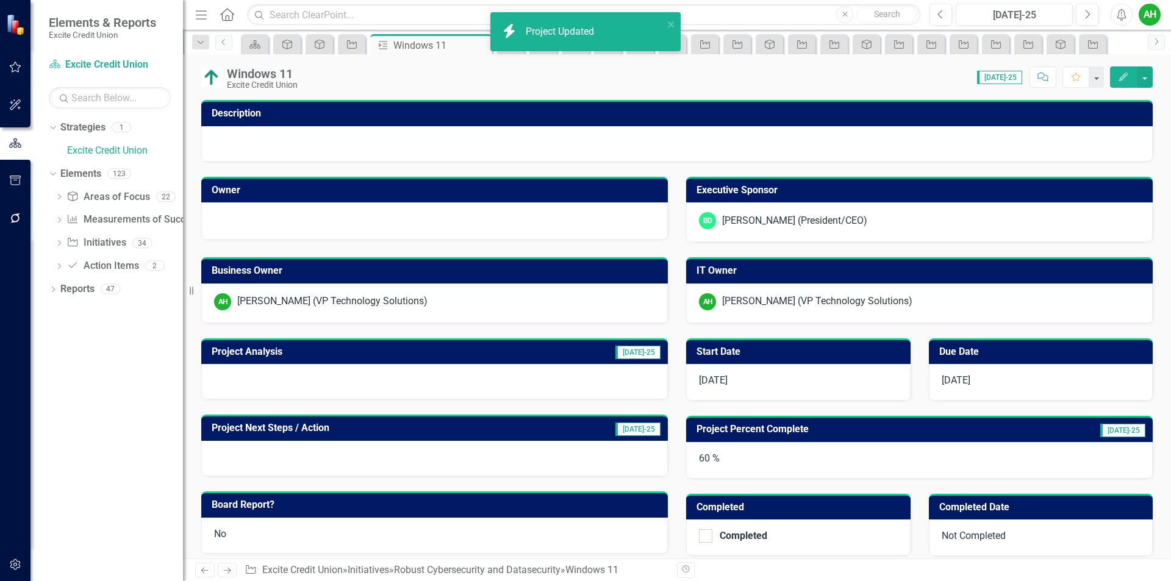
scroll to position [107, 0]
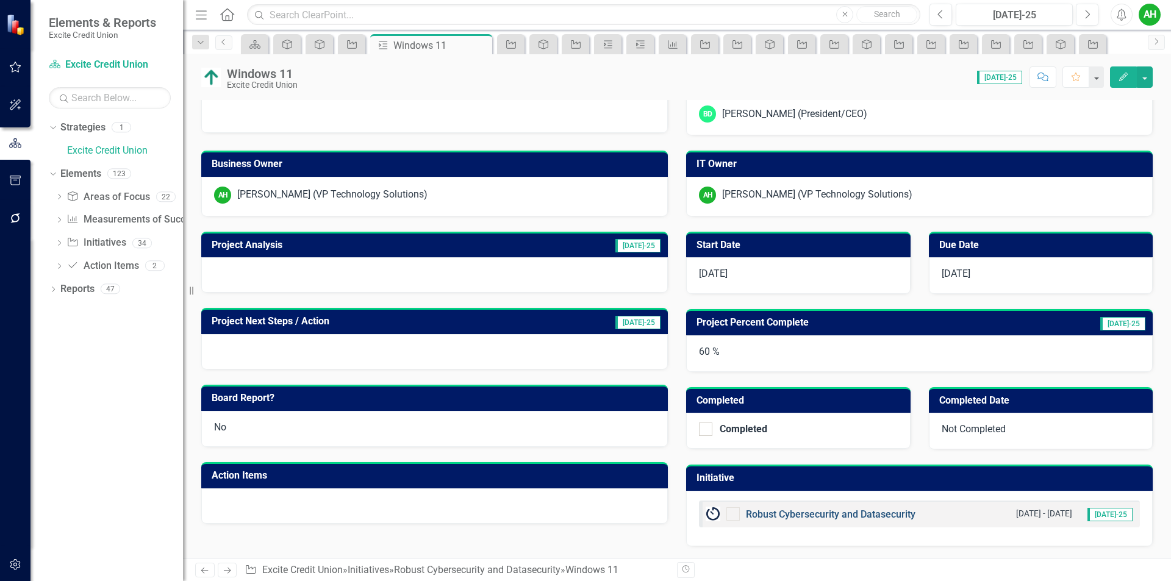
click at [846, 514] on link "Robust Cybersecurity and Datasecurity" at bounding box center [831, 515] width 170 height 12
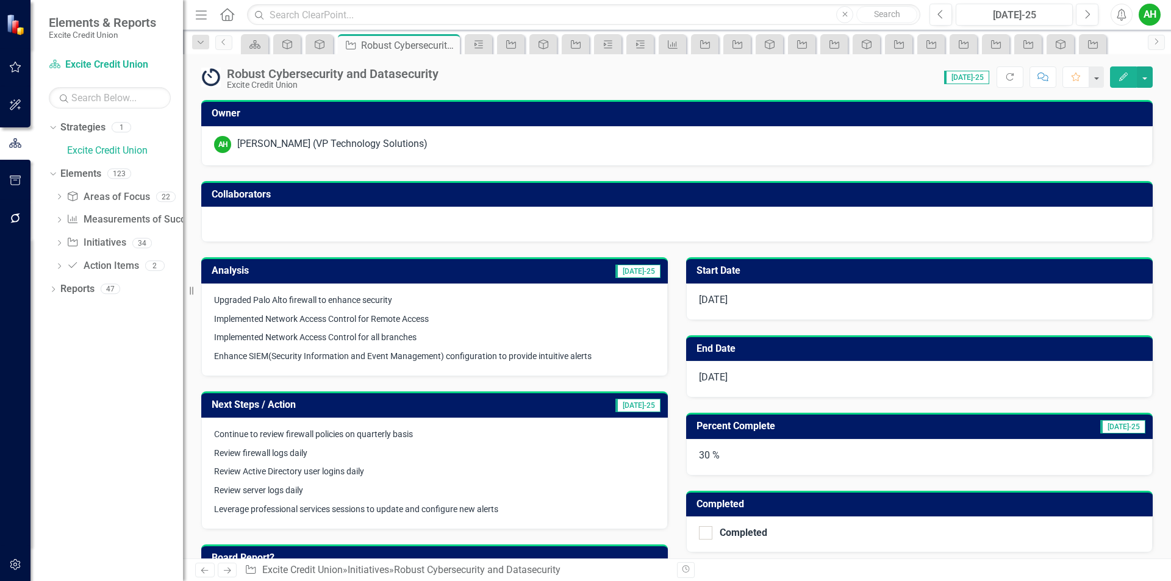
checkbox input "true"
click at [1123, 79] on icon "Edit" at bounding box center [1123, 77] width 11 height 9
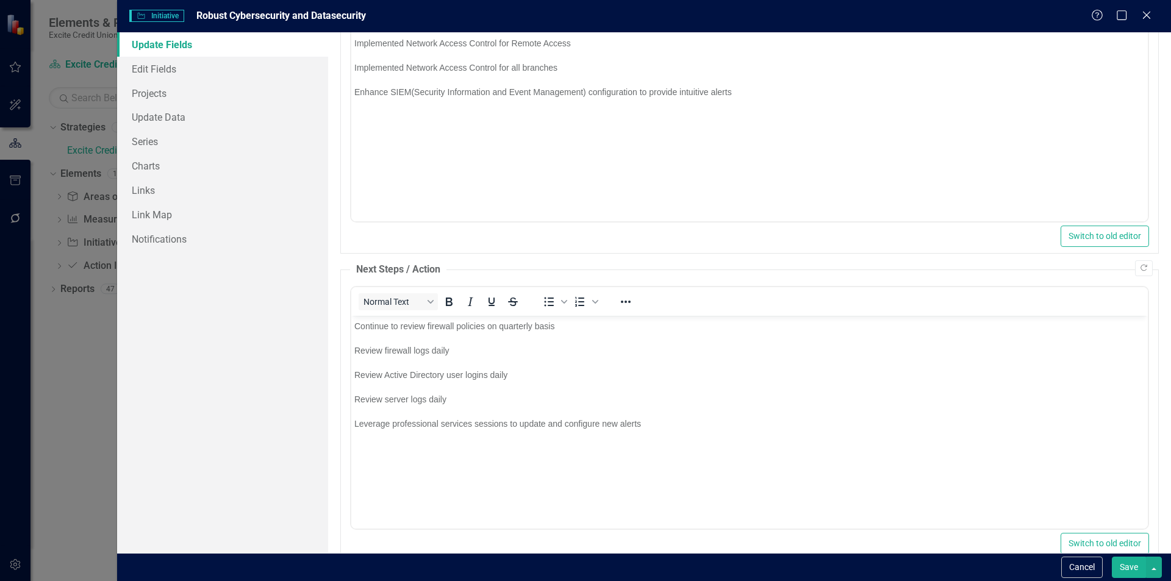
scroll to position [243, 0]
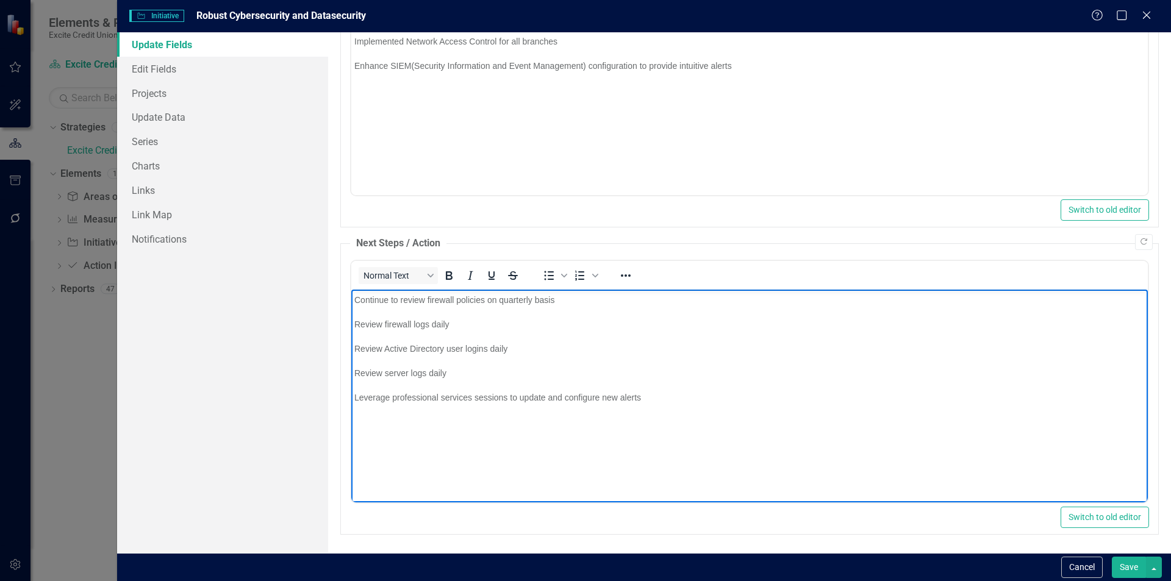
click at [810, 383] on body "Continue to review firewall policies on quarterly basis Review firewall logs da…" at bounding box center [749, 380] width 796 height 183
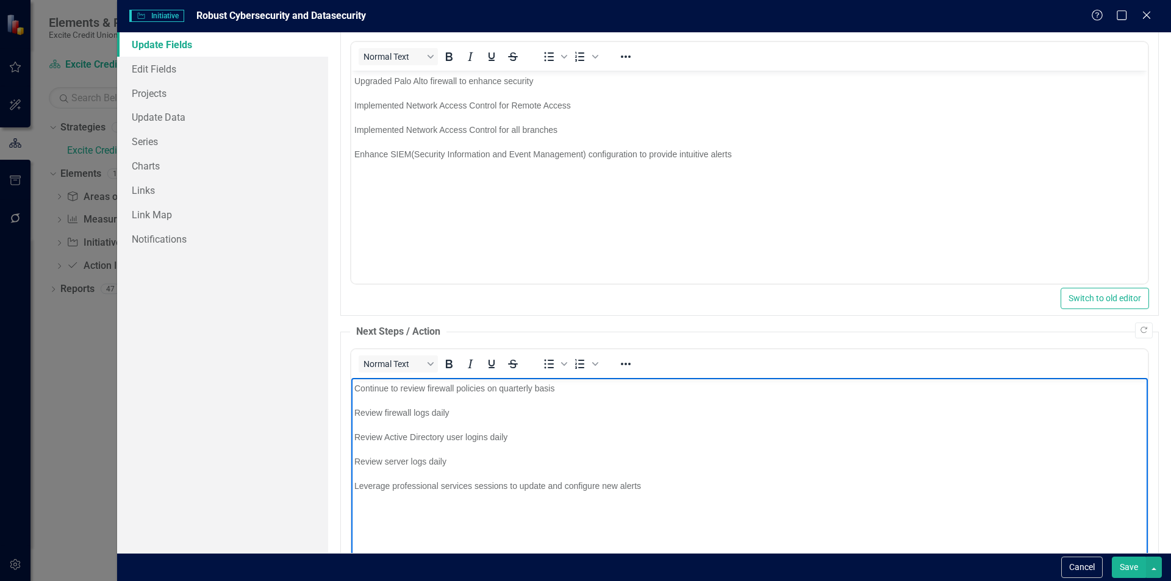
scroll to position [0, 0]
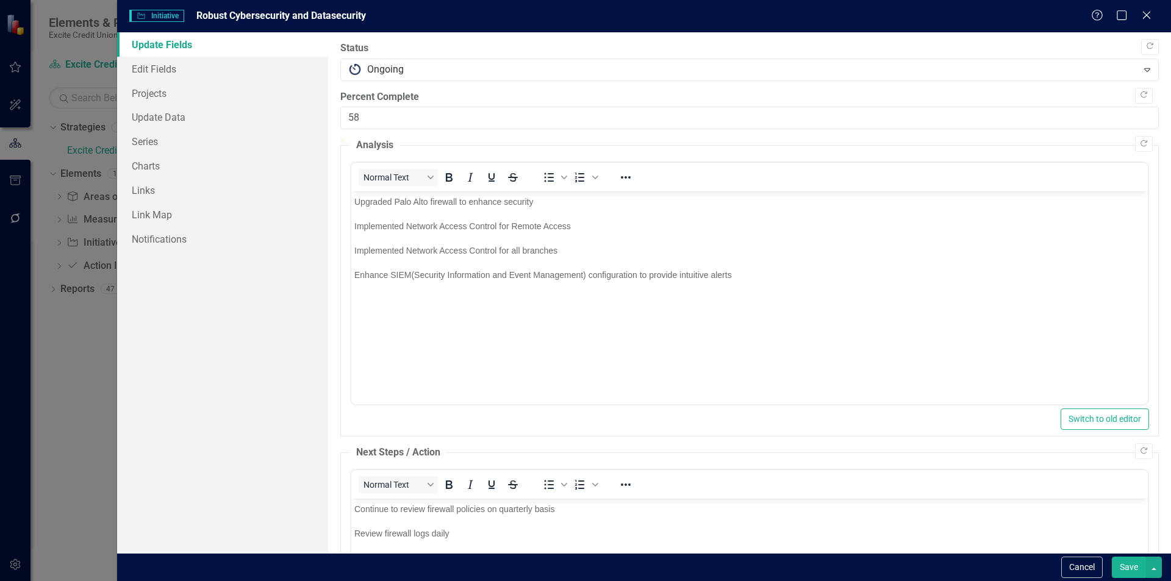
click at [805, 138] on div at bounding box center [749, 138] width 818 height 0
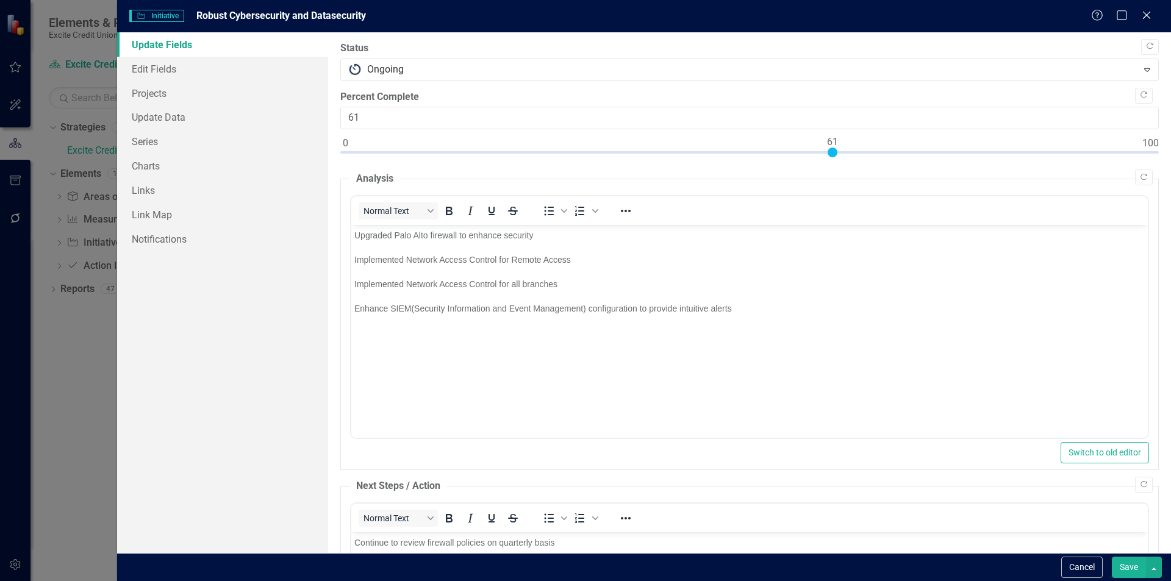
click at [832, 151] on div at bounding box center [749, 155] width 818 height 15
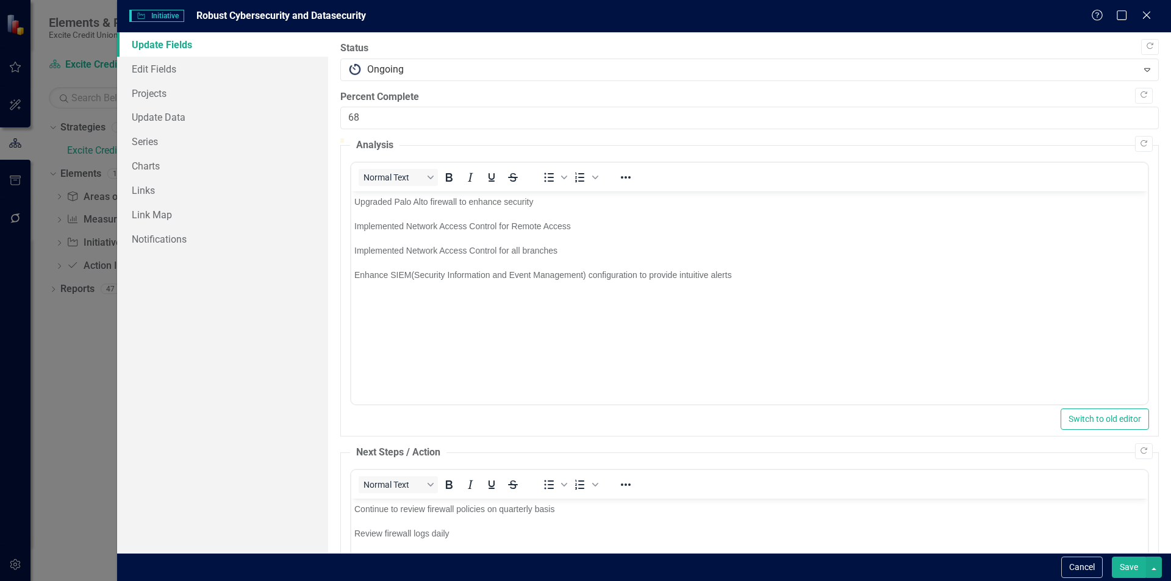
click at [890, 138] on div at bounding box center [749, 138] width 818 height 0
click at [898, 138] on div at bounding box center [749, 138] width 818 height 0
click at [909, 138] on div at bounding box center [749, 138] width 818 height 0
type input "70"
click at [903, 138] on div at bounding box center [749, 138] width 818 height 0
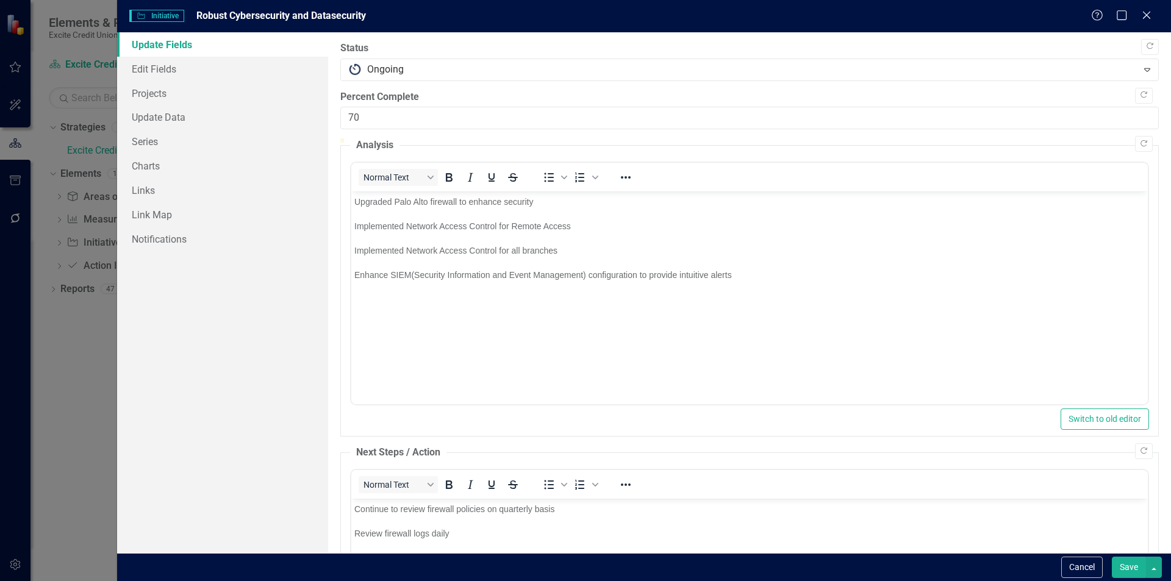
scroll to position [243, 0]
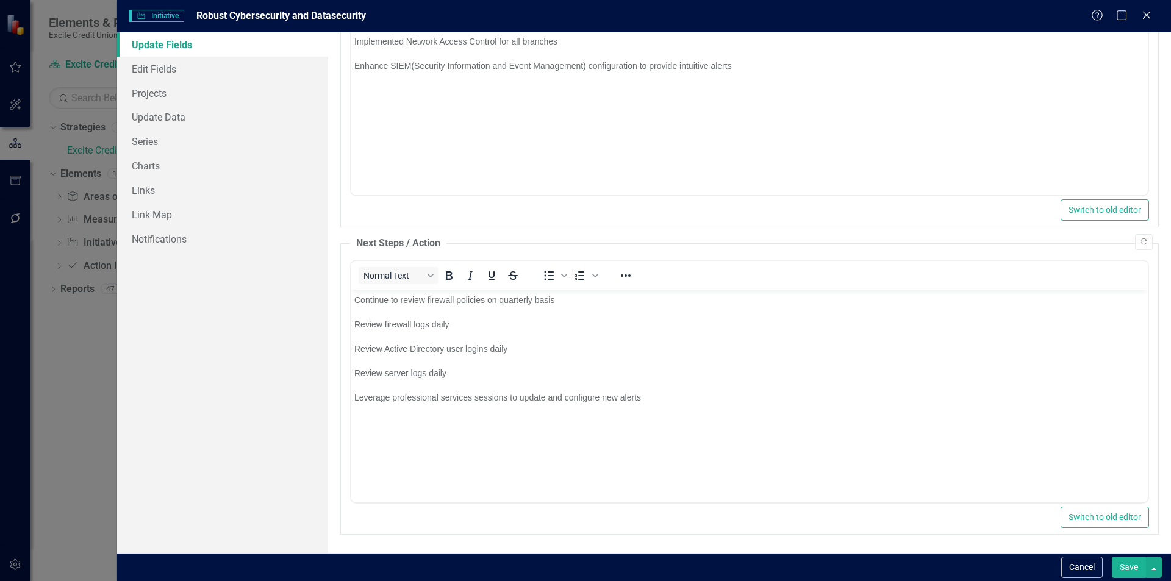
click at [1129, 566] on button "Save" at bounding box center [1129, 567] width 34 height 21
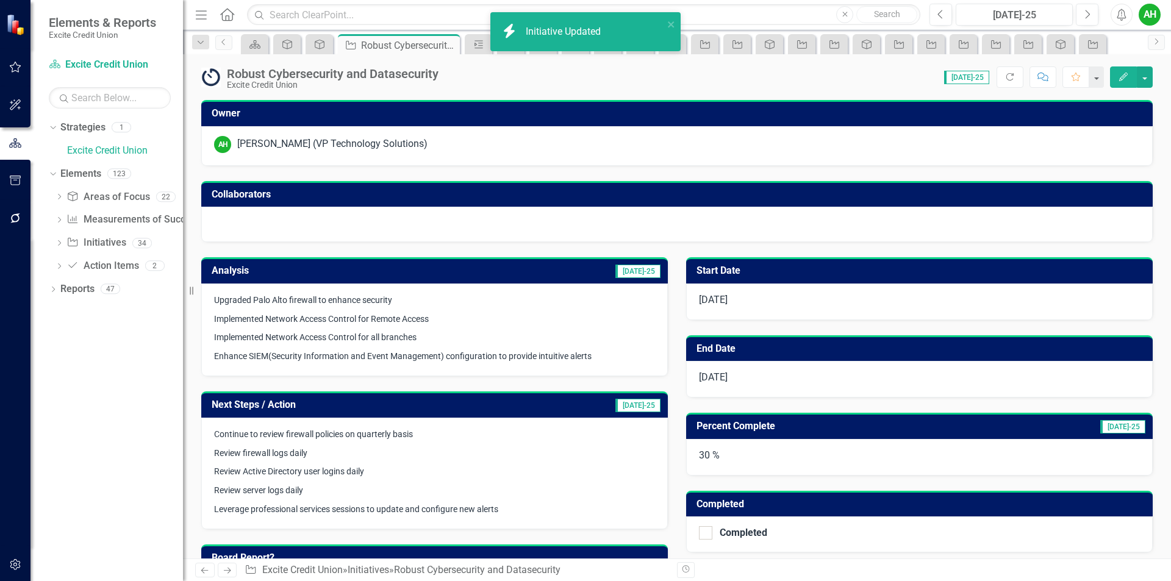
scroll to position [305, 0]
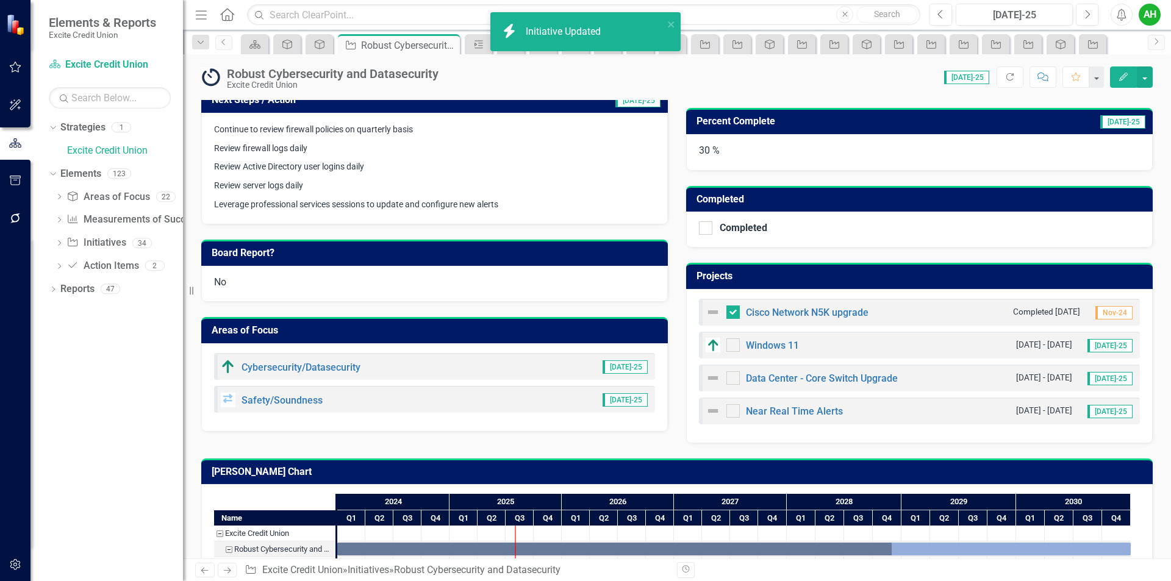
checkbox input "true"
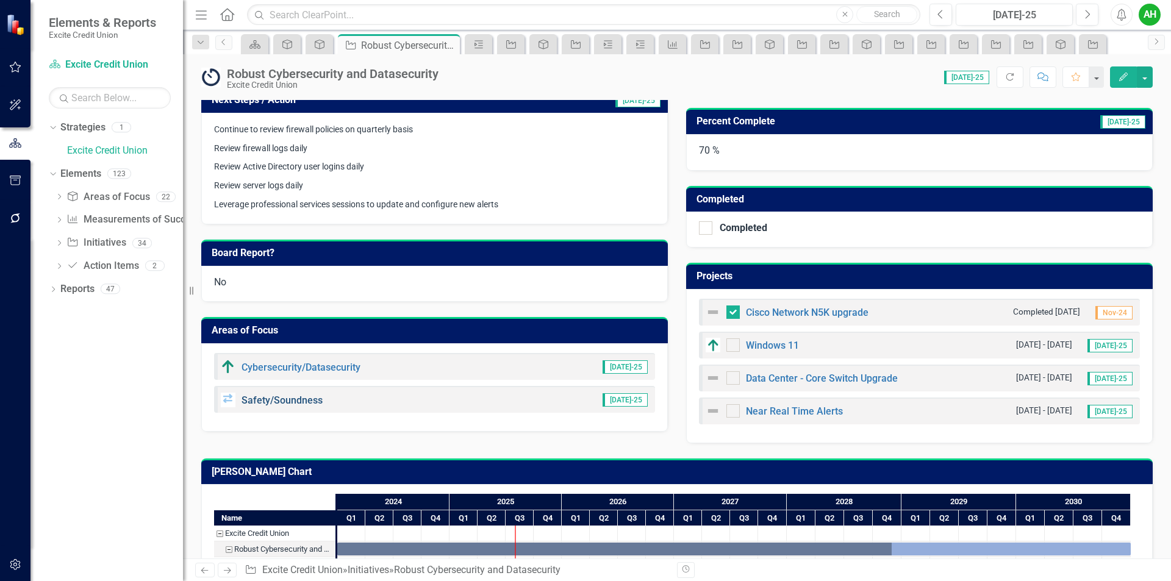
click at [285, 399] on link "Safety/Soundness" at bounding box center [281, 401] width 81 height 12
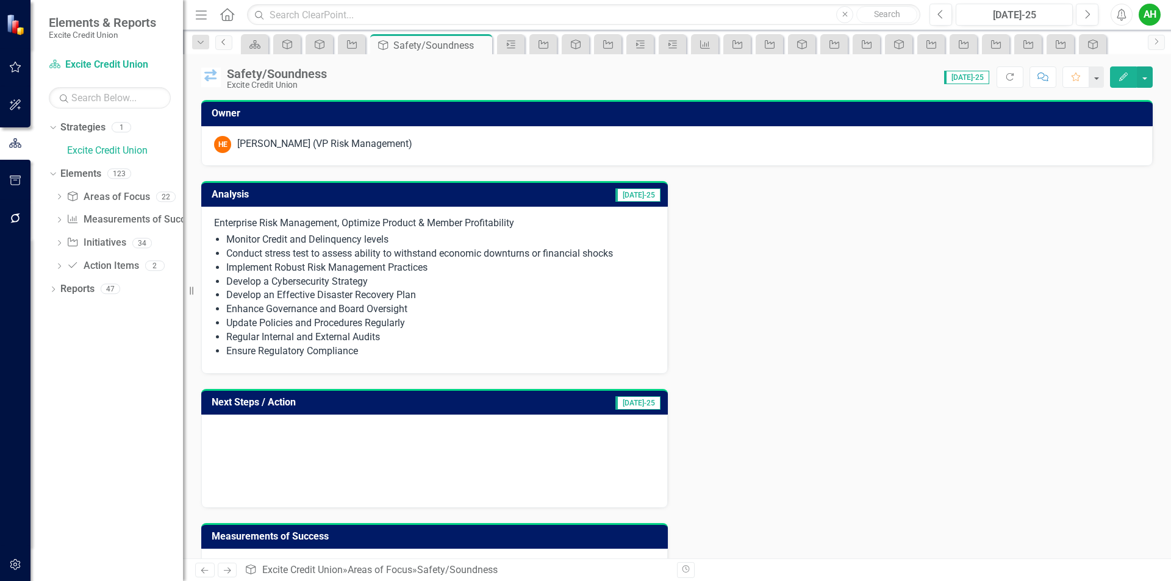
click at [221, 42] on icon "Previous" at bounding box center [224, 41] width 10 height 7
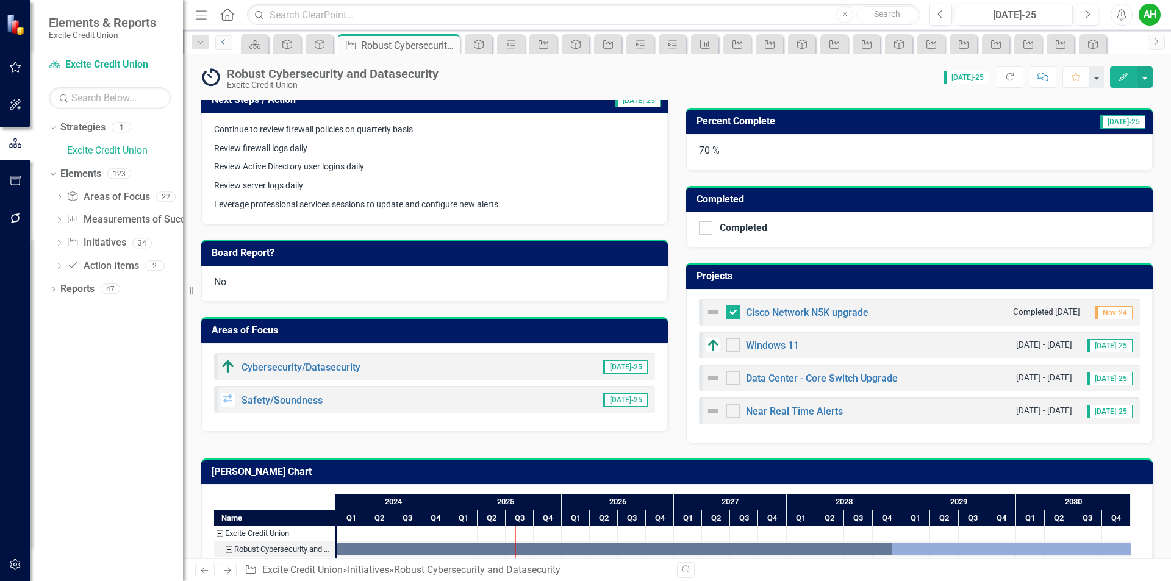
scroll to position [392, 0]
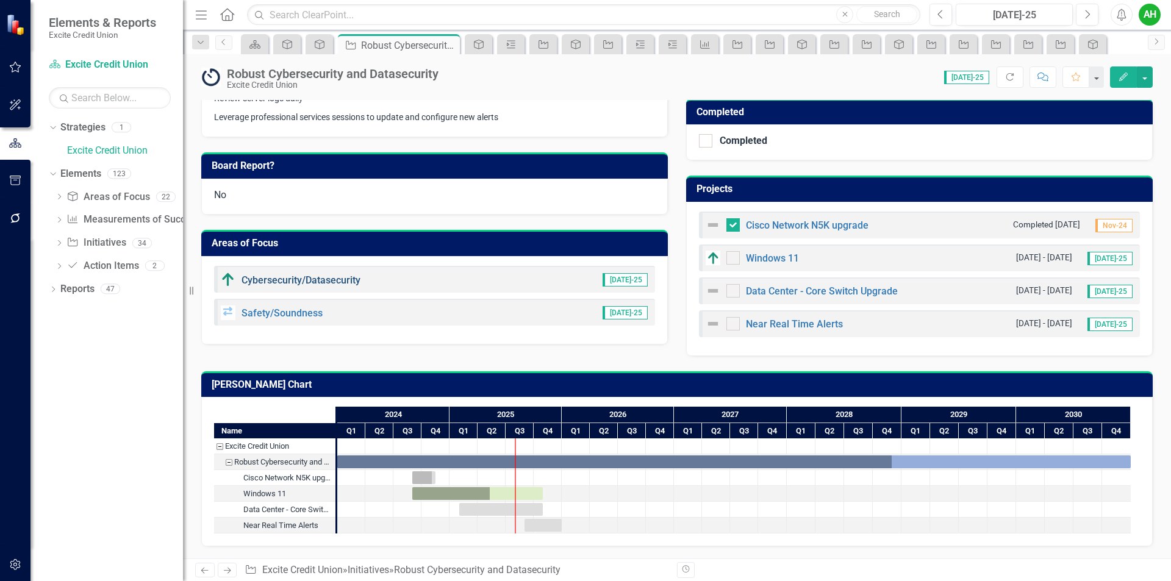
click at [316, 277] on link "Cybersecurity/Datasecurity" at bounding box center [300, 280] width 119 height 12
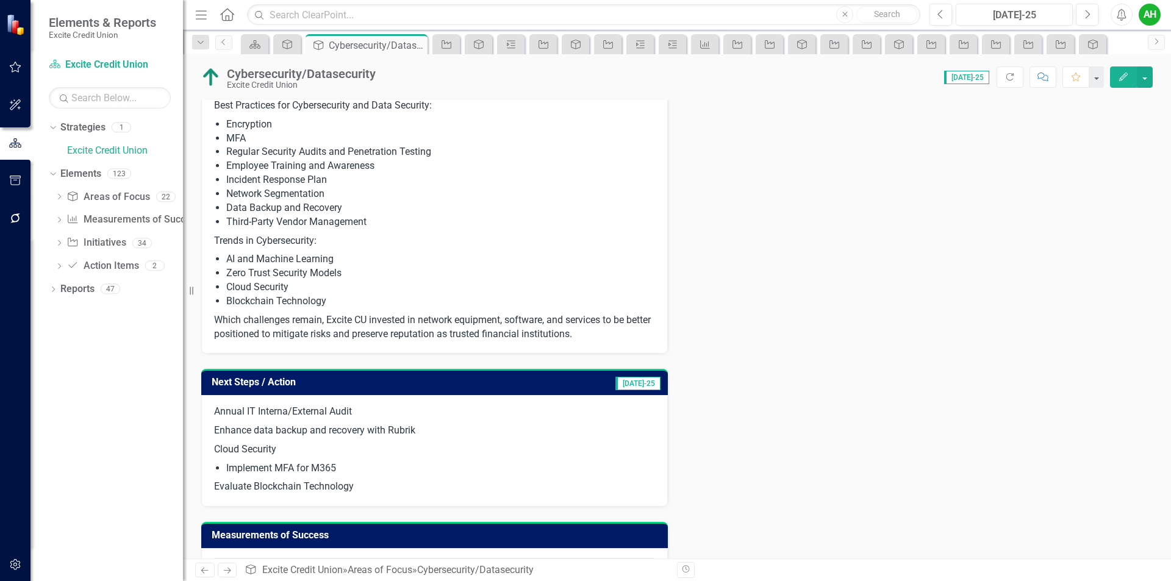
scroll to position [305, 0]
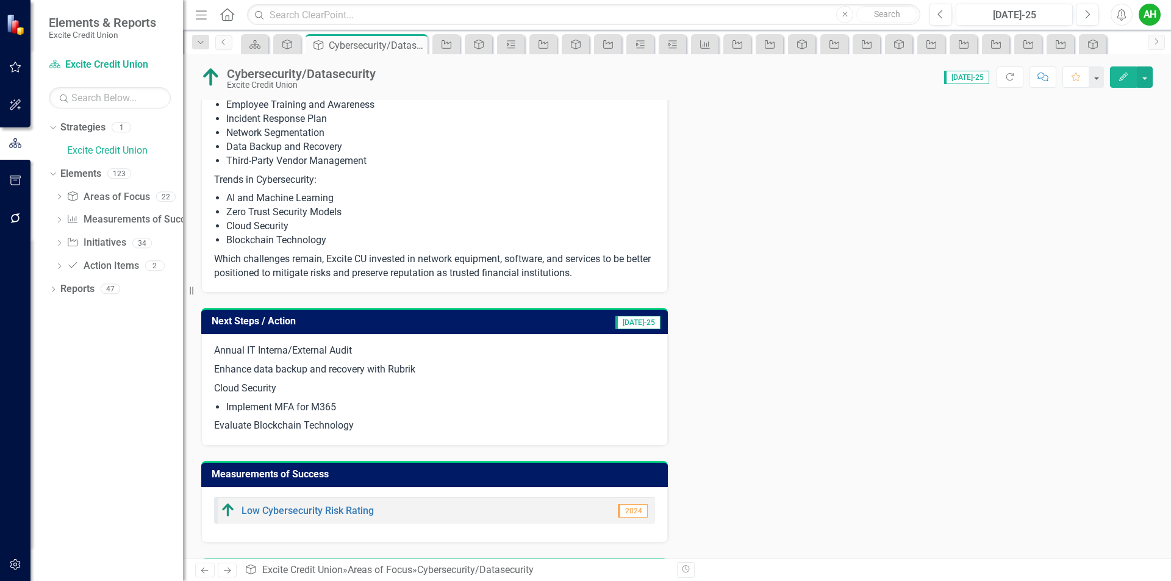
click at [1134, 75] on button "Edit" at bounding box center [1123, 76] width 27 height 21
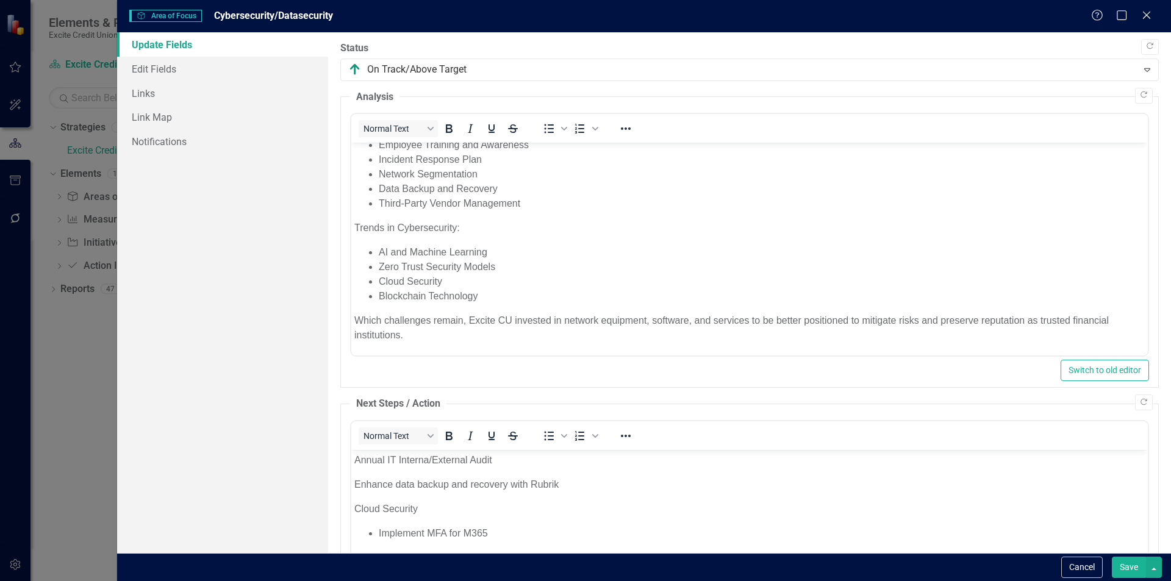
scroll to position [122, 0]
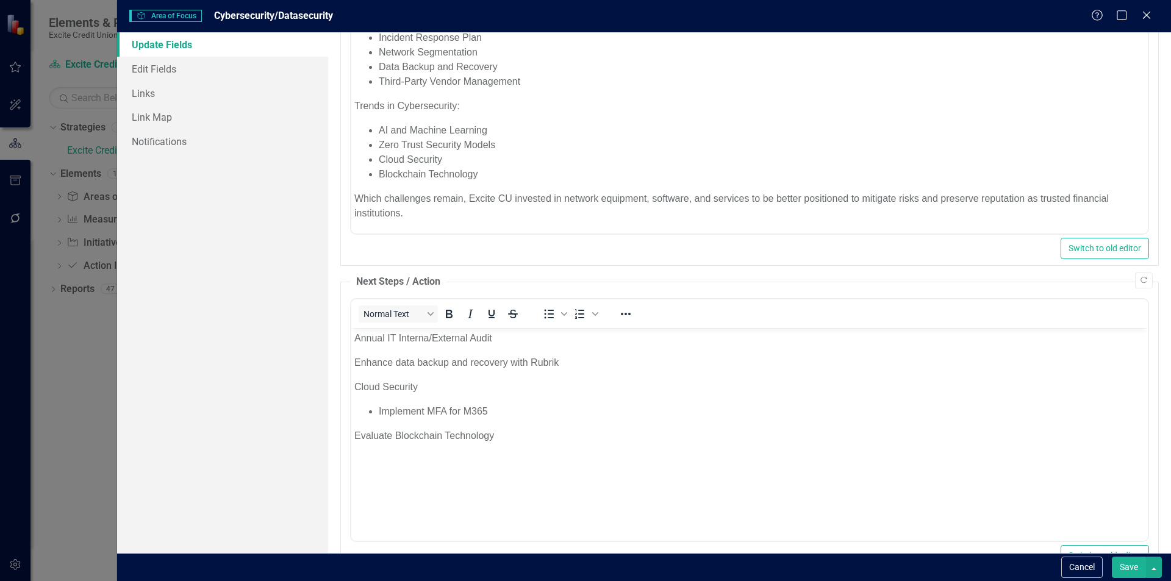
click at [1041, 197] on p "Which challenges remain, Excite CU invested in network equipment, software, and…" at bounding box center [749, 205] width 790 height 29
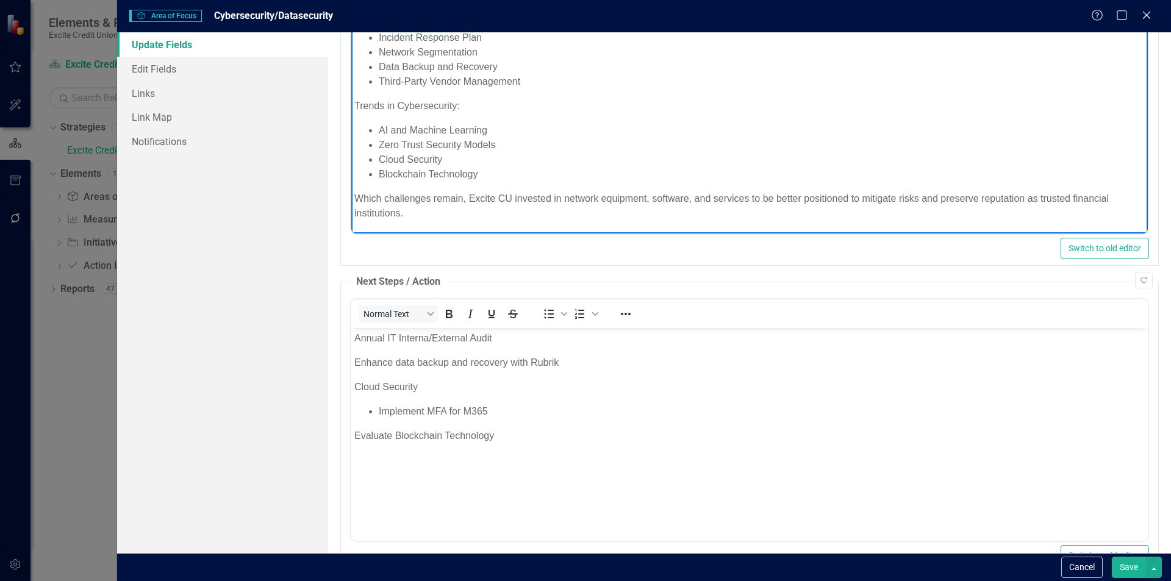
click at [1041, 196] on p "Which challenges remain, Excite CU invested in network equipment, software, and…" at bounding box center [749, 205] width 790 height 29
drag, startPoint x: 398, startPoint y: 211, endPoint x: 846, endPoint y: 267, distance: 451.7
click at [398, 211] on p "Which challenges remain, Excite CU invested in network equipment, software, and…" at bounding box center [749, 205] width 790 height 29
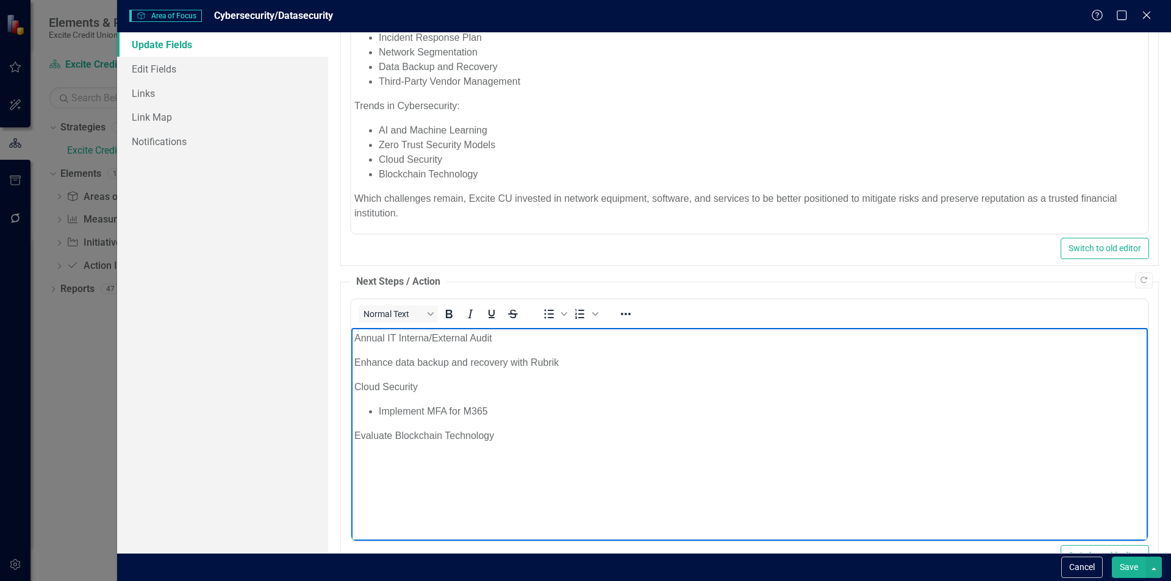
drag, startPoint x: 696, startPoint y: 387, endPoint x: 661, endPoint y: 380, distance: 36.0
click at [695, 387] on p "Cloud Security" at bounding box center [749, 387] width 790 height 15
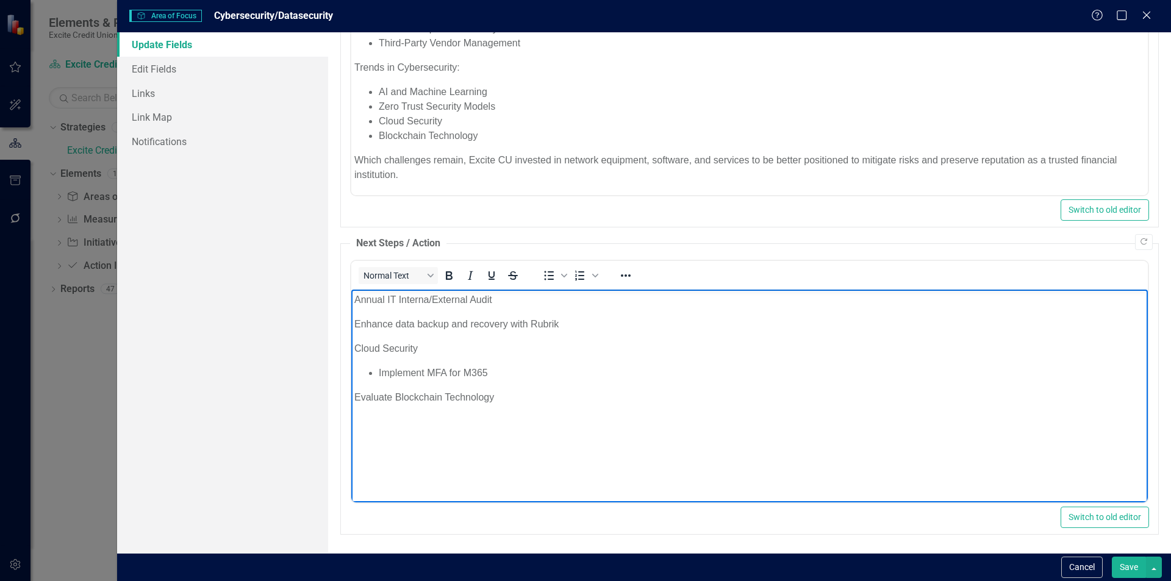
click at [579, 327] on p "Enhance data backup and recovery with Rubrik" at bounding box center [749, 324] width 790 height 15
click at [529, 406] on body "Annual IT Interna/External Audit Enhance data backup and recovery with Rubrik C…" at bounding box center [749, 381] width 796 height 183
drag, startPoint x: 529, startPoint y: 406, endPoint x: 698, endPoint y: 683, distance: 324.6
click at [351, 393] on html "Annual IT Interna/External Audit Enhance data backup and recovery with Rubrik C…" at bounding box center [749, 381] width 796 height 183
click at [1123, 574] on button "Save" at bounding box center [1129, 567] width 34 height 21
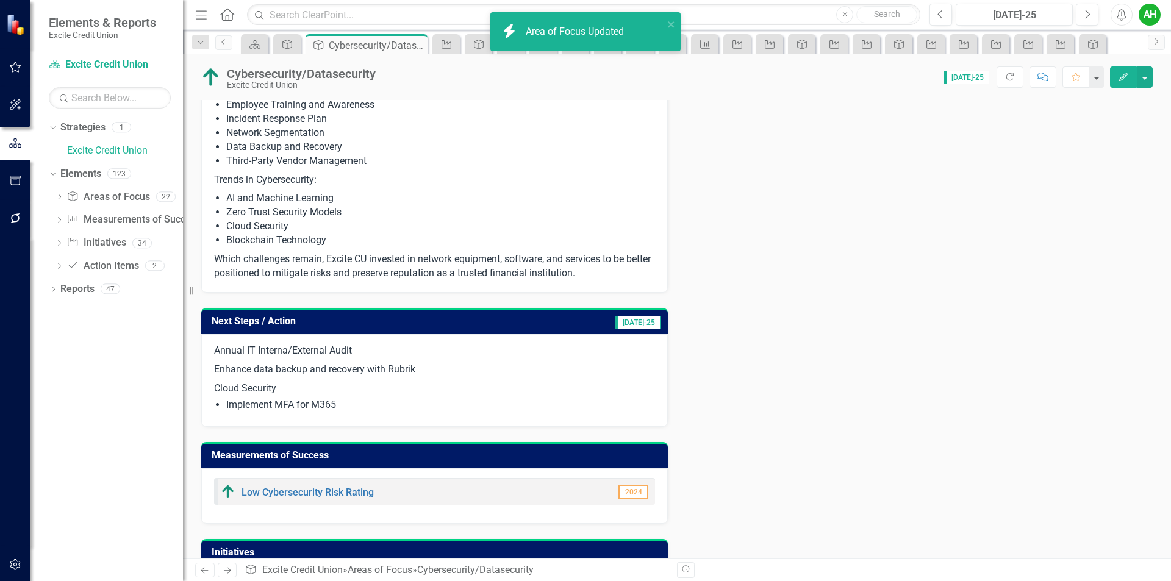
scroll to position [412, 0]
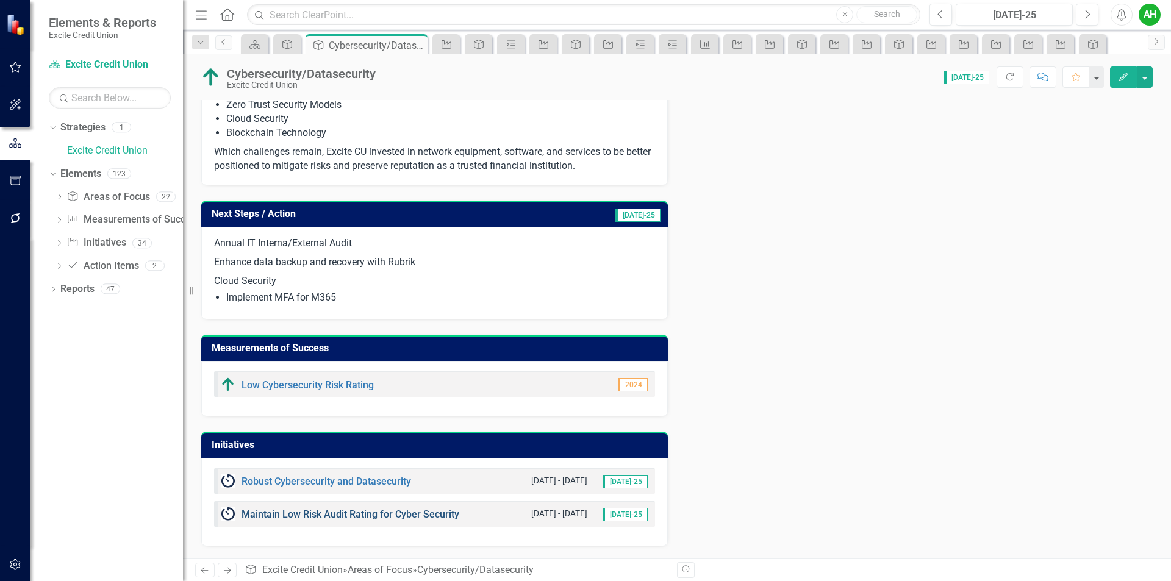
click at [393, 510] on link "Maintain Low Risk Audit Rating for Cyber Security" at bounding box center [350, 515] width 218 height 12
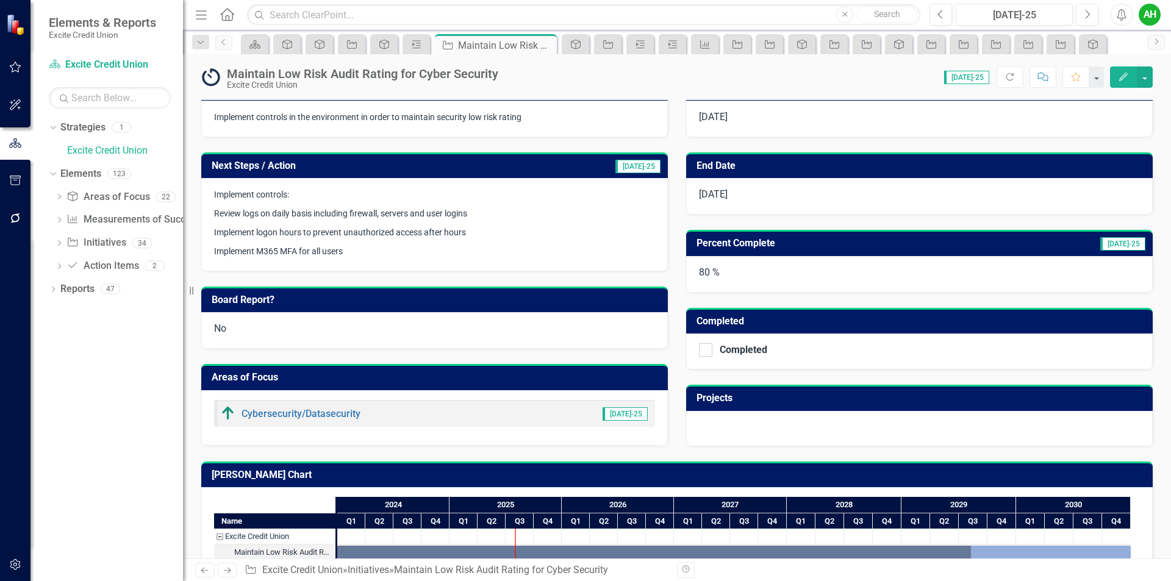
scroll to position [210, 0]
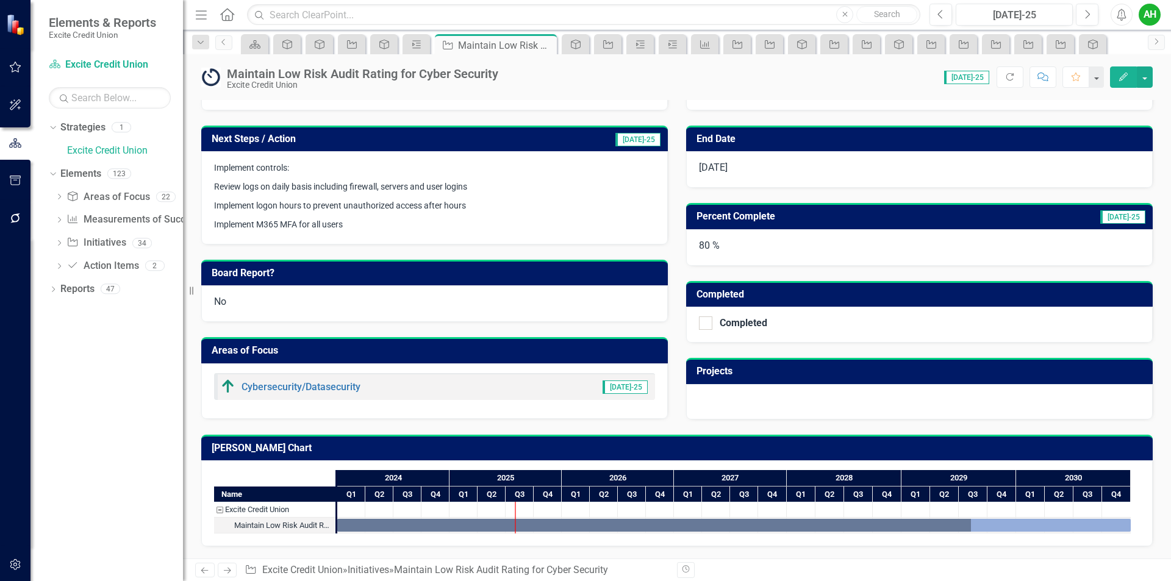
click at [826, 381] on td "Projects" at bounding box center [921, 373] width 450 height 20
click at [1138, 73] on button "button" at bounding box center [1145, 76] width 16 height 21
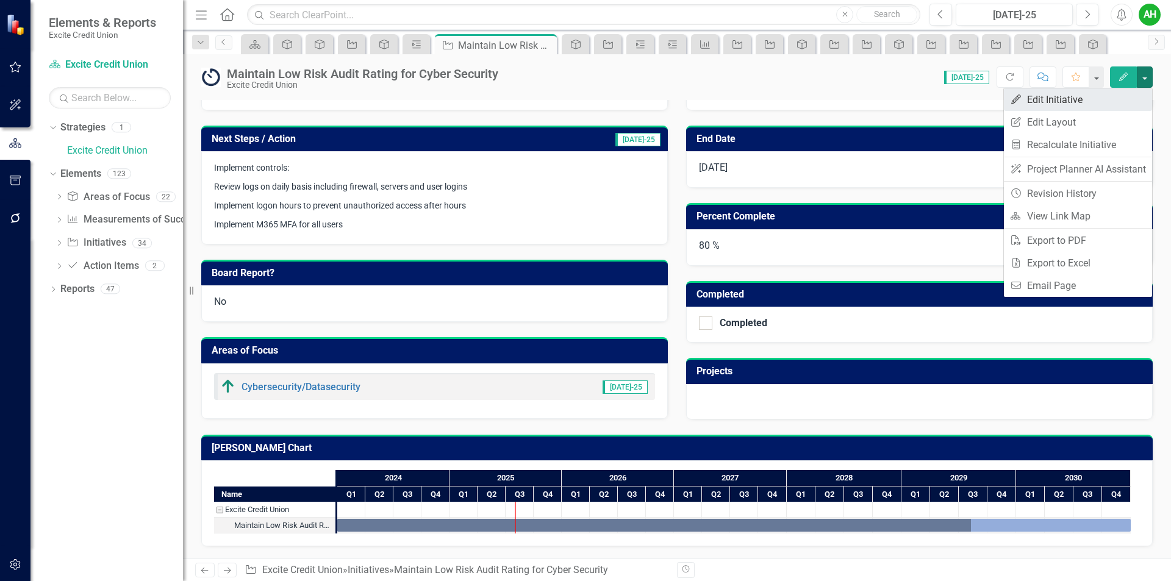
click at [1042, 101] on link "Edit Edit Initiative" at bounding box center [1078, 99] width 148 height 23
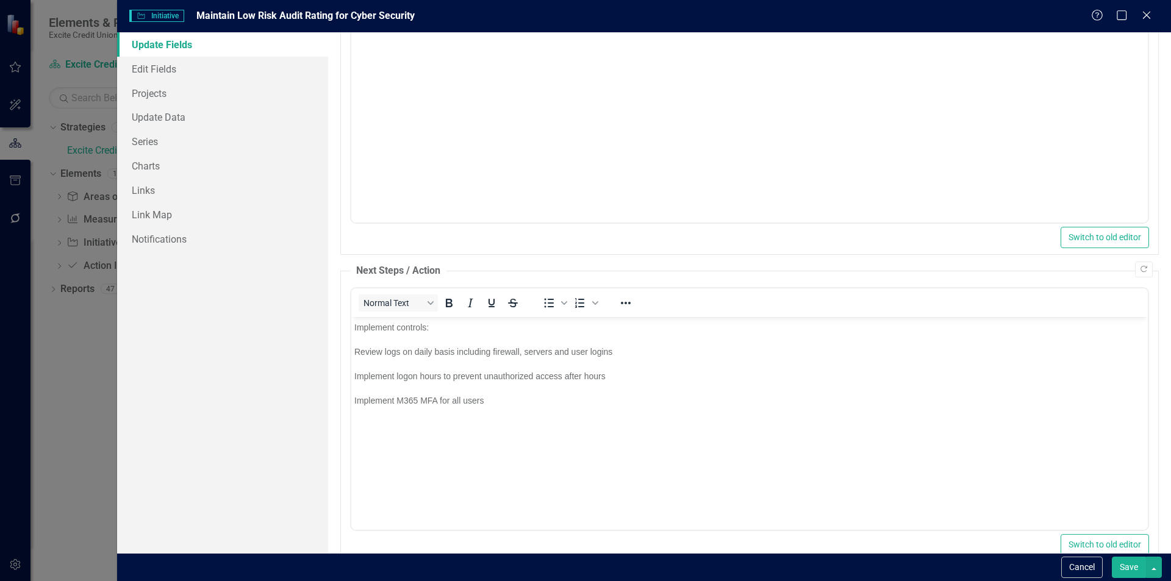
scroll to position [0, 0]
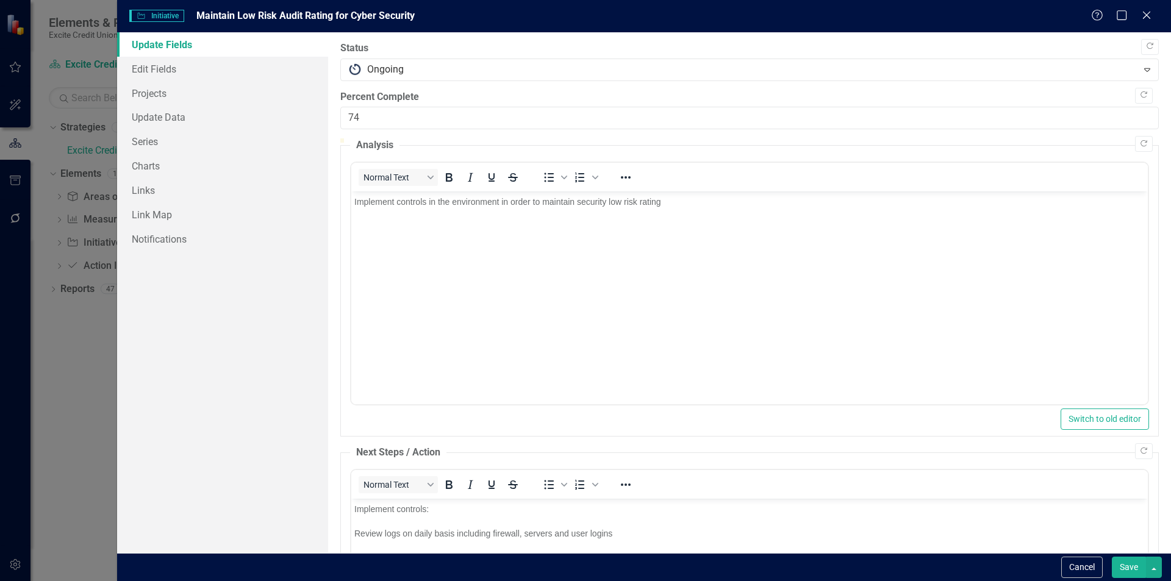
click at [935, 138] on div at bounding box center [749, 138] width 818 height 0
type input "70"
click at [899, 138] on div at bounding box center [749, 138] width 818 height 0
click at [1127, 563] on button "Save" at bounding box center [1129, 567] width 34 height 21
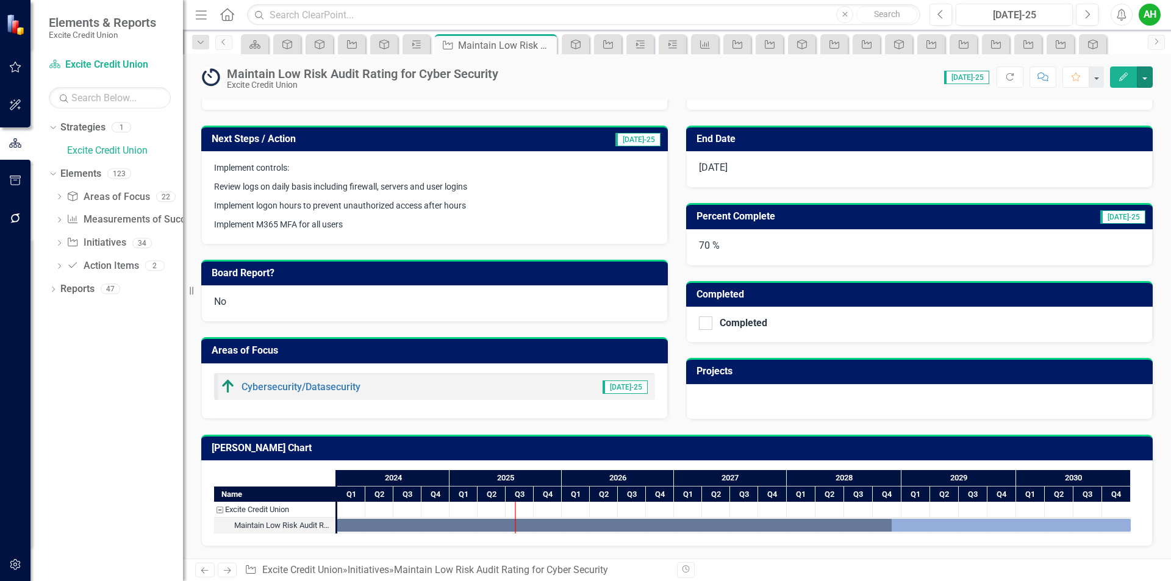
scroll to position [88, 0]
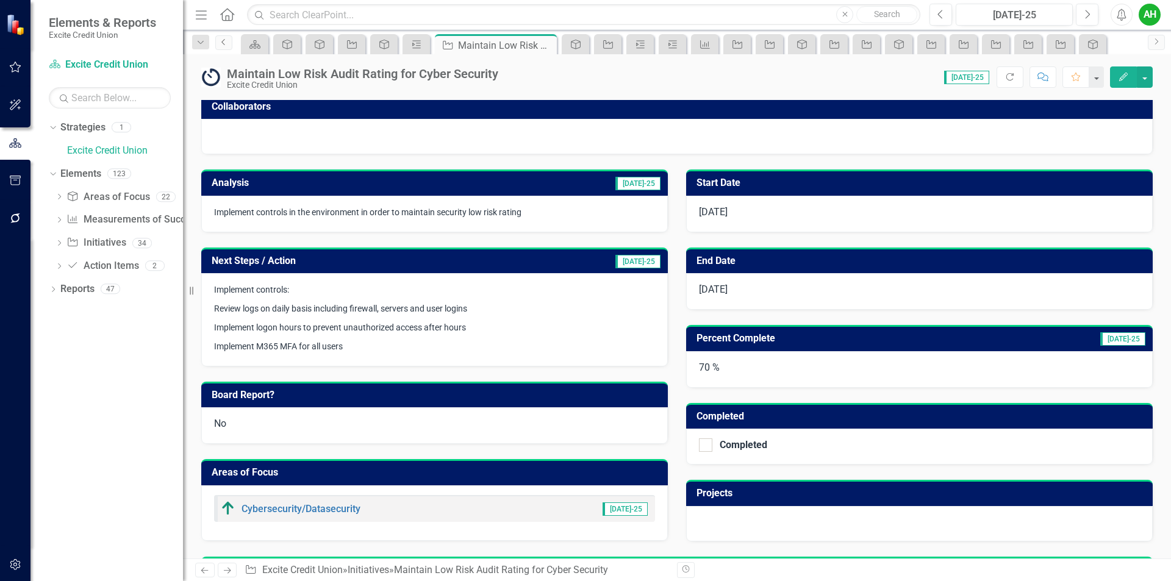
click at [224, 42] on icon "Previous" at bounding box center [224, 41] width 10 height 7
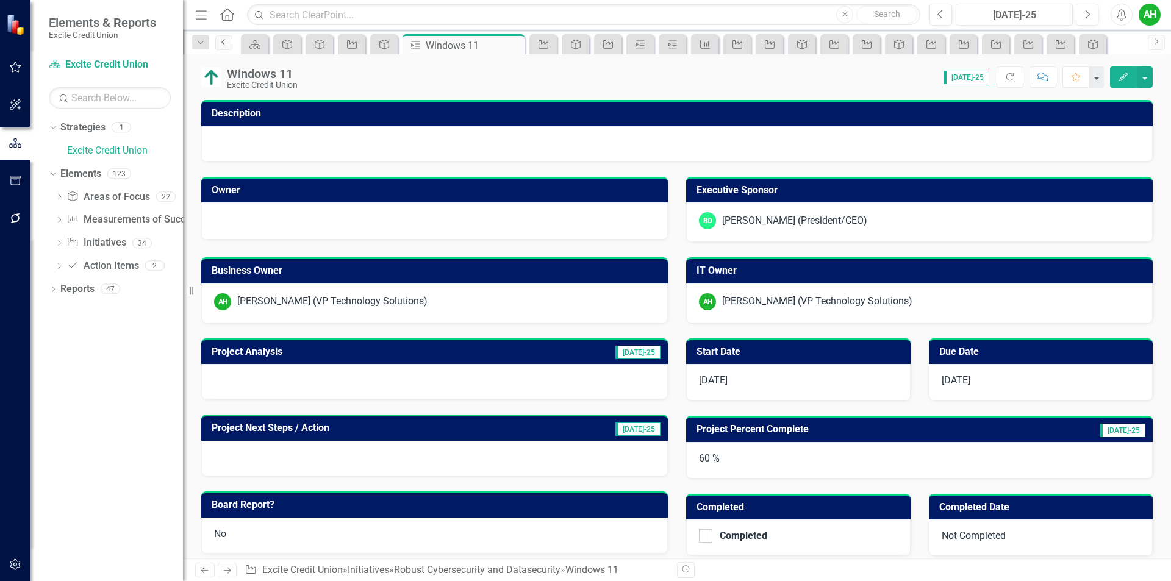
click at [225, 42] on icon "Previous" at bounding box center [224, 41] width 10 height 7
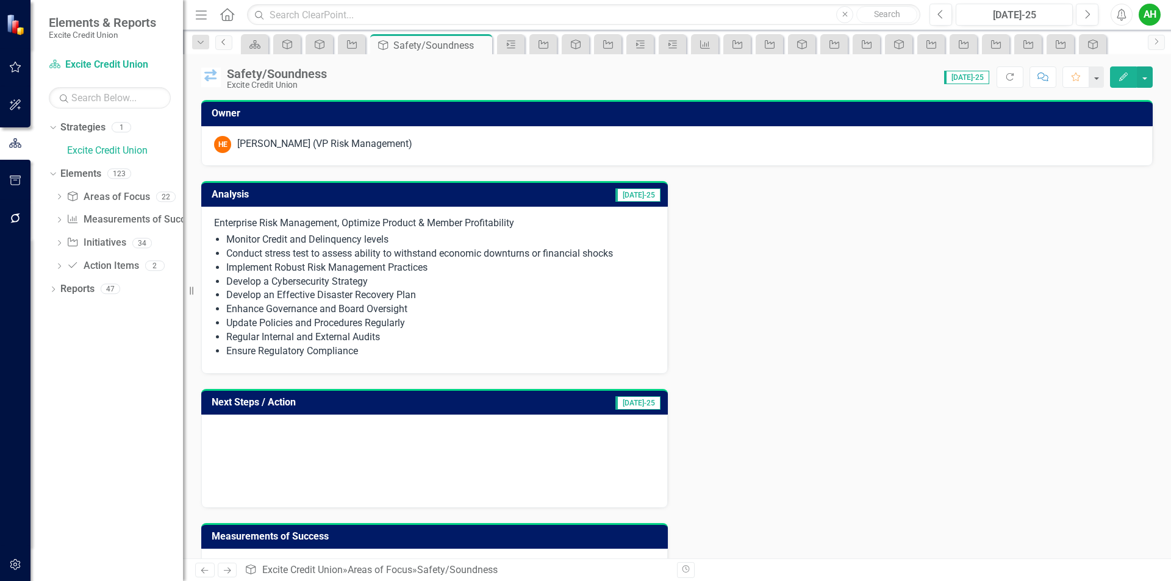
click at [224, 41] on icon "Previous" at bounding box center [224, 41] width 10 height 7
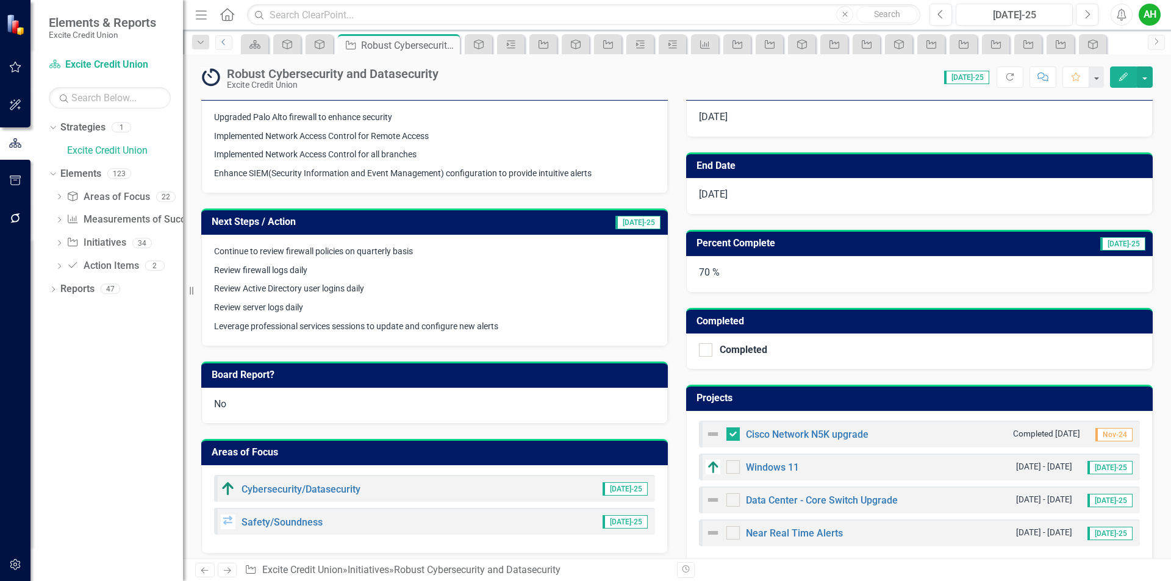
scroll to position [122, 0]
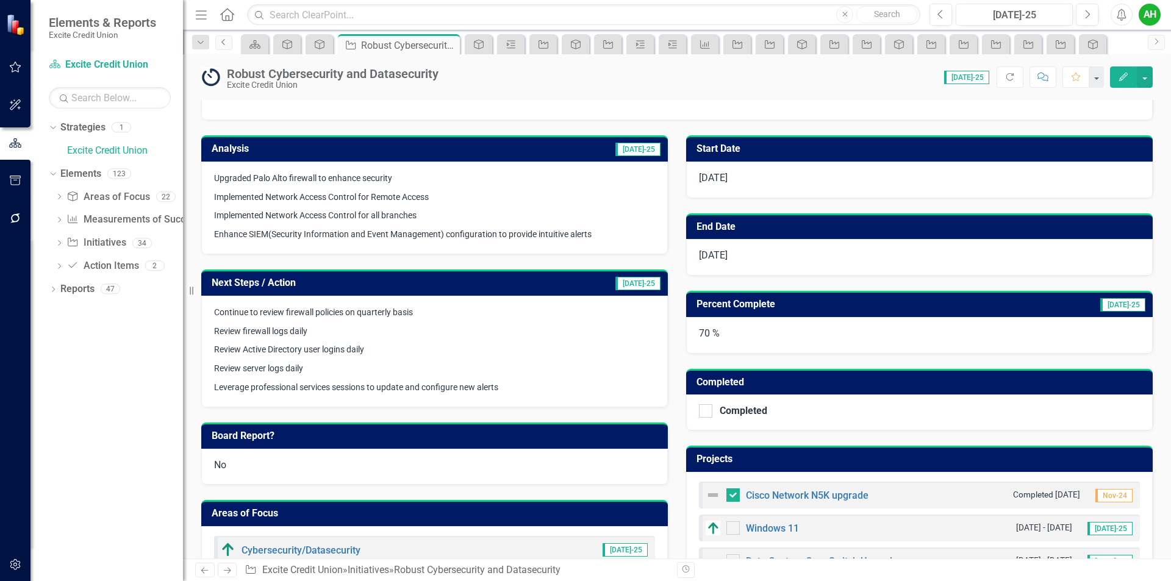
click at [222, 40] on icon "Previous" at bounding box center [224, 41] width 10 height 7
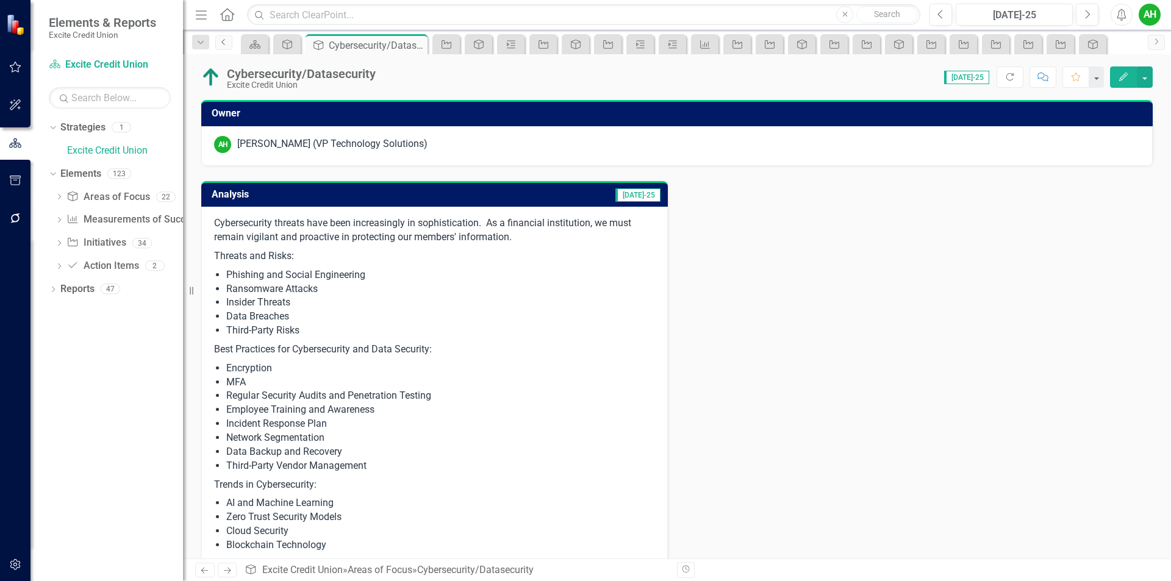
click at [223, 40] on icon "Previous" at bounding box center [224, 41] width 10 height 7
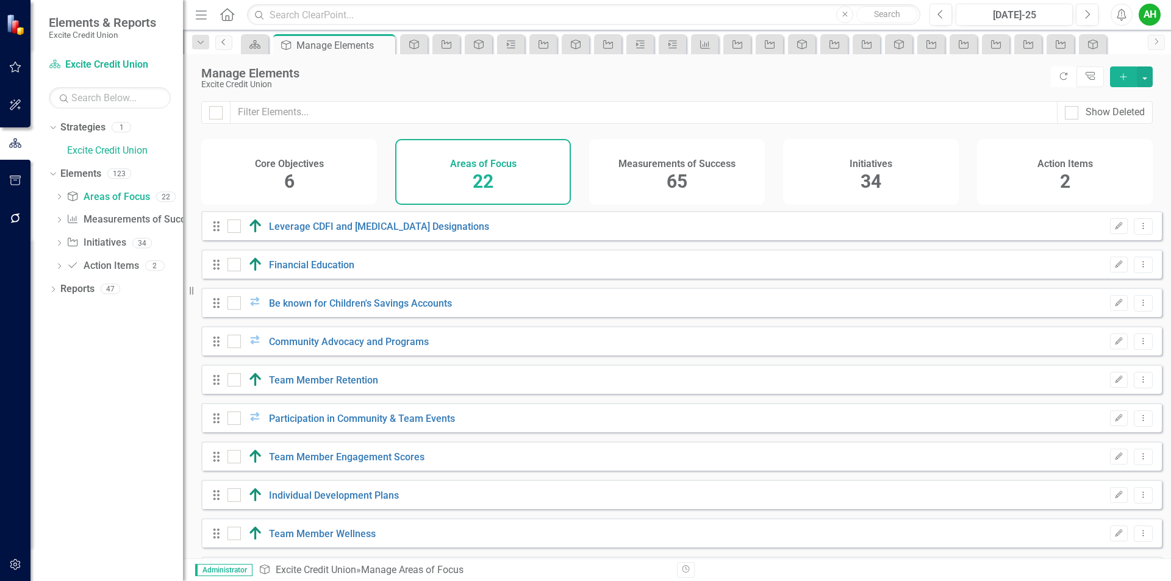
checkbox input "false"
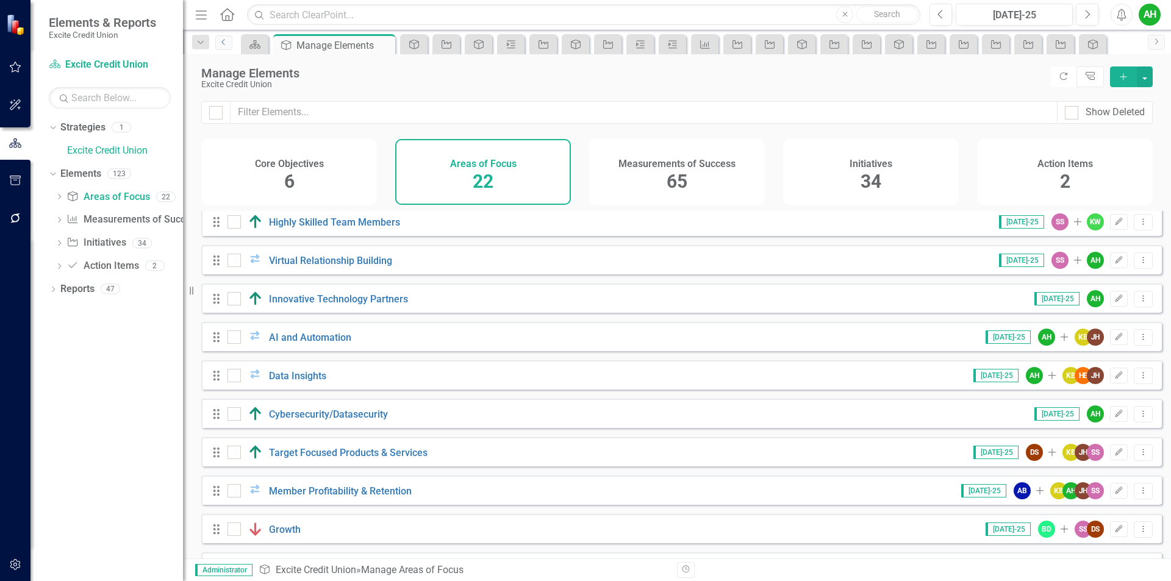
scroll to position [507, 0]
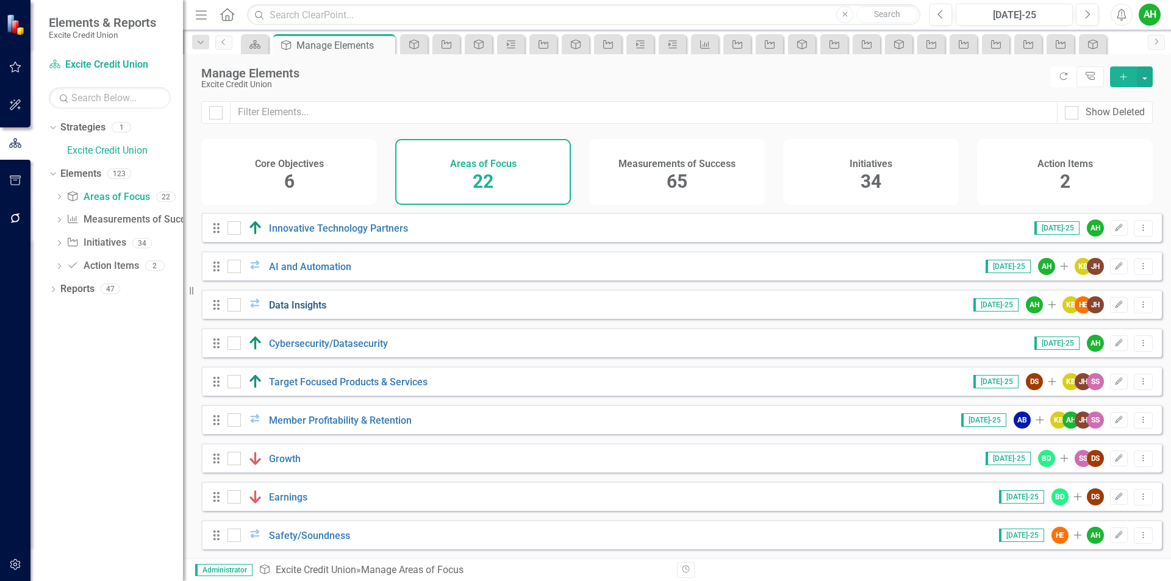
click at [307, 306] on link "Data Insights" at bounding box center [297, 305] width 57 height 12
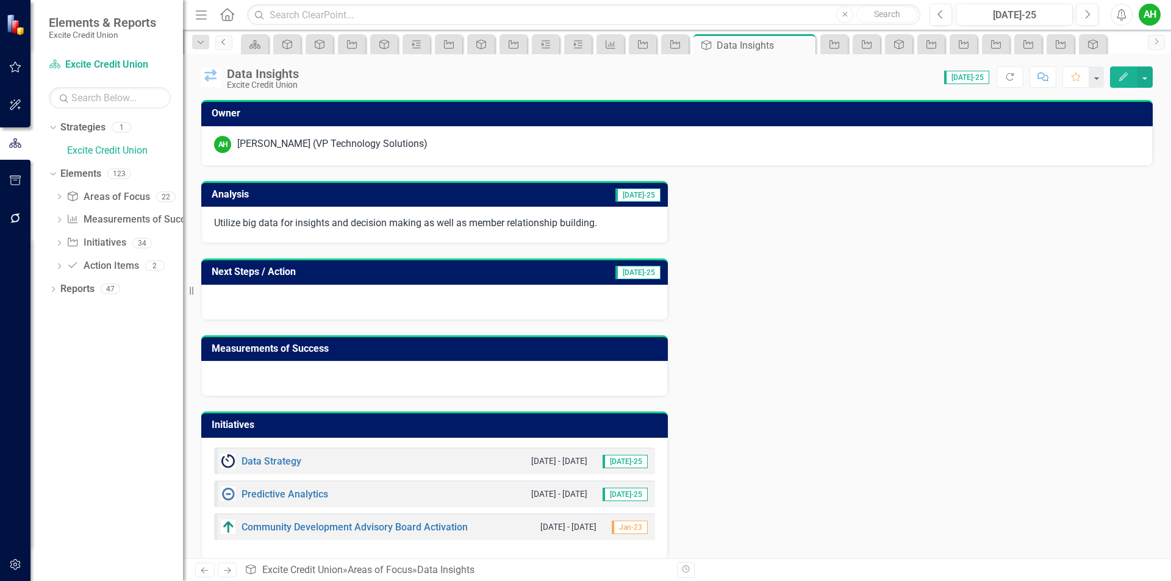
click at [230, 42] on link "Previous" at bounding box center [223, 42] width 17 height 15
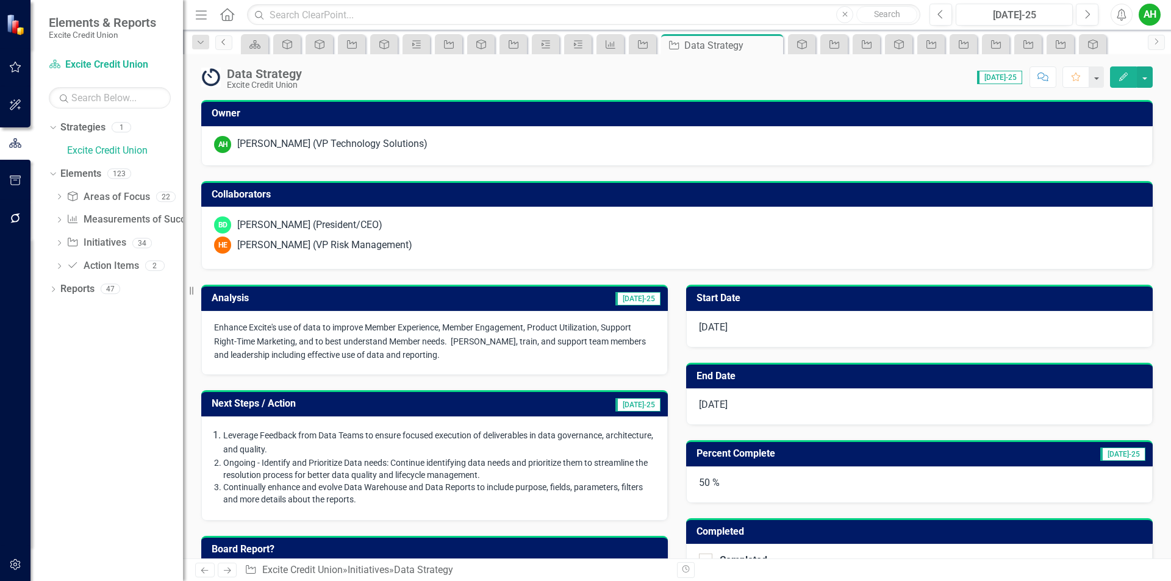
click at [224, 48] on link "Previous" at bounding box center [223, 42] width 17 height 15
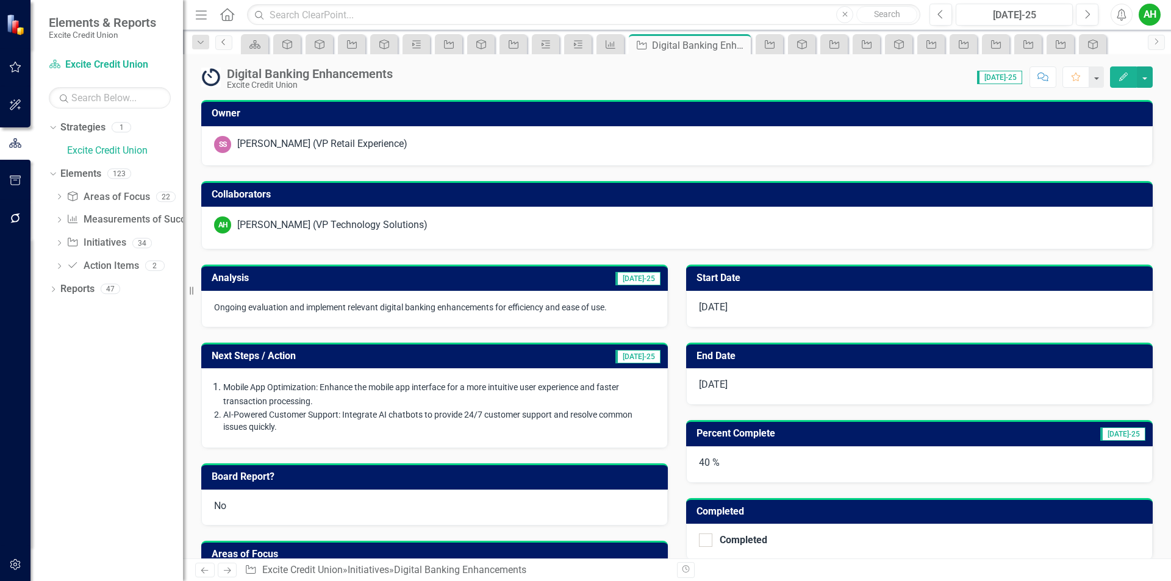
click at [226, 48] on link "Previous" at bounding box center [223, 42] width 17 height 15
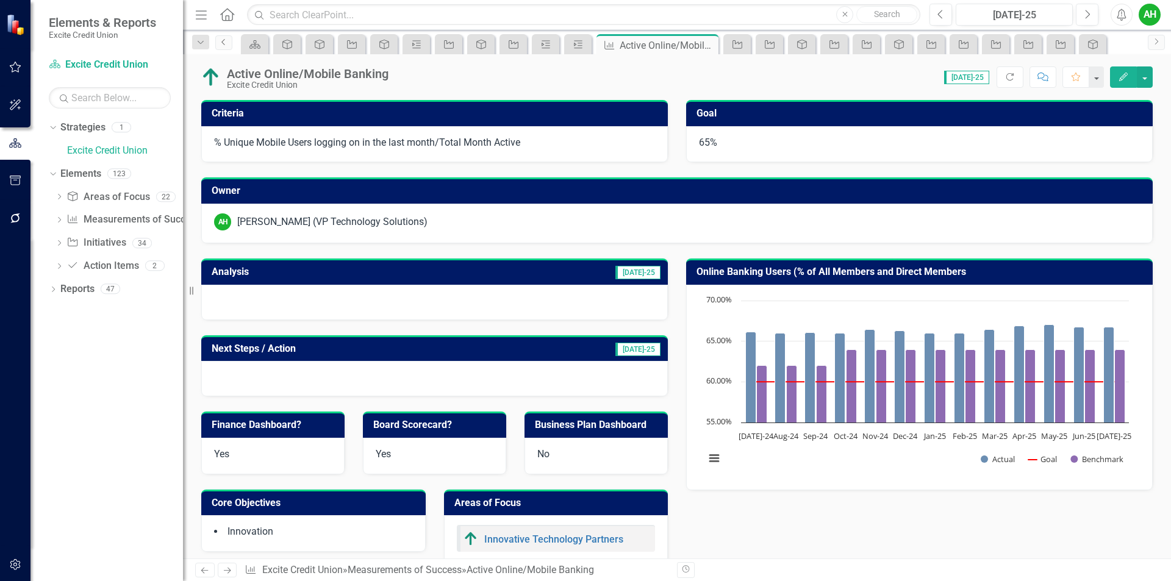
click at [227, 40] on icon "Previous" at bounding box center [224, 41] width 10 height 7
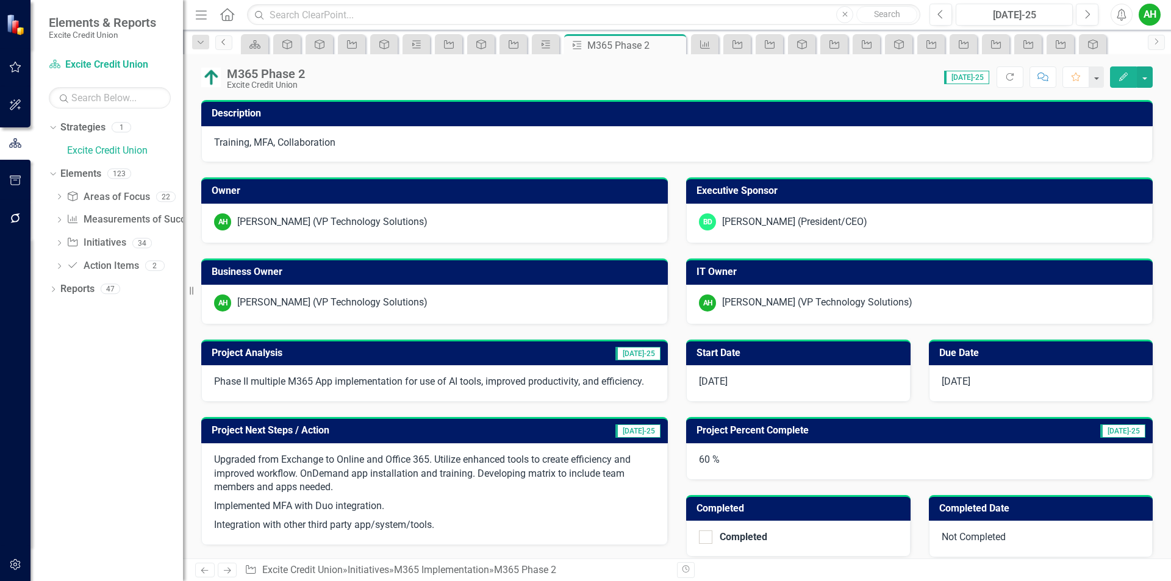
click at [223, 38] on icon "Previous" at bounding box center [224, 41] width 10 height 7
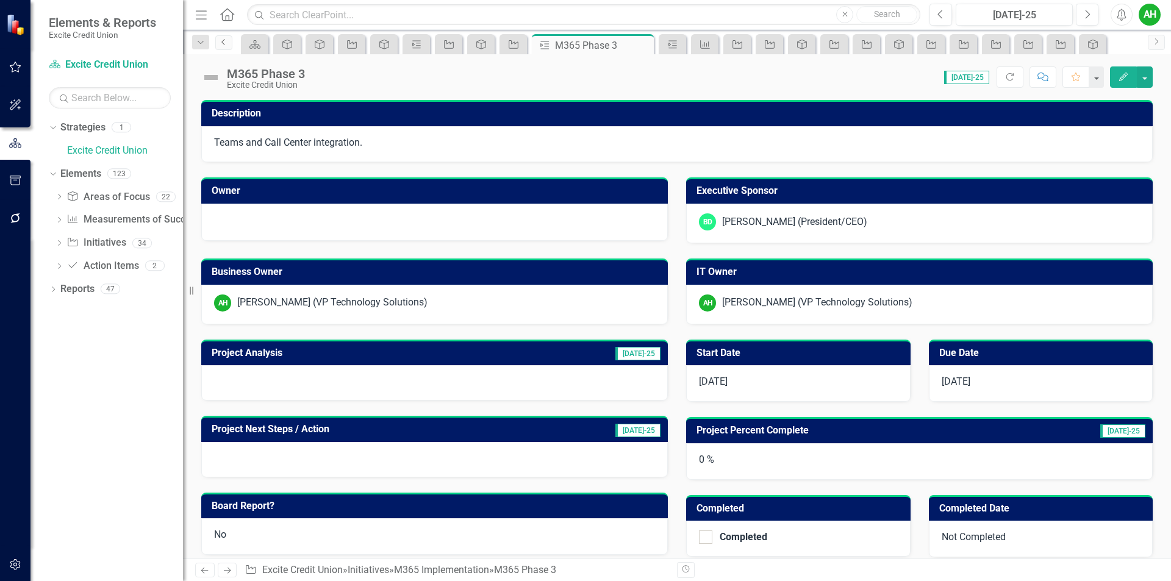
click at [223, 38] on icon "Previous" at bounding box center [224, 41] width 10 height 7
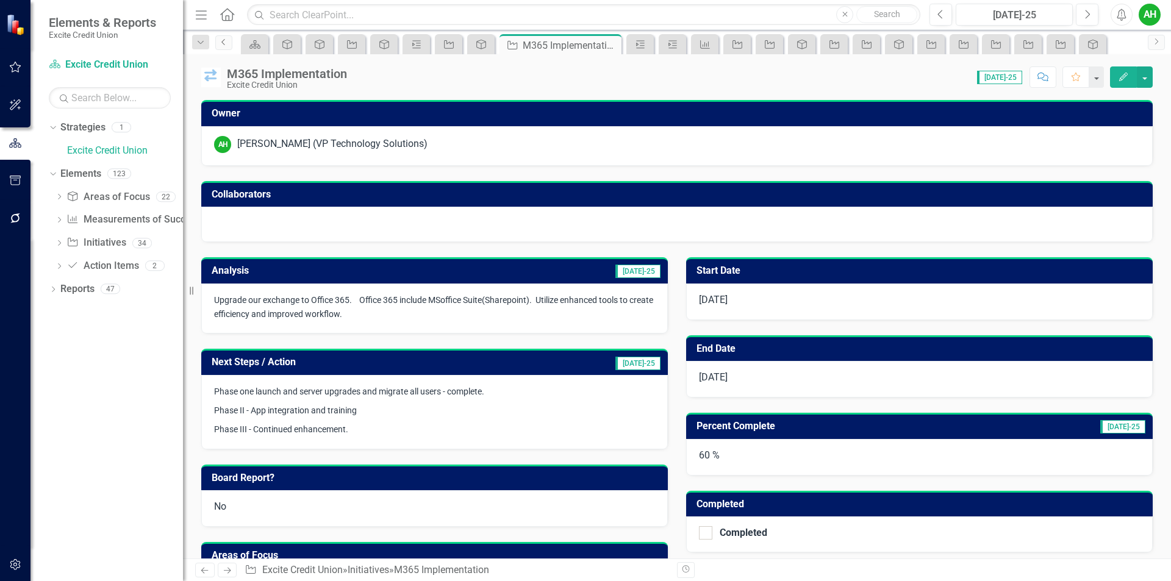
click at [223, 38] on icon "Previous" at bounding box center [224, 41] width 10 height 7
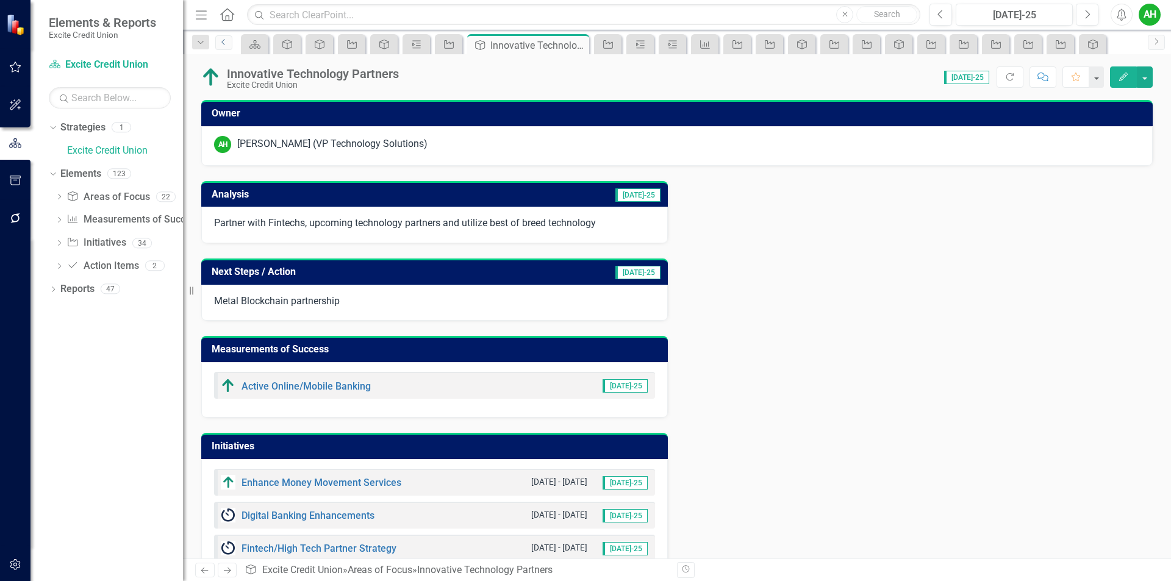
scroll to position [67, 0]
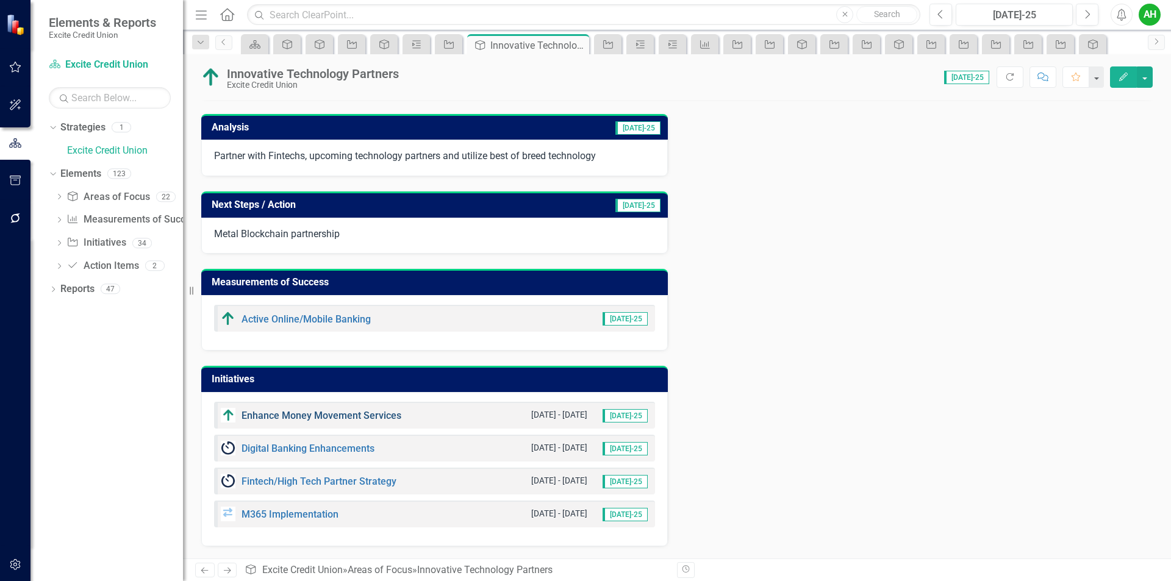
click at [345, 415] on link "Enhance Money Movement Services" at bounding box center [321, 416] width 160 height 12
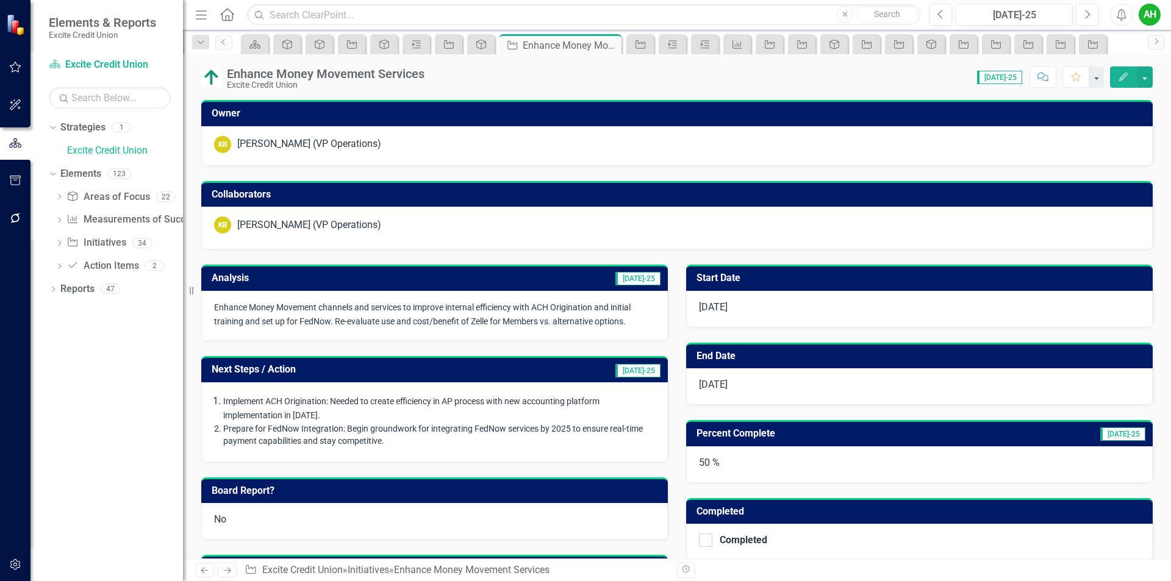
scroll to position [217, 0]
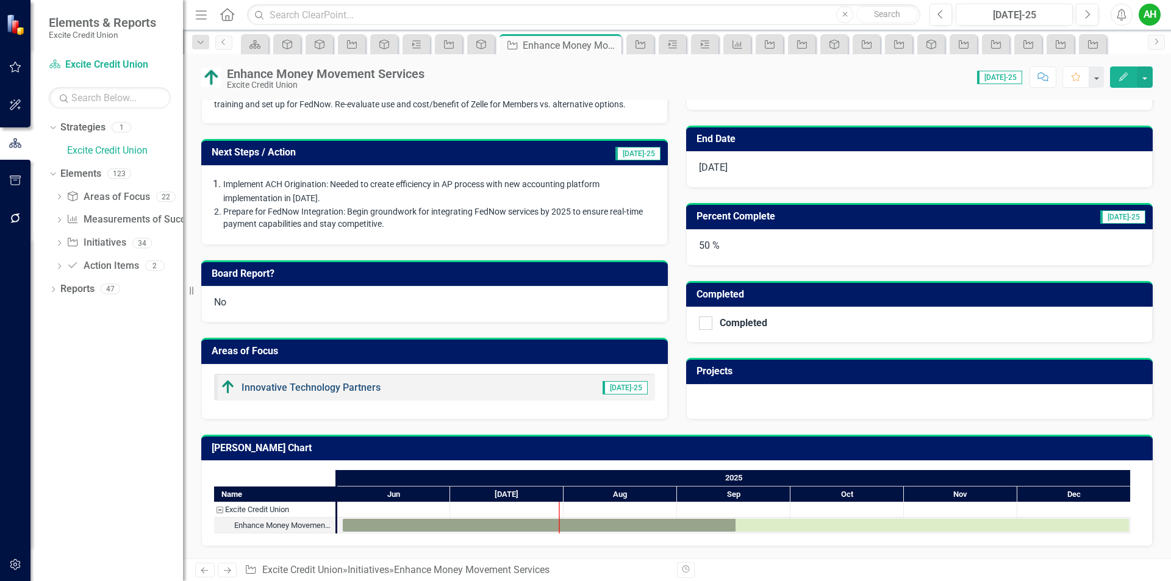
click at [313, 388] on link "Innovative Technology Partners" at bounding box center [310, 388] width 139 height 12
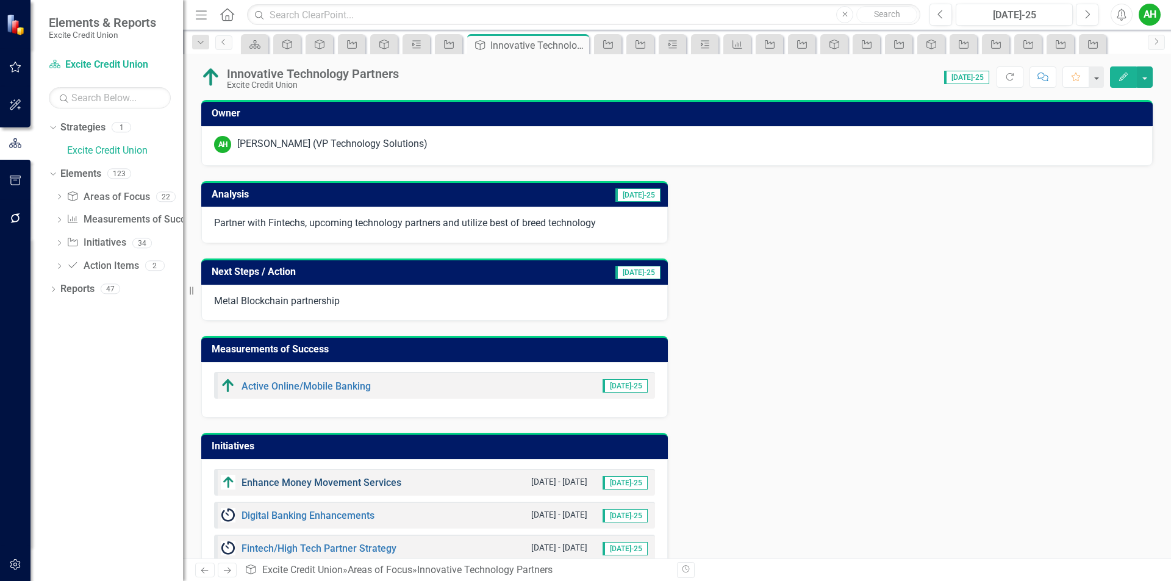
click at [379, 481] on link "Enhance Money Movement Services" at bounding box center [321, 483] width 160 height 12
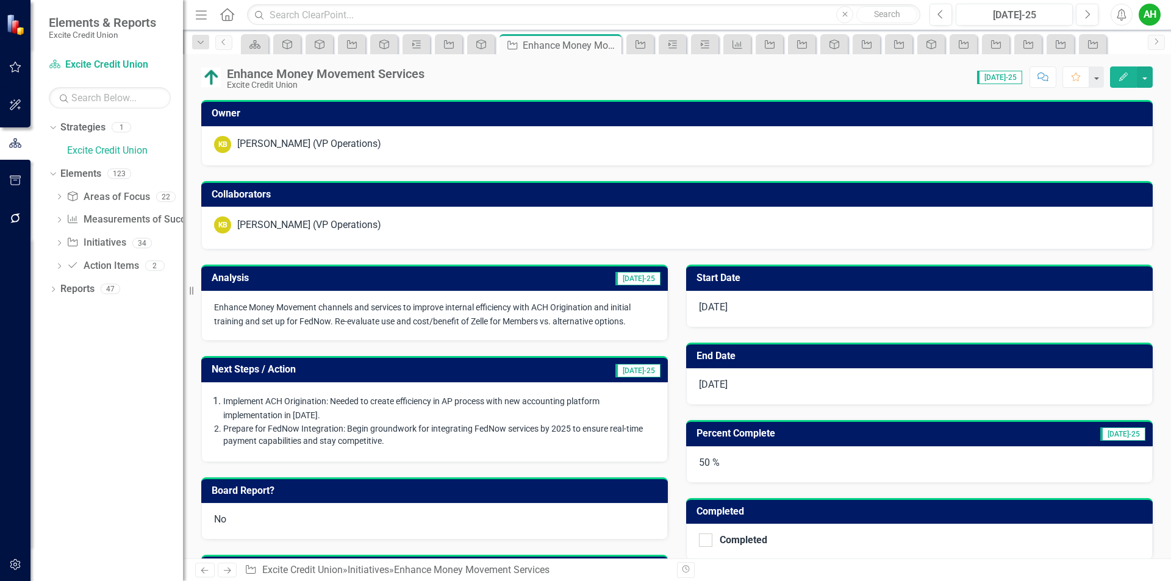
click at [1123, 67] on button "Edit" at bounding box center [1123, 76] width 27 height 21
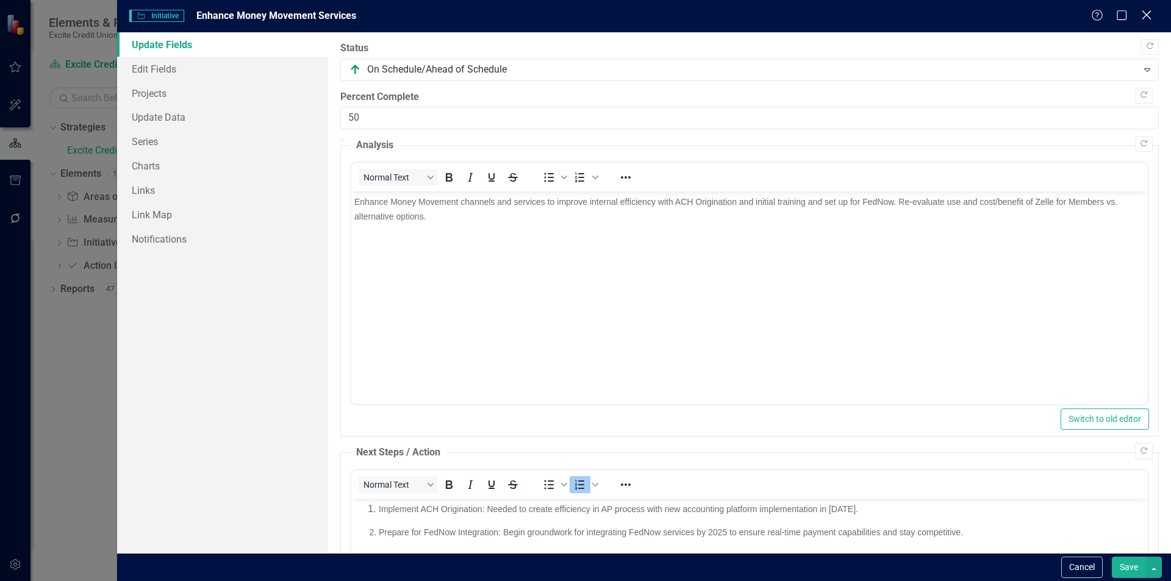
click at [1145, 15] on icon "Close" at bounding box center [1145, 15] width 15 height 12
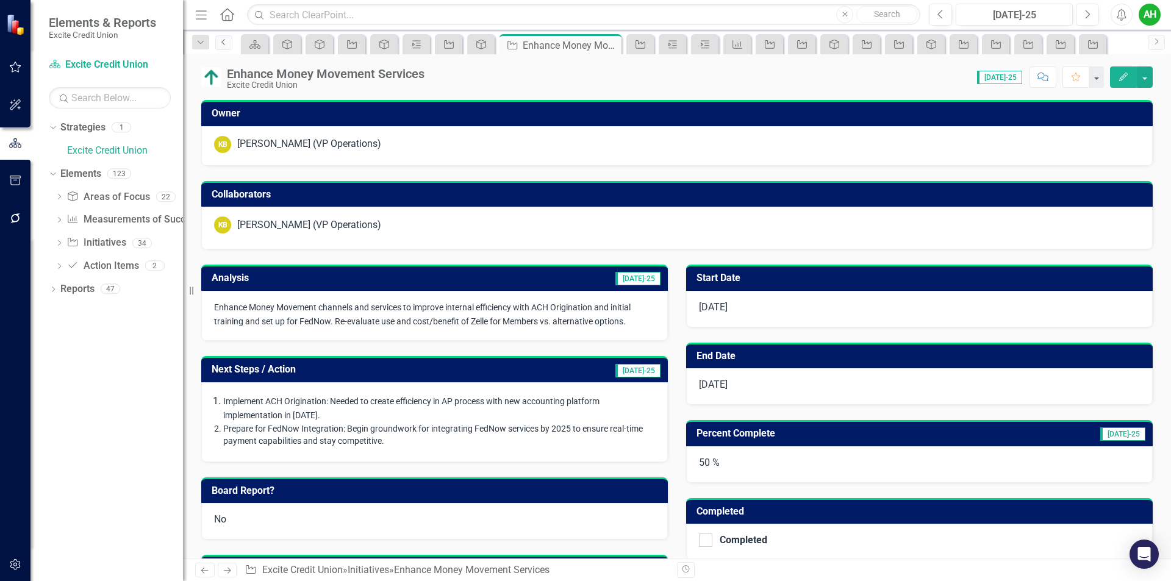
click at [228, 42] on link "Previous" at bounding box center [223, 42] width 17 height 15
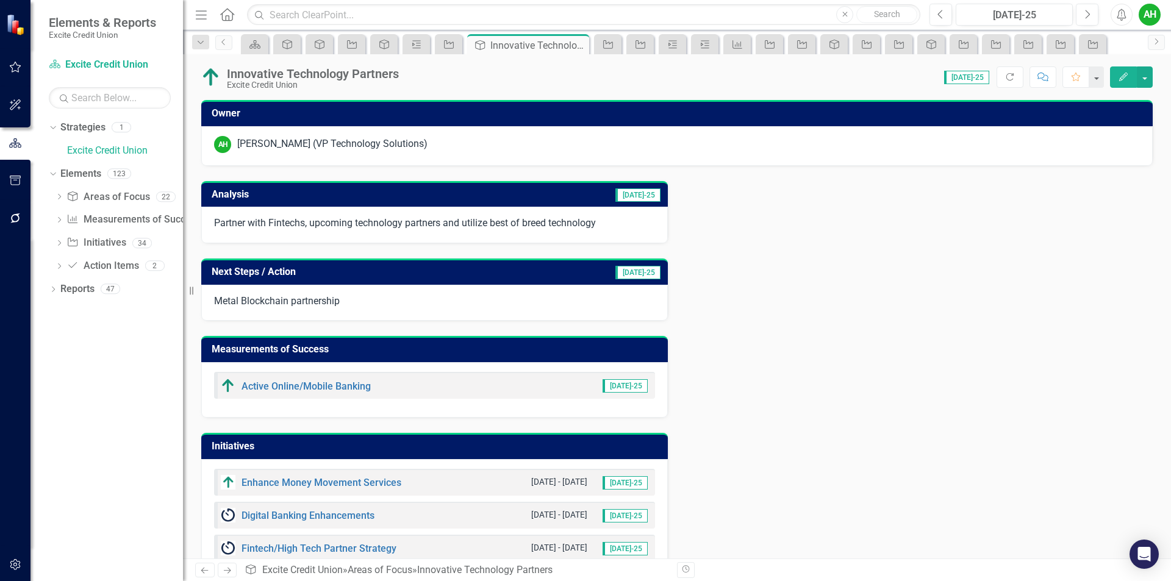
drag, startPoint x: 909, startPoint y: 315, endPoint x: 904, endPoint y: 339, distance: 24.9
drag, startPoint x: 904, startPoint y: 339, endPoint x: 796, endPoint y: 236, distance: 149.7
click at [781, 233] on div "Analysis Jul-25 Partner with Fintechs, upcoming technology partners and utilize…" at bounding box center [677, 390] width 970 height 448
click at [1121, 73] on icon "Edit" at bounding box center [1123, 77] width 11 height 9
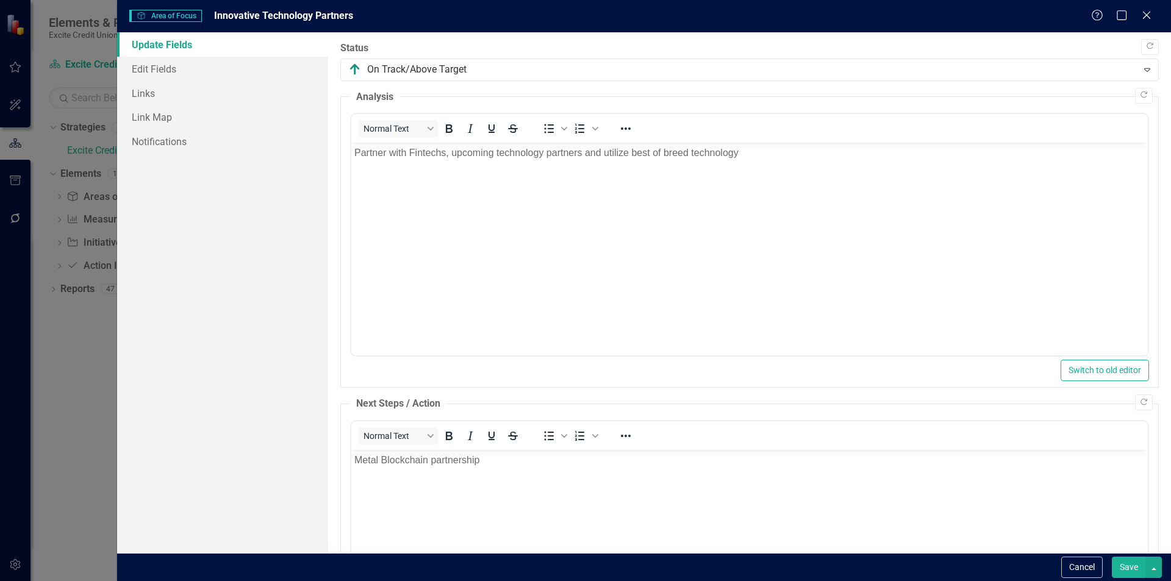
click at [518, 470] on body "Metal Blockchain partnership" at bounding box center [749, 541] width 796 height 183
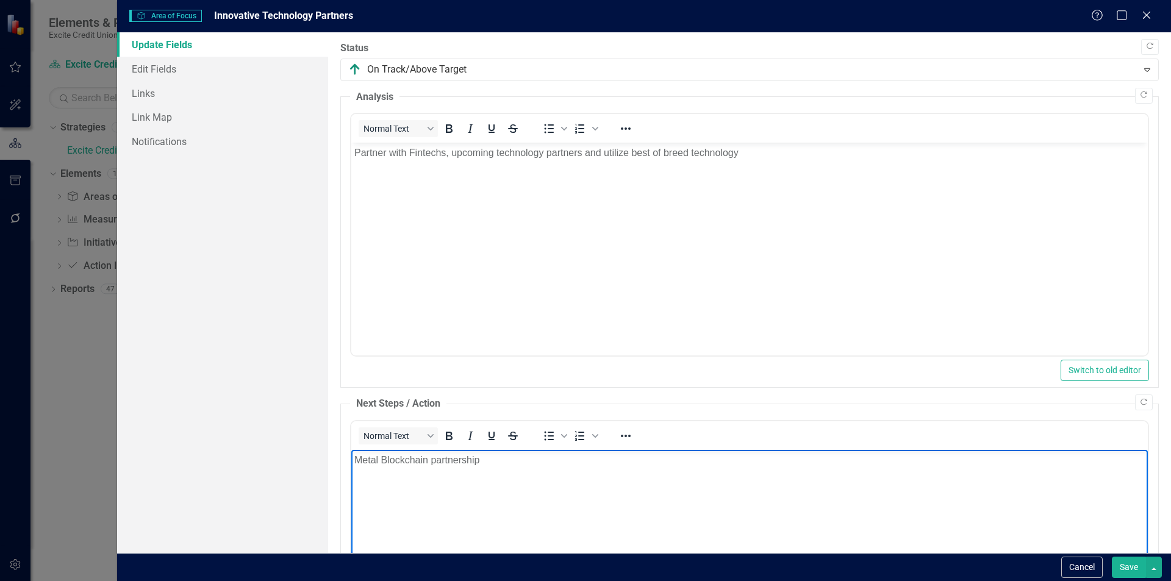
drag, startPoint x: 430, startPoint y: 460, endPoint x: 592, endPoint y: 474, distance: 162.8
click at [431, 462] on p "Metal Blockchain partnership" at bounding box center [749, 460] width 790 height 15
click at [579, 465] on p "Metal Blockchain and Payfinia partnership" at bounding box center [749, 460] width 790 height 15
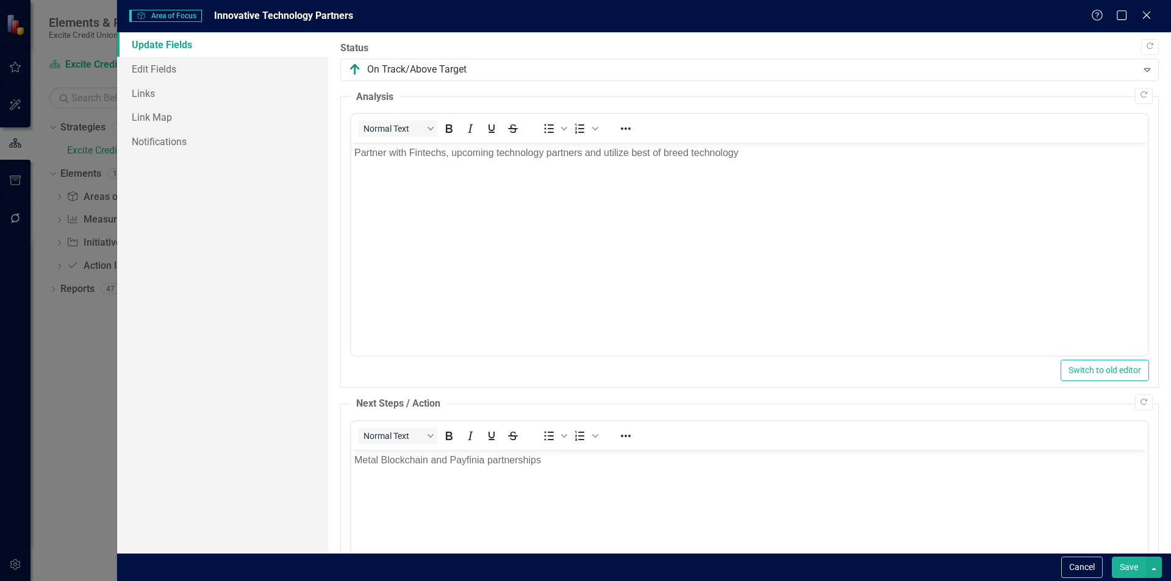
click at [1131, 568] on button "Save" at bounding box center [1129, 567] width 34 height 21
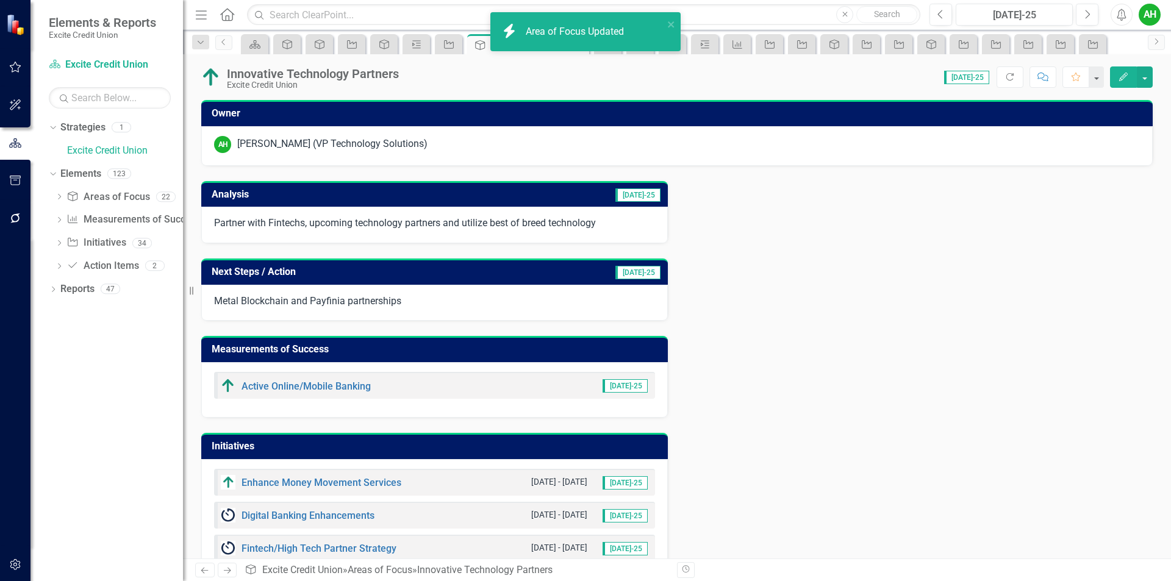
scroll to position [67, 0]
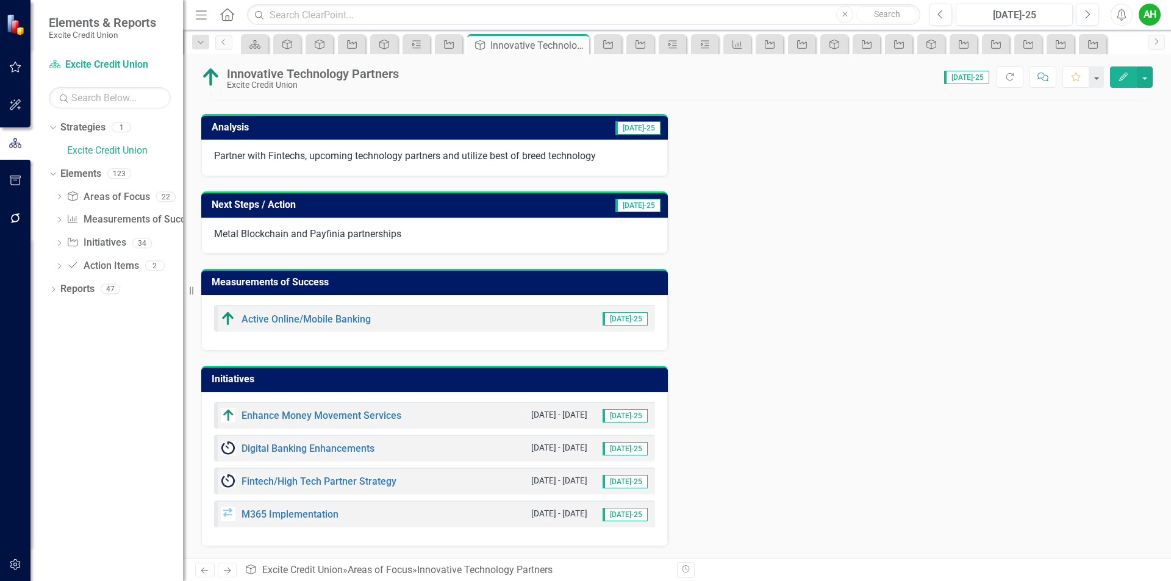
click at [290, 443] on div "Digital Banking Enhancements" at bounding box center [298, 448] width 154 height 15
click at [290, 446] on link "Digital Banking Enhancements" at bounding box center [307, 449] width 133 height 12
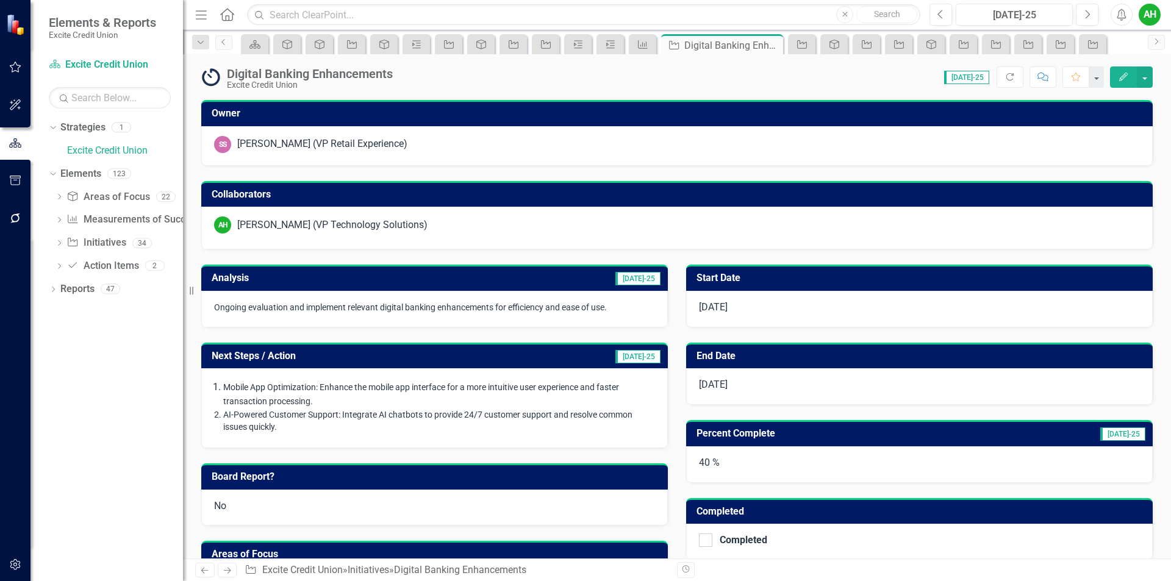
scroll to position [305, 0]
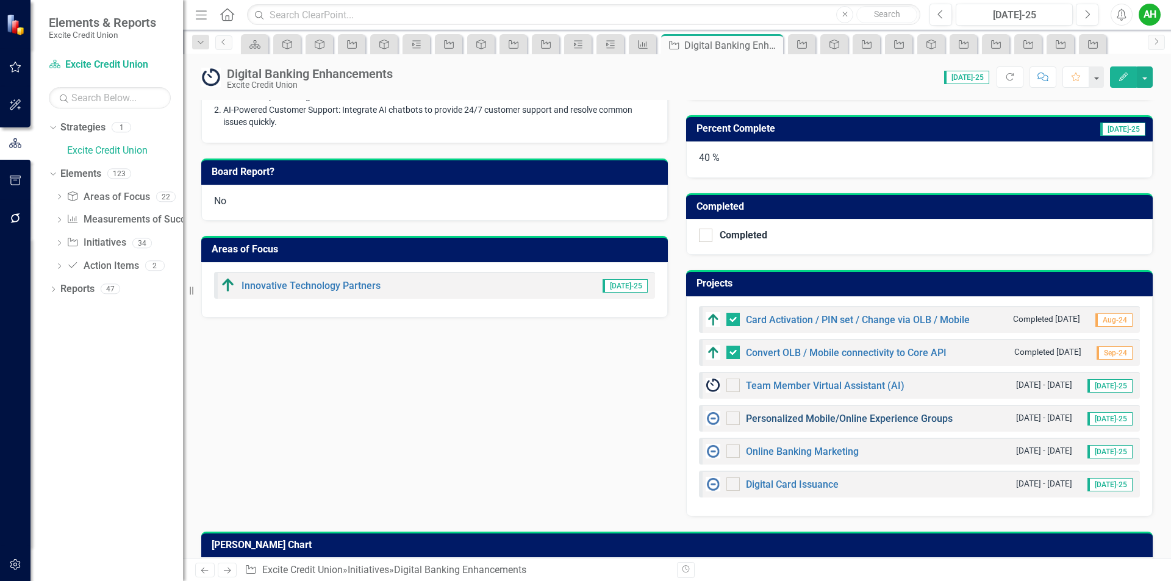
click at [854, 416] on link "Personalized Mobile/Online Experience Groups" at bounding box center [849, 419] width 207 height 12
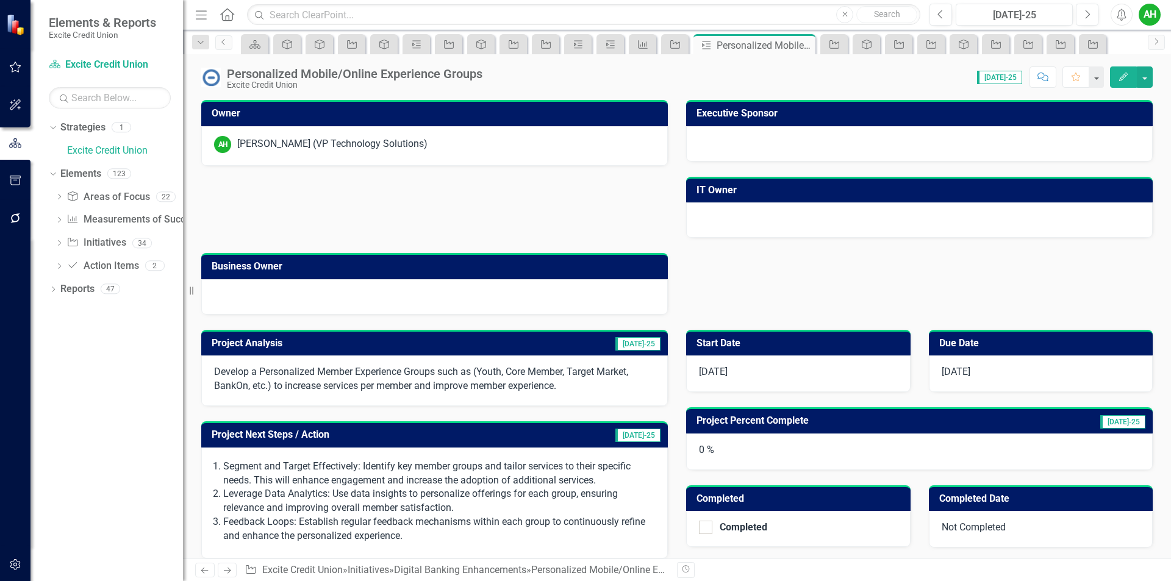
scroll to position [166, 0]
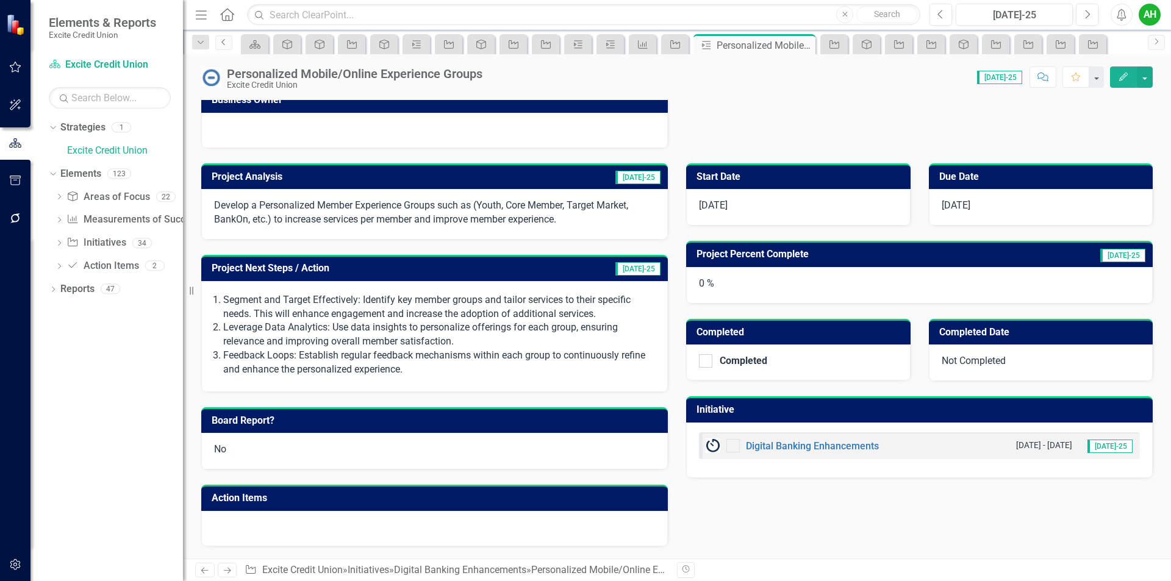
click at [226, 44] on icon "Previous" at bounding box center [224, 41] width 10 height 7
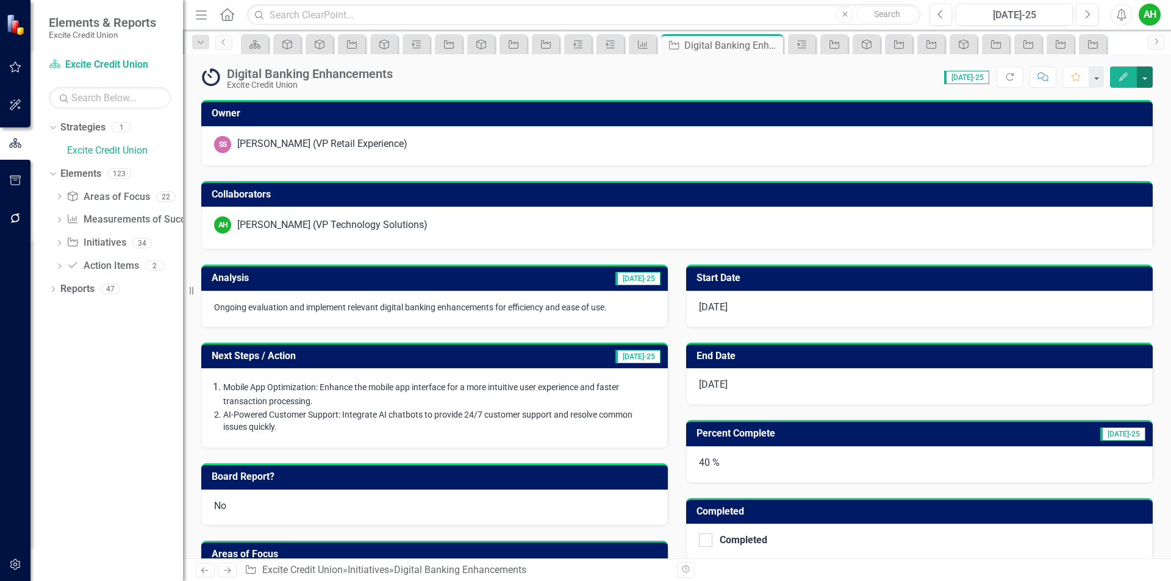
click at [1138, 80] on button "button" at bounding box center [1145, 76] width 16 height 21
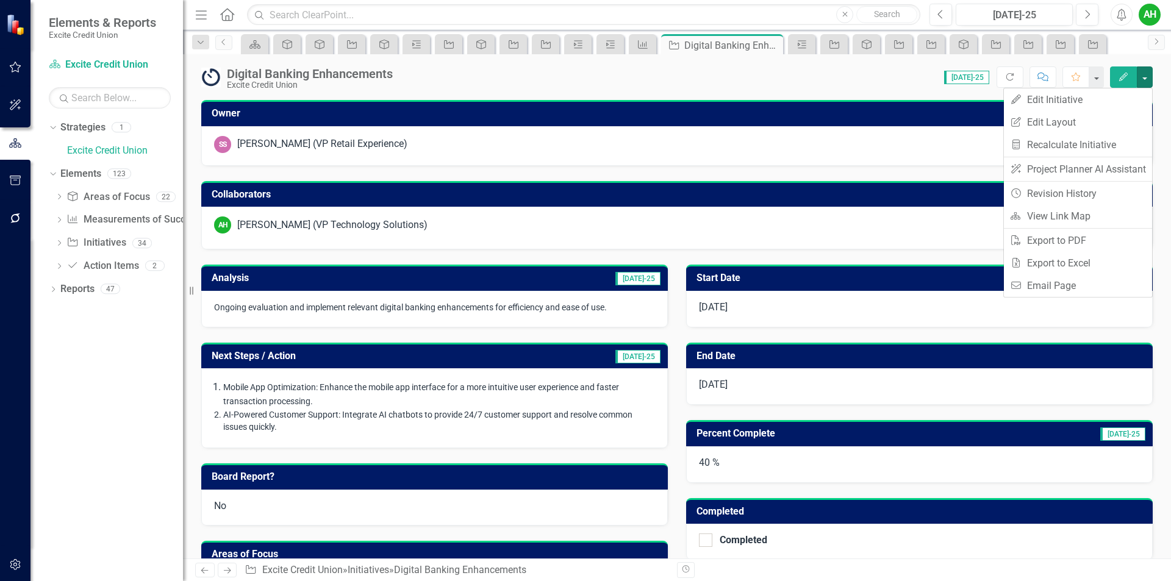
click at [866, 157] on div "SS Sarah Stone (VP Retail Experience)" at bounding box center [676, 146] width 951 height 40
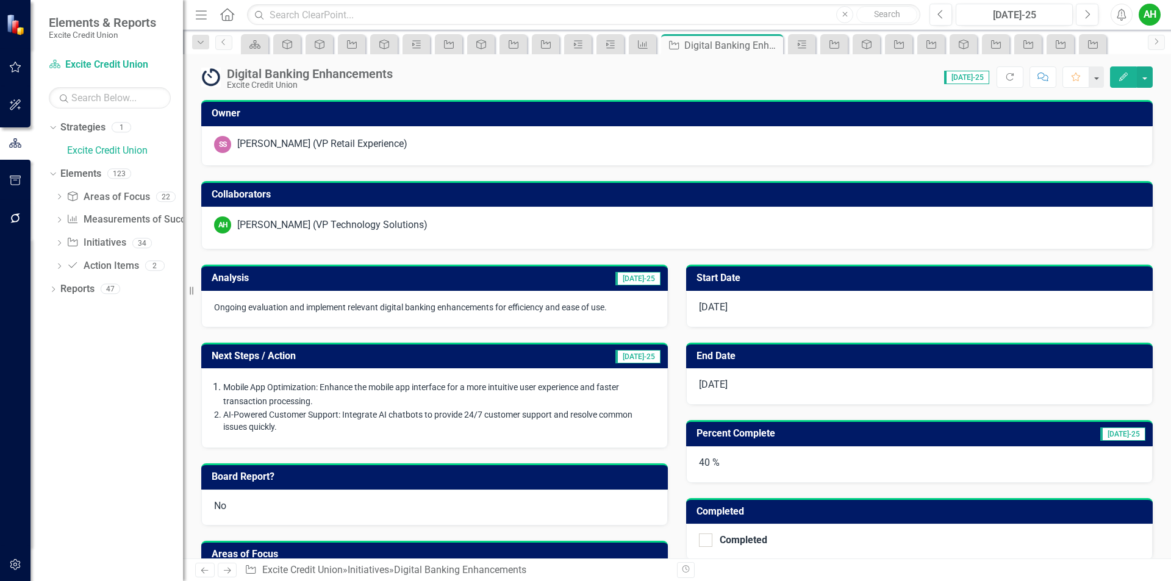
scroll to position [305, 0]
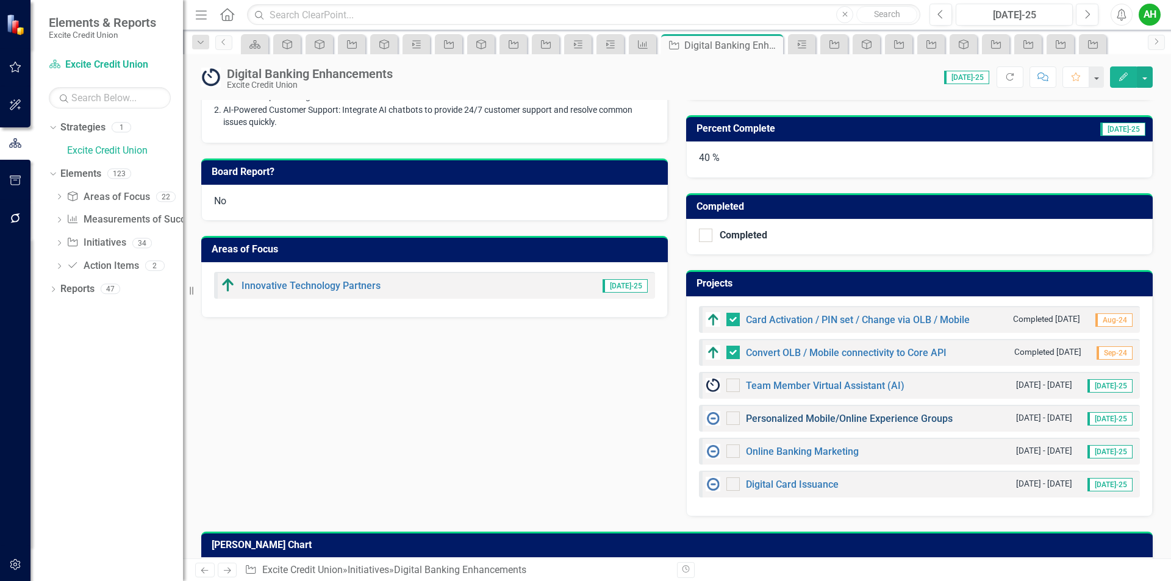
click at [907, 420] on link "Personalized Mobile/Online Experience Groups" at bounding box center [849, 419] width 207 height 12
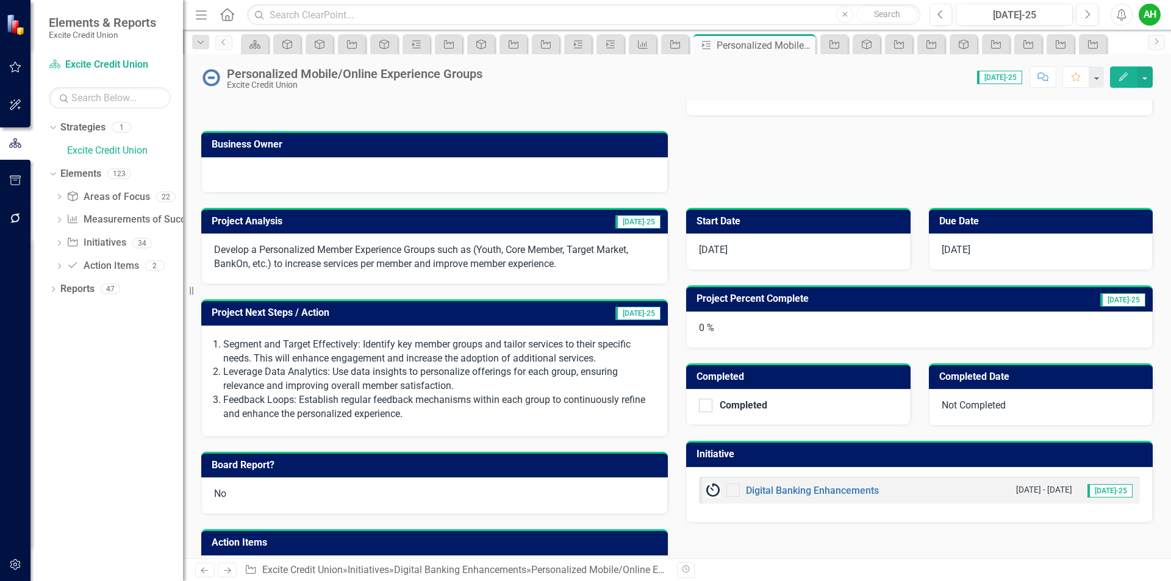
scroll to position [166, 0]
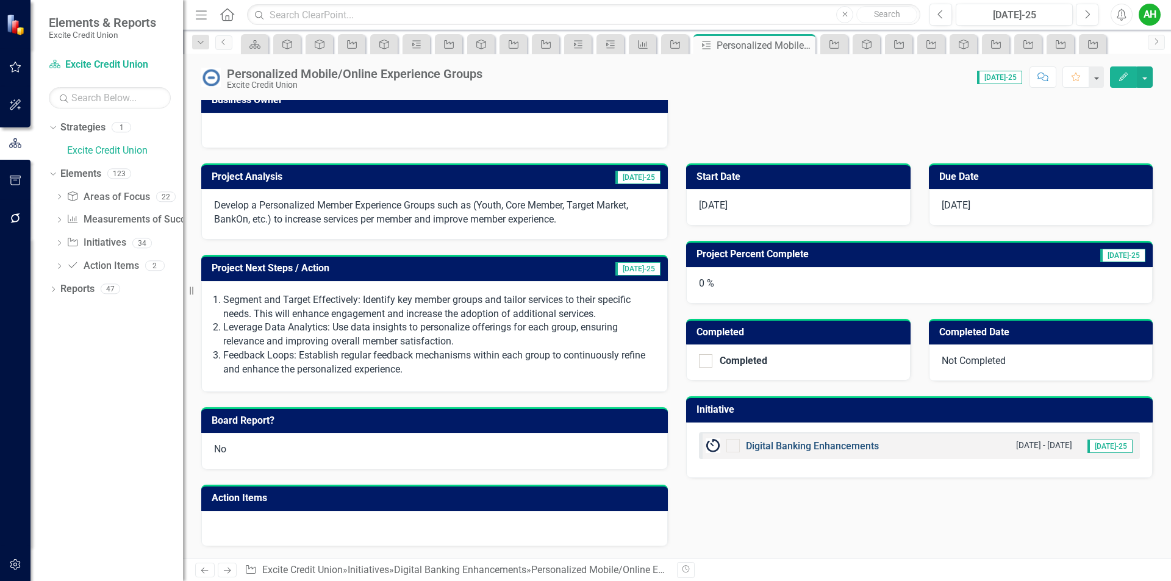
click at [850, 446] on link "Digital Banking Enhancements" at bounding box center [812, 446] width 133 height 12
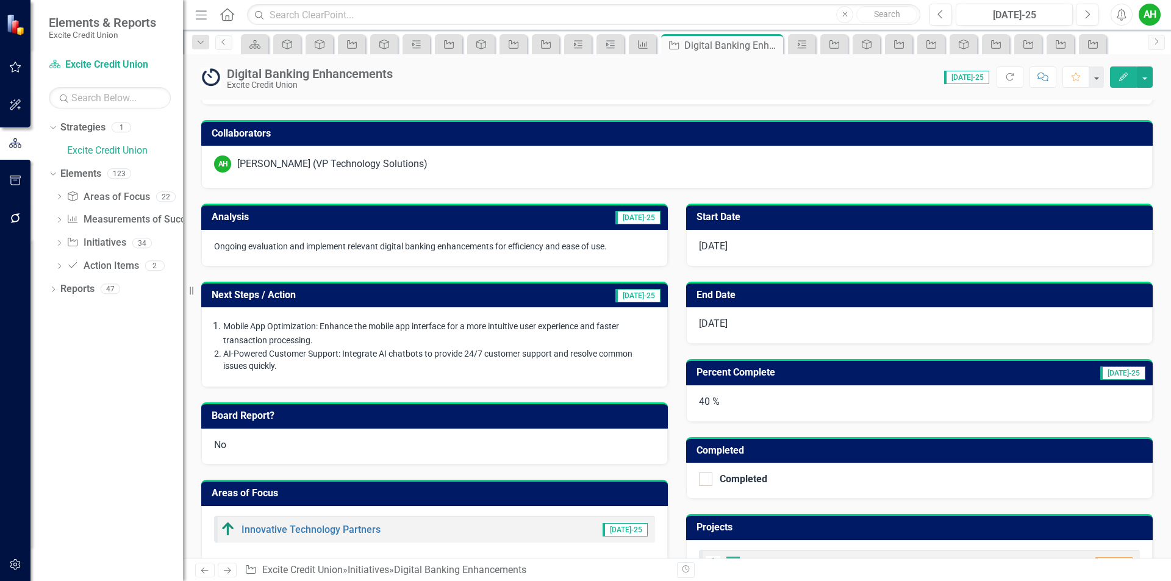
scroll to position [244, 0]
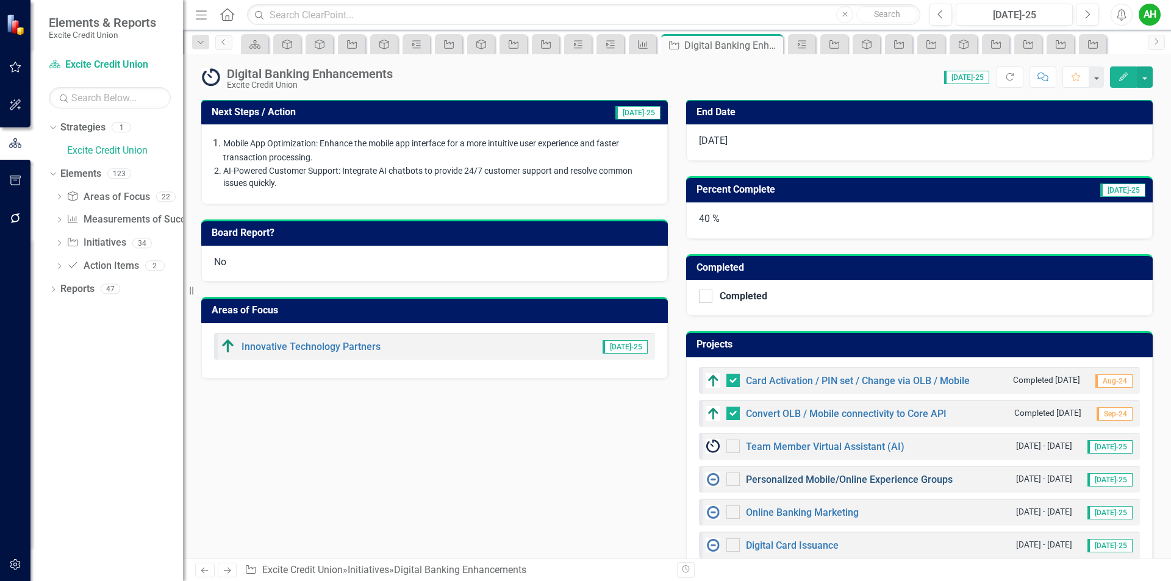
click at [890, 478] on link "Personalized Mobile/Online Experience Groups" at bounding box center [849, 480] width 207 height 12
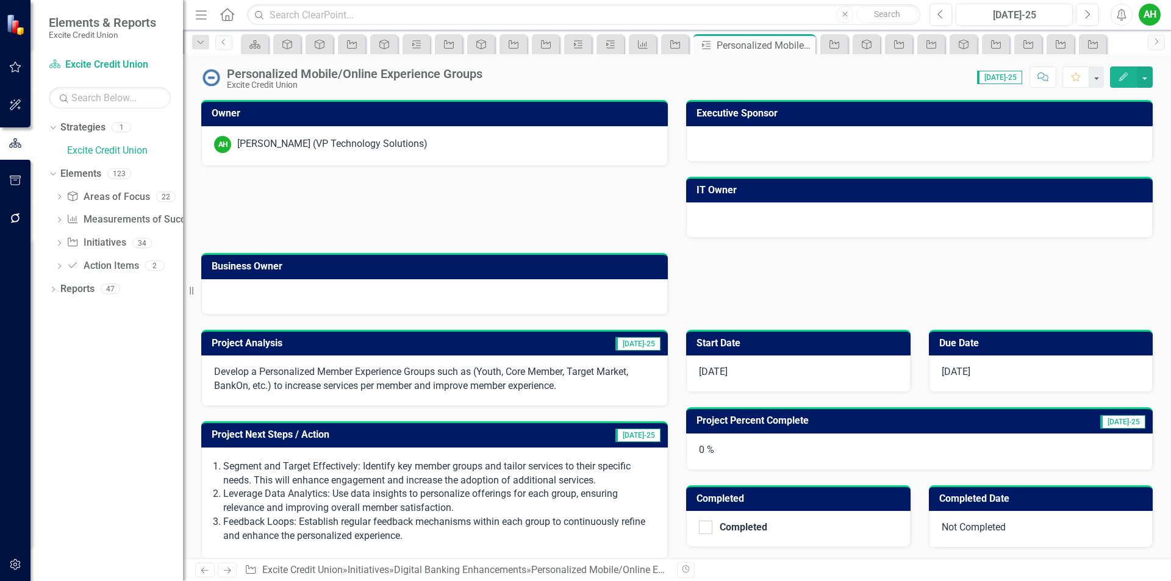
click at [568, 387] on p "Develop a Personalized Member Experience Groups such as (Youth, Core Member, Ta…" at bounding box center [434, 379] width 441 height 28
drag, startPoint x: 214, startPoint y: 369, endPoint x: 434, endPoint y: 384, distance: 220.6
click at [427, 388] on p "Develop a Personalized Member Experience Groups such as (Youth, Core Member, Ta…" at bounding box center [434, 379] width 441 height 28
click at [434, 384] on p "Develop a Personalized Member Experience Groups such as (Youth, Core Member, Ta…" at bounding box center [434, 379] width 441 height 28
click at [1120, 83] on button "Edit" at bounding box center [1123, 76] width 27 height 21
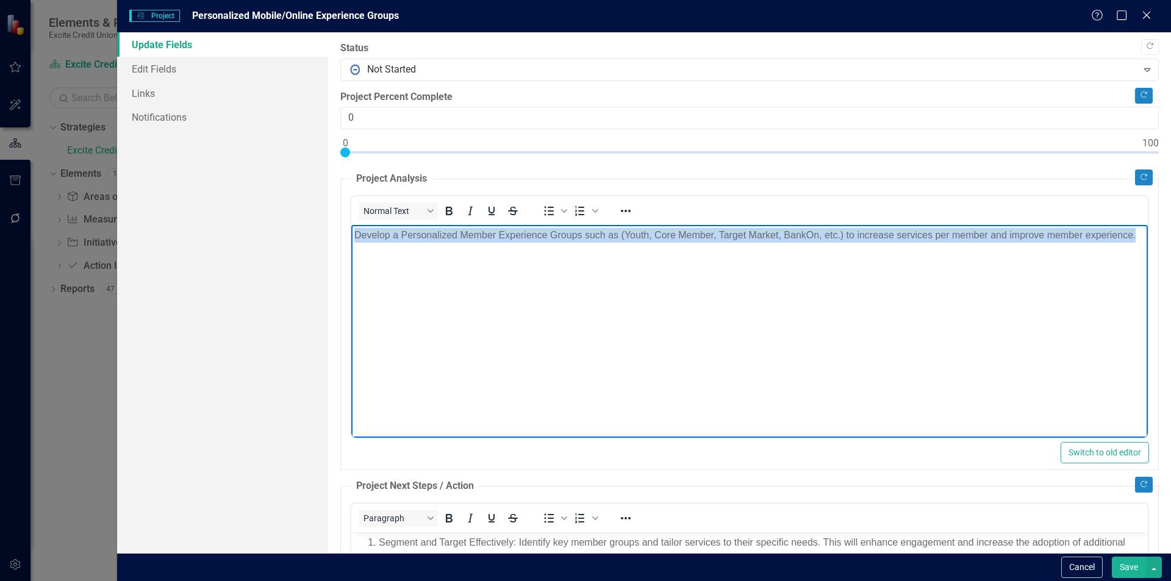
drag, startPoint x: 402, startPoint y: 250, endPoint x: 268, endPoint y: 219, distance: 138.3
click at [351, 225] on html "Develop a Personalized Member Experience Groups such as (Youth, Core Member, Ta…" at bounding box center [749, 316] width 796 height 183
copy p "Develop a Personalized Member Experience Groups such as (Youth, Core Member, Ta…"
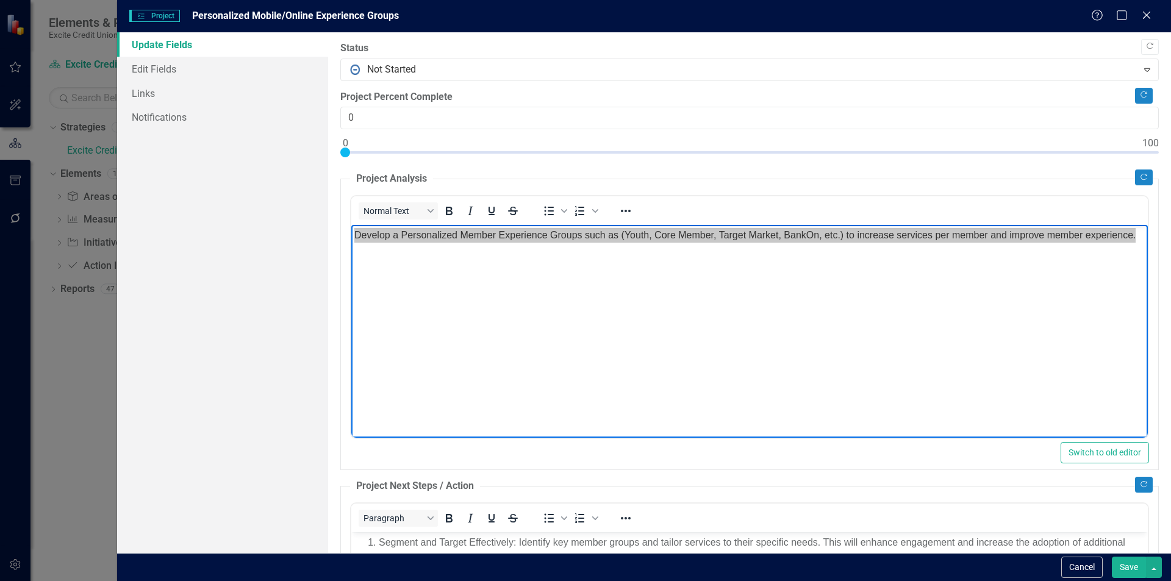
click at [846, 541] on p "Segment and Target Effectively: Identify key member groups and tailor services …" at bounding box center [761, 549] width 766 height 29
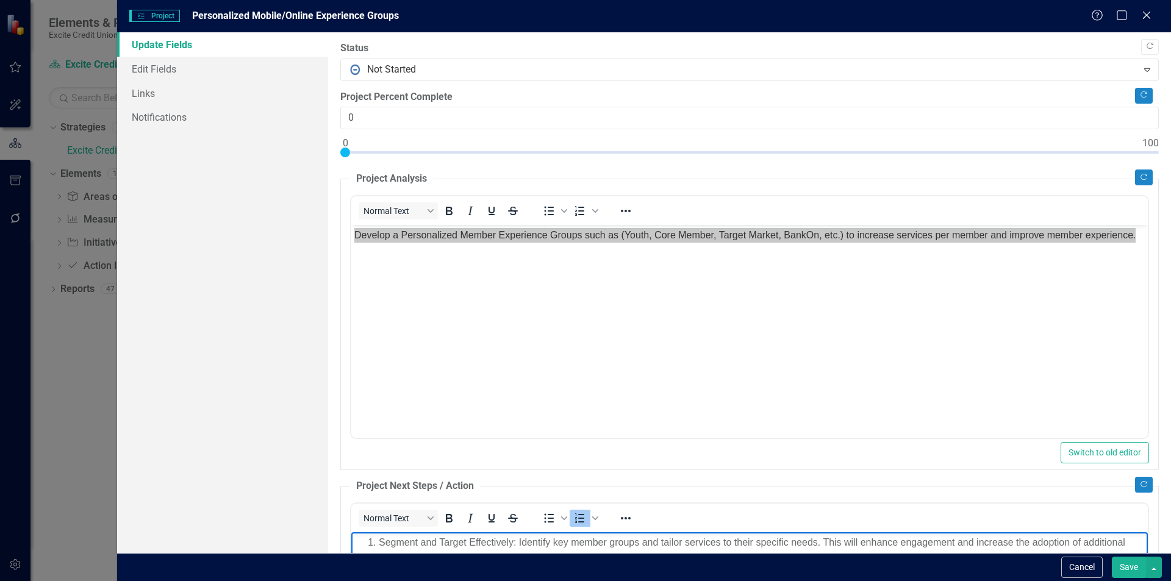
scroll to position [243, 0]
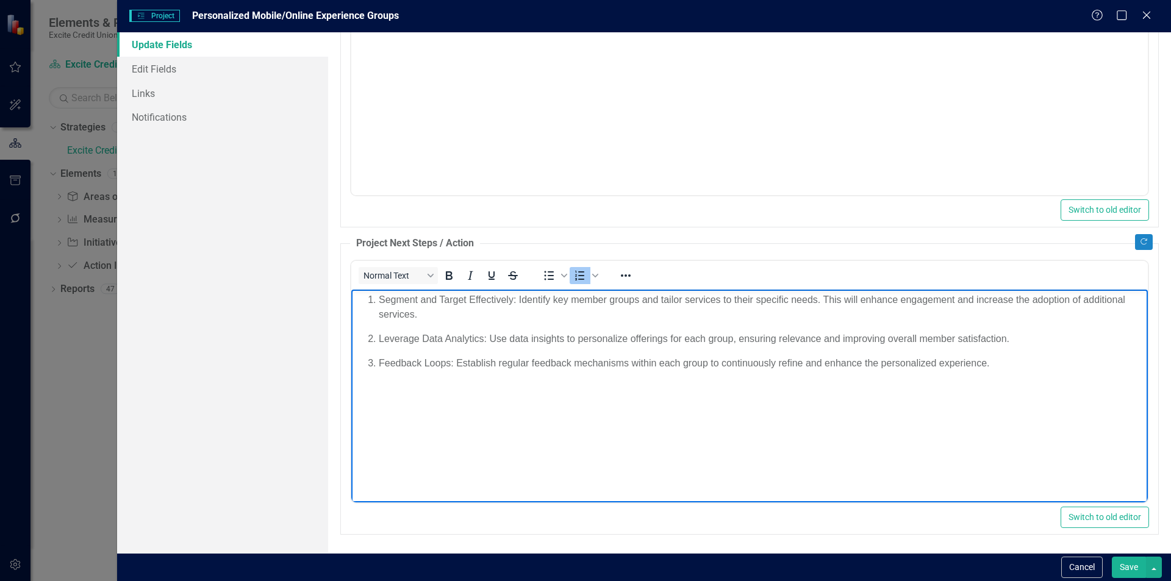
click at [638, 377] on body "Segment and Target Effectively: Identify key member groups and tailor services …" at bounding box center [749, 380] width 796 height 183
click at [463, 433] on body "Segment and Target Effectively: Identify key member groups and tailor services …" at bounding box center [749, 380] width 796 height 183
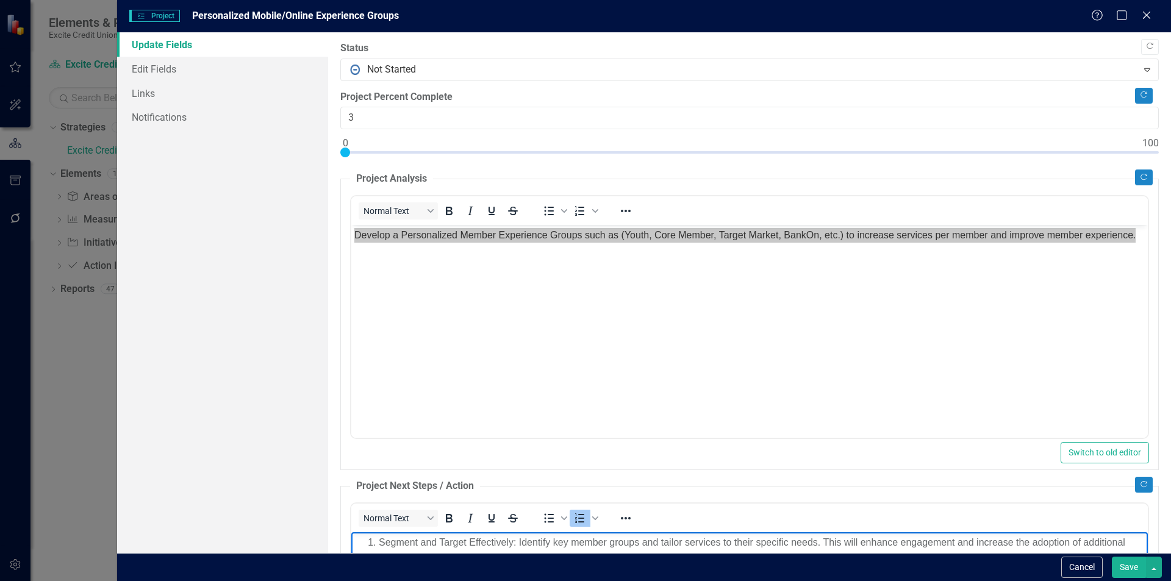
click at [369, 151] on div at bounding box center [749, 155] width 818 height 15
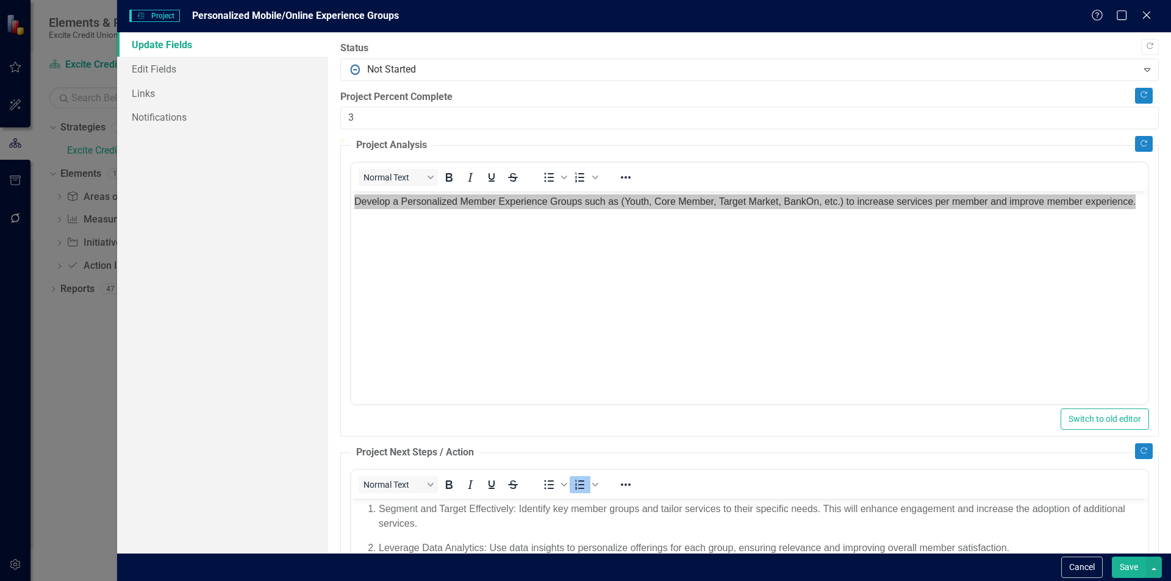
click at [445, 138] on div at bounding box center [749, 138] width 818 height 0
click at [421, 138] on div at bounding box center [749, 138] width 818 height 0
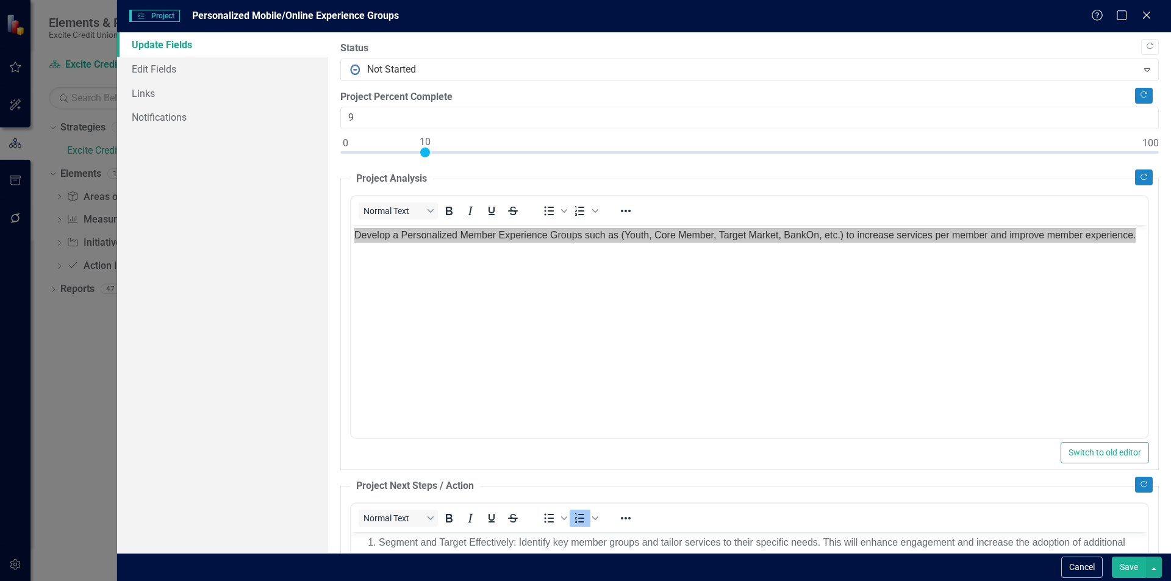
click at [428, 154] on div at bounding box center [749, 155] width 818 height 15
type input "10"
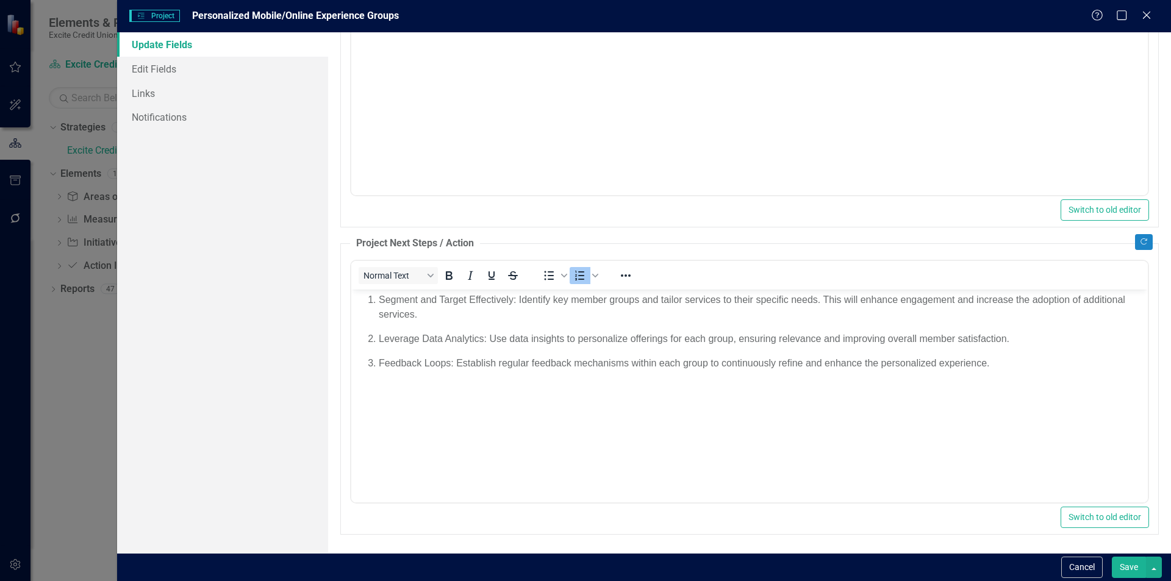
click at [1130, 570] on button "Save" at bounding box center [1129, 567] width 34 height 21
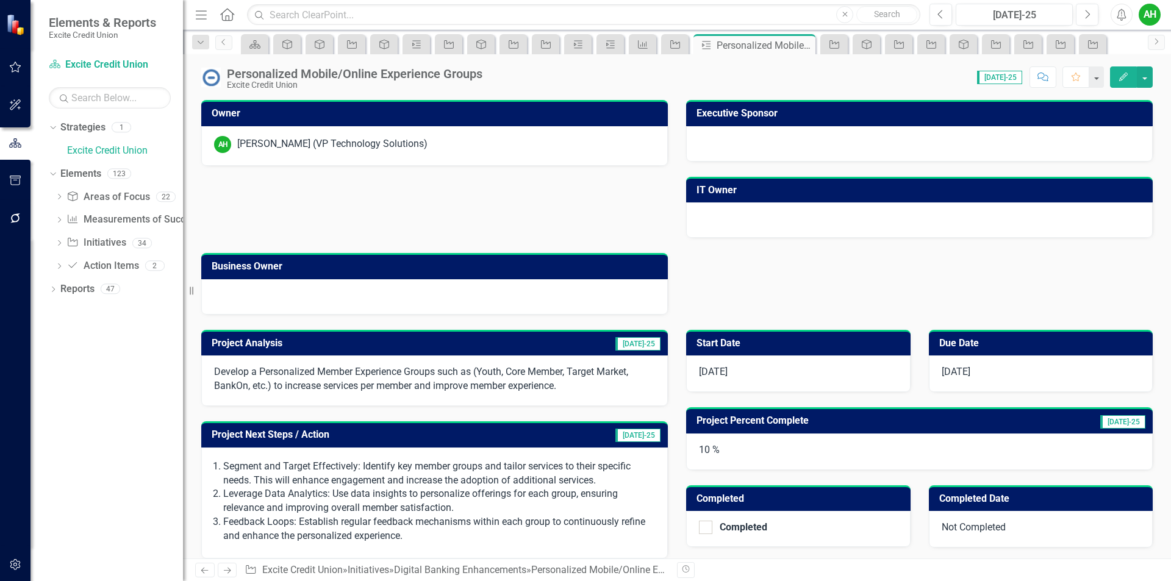
scroll to position [61, 0]
